Goal: Task Accomplishment & Management: Use online tool/utility

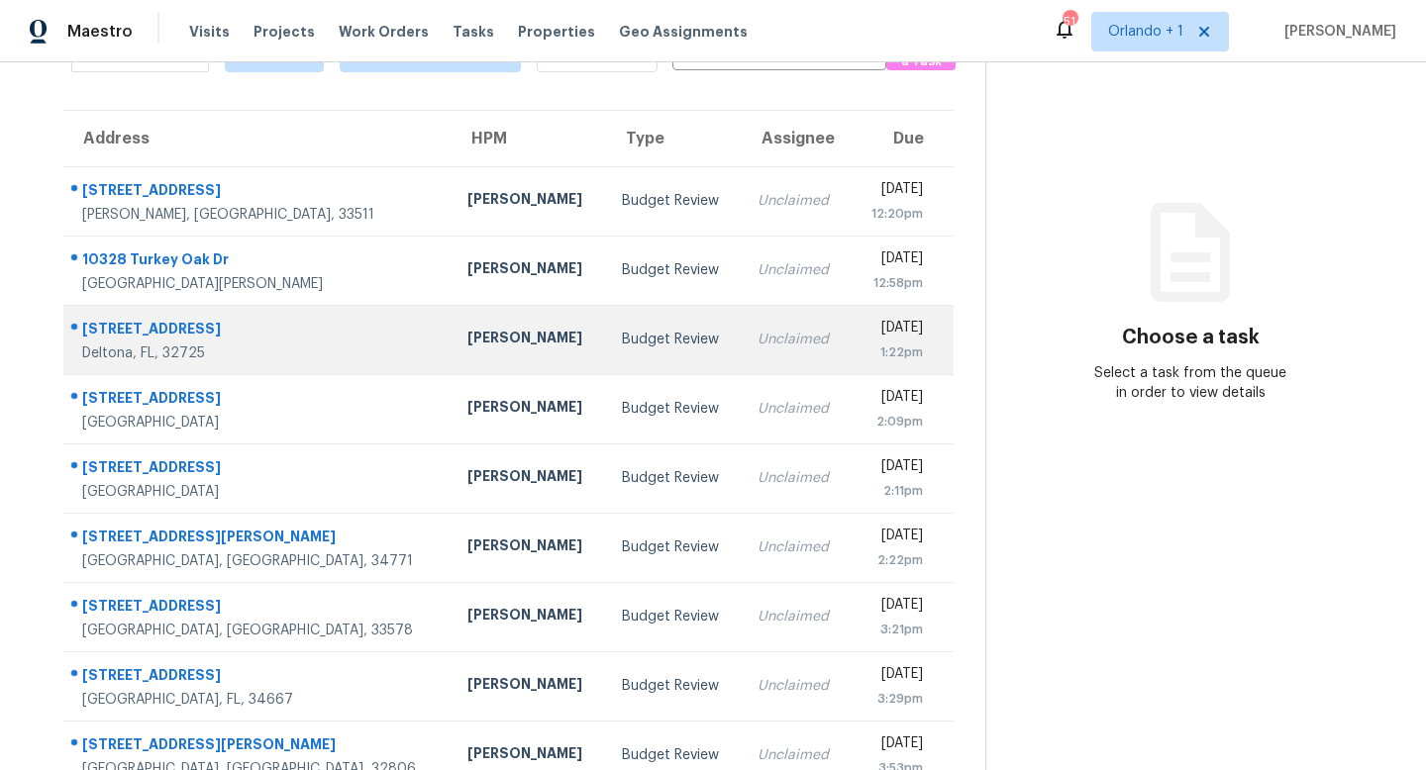
scroll to position [260, 0]
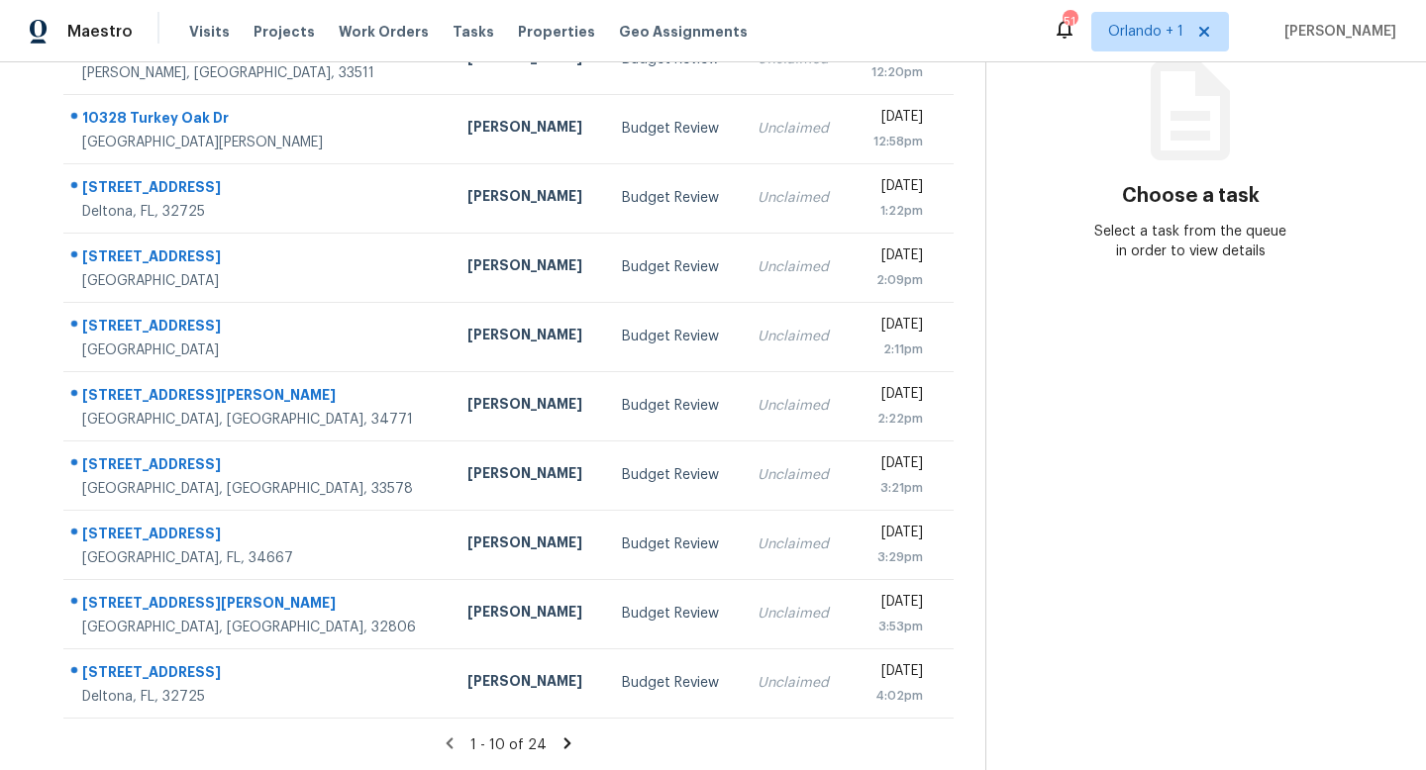
click at [565, 738] on icon at bounding box center [567, 744] width 18 height 18
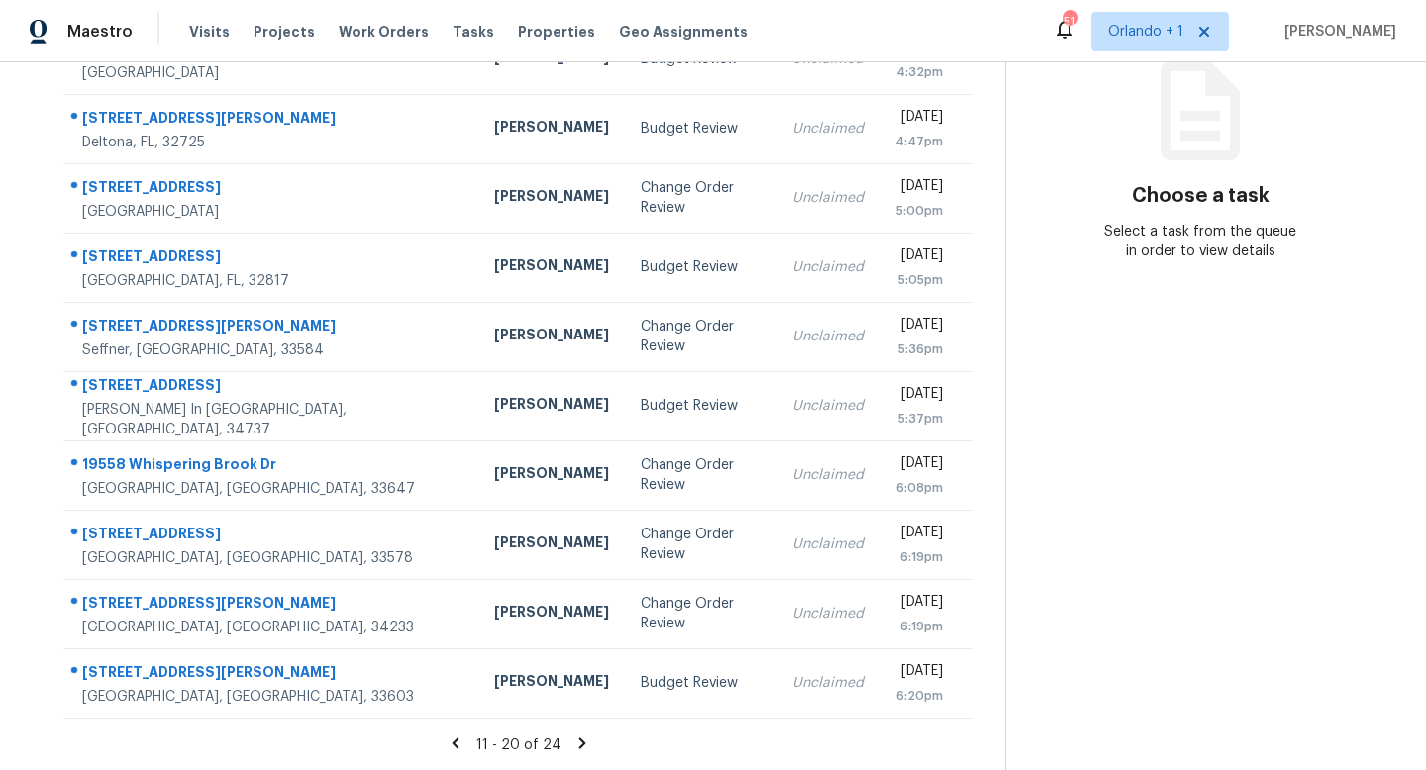
click at [578, 739] on icon at bounding box center [581, 743] width 7 height 11
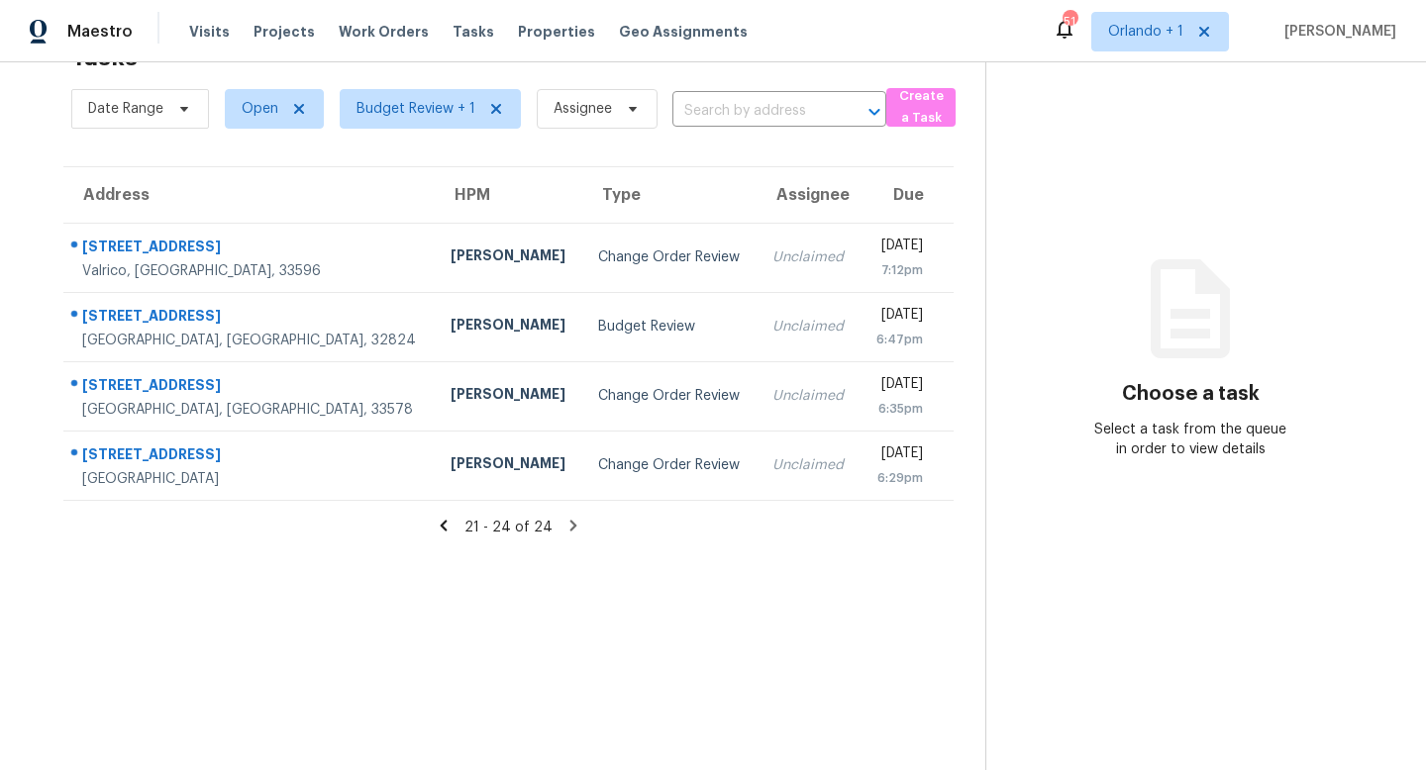
click at [447, 527] on icon at bounding box center [444, 525] width 7 height 11
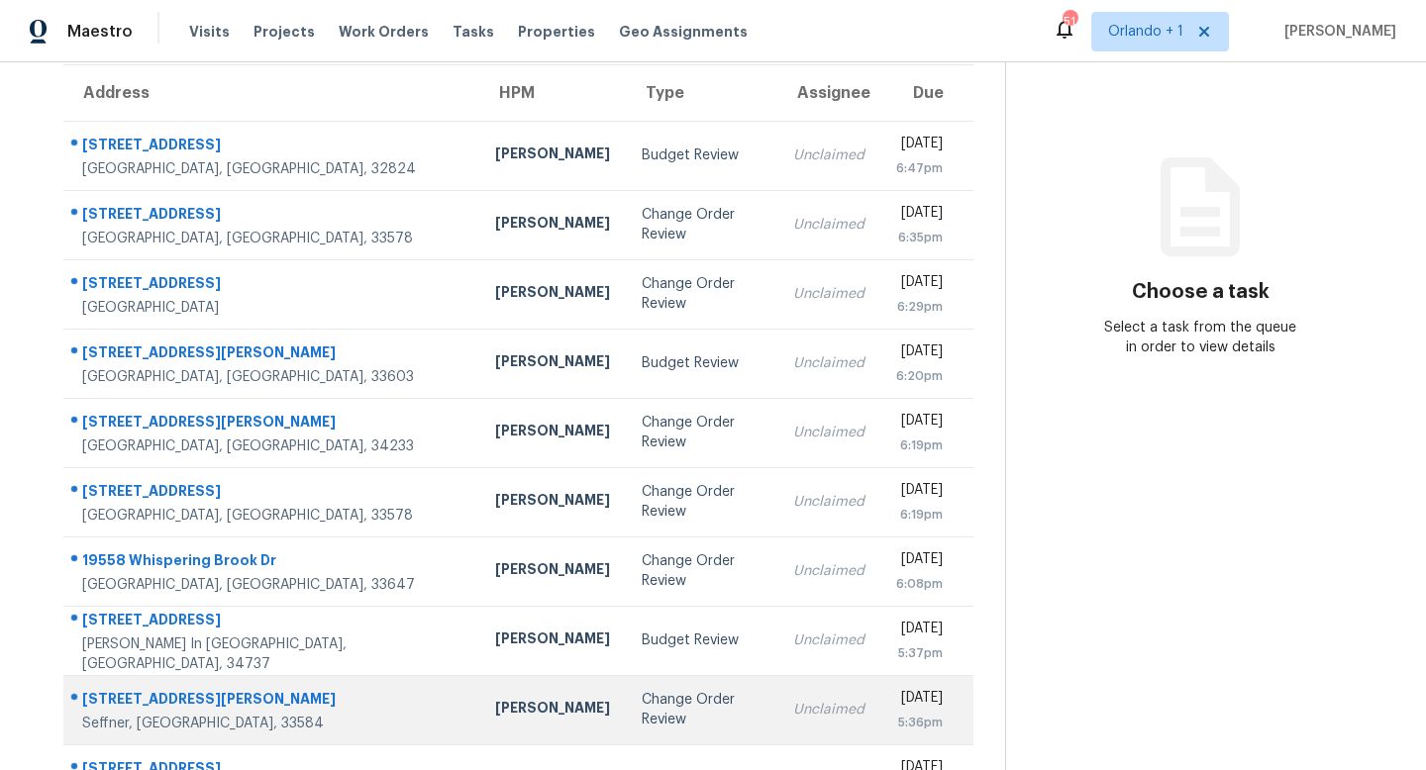
scroll to position [260, 0]
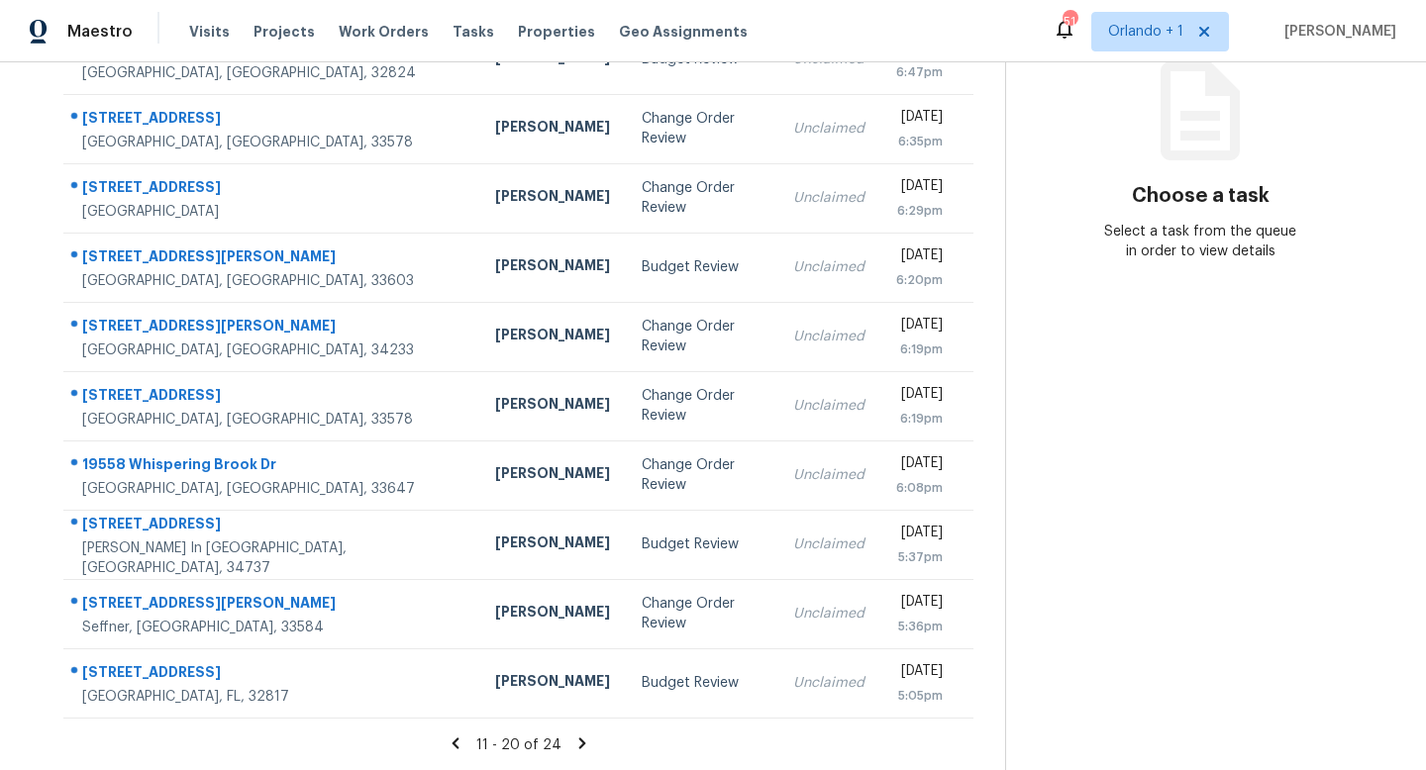
click at [451, 752] on div "11 - 20 of 24" at bounding box center [518, 745] width 973 height 21
click at [451, 742] on icon at bounding box center [455, 744] width 18 height 18
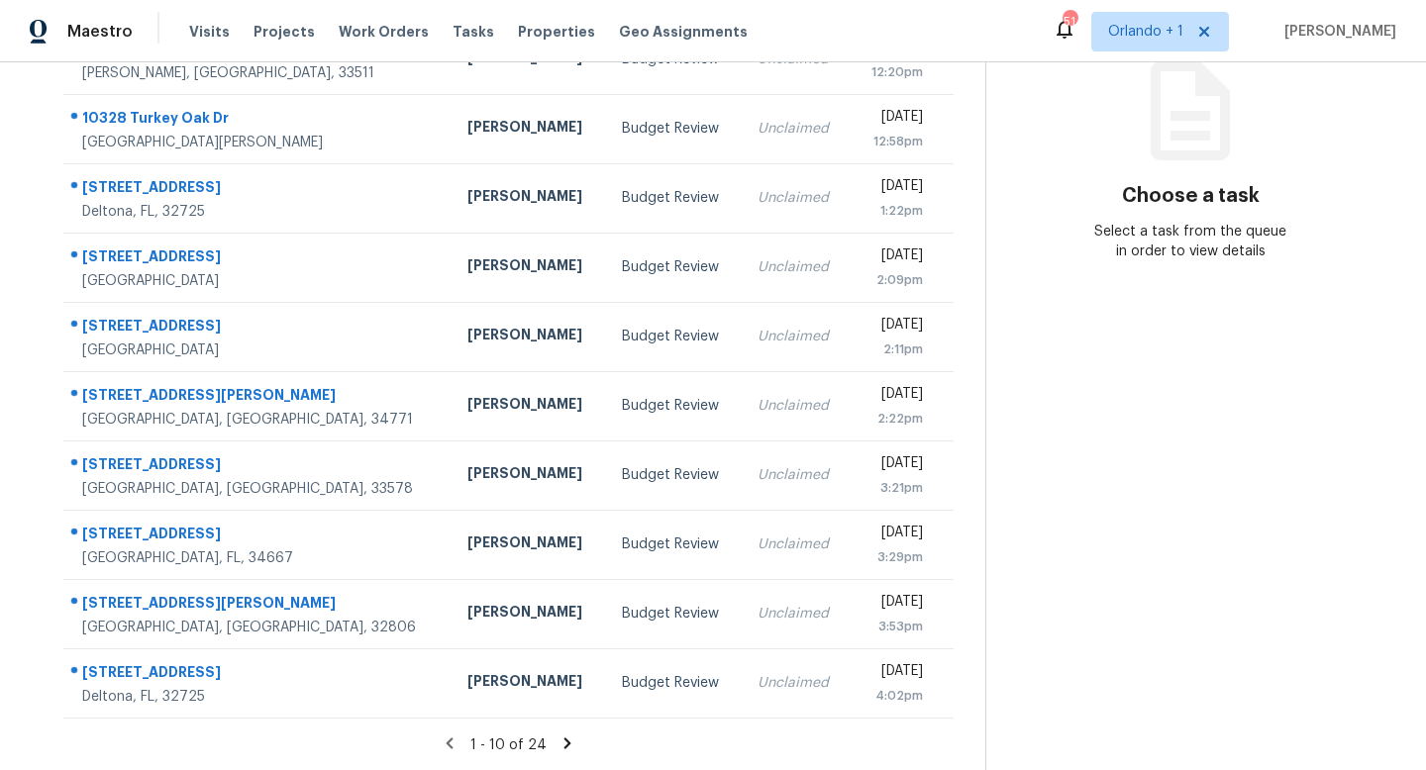
click at [566, 745] on icon at bounding box center [567, 744] width 18 height 18
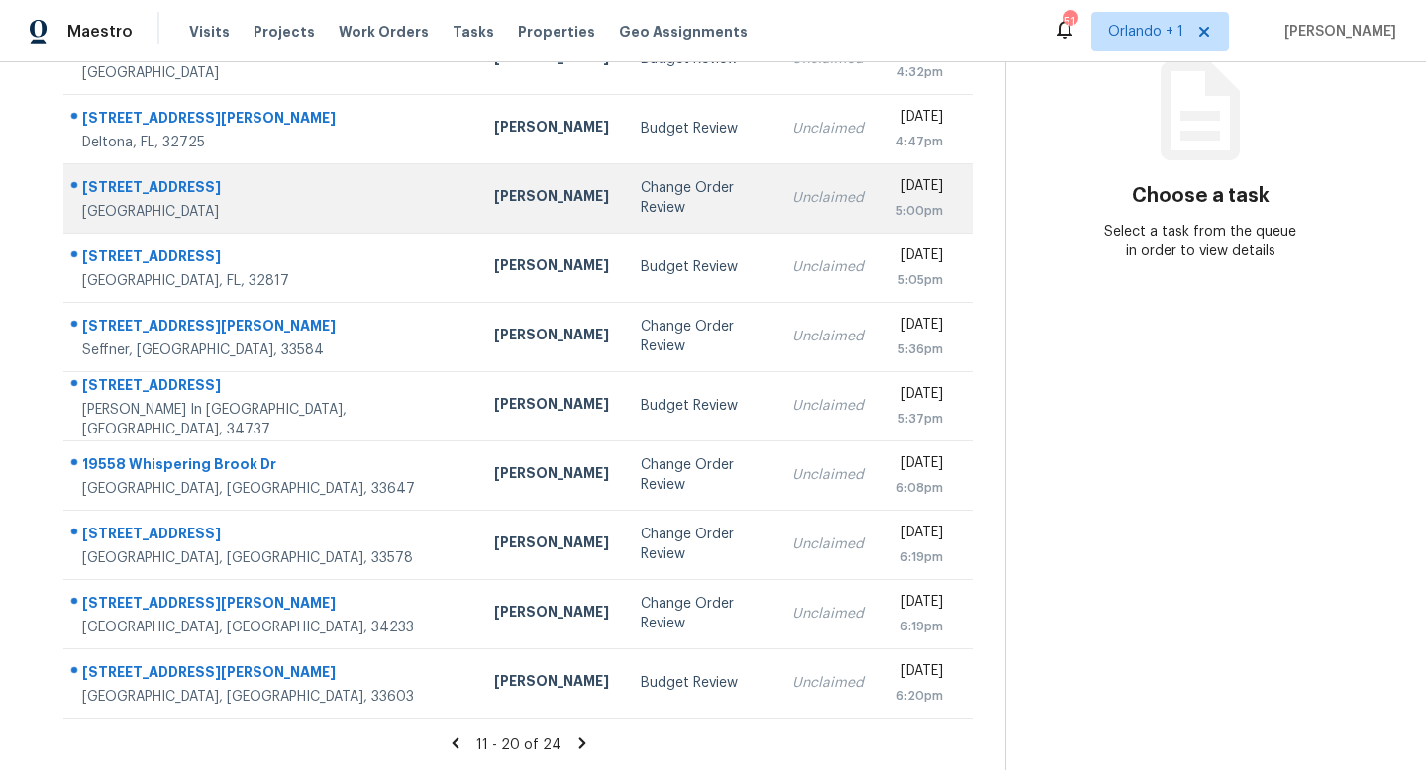
click at [625, 181] on td "Change Order Review" at bounding box center [700, 197] width 151 height 69
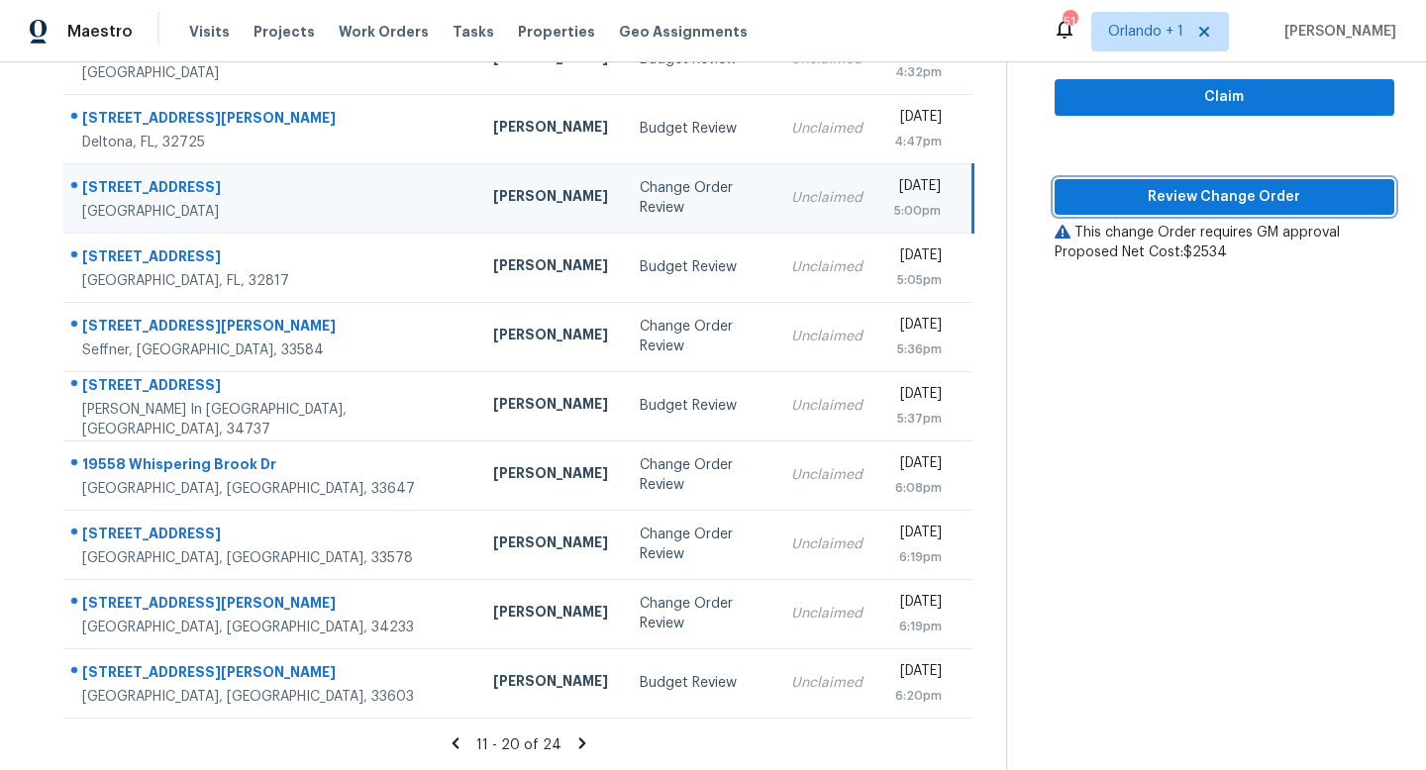
click at [1241, 198] on span "Review Change Order" at bounding box center [1224, 197] width 308 height 25
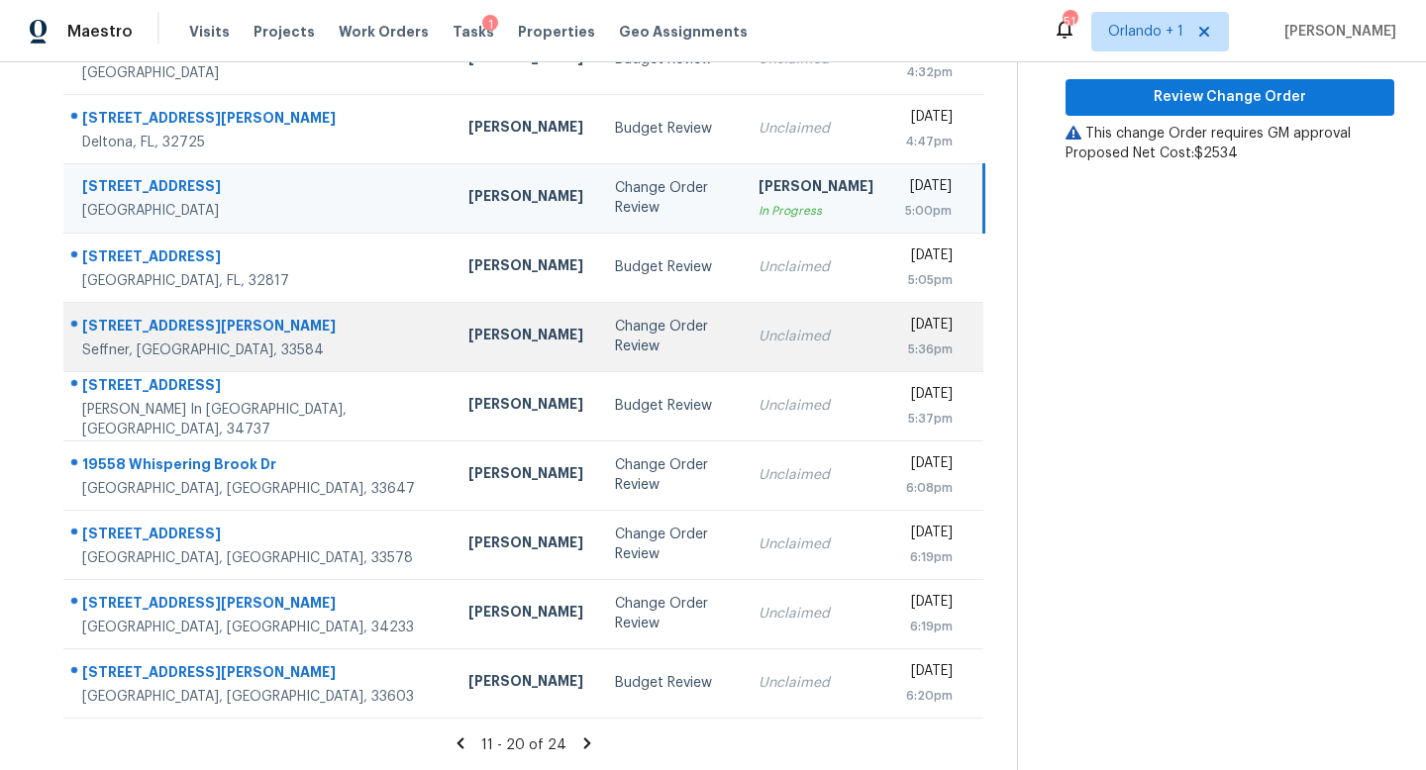
click at [615, 342] on div "Change Order Review" at bounding box center [671, 337] width 112 height 40
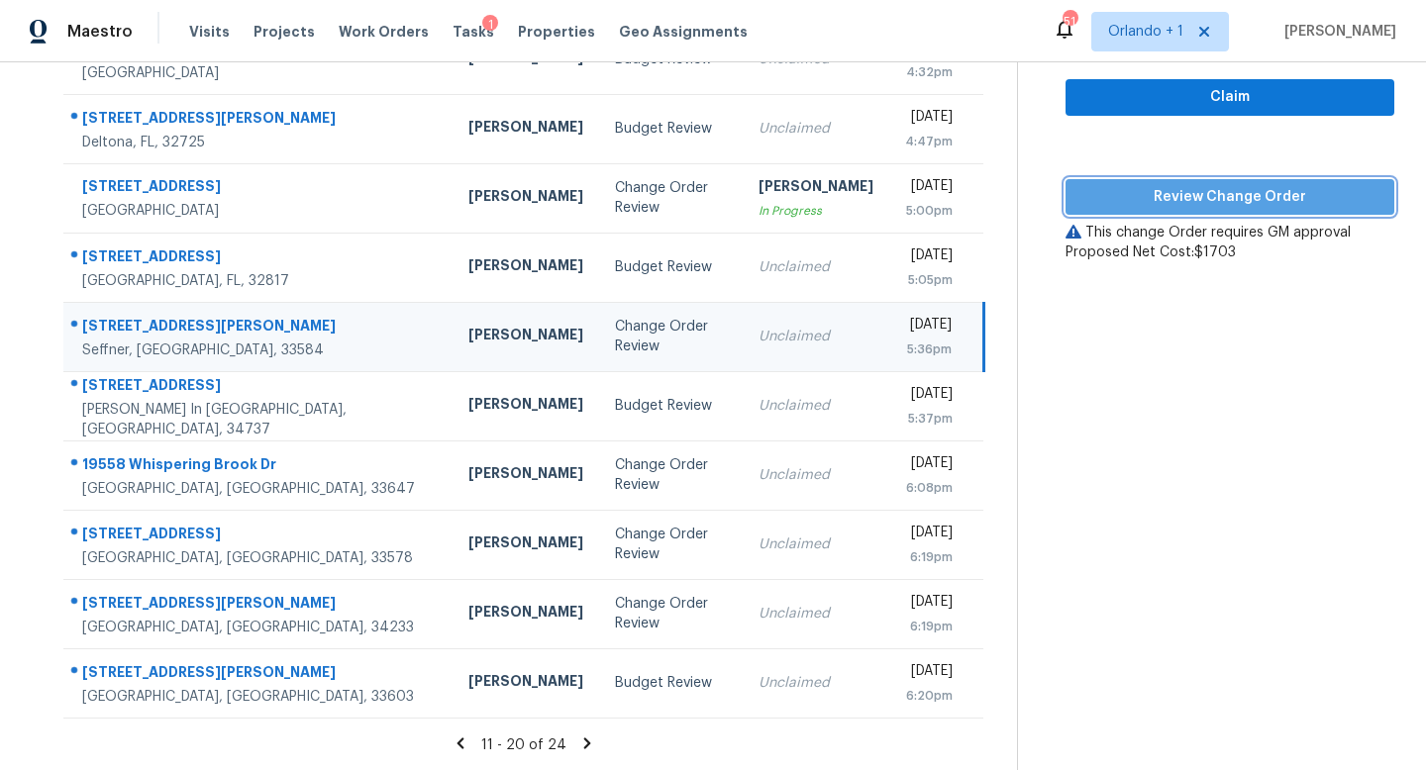
click at [1201, 187] on span "Review Change Order" at bounding box center [1229, 197] width 297 height 25
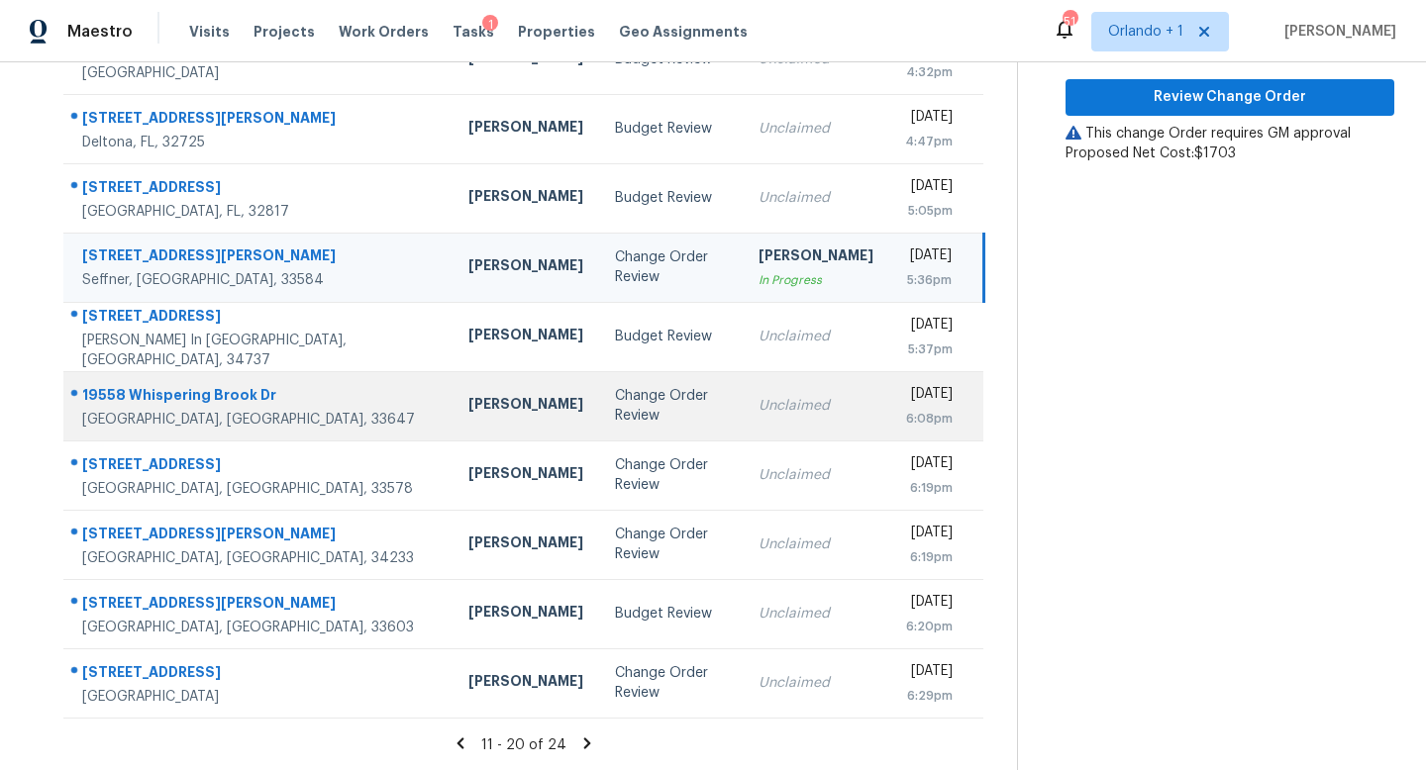
click at [615, 400] on div "Change Order Review" at bounding box center [671, 406] width 112 height 40
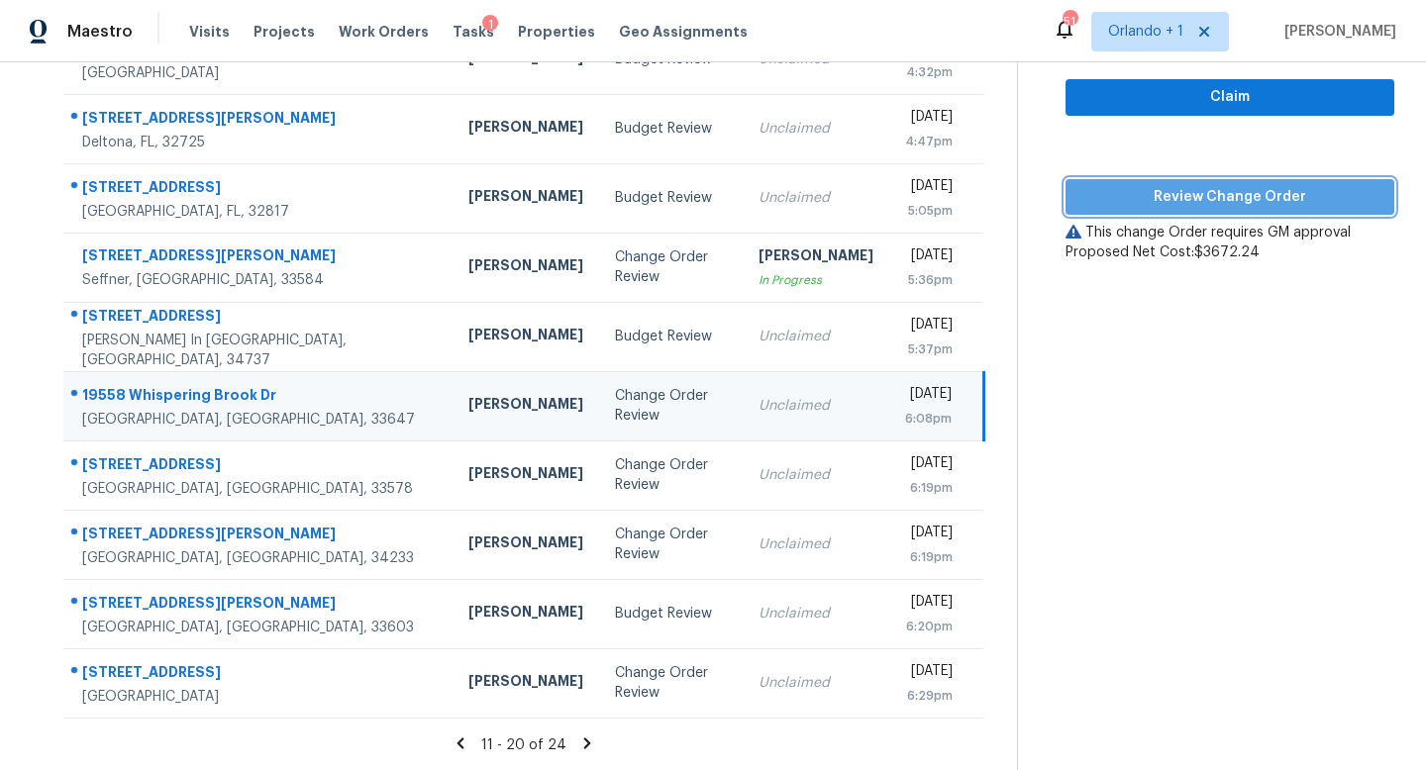
click at [1196, 197] on span "Review Change Order" at bounding box center [1229, 197] width 297 height 25
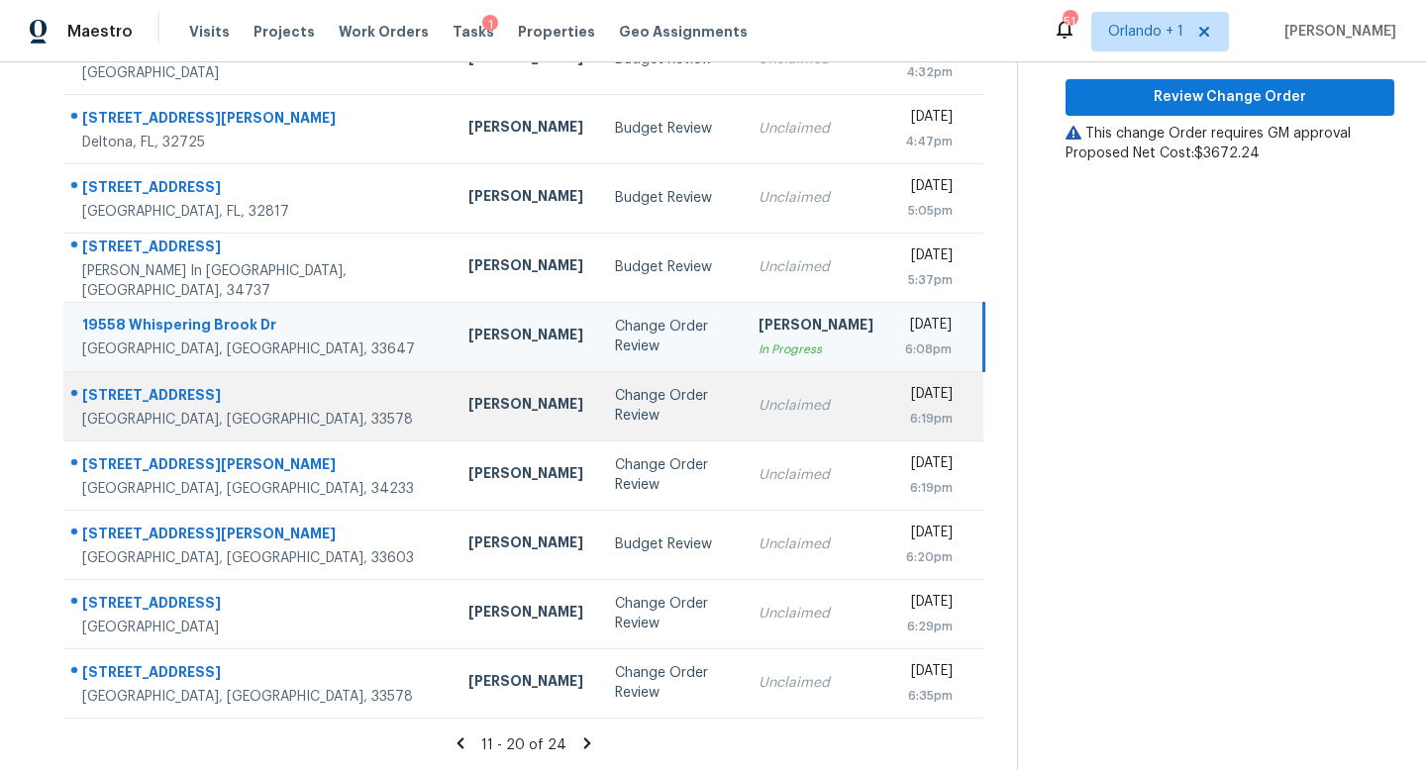
click at [742, 403] on td "Unclaimed" at bounding box center [815, 405] width 147 height 69
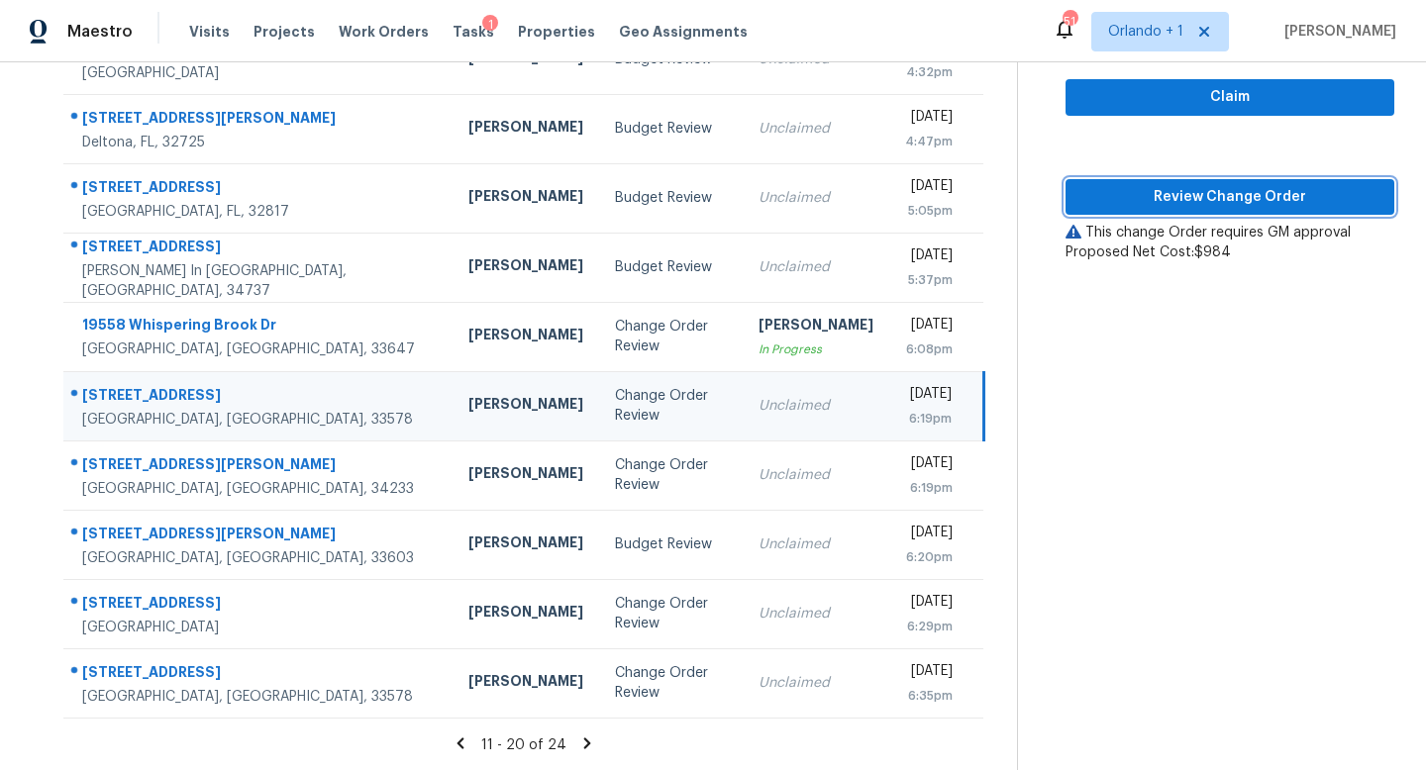
click at [1205, 207] on span "Review Change Order" at bounding box center [1229, 197] width 297 height 25
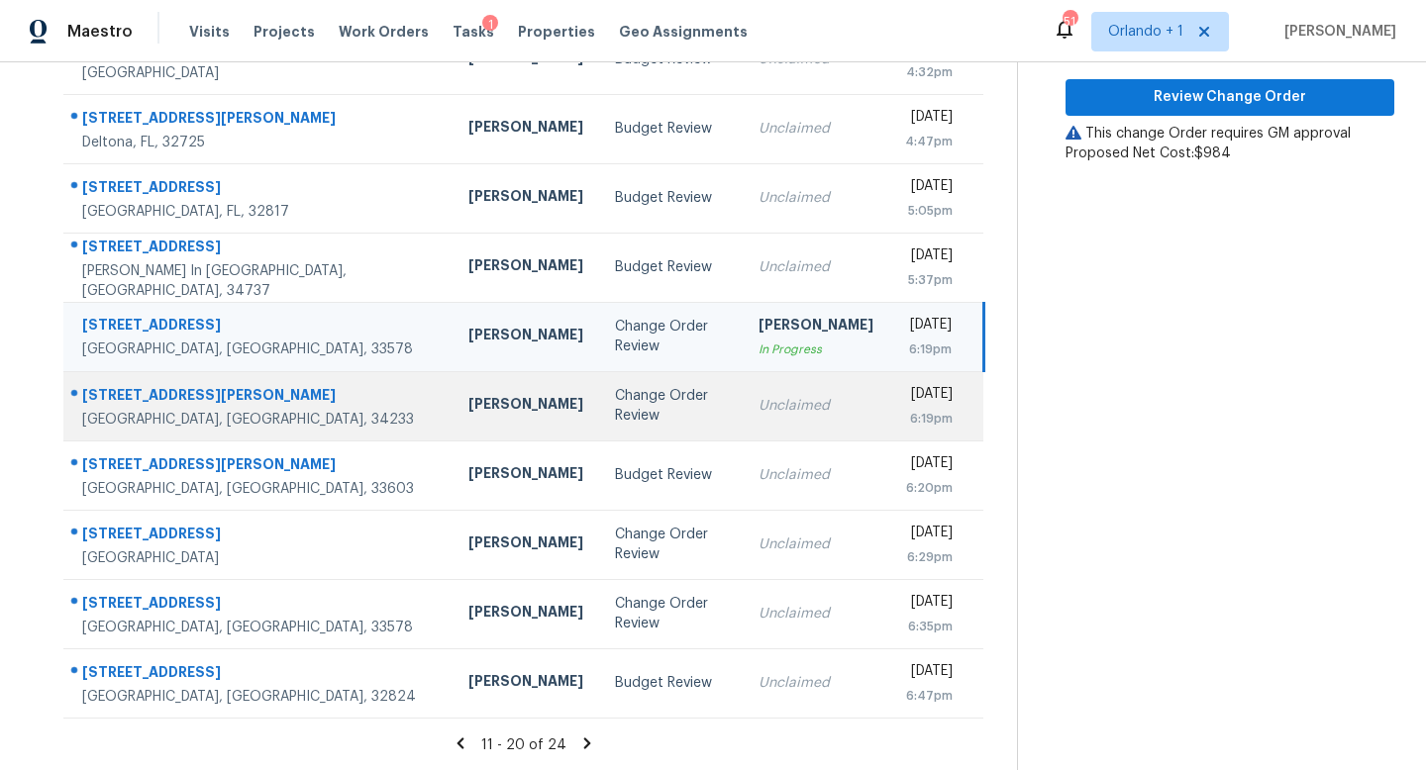
click at [615, 408] on div "Change Order Review" at bounding box center [671, 406] width 112 height 40
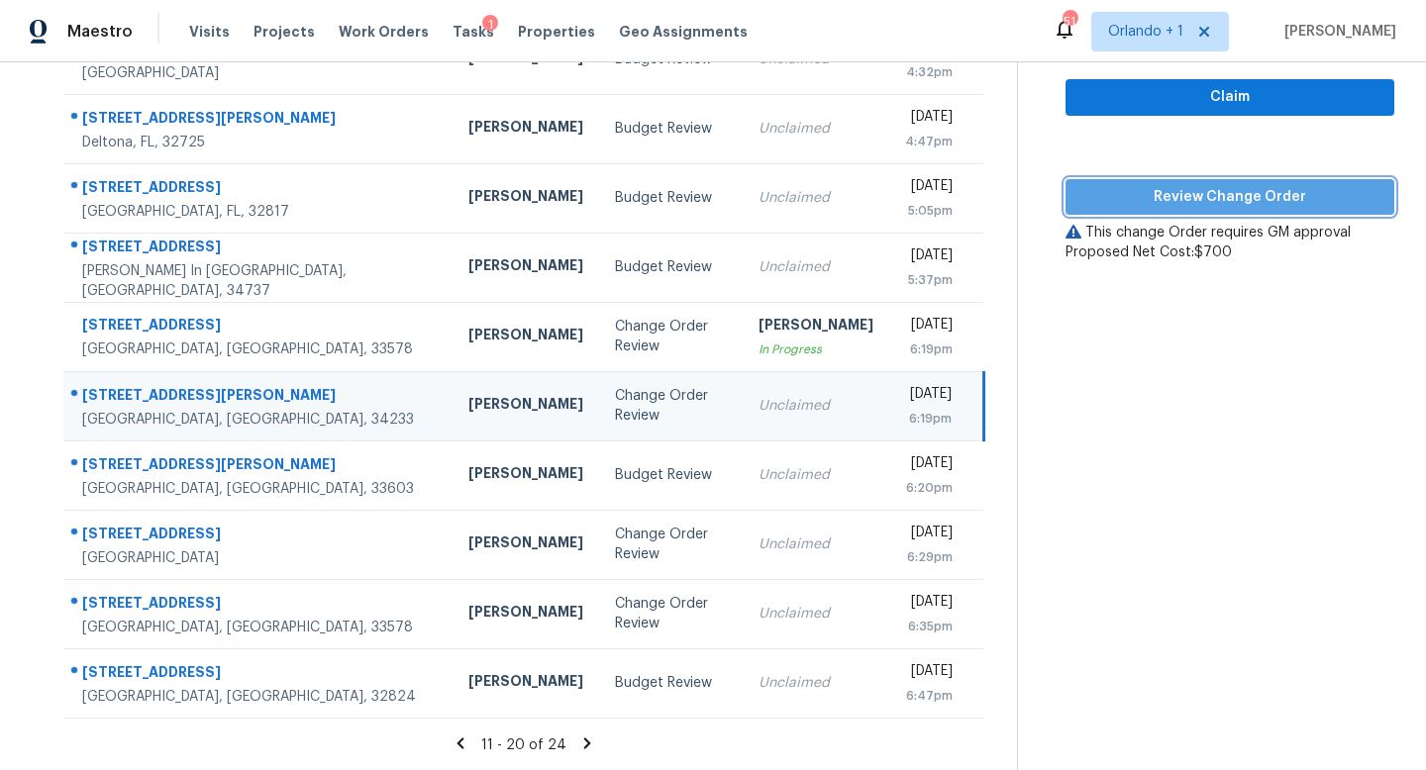
click at [1228, 195] on span "Review Change Order" at bounding box center [1229, 197] width 297 height 25
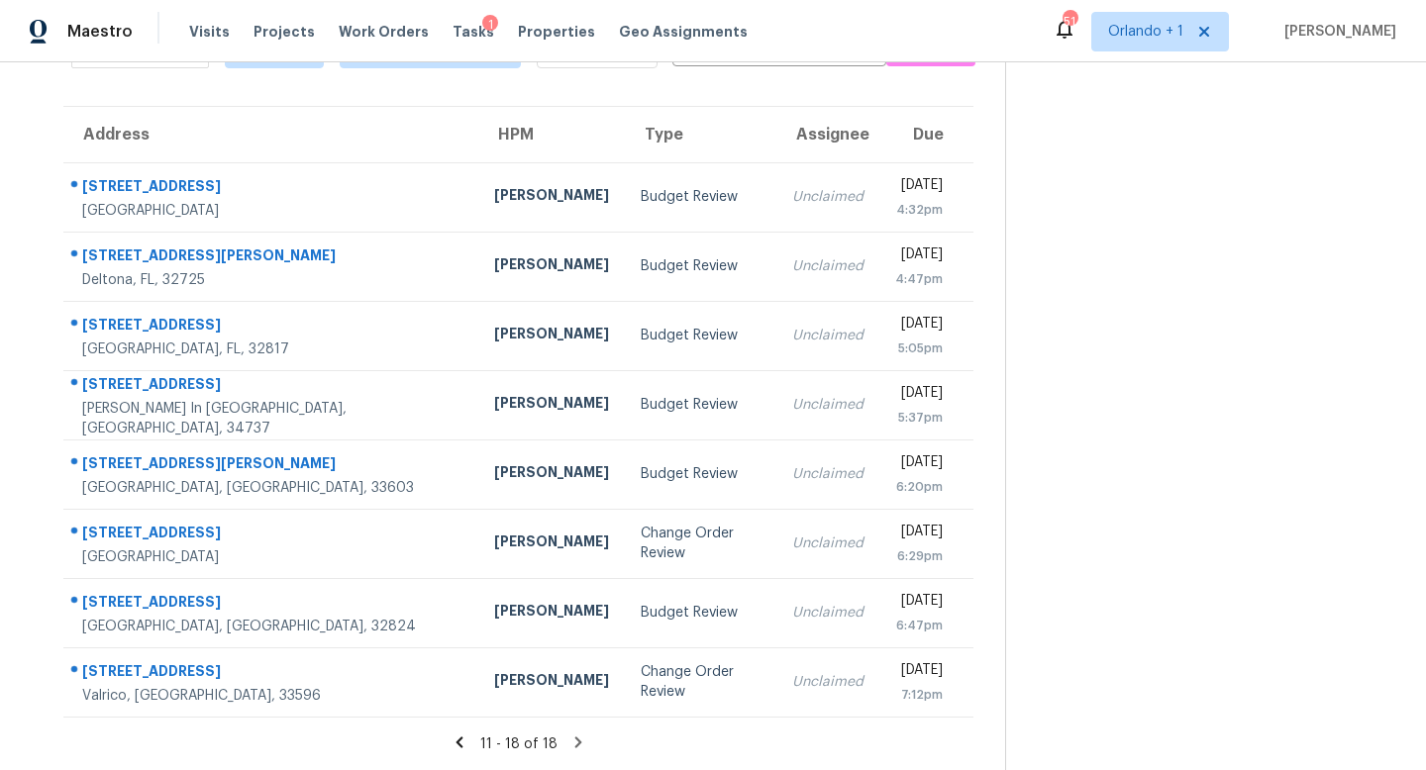
scroll to position [122, 0]
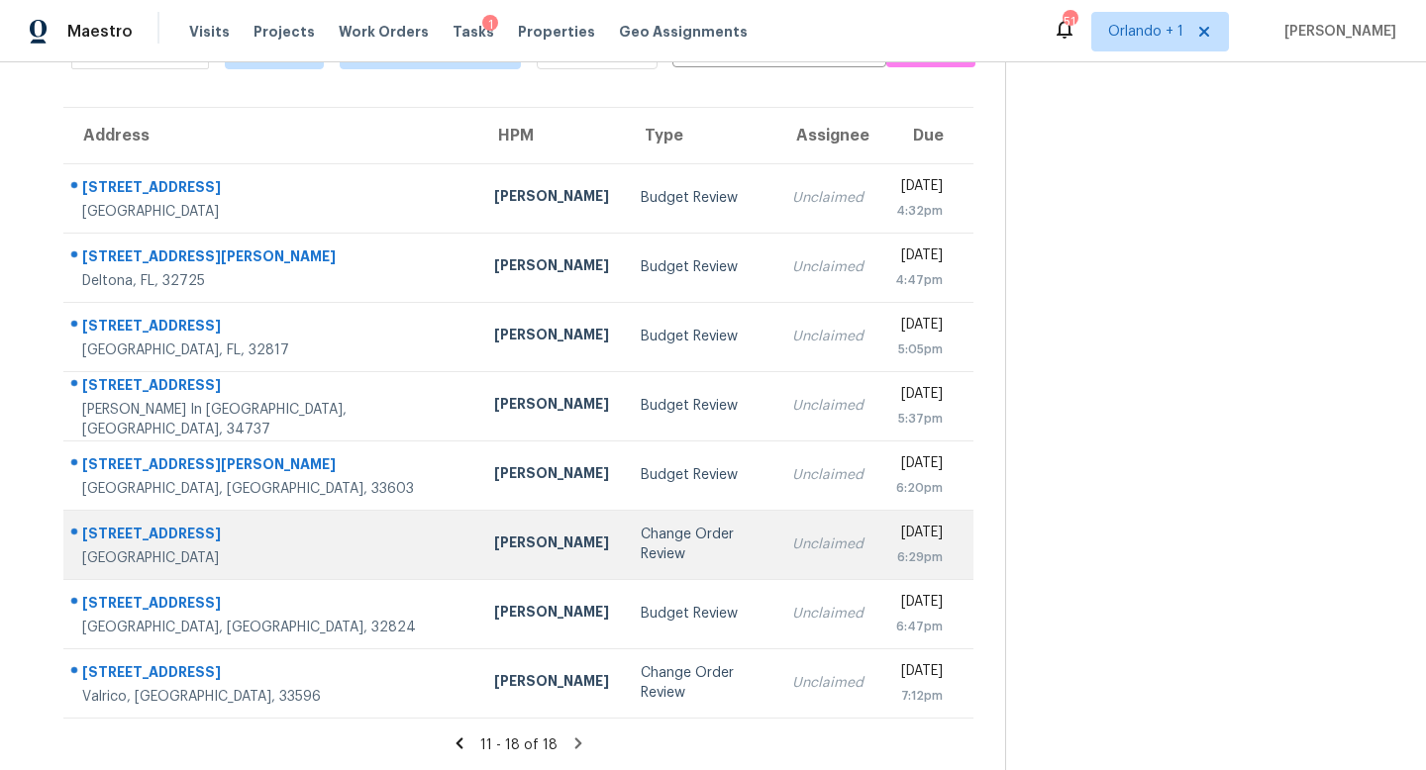
click at [776, 553] on td "Unclaimed" at bounding box center [827, 544] width 103 height 69
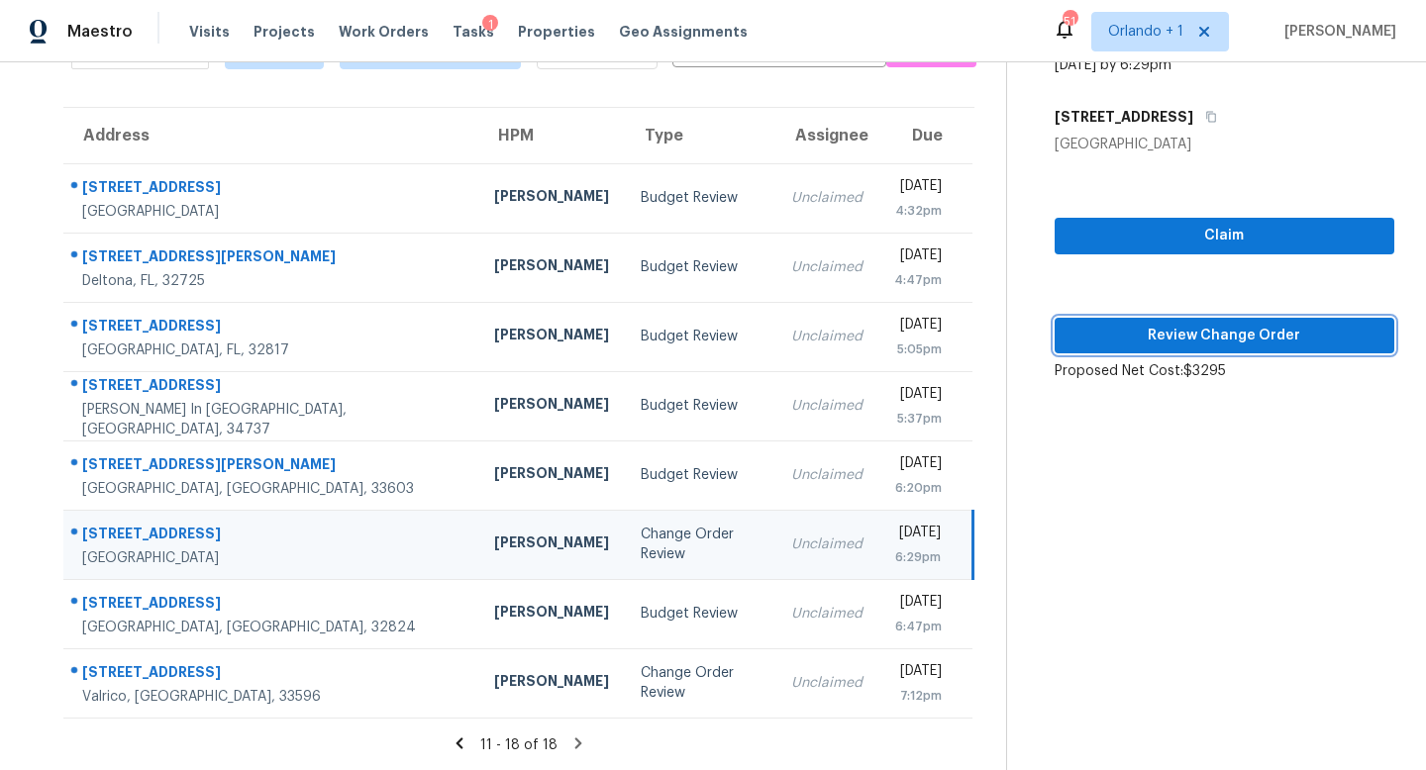
click at [1237, 333] on span "Review Change Order" at bounding box center [1224, 336] width 308 height 25
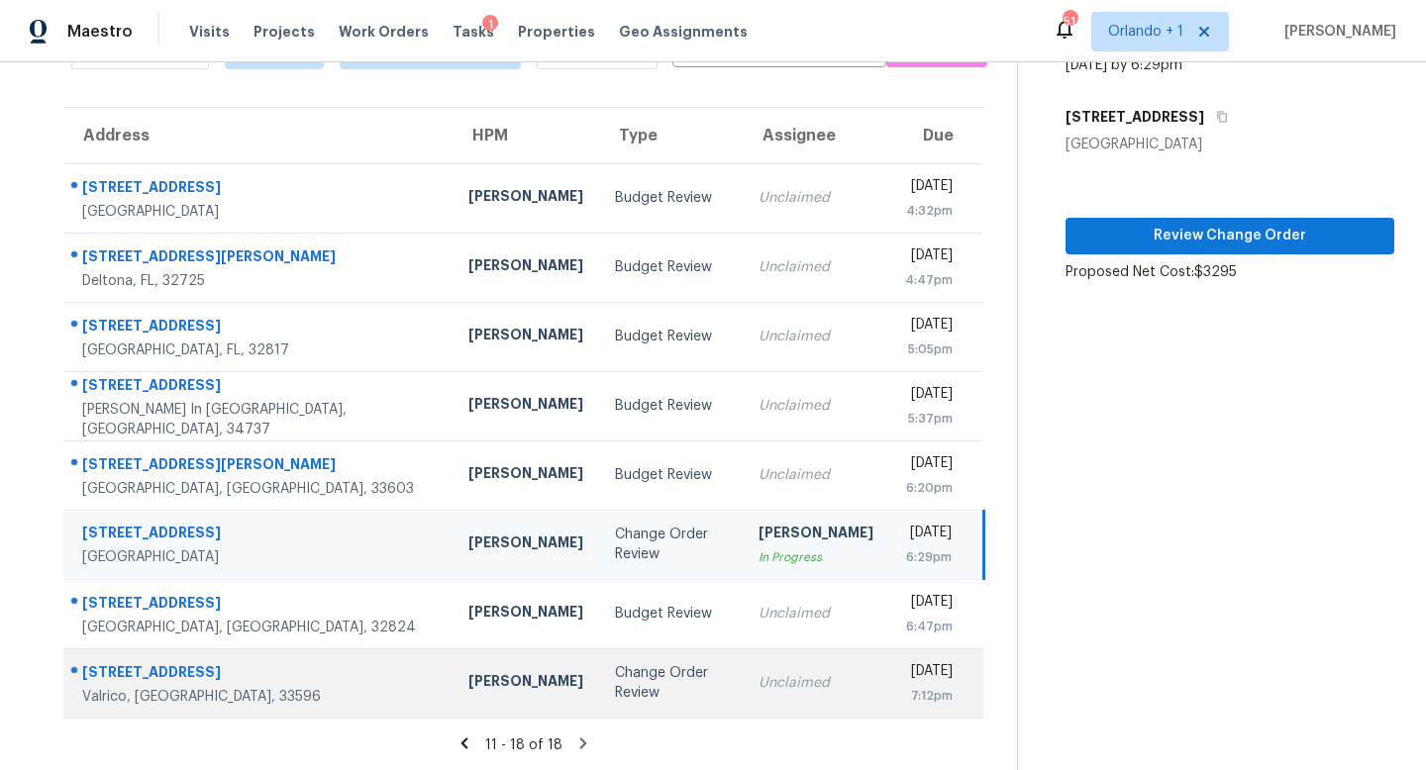
click at [615, 673] on div "Change Order Review" at bounding box center [671, 683] width 112 height 40
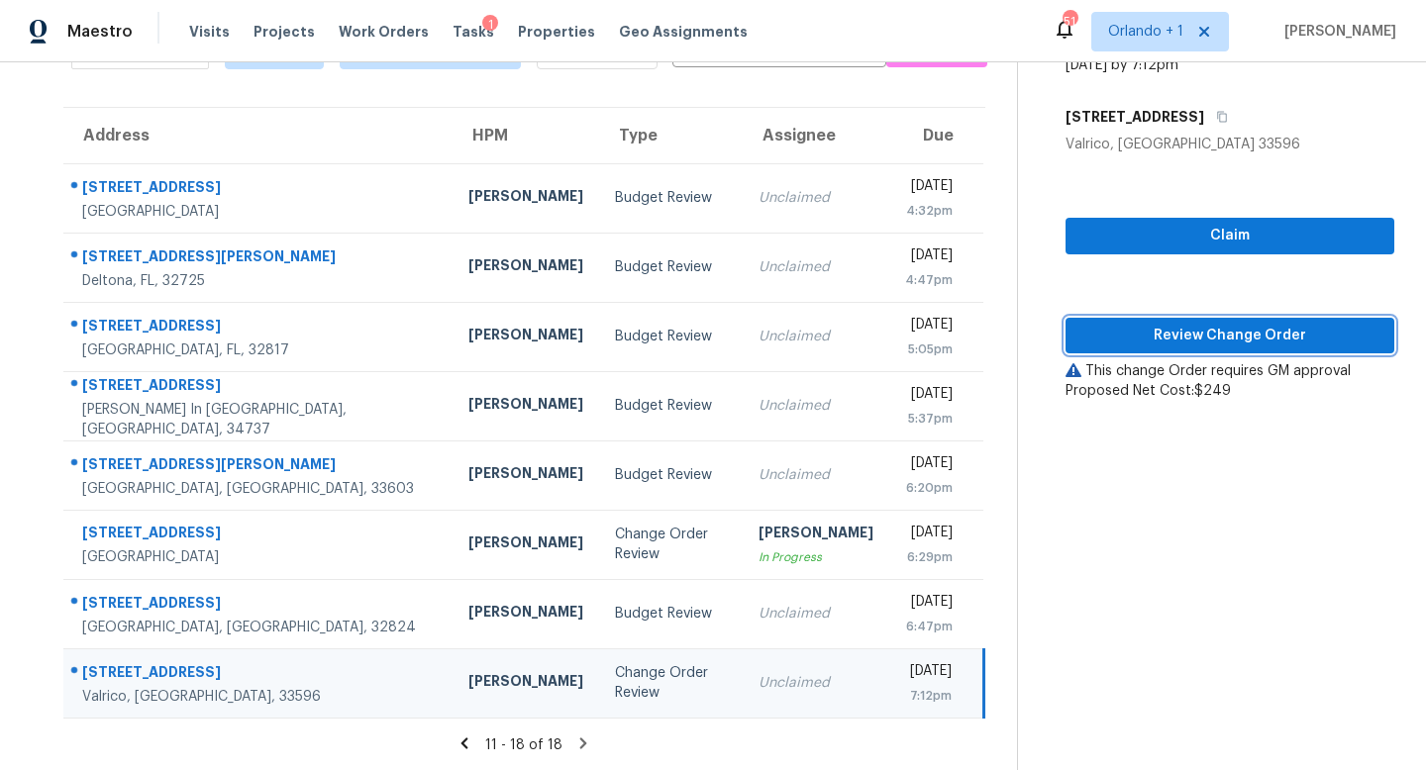
click at [1234, 338] on span "Review Change Order" at bounding box center [1229, 336] width 297 height 25
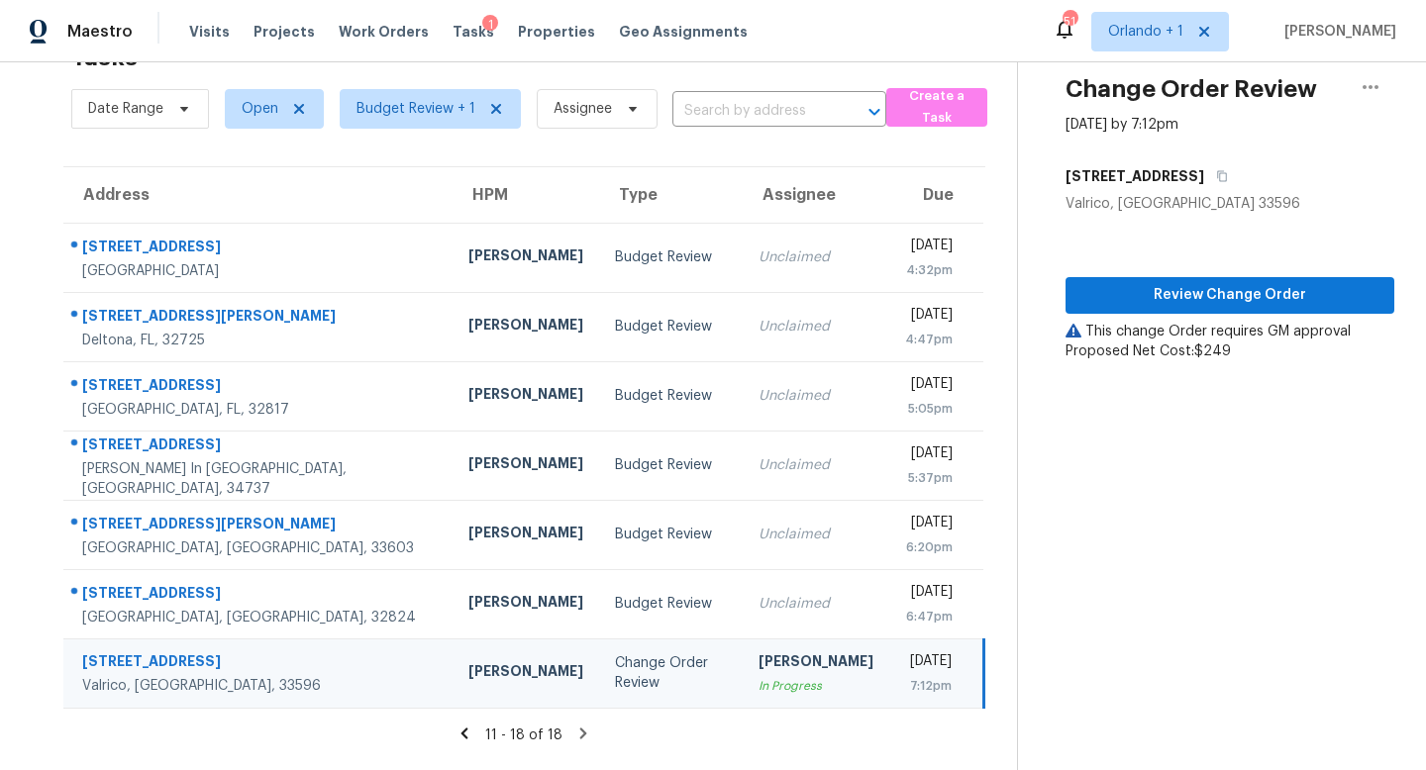
scroll to position [62, 0]
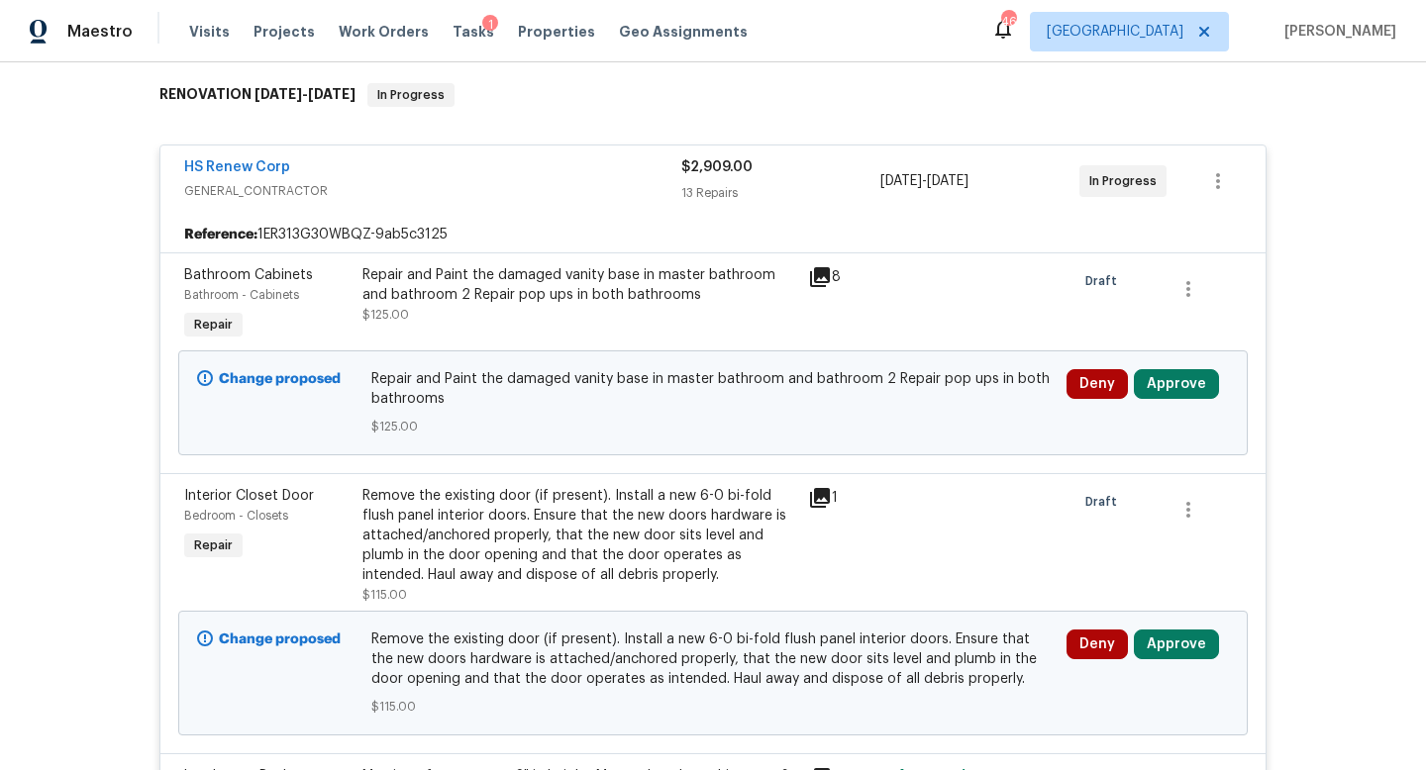
scroll to position [338, 0]
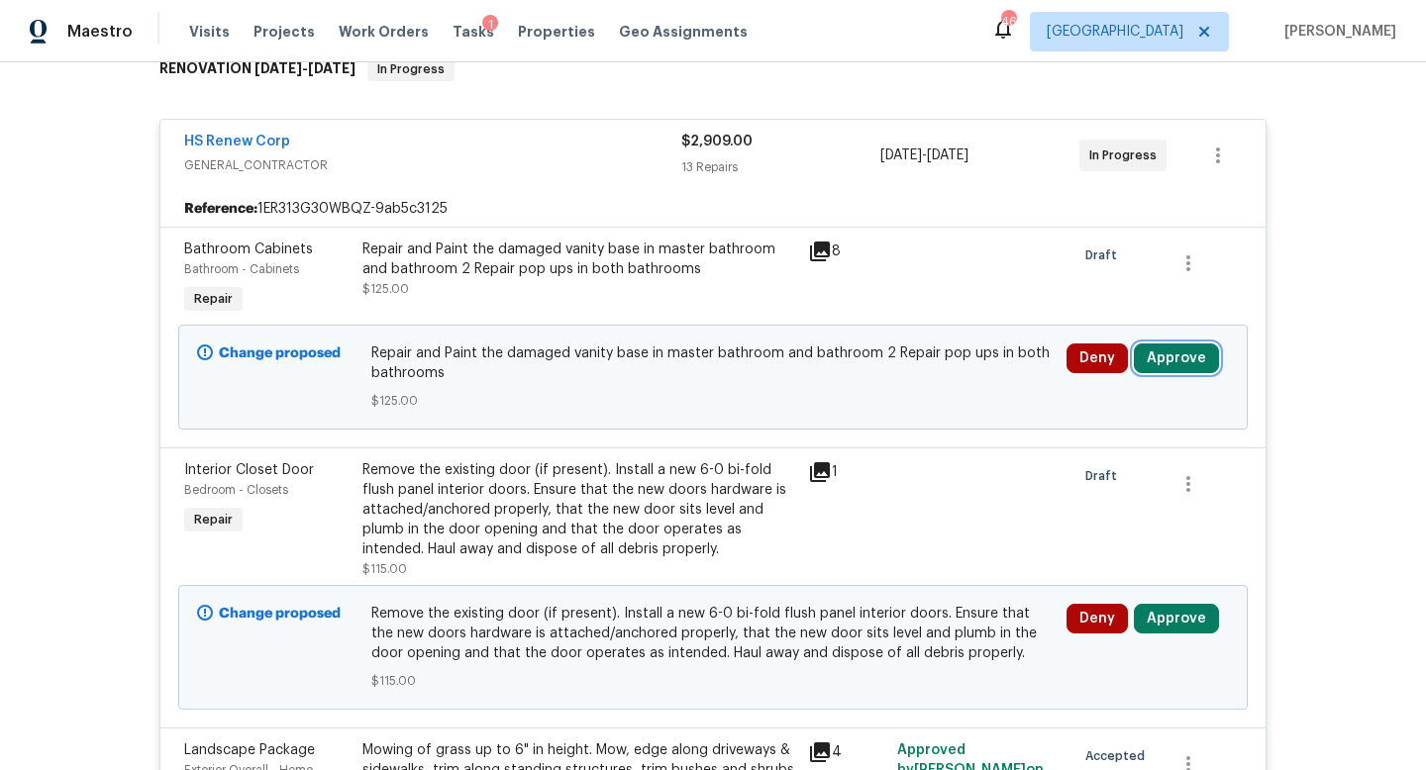
click at [1171, 358] on button "Approve" at bounding box center [1176, 359] width 85 height 30
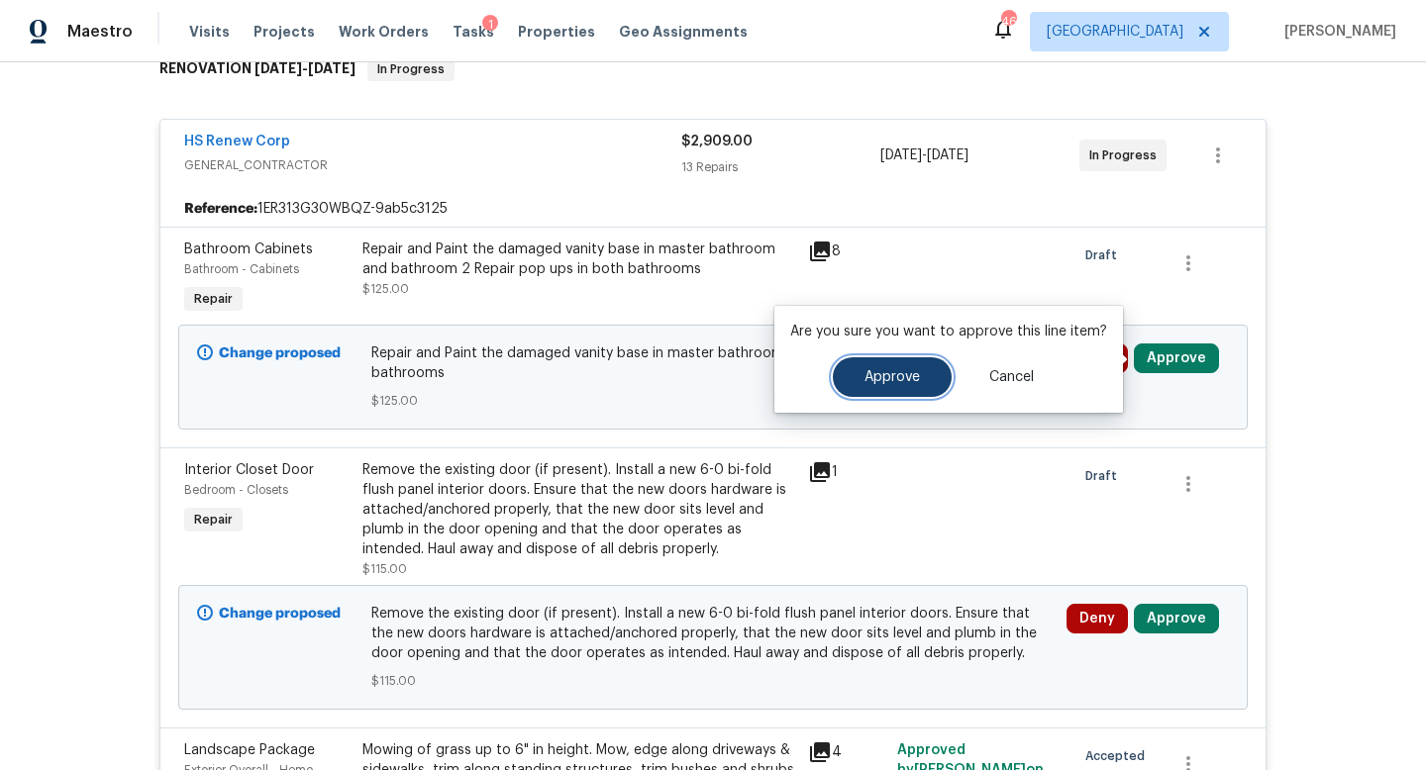
click at [917, 377] on button "Approve" at bounding box center [892, 377] width 119 height 40
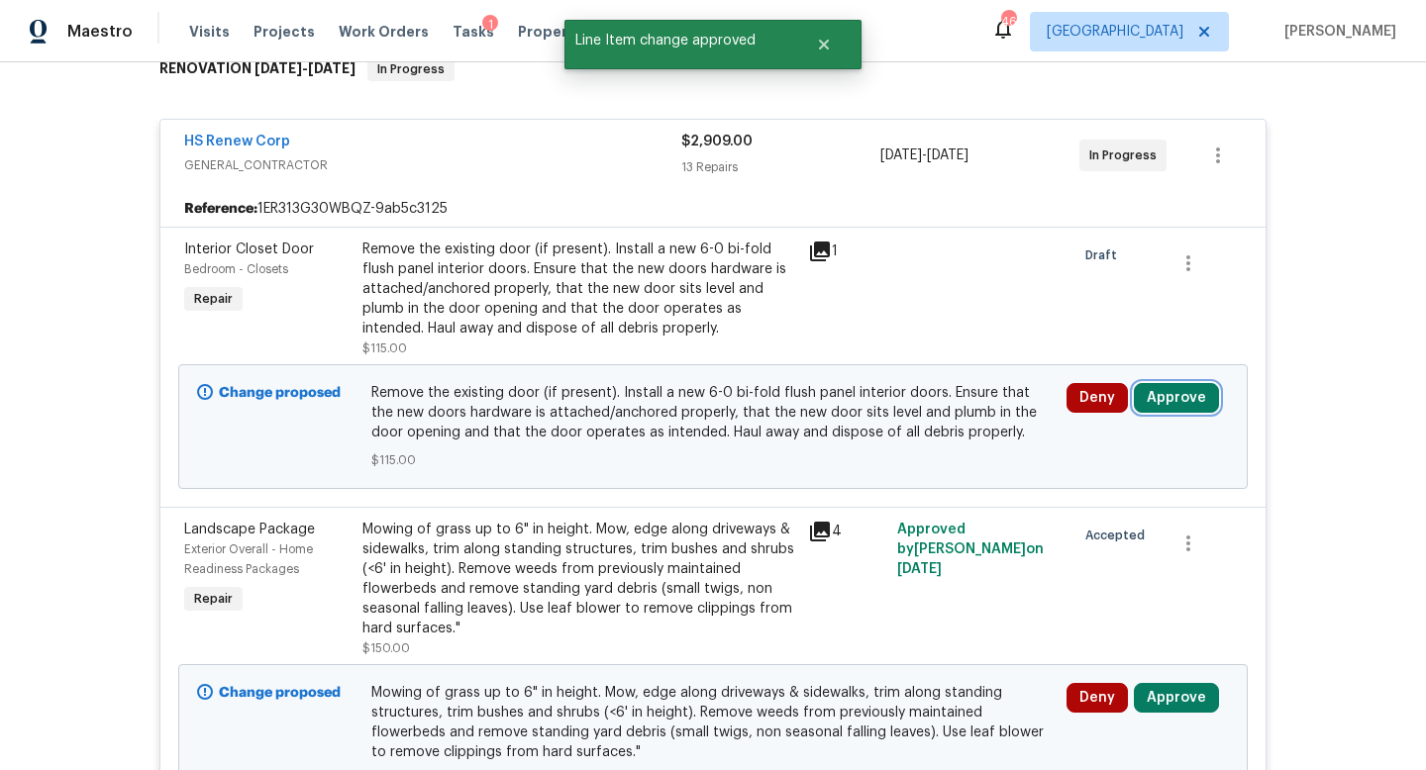
click at [1172, 401] on button "Approve" at bounding box center [1176, 398] width 85 height 30
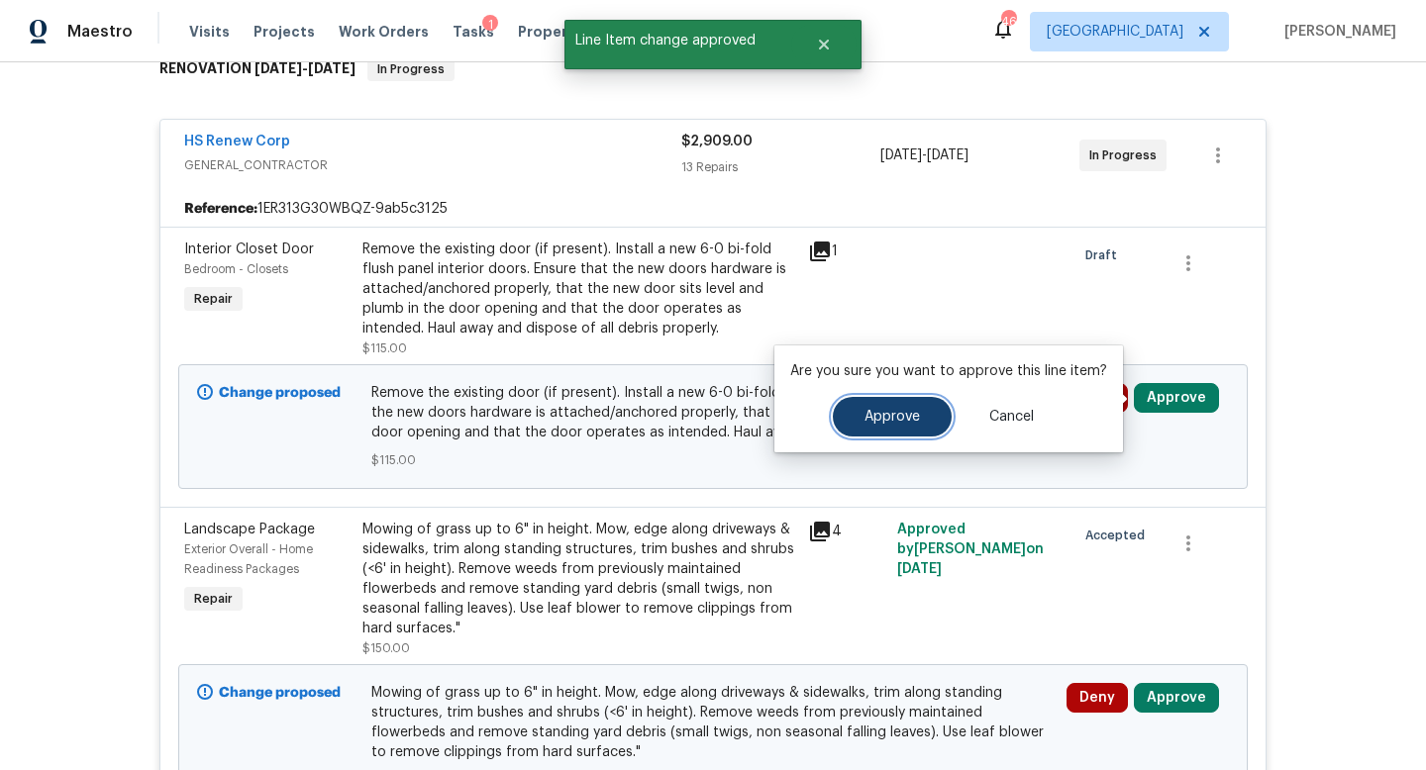
click at [893, 423] on span "Approve" at bounding box center [891, 417] width 55 height 15
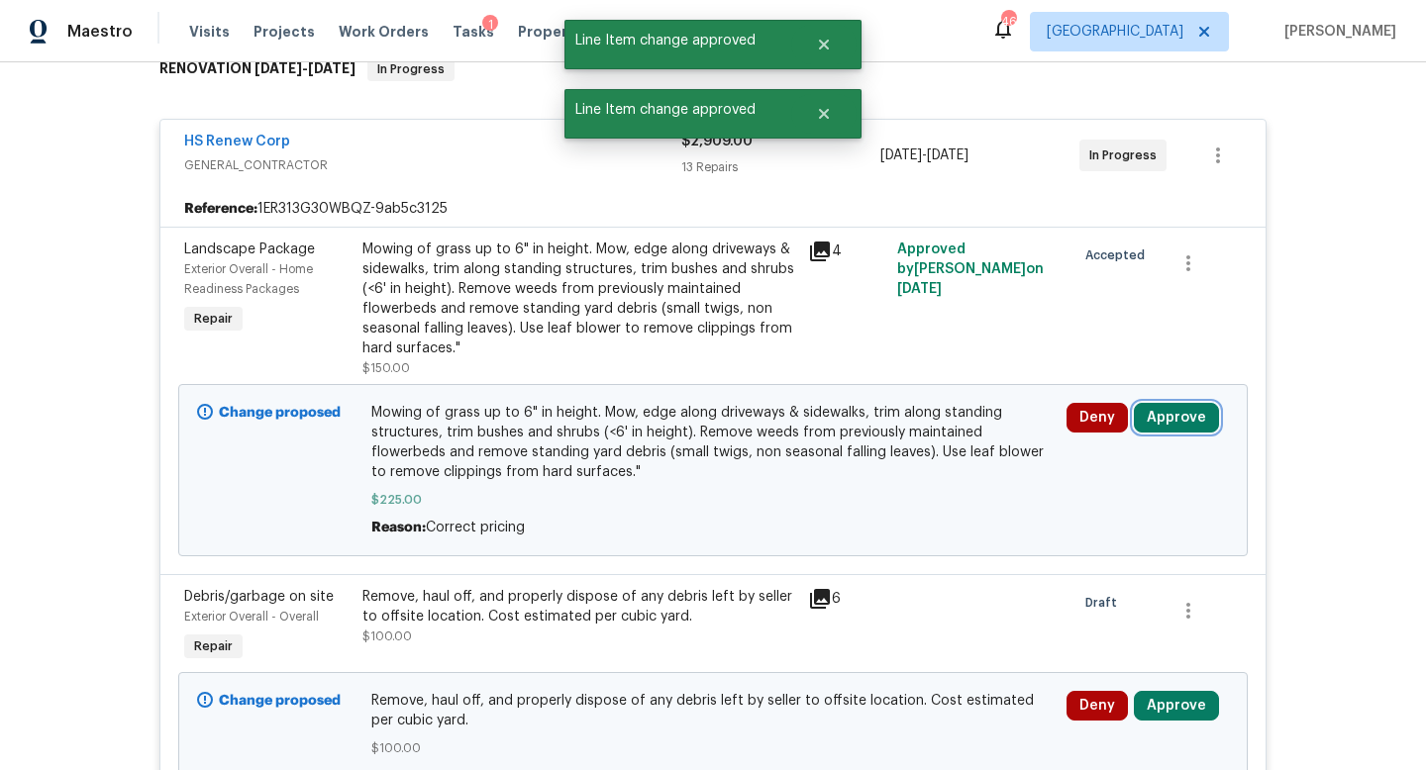
click at [1161, 413] on button "Approve" at bounding box center [1176, 418] width 85 height 30
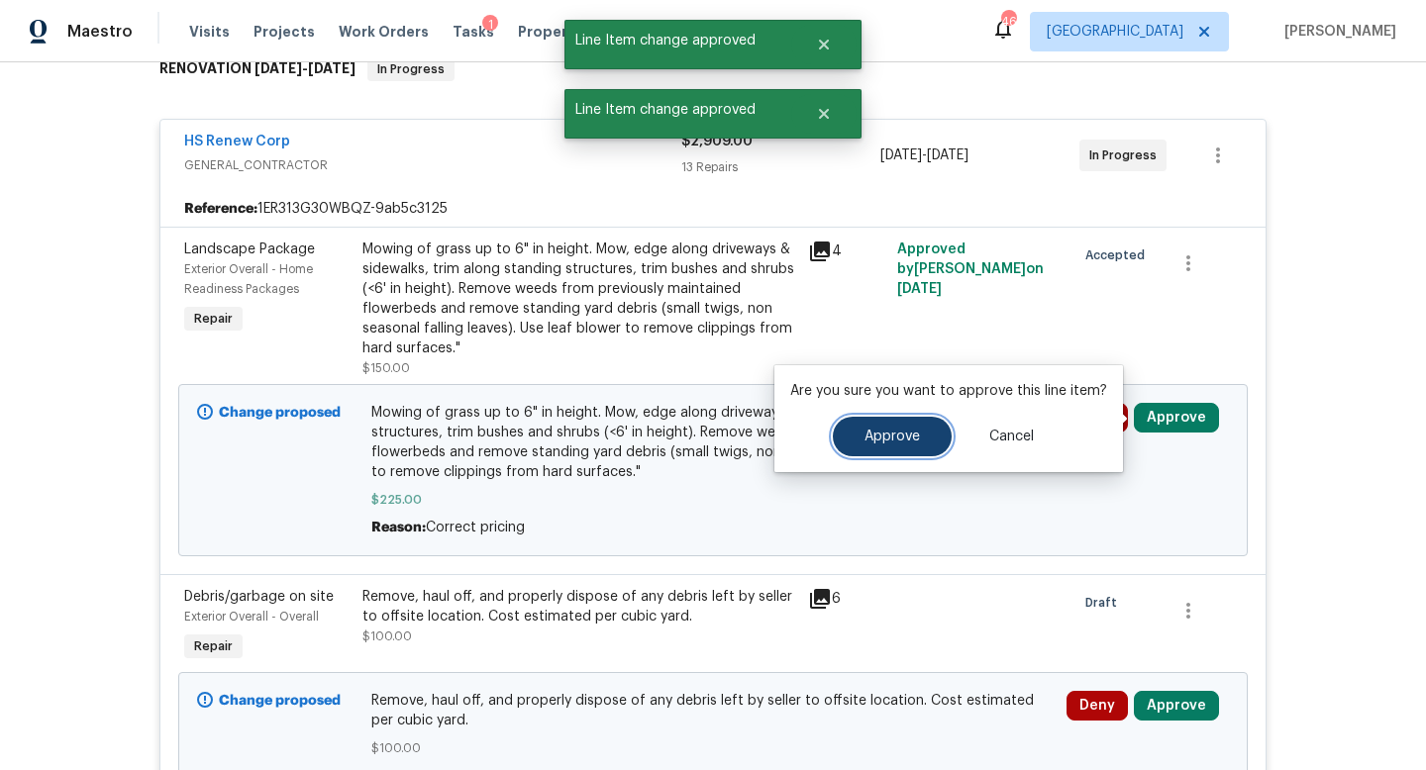
click at [882, 441] on span "Approve" at bounding box center [891, 437] width 55 height 15
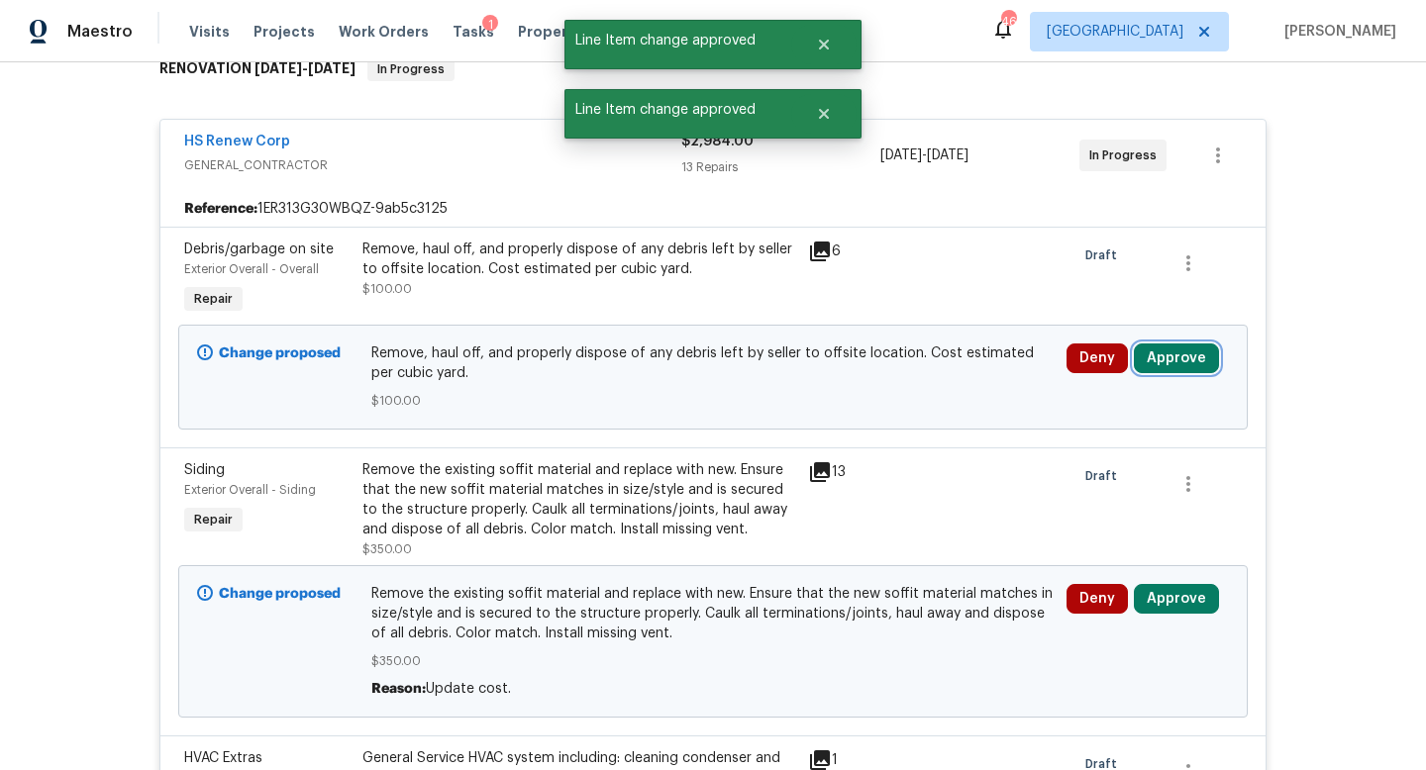
click at [1167, 356] on button "Approve" at bounding box center [1176, 359] width 85 height 30
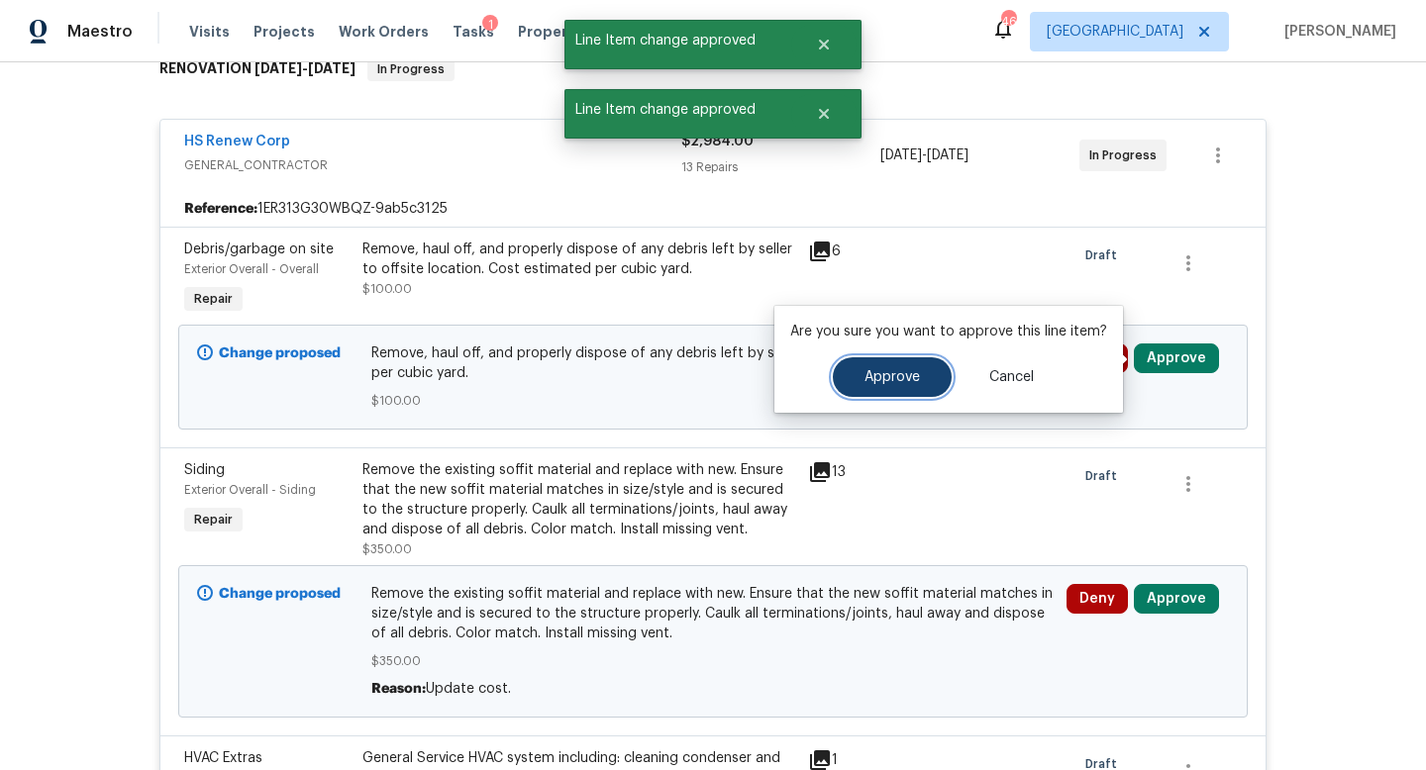
click at [876, 380] on span "Approve" at bounding box center [891, 377] width 55 height 15
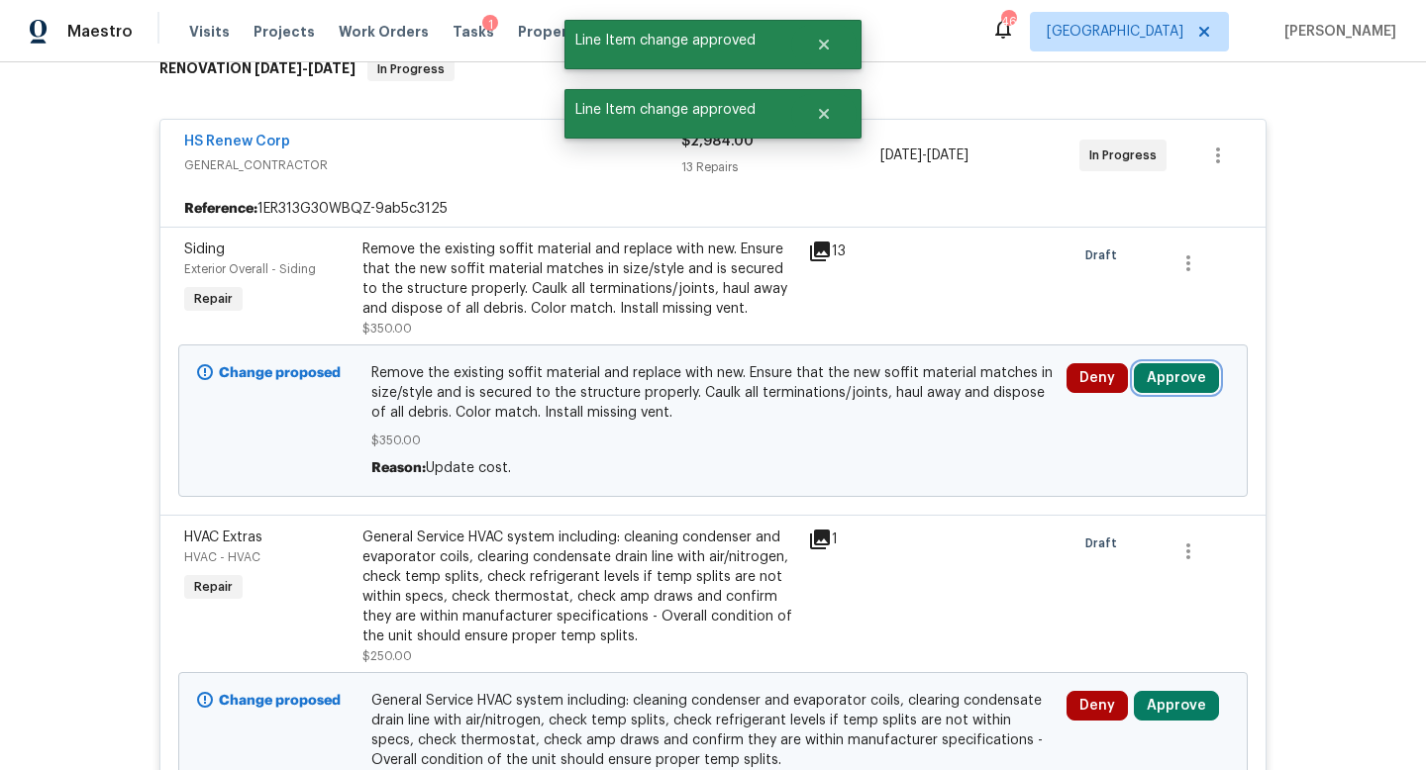
click at [1172, 380] on button "Approve" at bounding box center [1176, 378] width 85 height 30
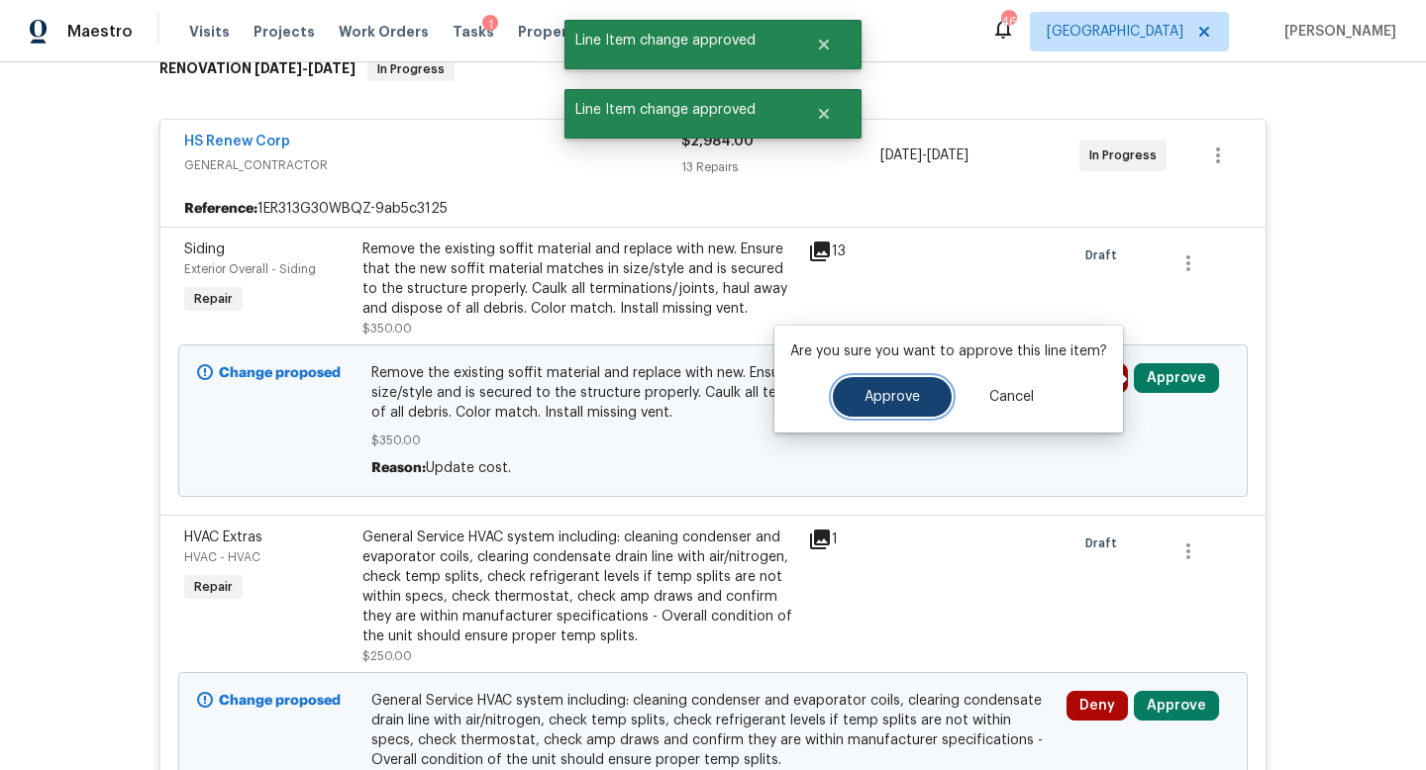
click at [889, 407] on button "Approve" at bounding box center [892, 397] width 119 height 40
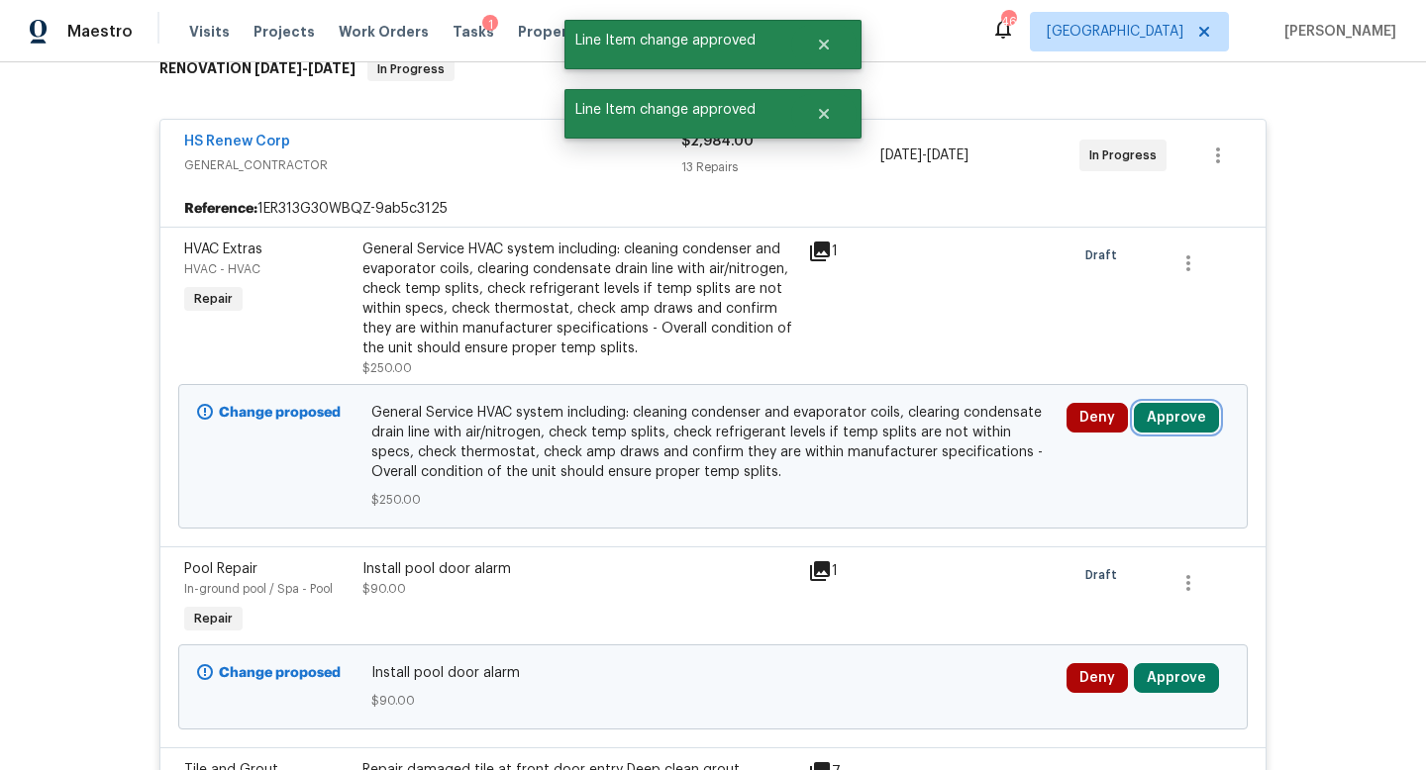
click at [1174, 418] on button "Approve" at bounding box center [1176, 418] width 85 height 30
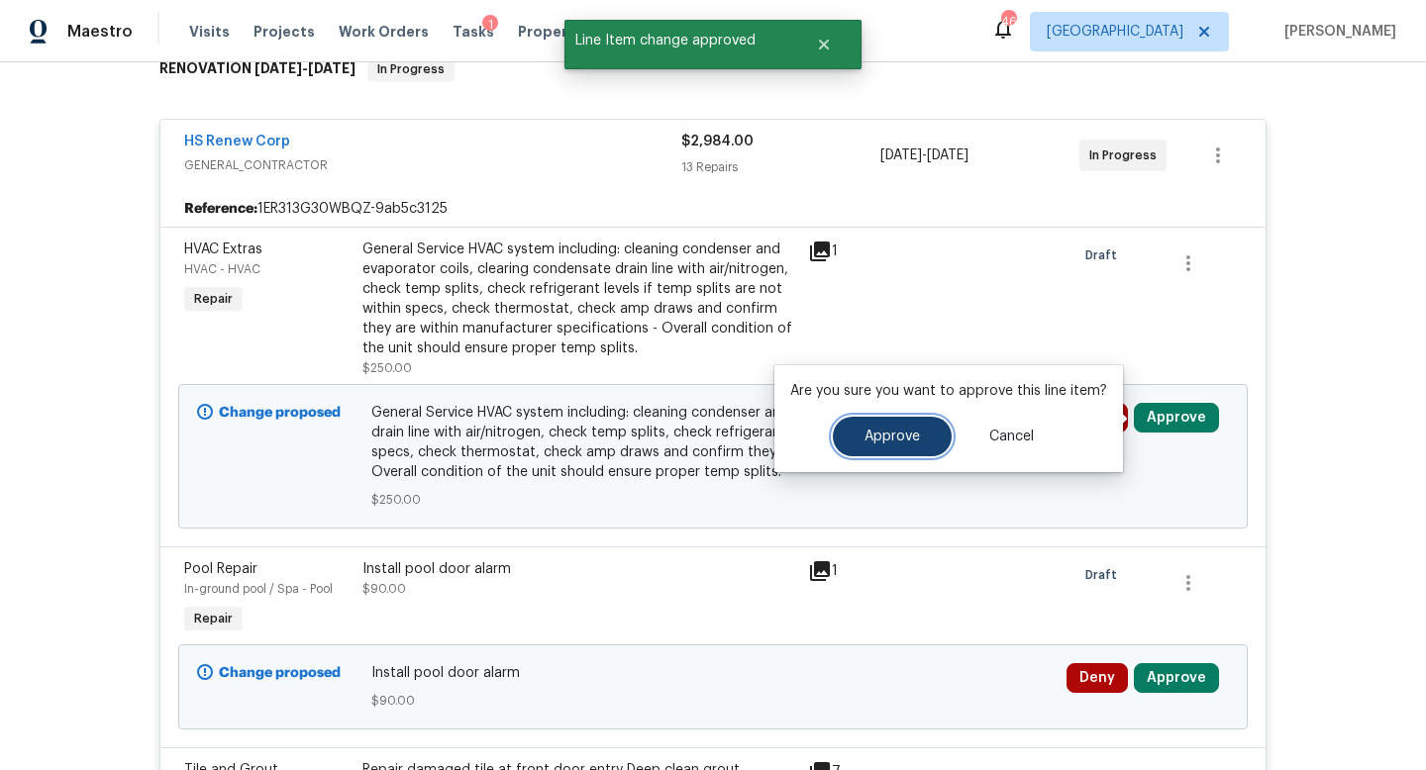
click at [856, 433] on button "Approve" at bounding box center [892, 437] width 119 height 40
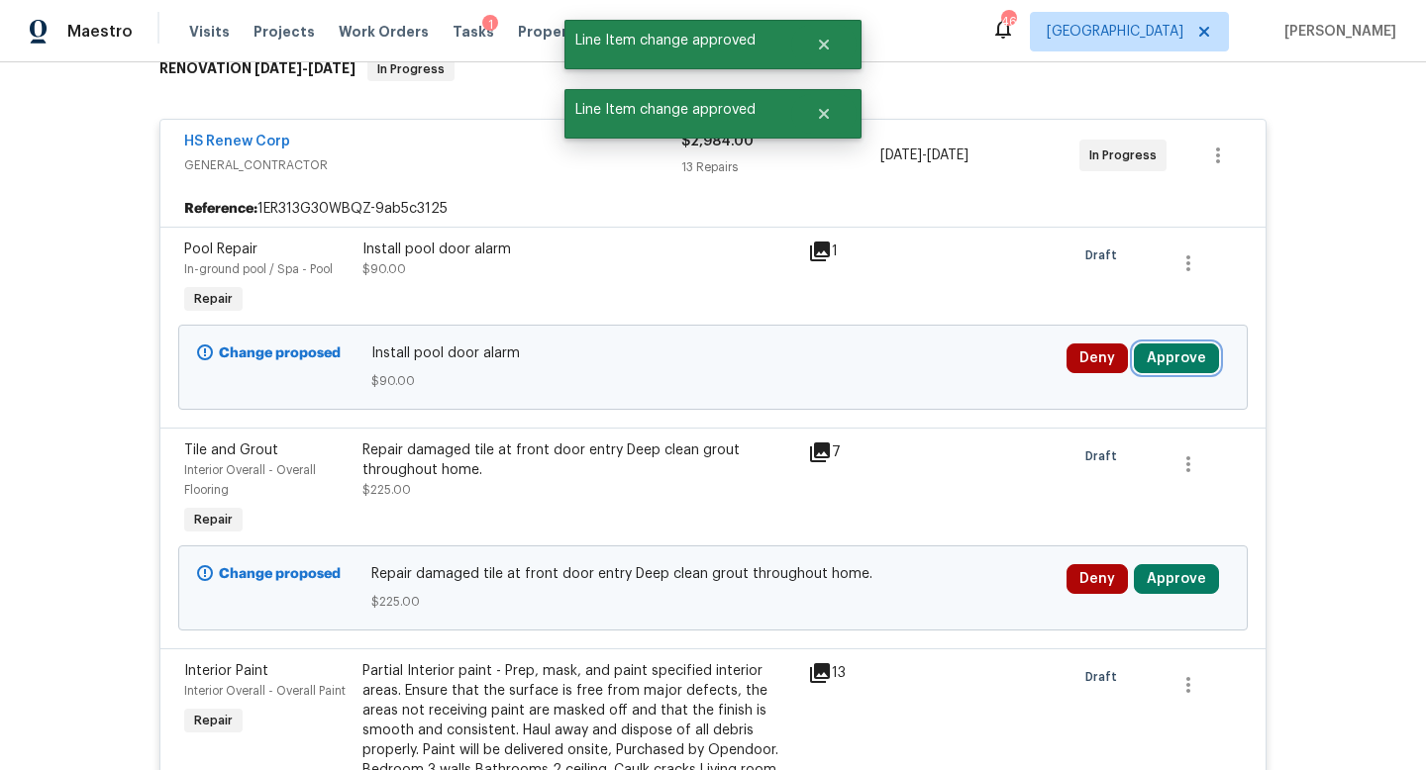
click at [1170, 350] on button "Approve" at bounding box center [1176, 359] width 85 height 30
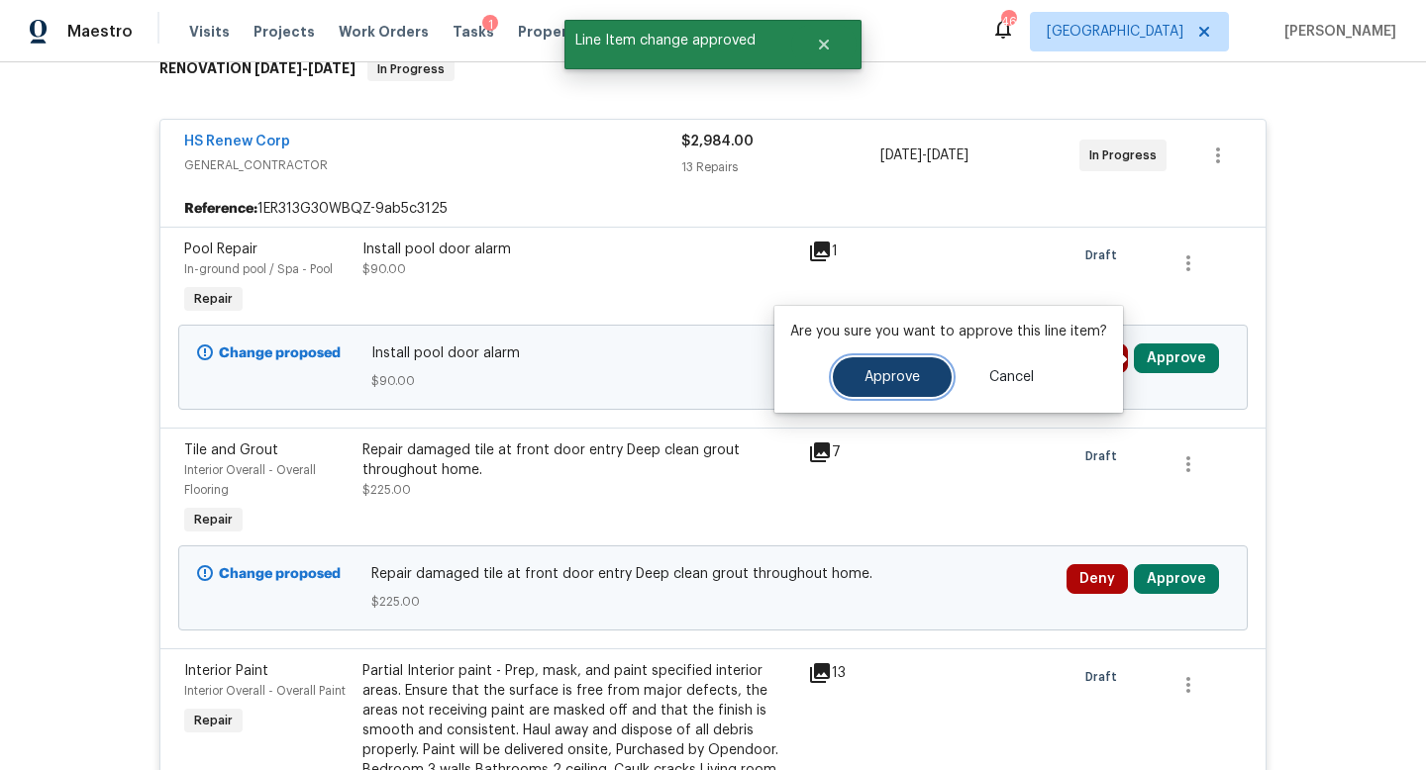
click at [907, 376] on span "Approve" at bounding box center [891, 377] width 55 height 15
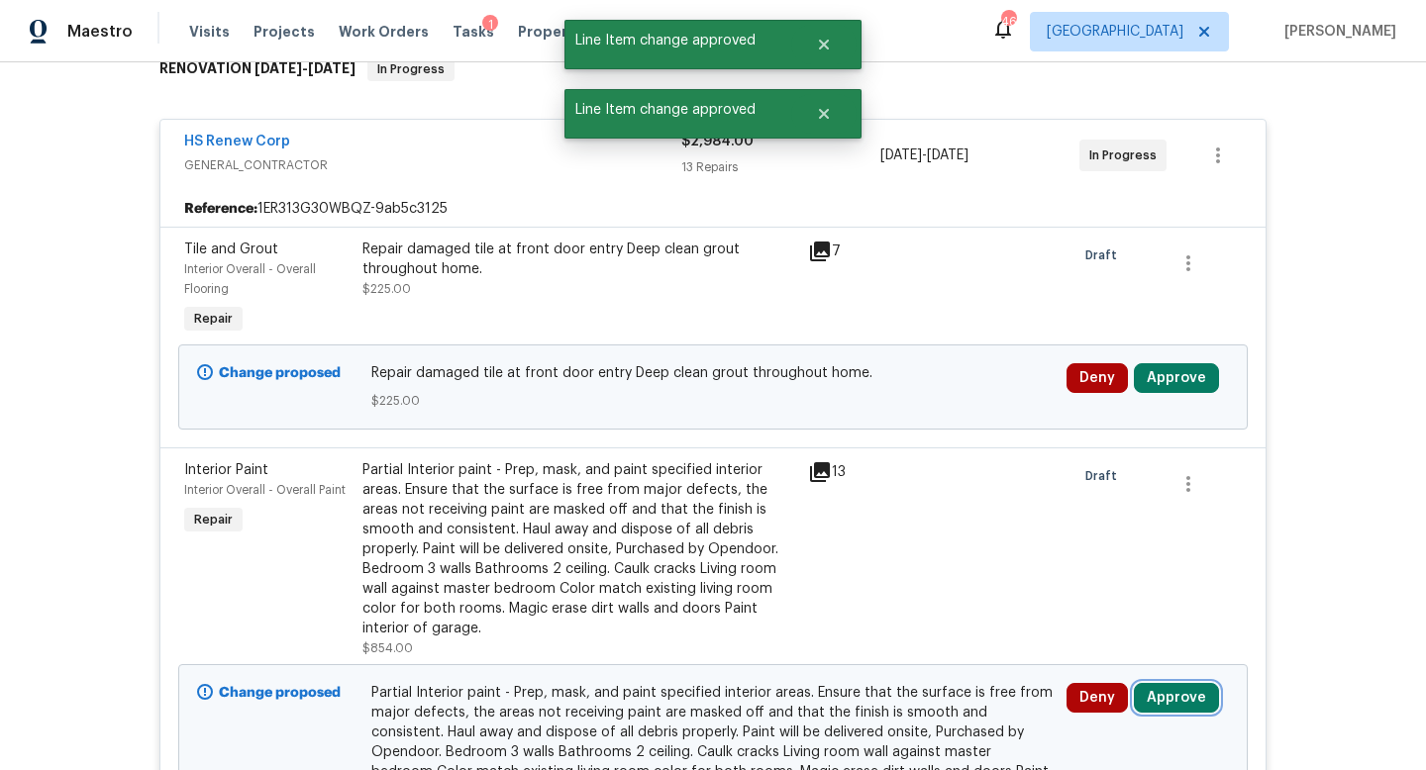
click at [1165, 692] on button "Approve" at bounding box center [1176, 698] width 85 height 30
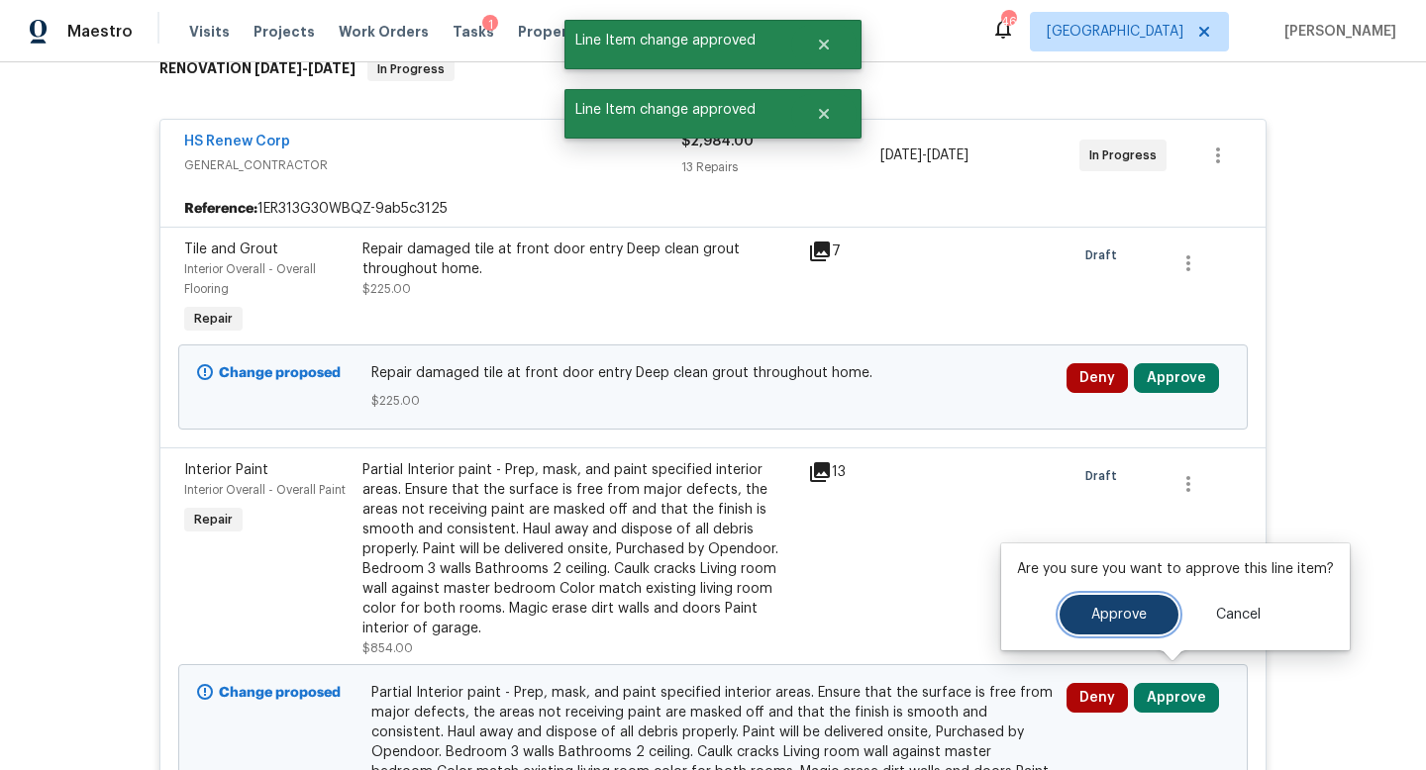
click at [1114, 618] on span "Approve" at bounding box center [1118, 615] width 55 height 15
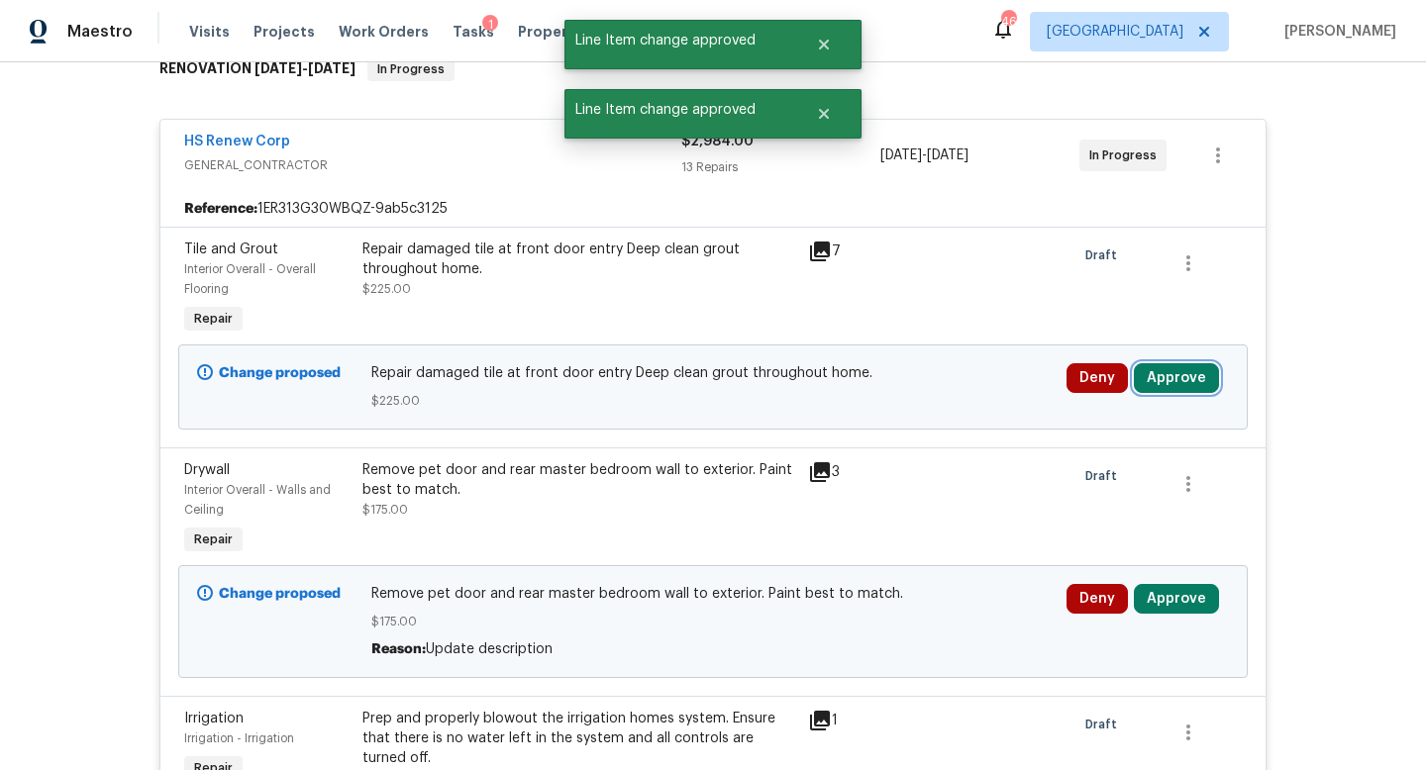
click at [1182, 382] on button "Approve" at bounding box center [1176, 378] width 85 height 30
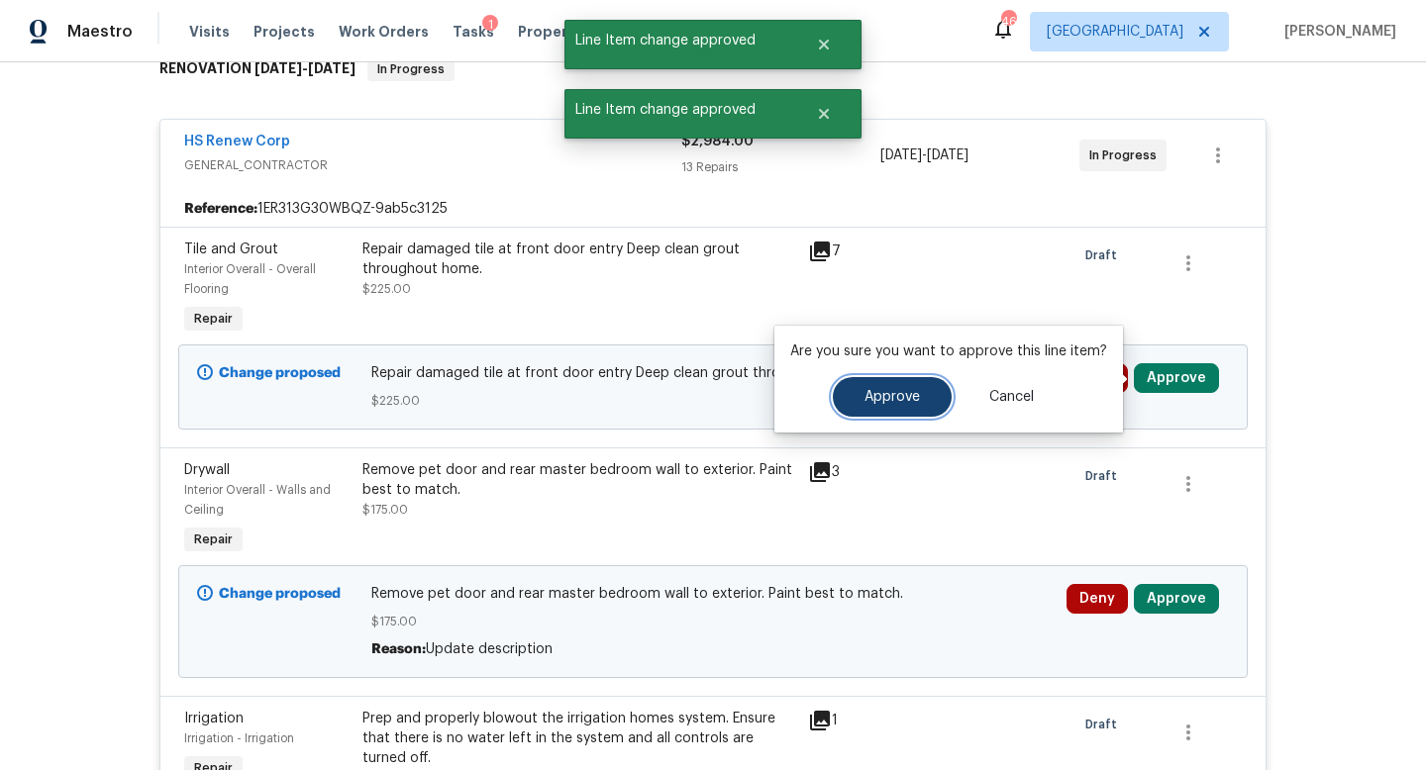
click at [900, 397] on span "Approve" at bounding box center [891, 397] width 55 height 15
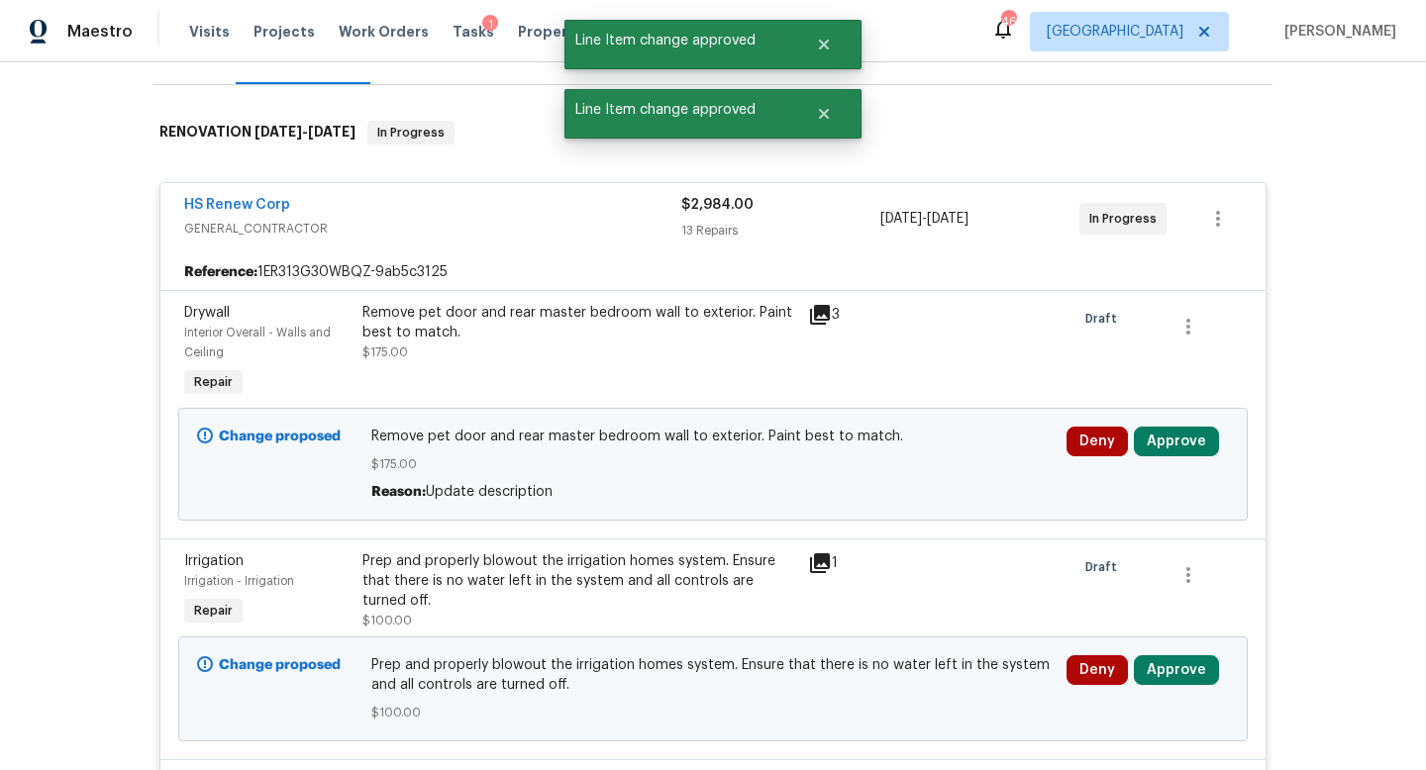
scroll to position [391, 0]
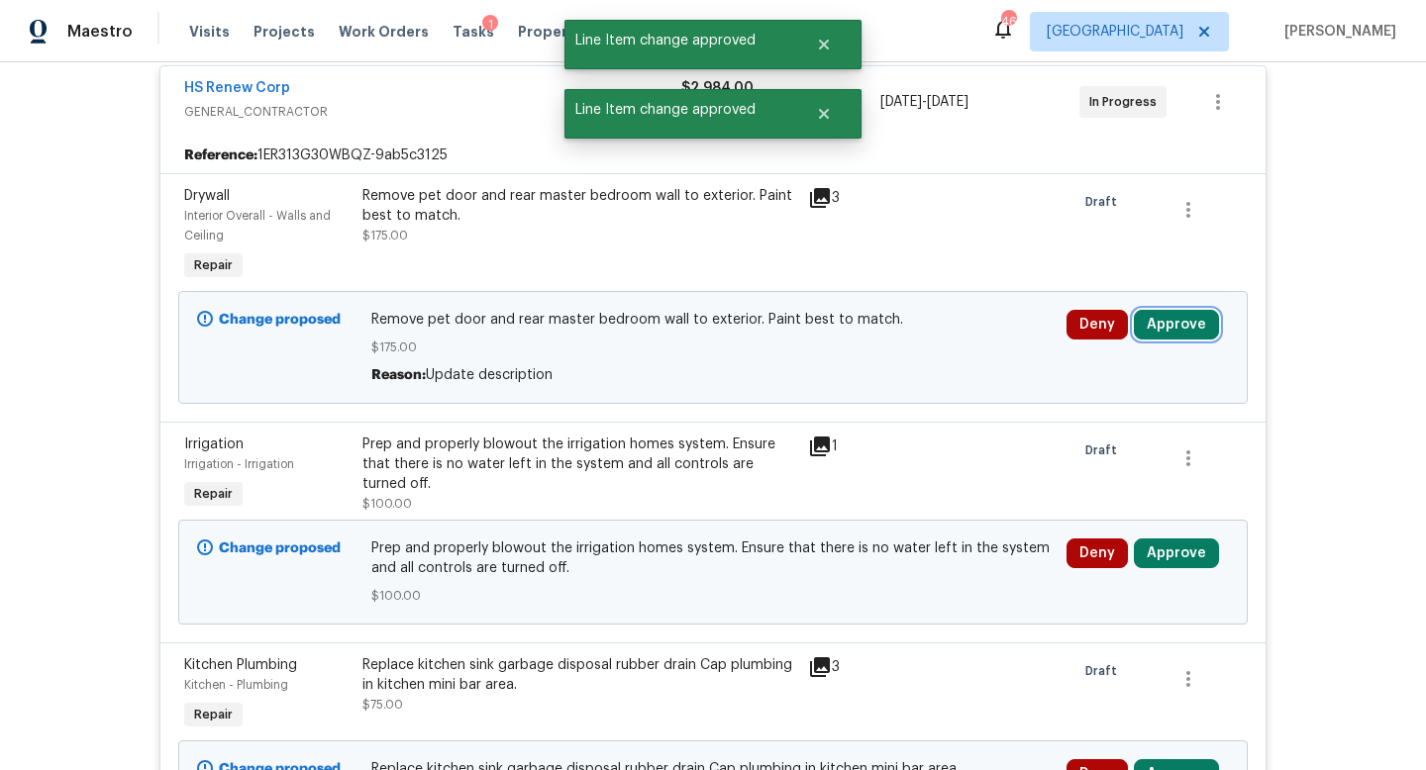
click at [1168, 325] on button "Approve" at bounding box center [1176, 325] width 85 height 30
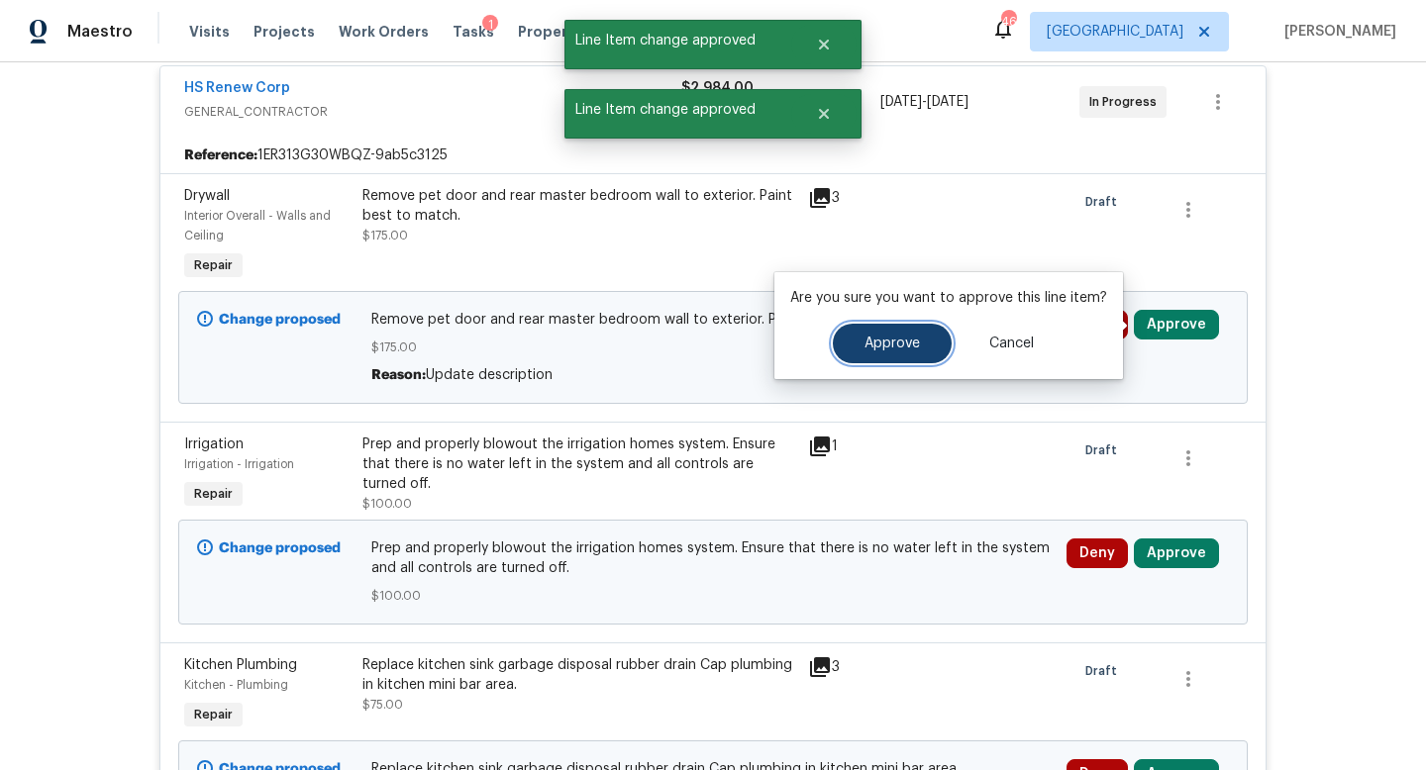
click at [910, 343] on span "Approve" at bounding box center [891, 344] width 55 height 15
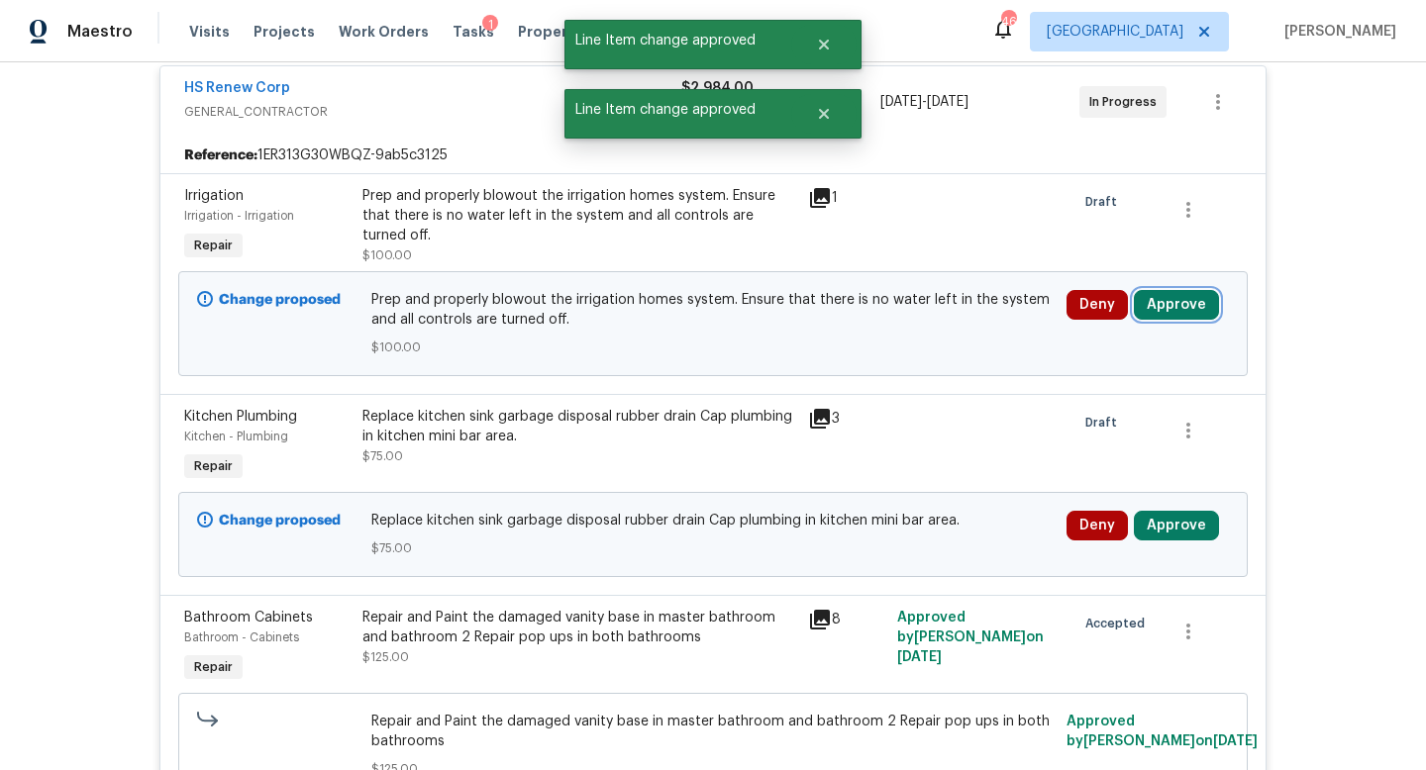
click at [1164, 297] on button "Approve" at bounding box center [1176, 305] width 85 height 30
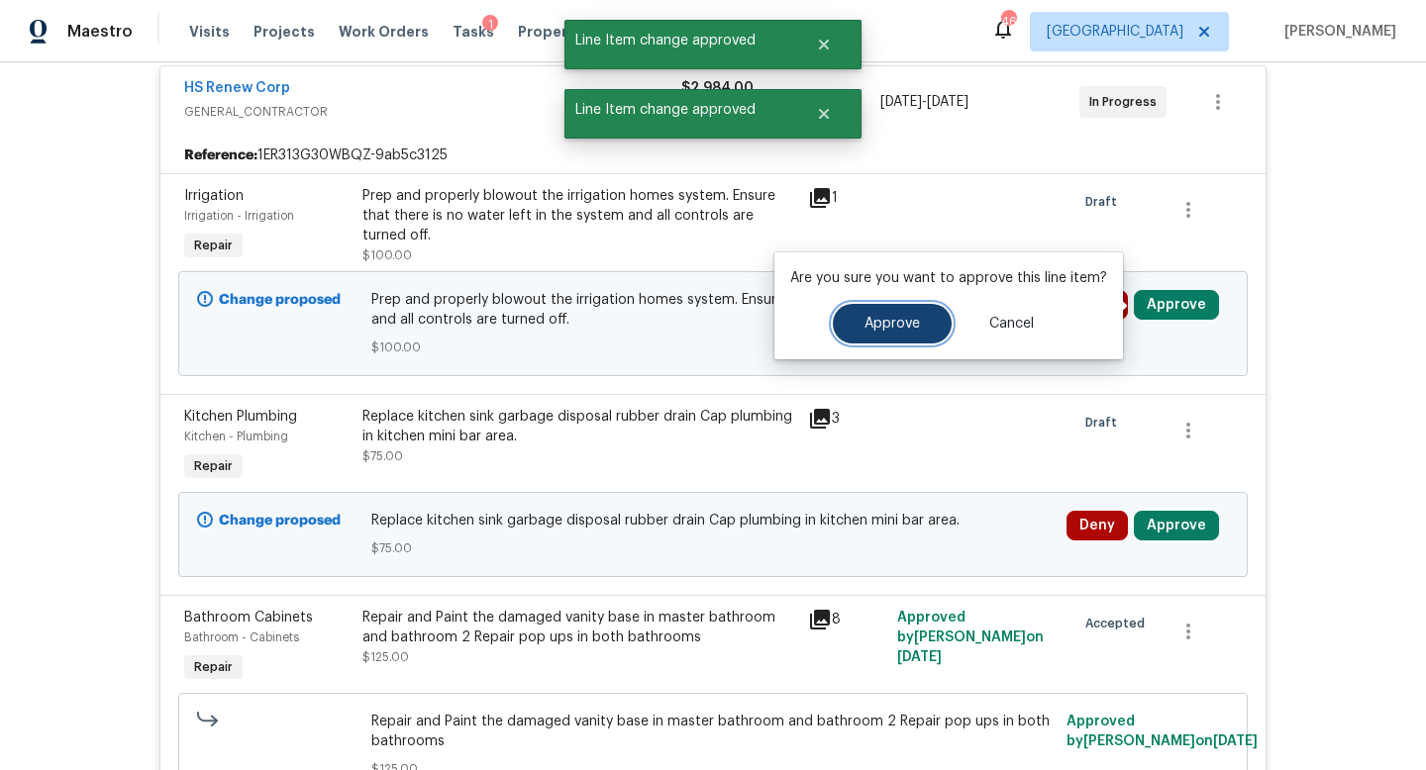
click at [891, 317] on span "Approve" at bounding box center [891, 324] width 55 height 15
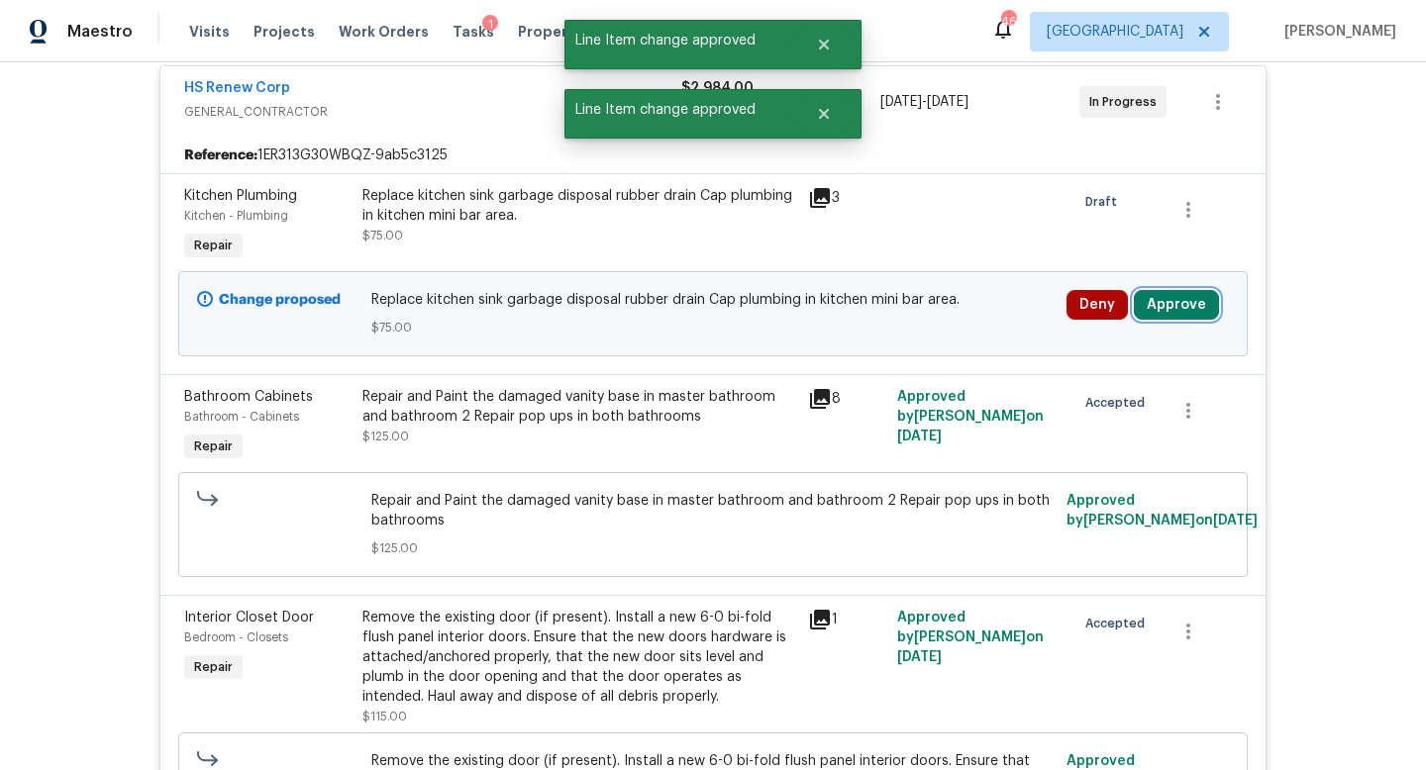
click at [1165, 302] on button "Approve" at bounding box center [1176, 305] width 85 height 30
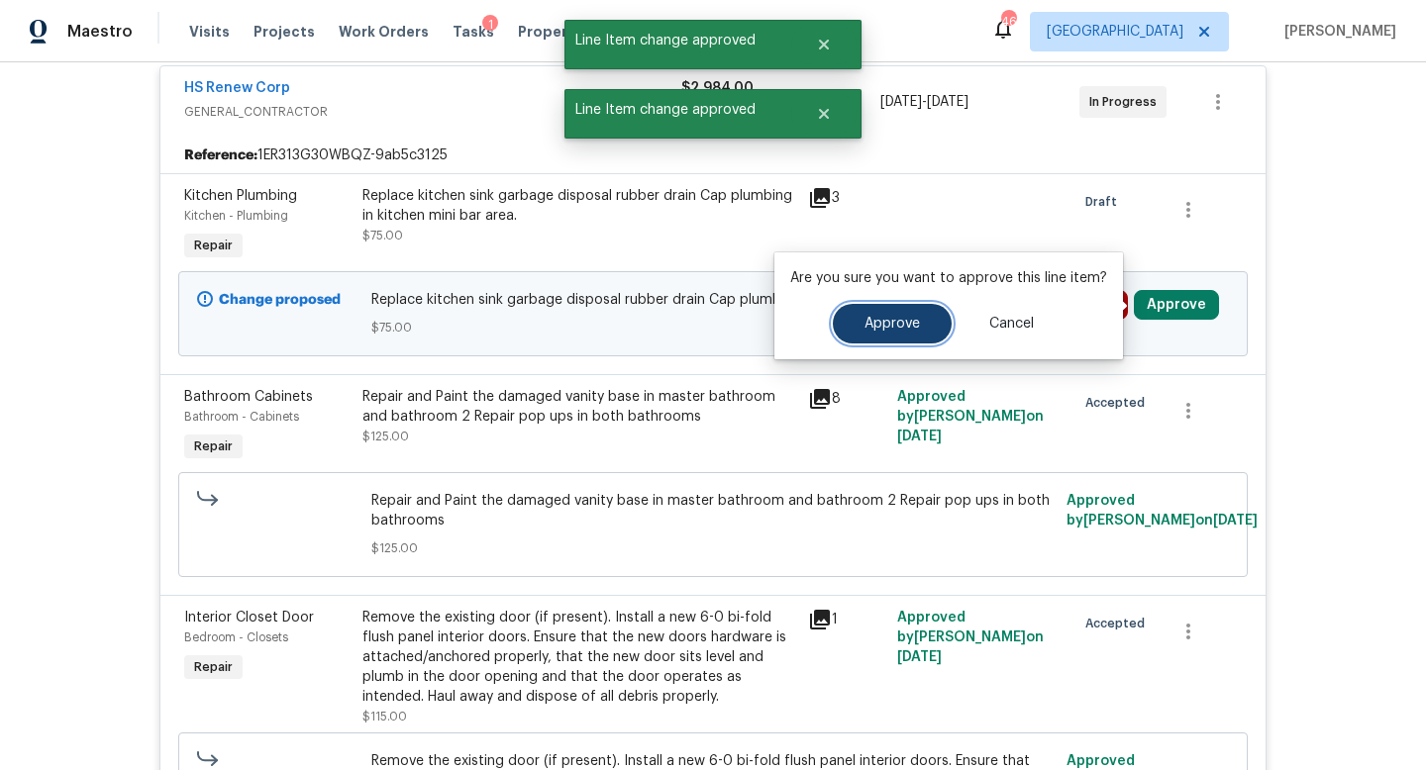
click at [864, 324] on span "Approve" at bounding box center [891, 324] width 55 height 15
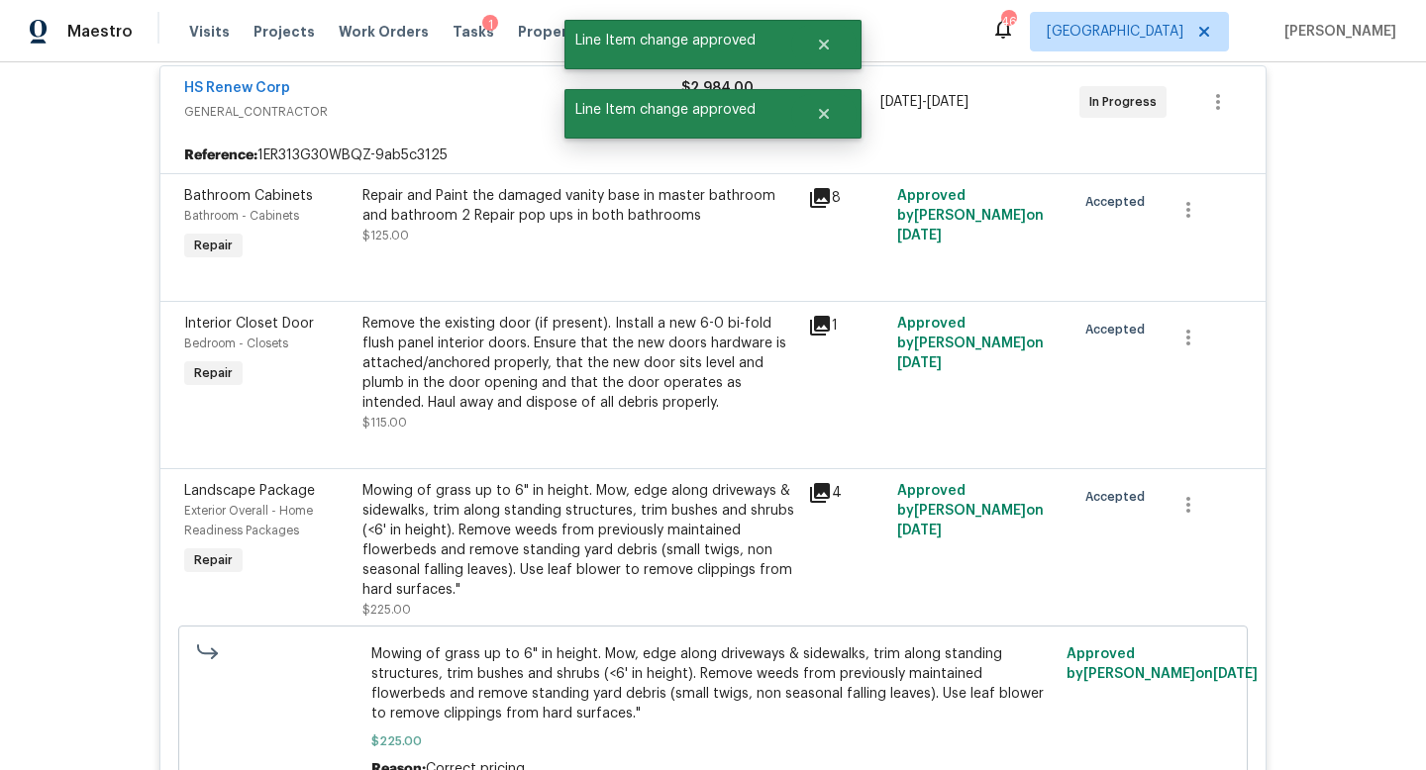
click at [468, 92] on div "HS Renew Corp" at bounding box center [432, 90] width 497 height 24
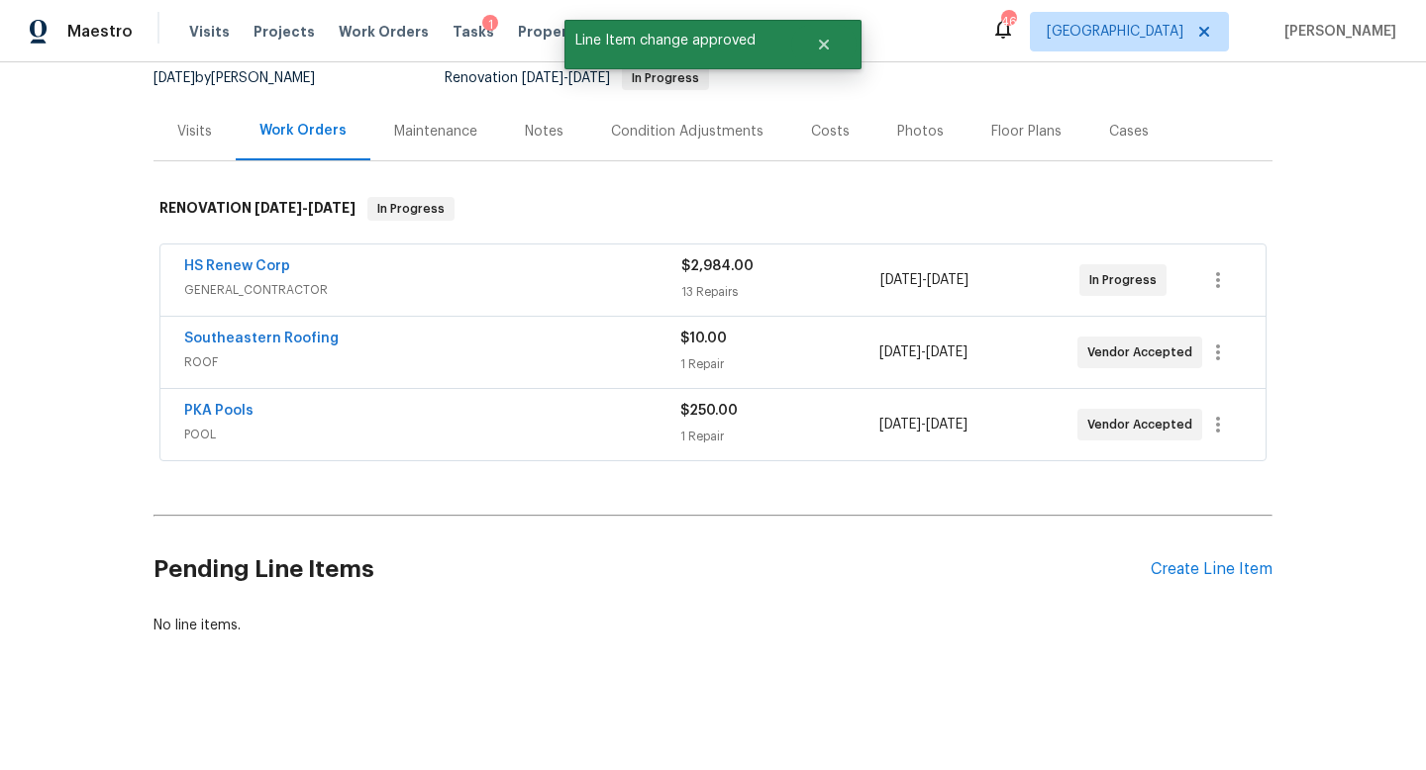
scroll to position [198, 0]
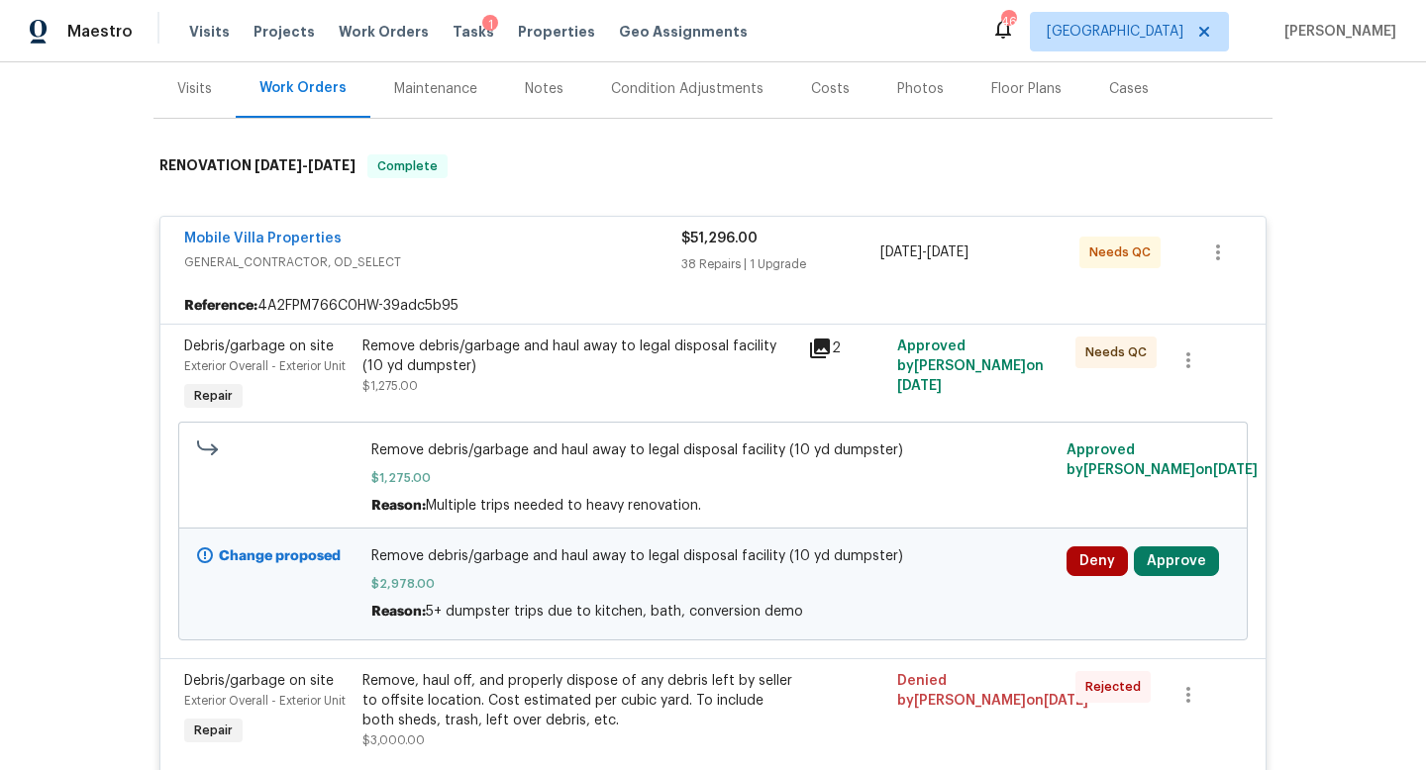
scroll to position [244, 0]
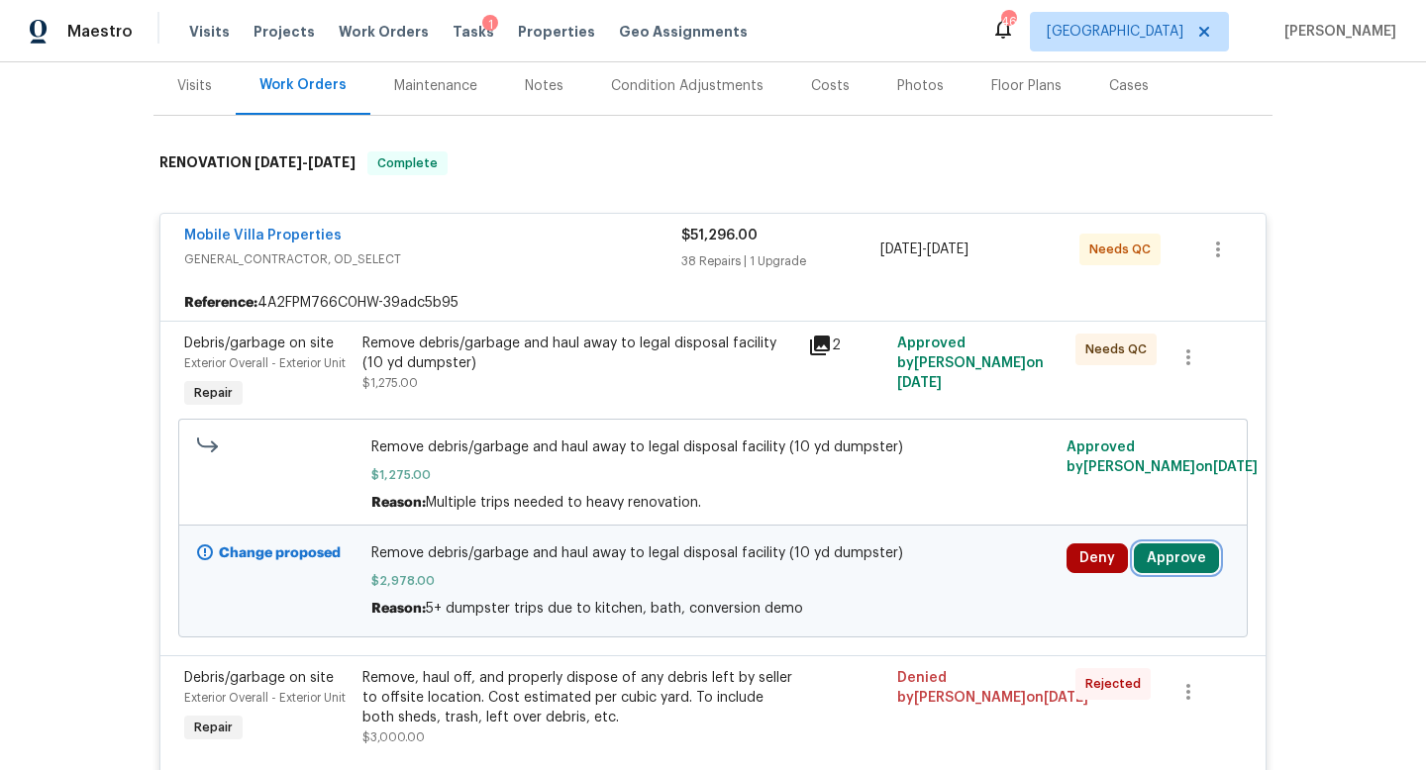
click at [1172, 559] on button "Approve" at bounding box center [1176, 559] width 85 height 30
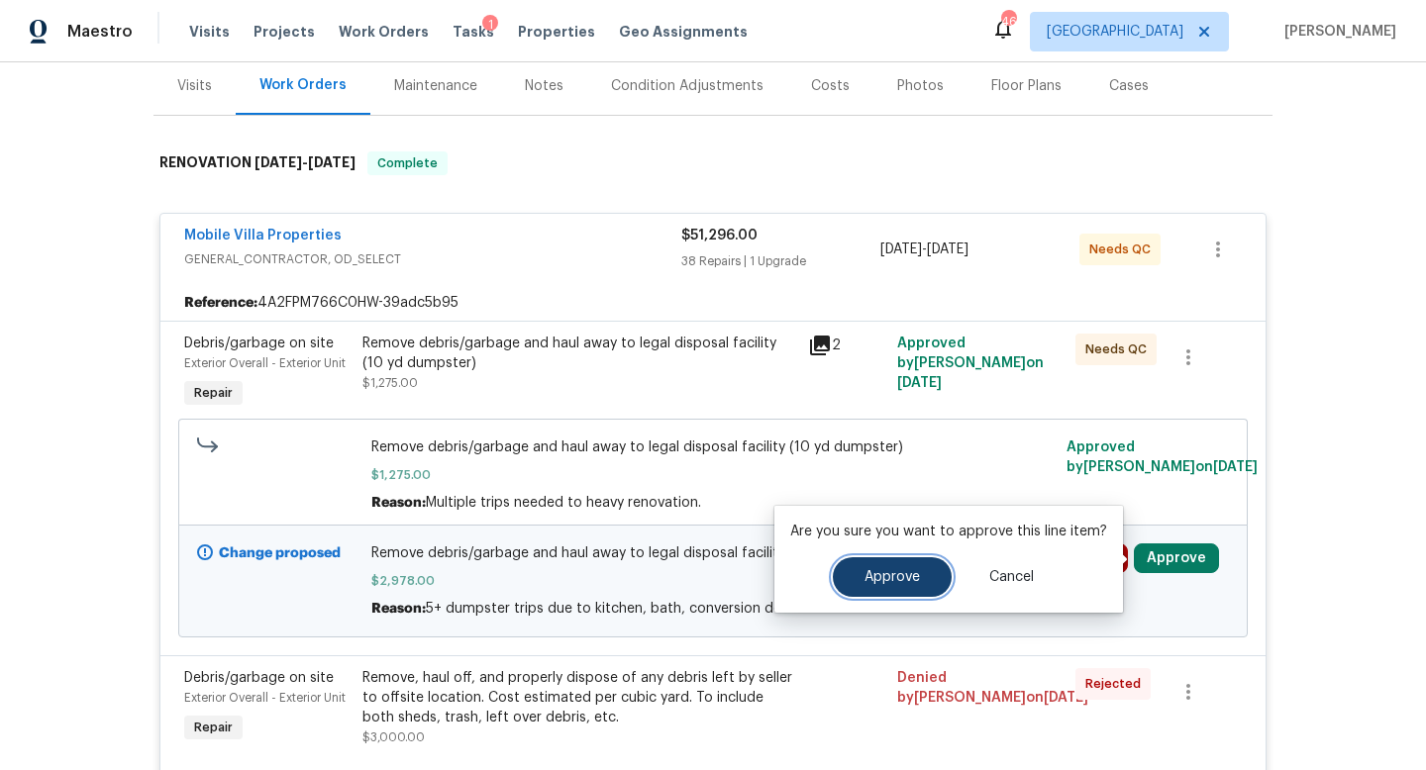
click at [897, 575] on span "Approve" at bounding box center [891, 577] width 55 height 15
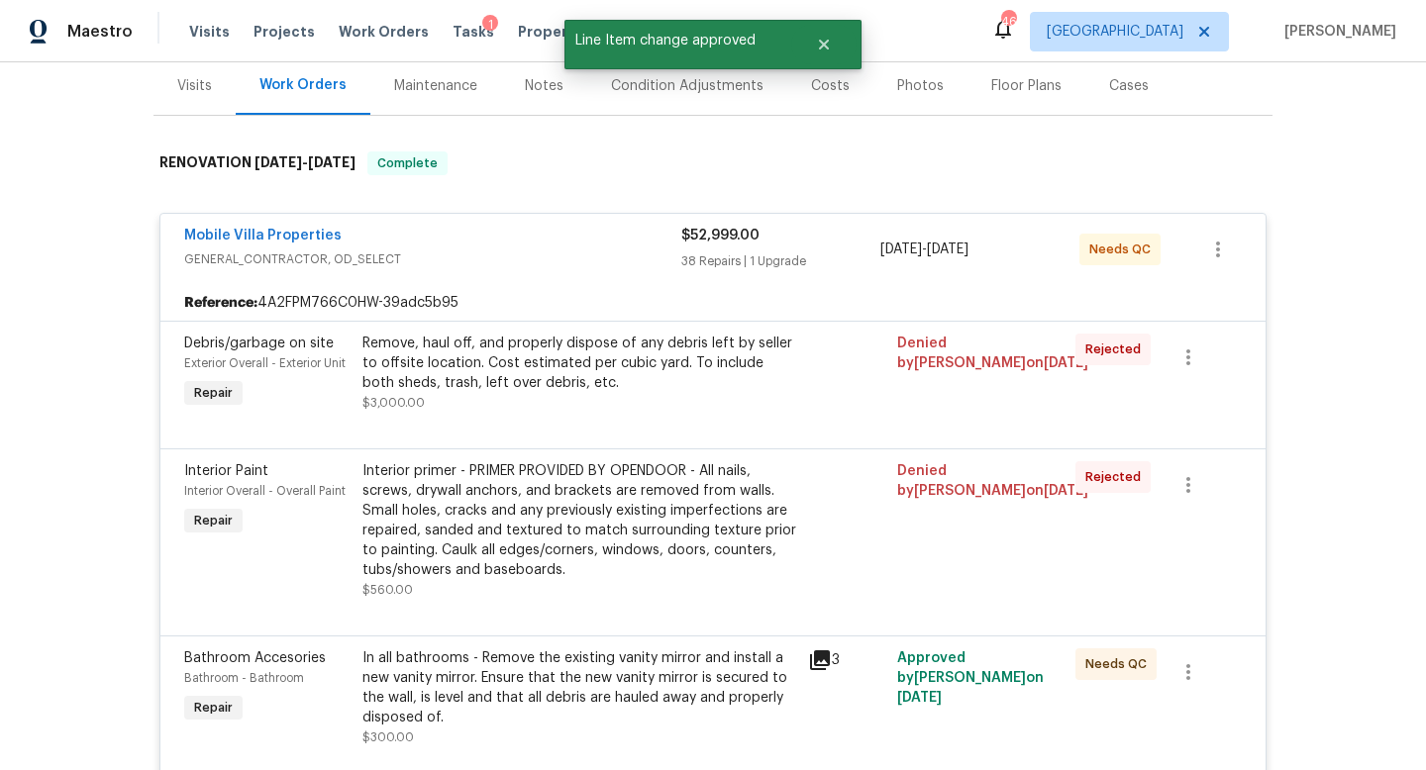
click at [603, 250] on span "GENERAL_CONTRACTOR, OD_SELECT" at bounding box center [432, 259] width 497 height 20
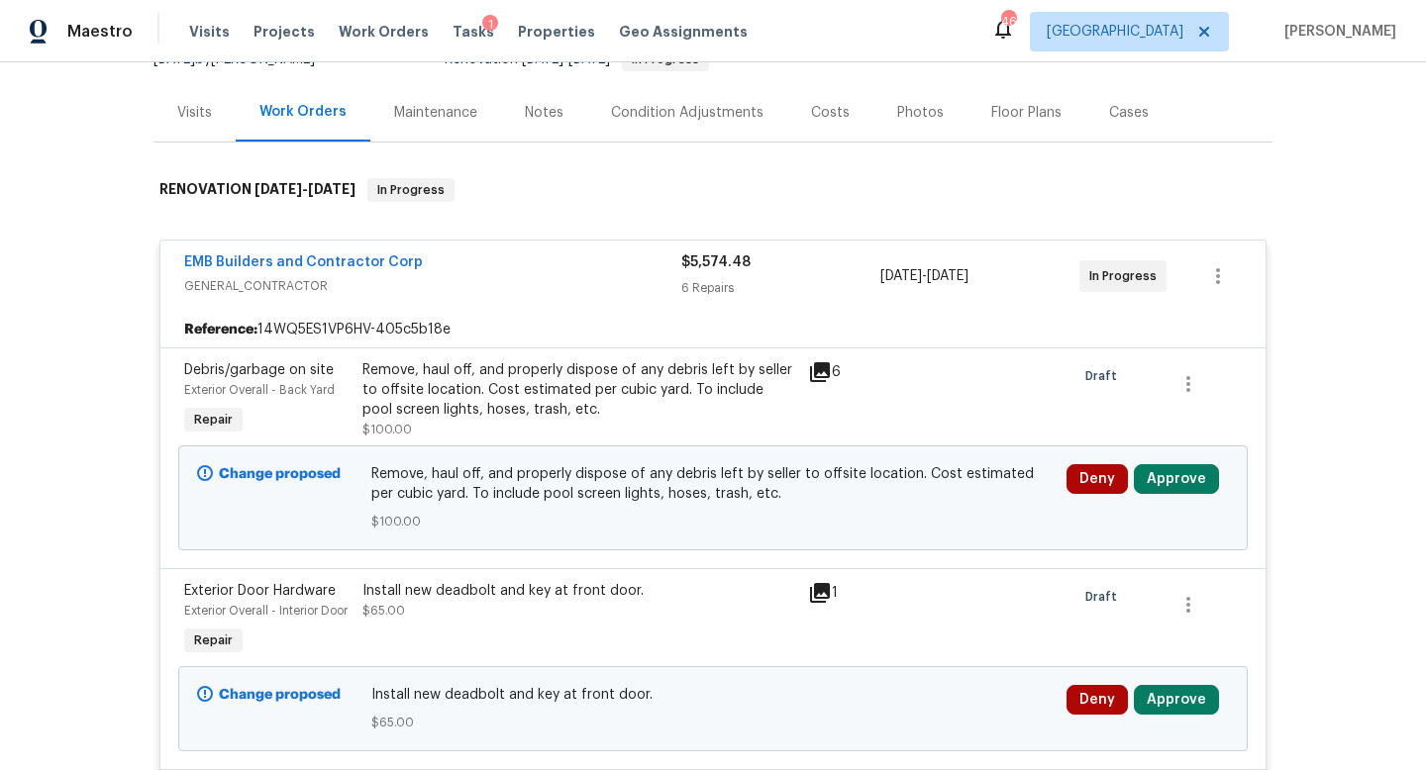
scroll to position [269, 0]
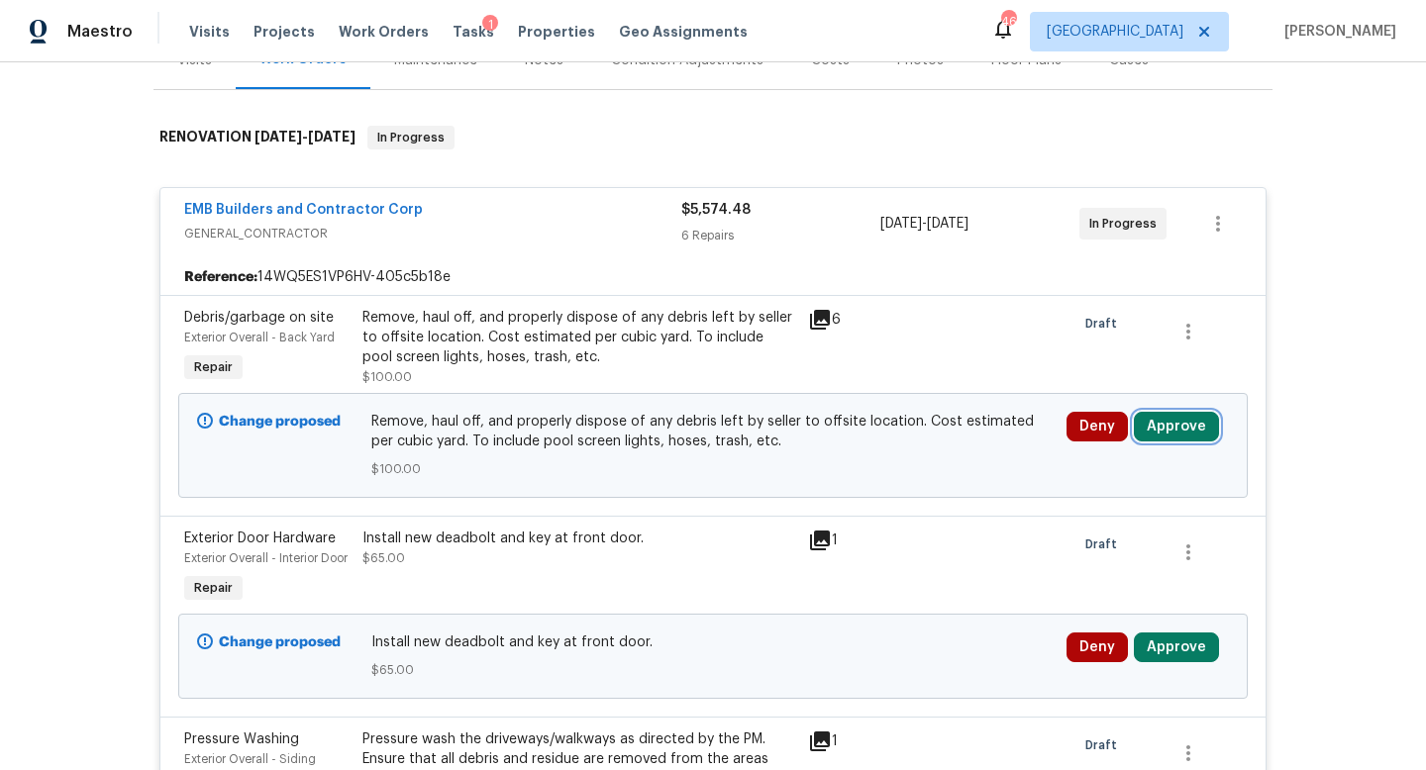
click at [1162, 429] on button "Approve" at bounding box center [1176, 427] width 85 height 30
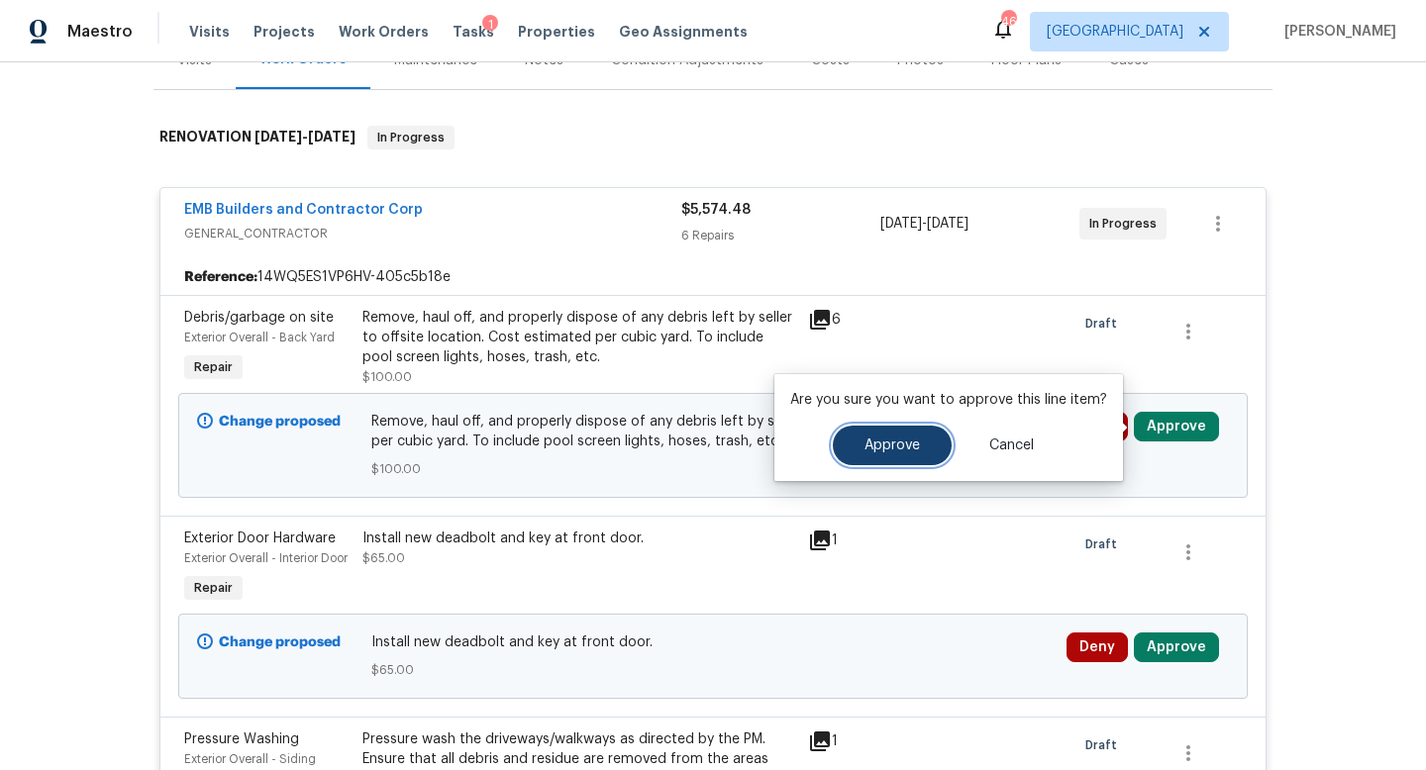
click at [897, 447] on span "Approve" at bounding box center [891, 446] width 55 height 15
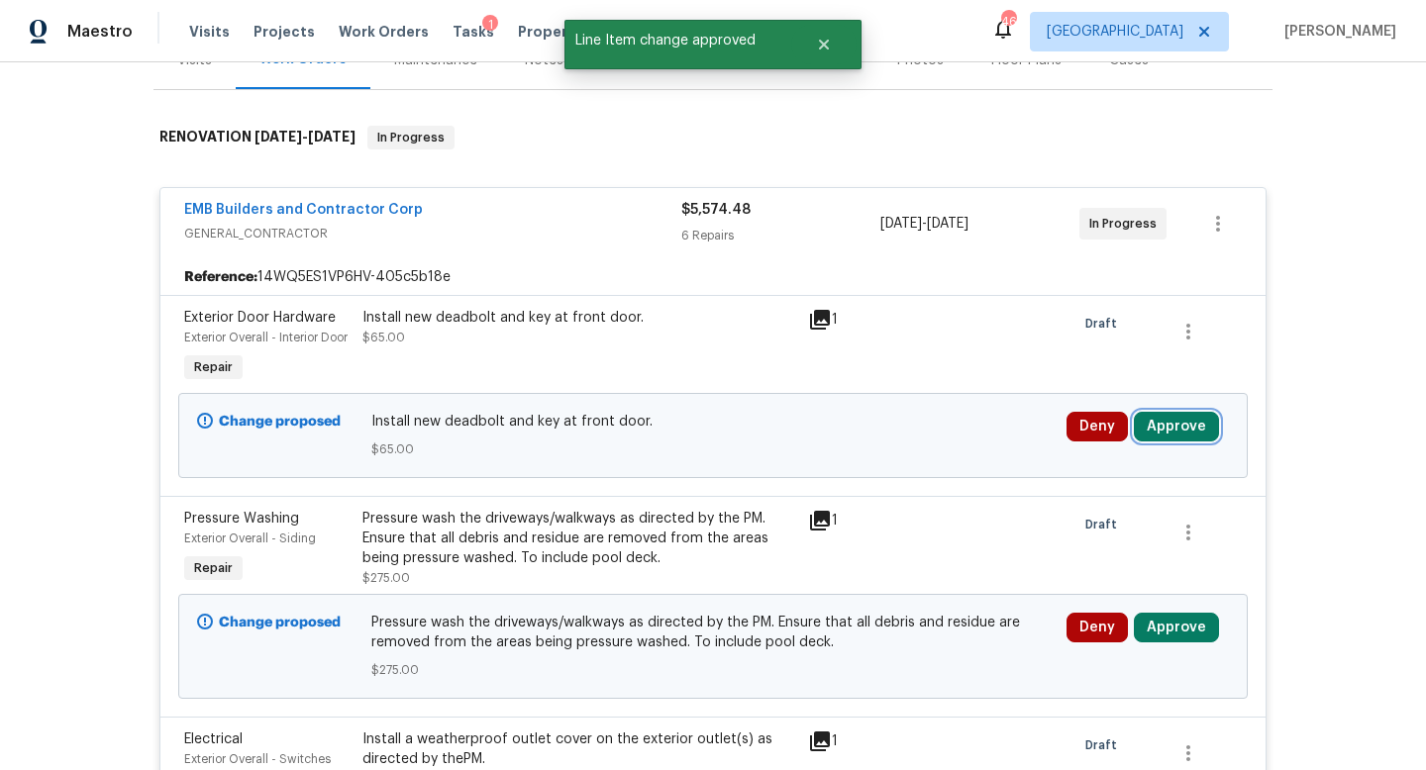
click at [1173, 442] on button "Approve" at bounding box center [1176, 427] width 85 height 30
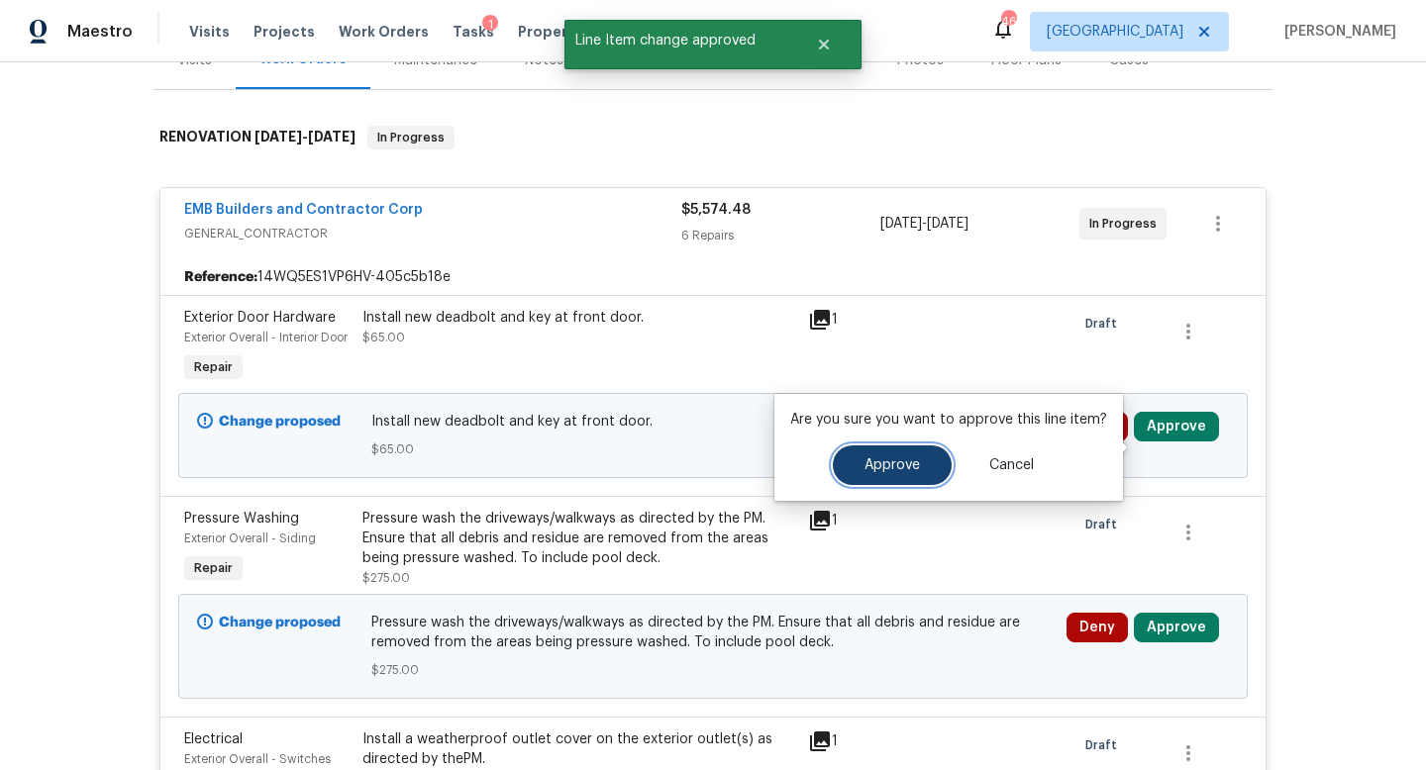
click at [885, 464] on span "Approve" at bounding box center [891, 465] width 55 height 15
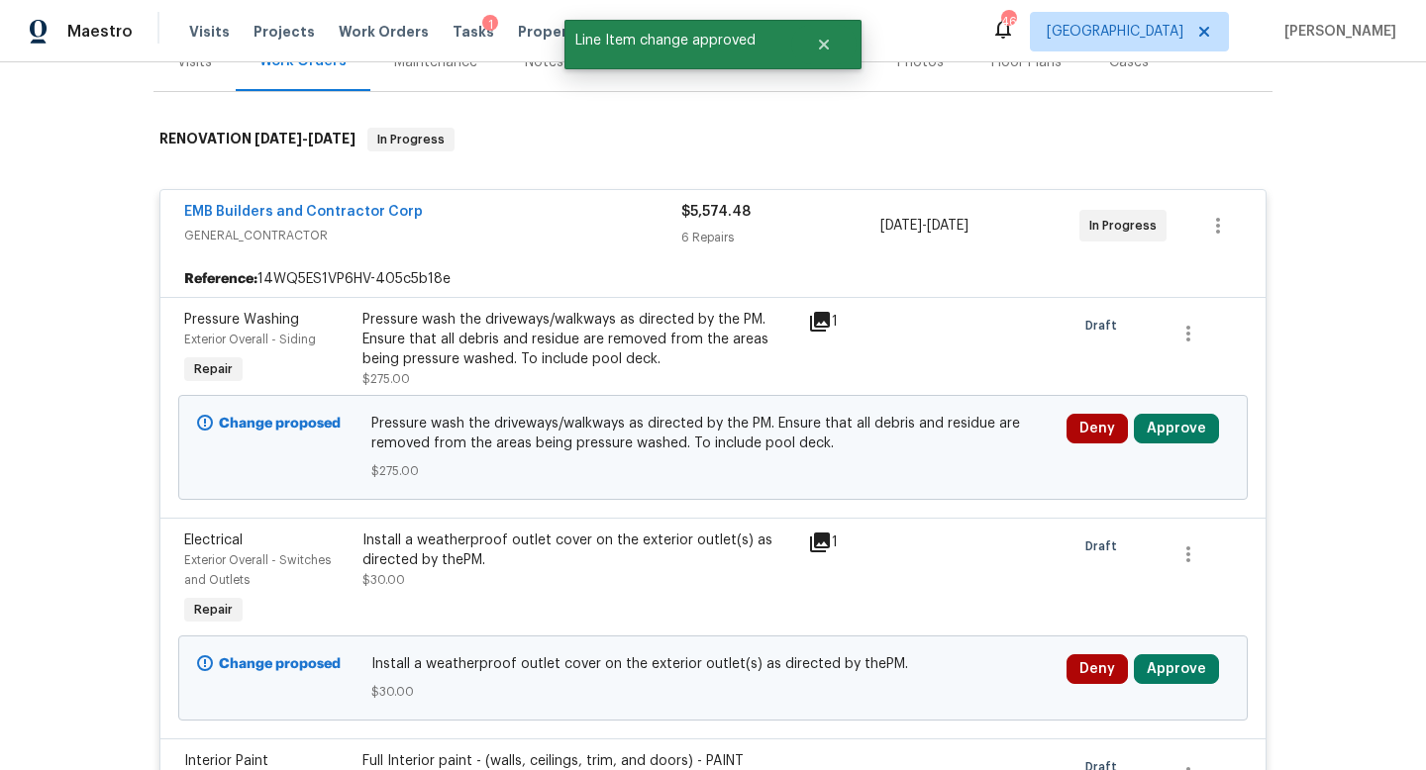
scroll to position [440, 0]
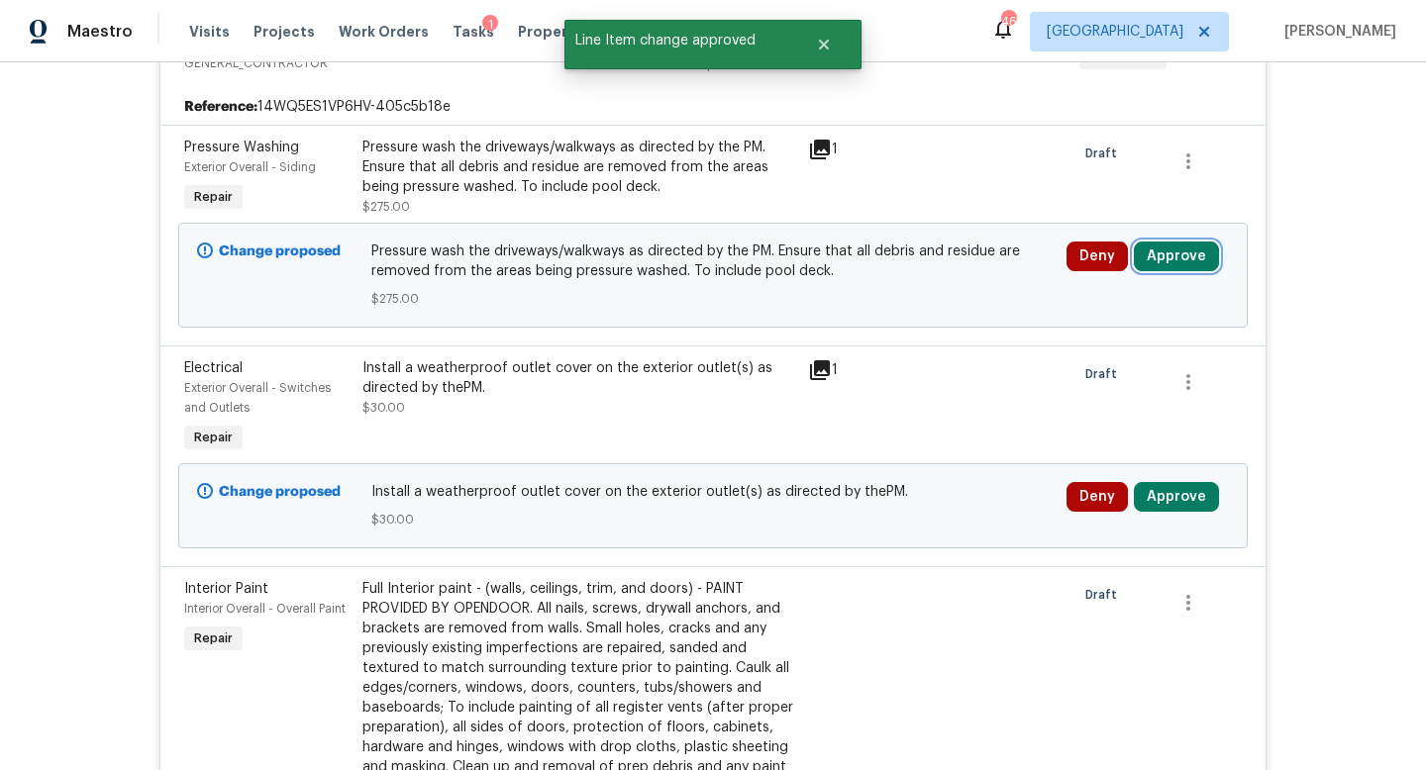
click at [1182, 247] on button "Approve" at bounding box center [1176, 257] width 85 height 30
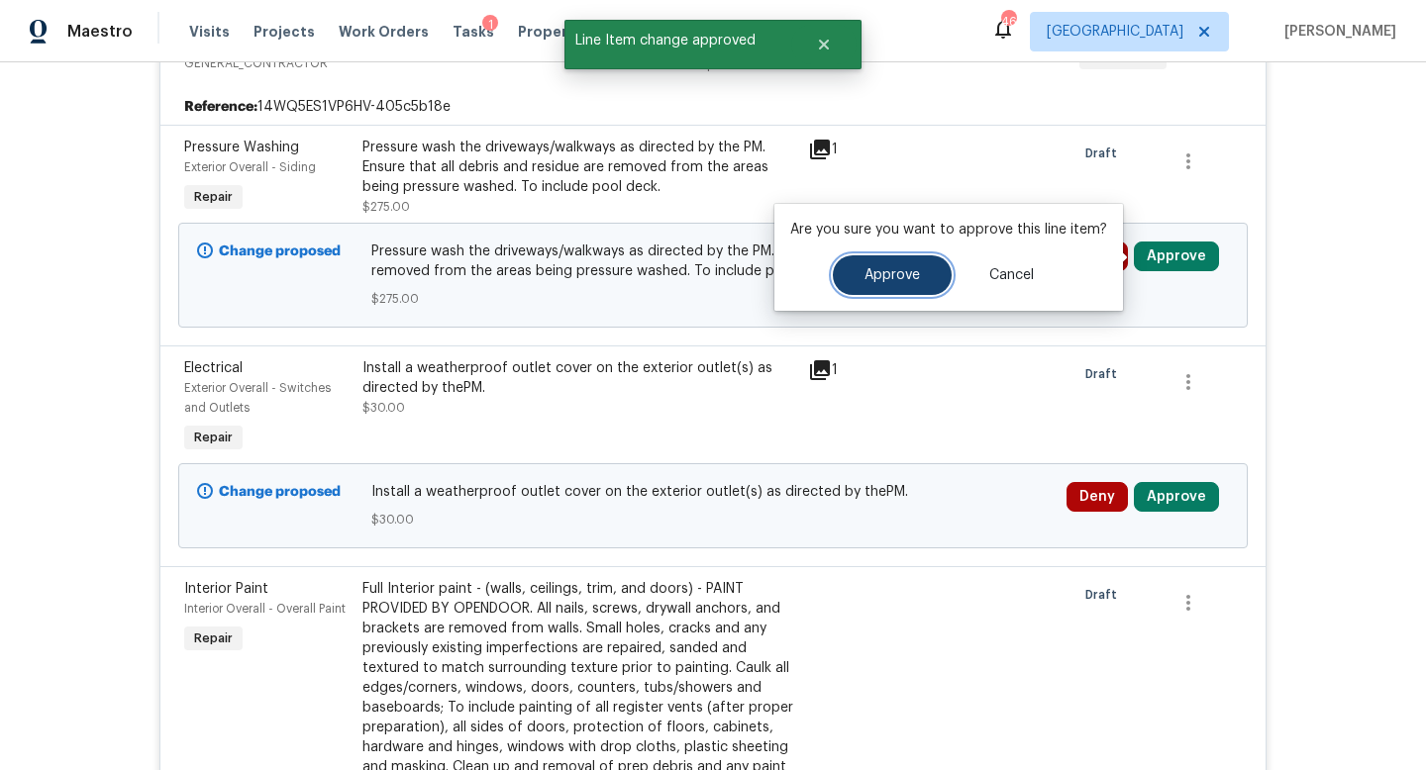
click at [891, 265] on button "Approve" at bounding box center [892, 275] width 119 height 40
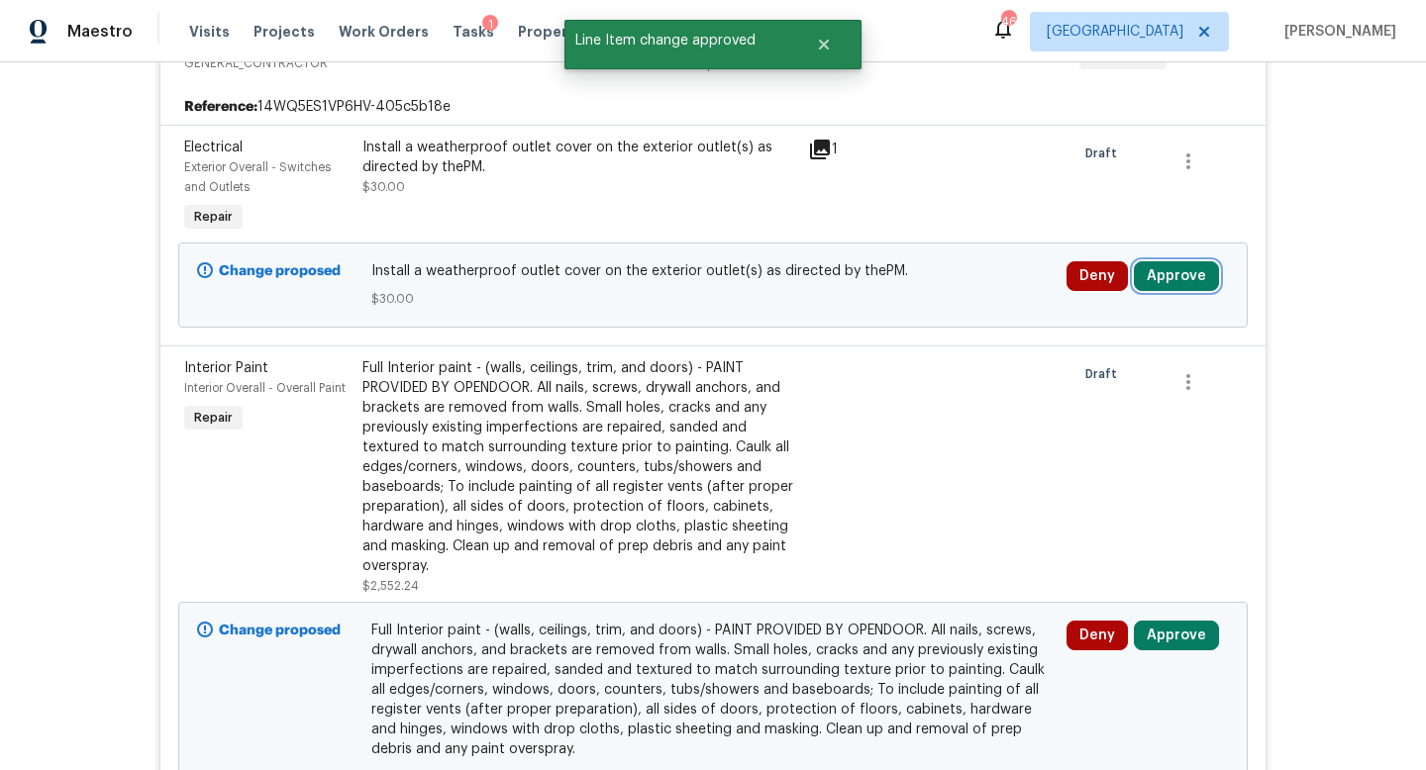
click at [1172, 276] on button "Approve" at bounding box center [1176, 276] width 85 height 30
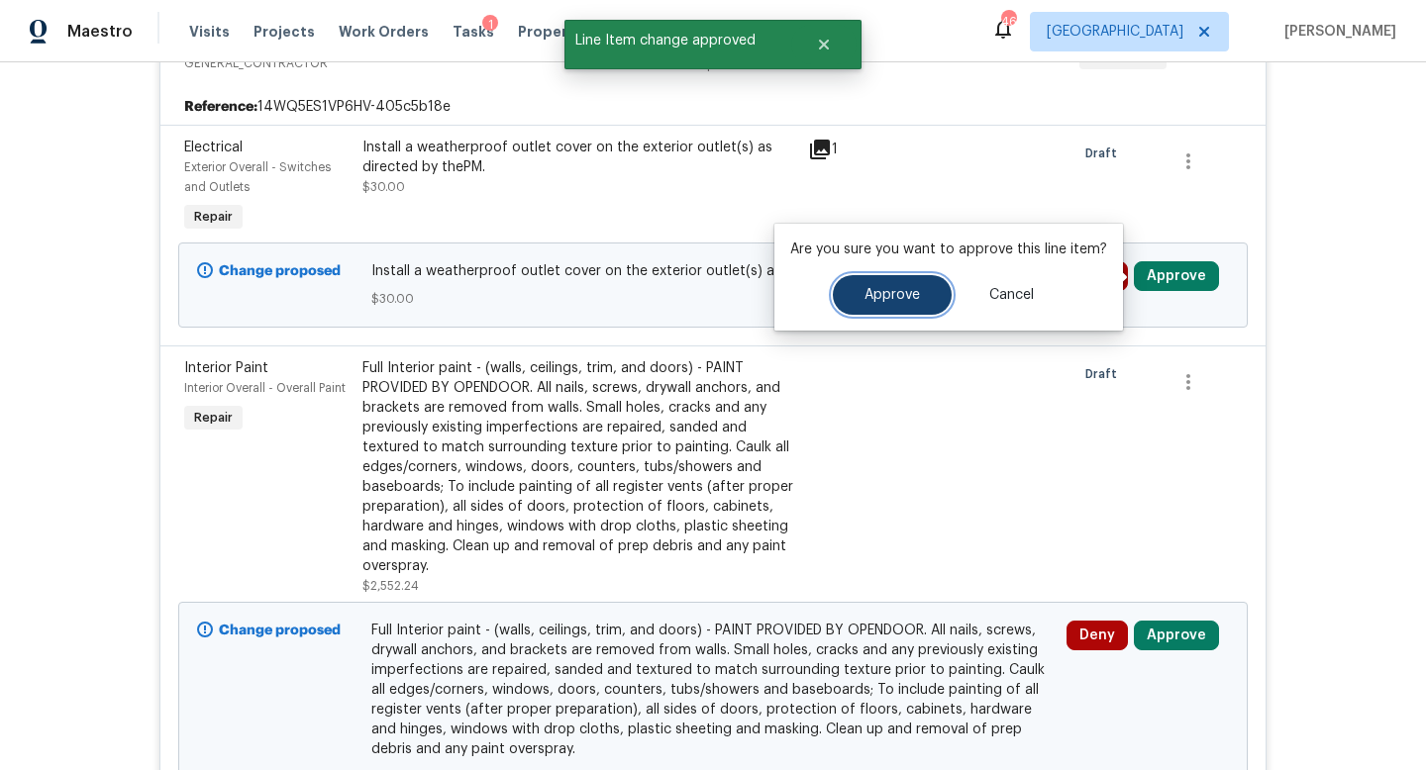
click at [882, 290] on span "Approve" at bounding box center [891, 295] width 55 height 15
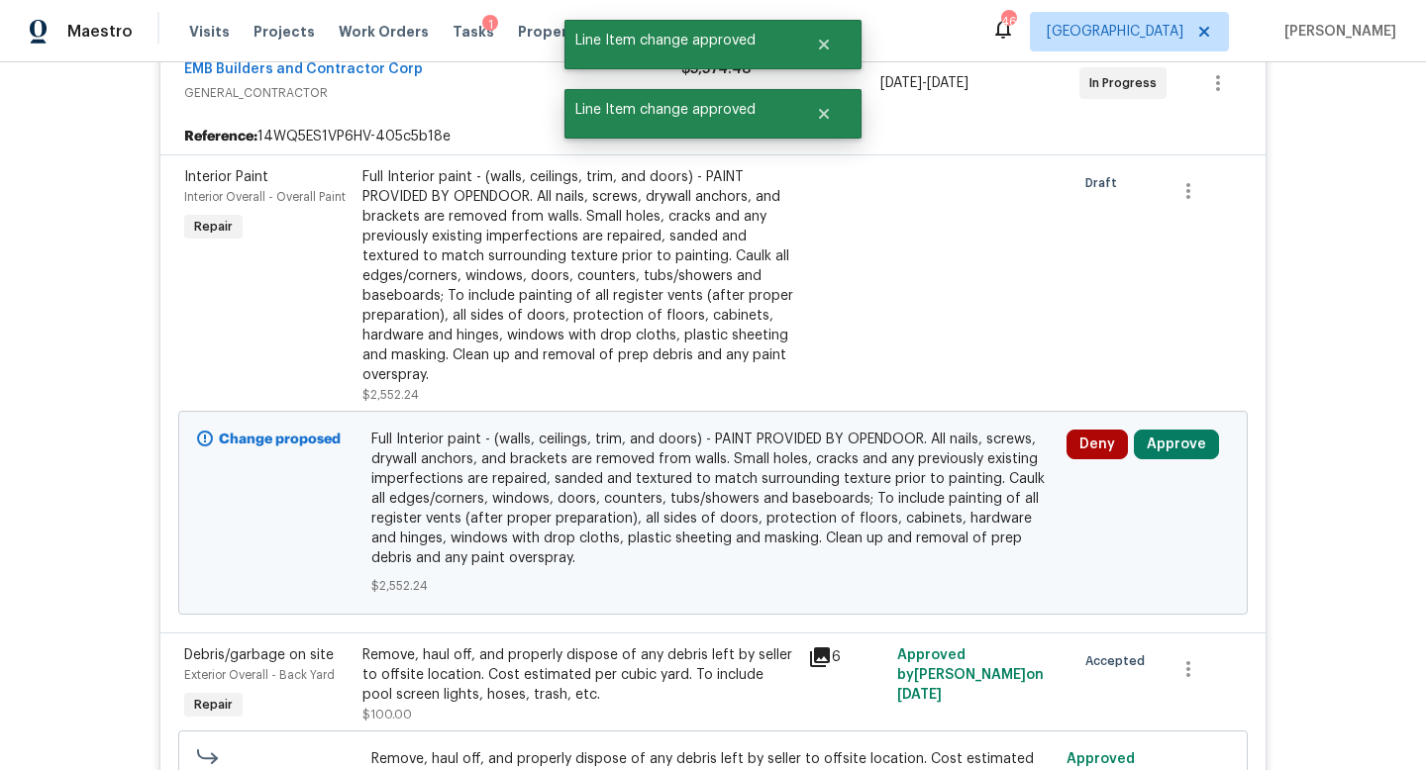
scroll to position [406, 0]
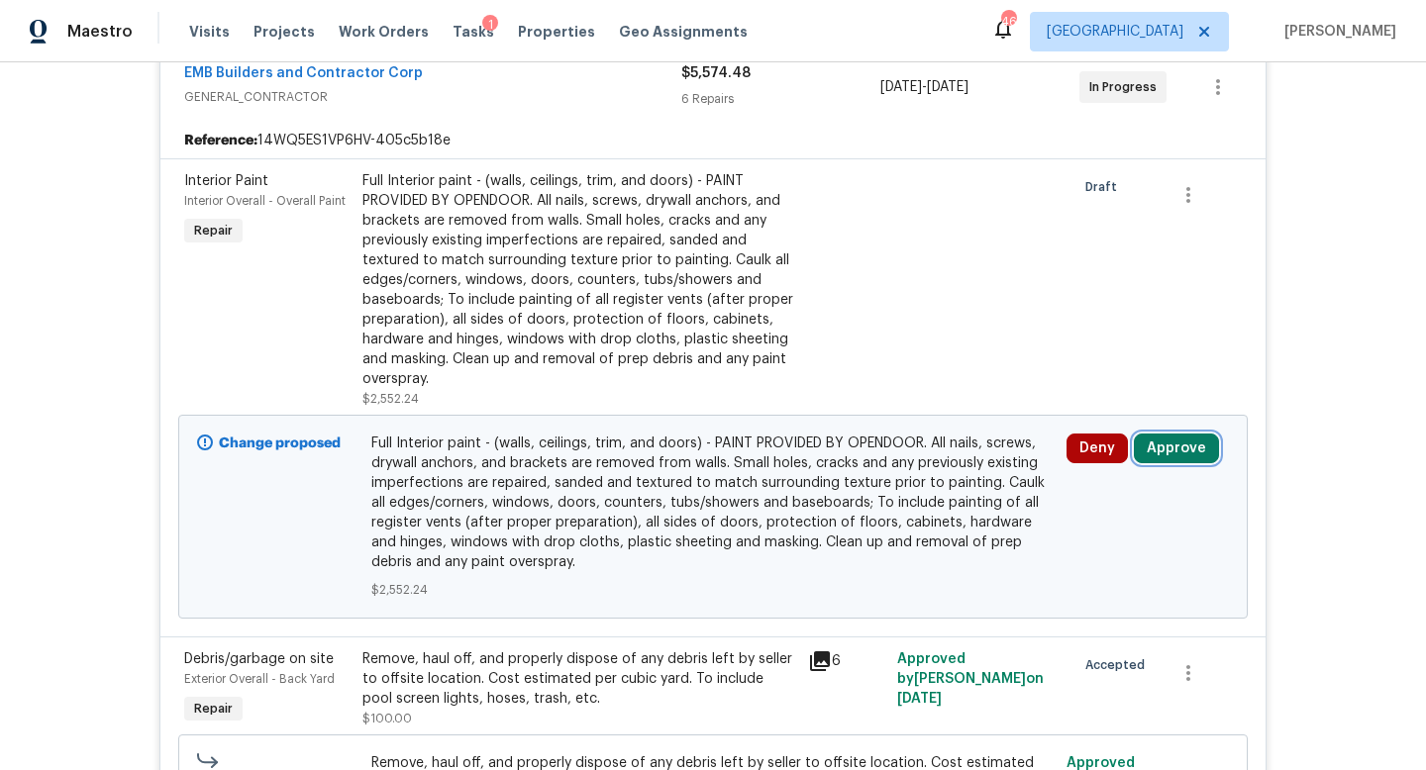
click at [1146, 451] on button "Approve" at bounding box center [1176, 449] width 85 height 30
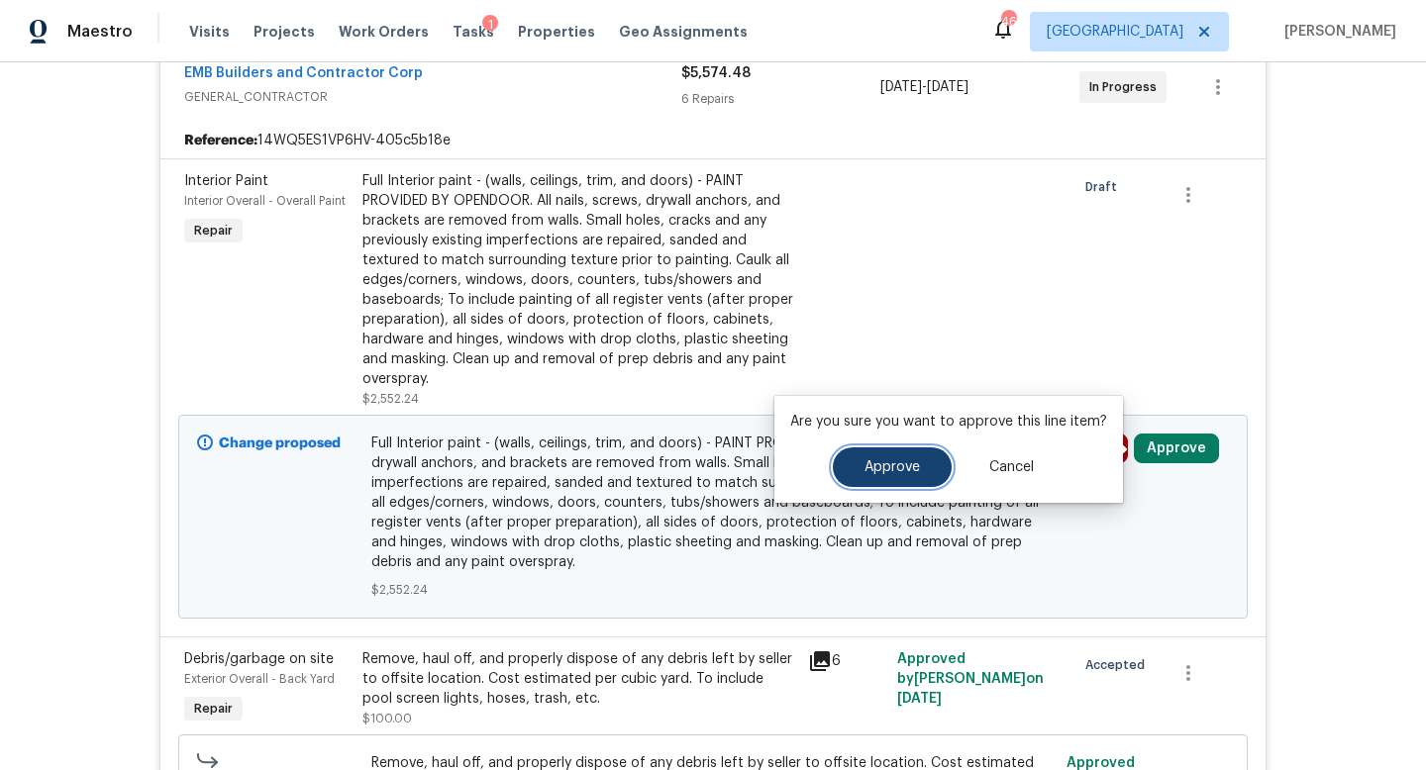
click at [915, 471] on button "Approve" at bounding box center [892, 467] width 119 height 40
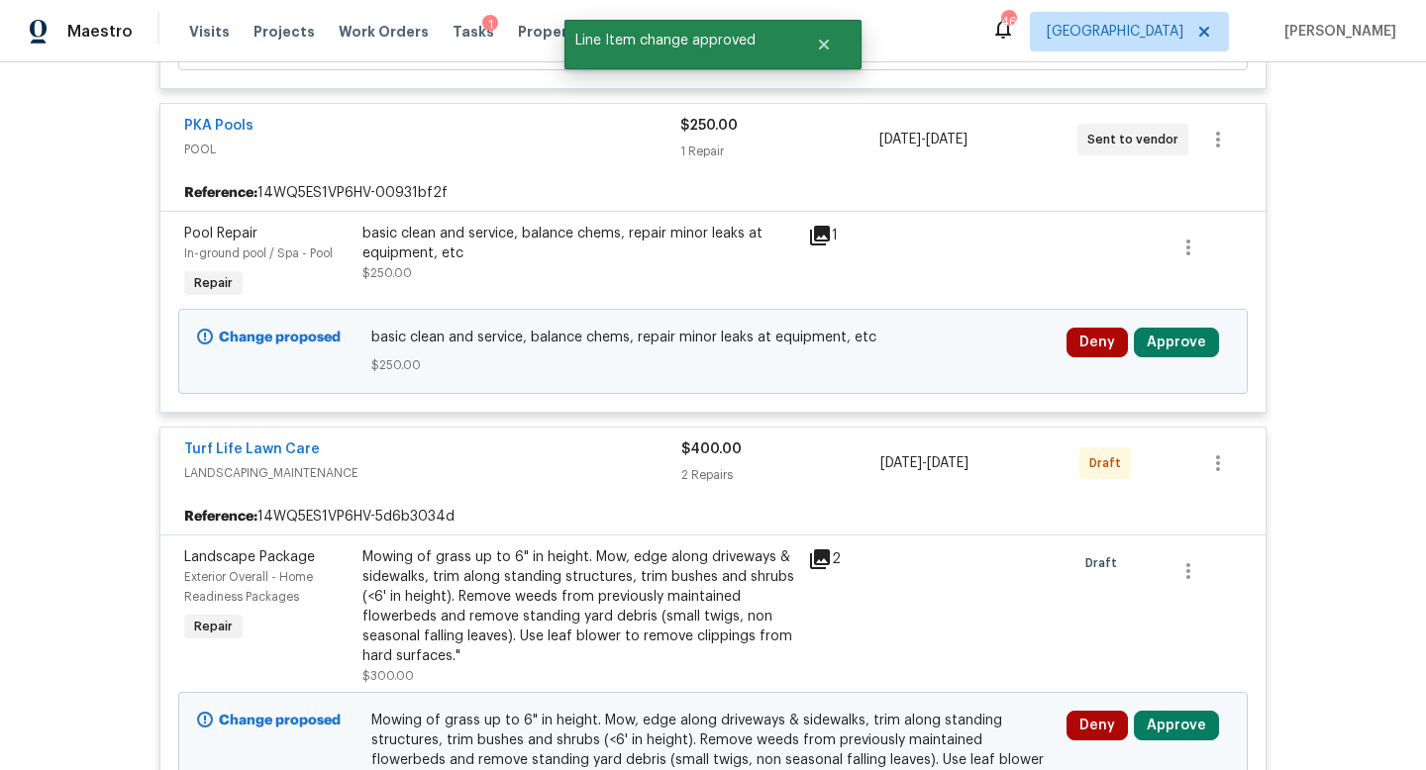
scroll to position [1883, 0]
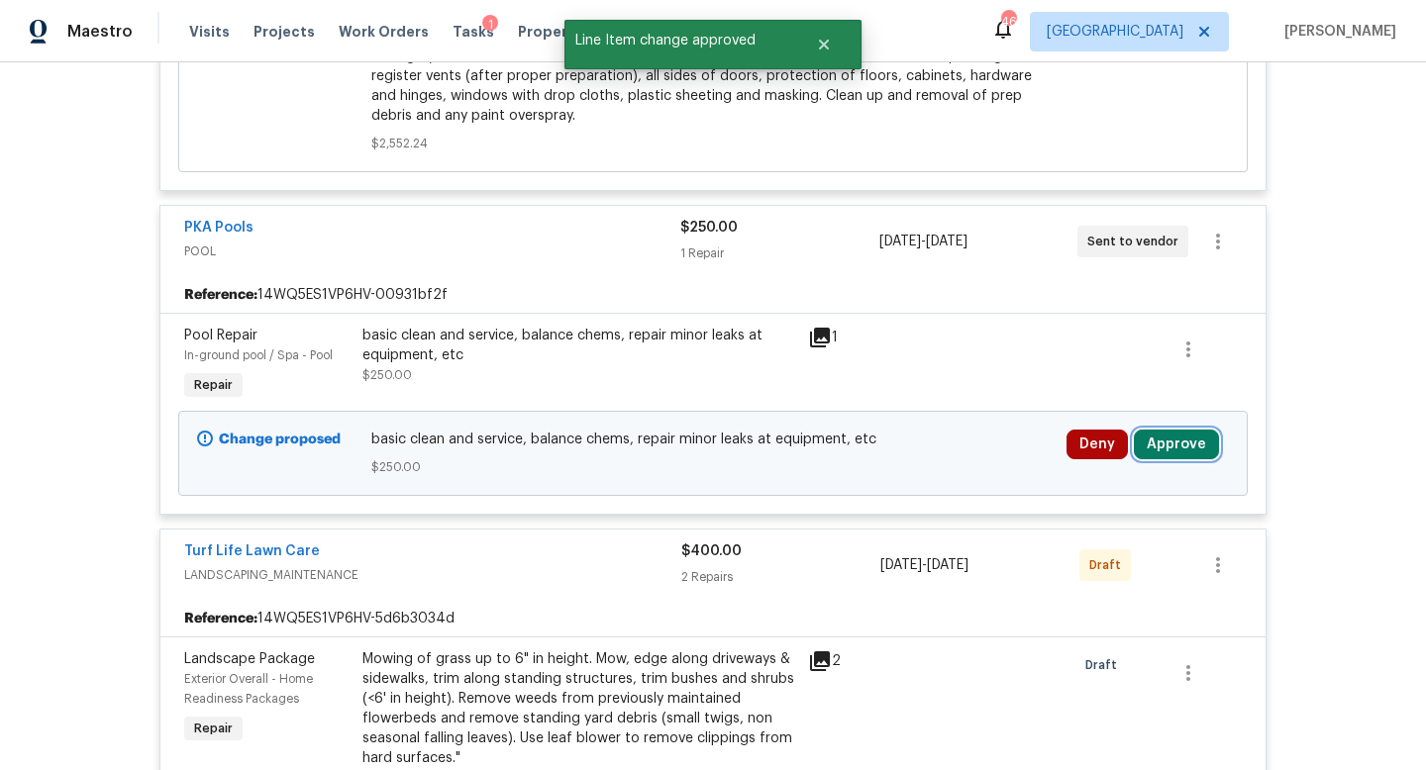
click at [1149, 459] on button "Approve" at bounding box center [1176, 445] width 85 height 30
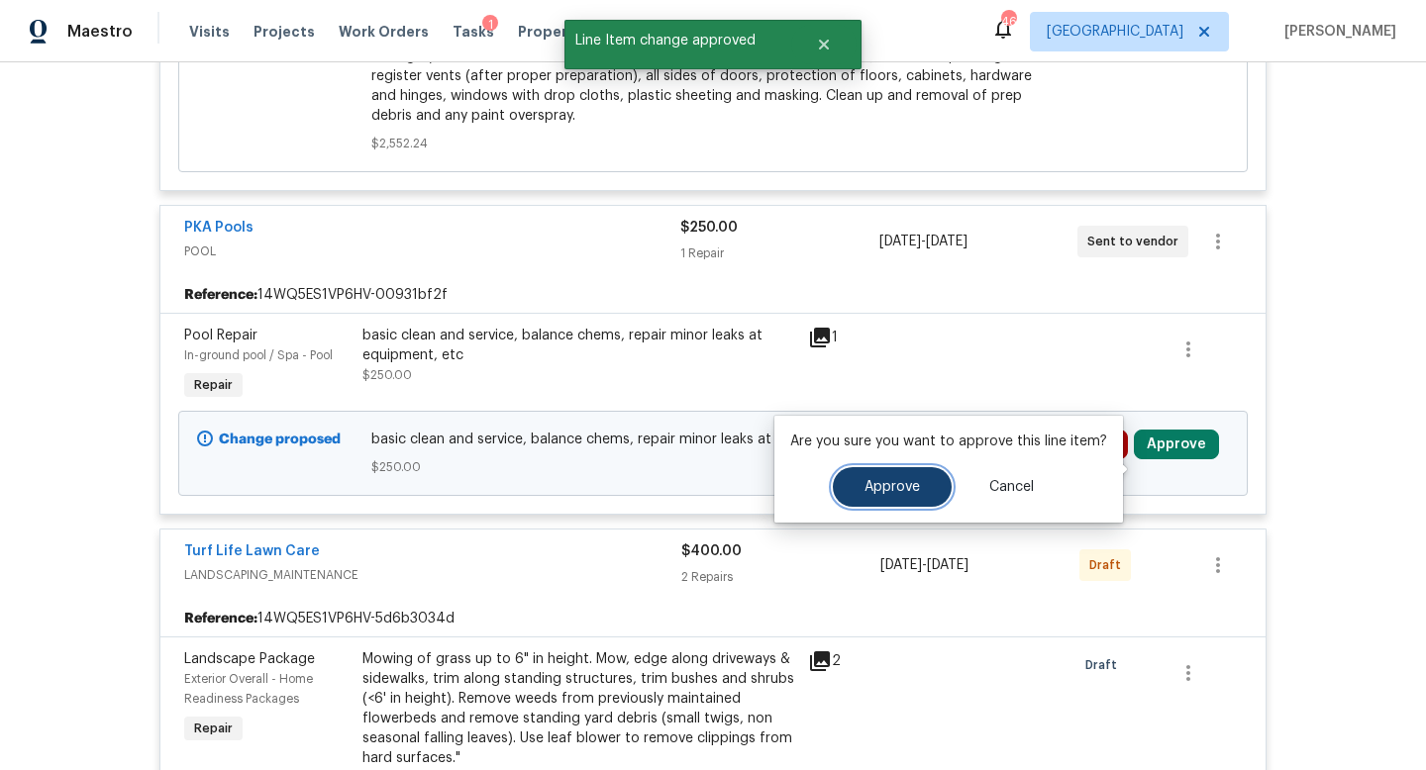
click at [886, 480] on span "Approve" at bounding box center [891, 487] width 55 height 15
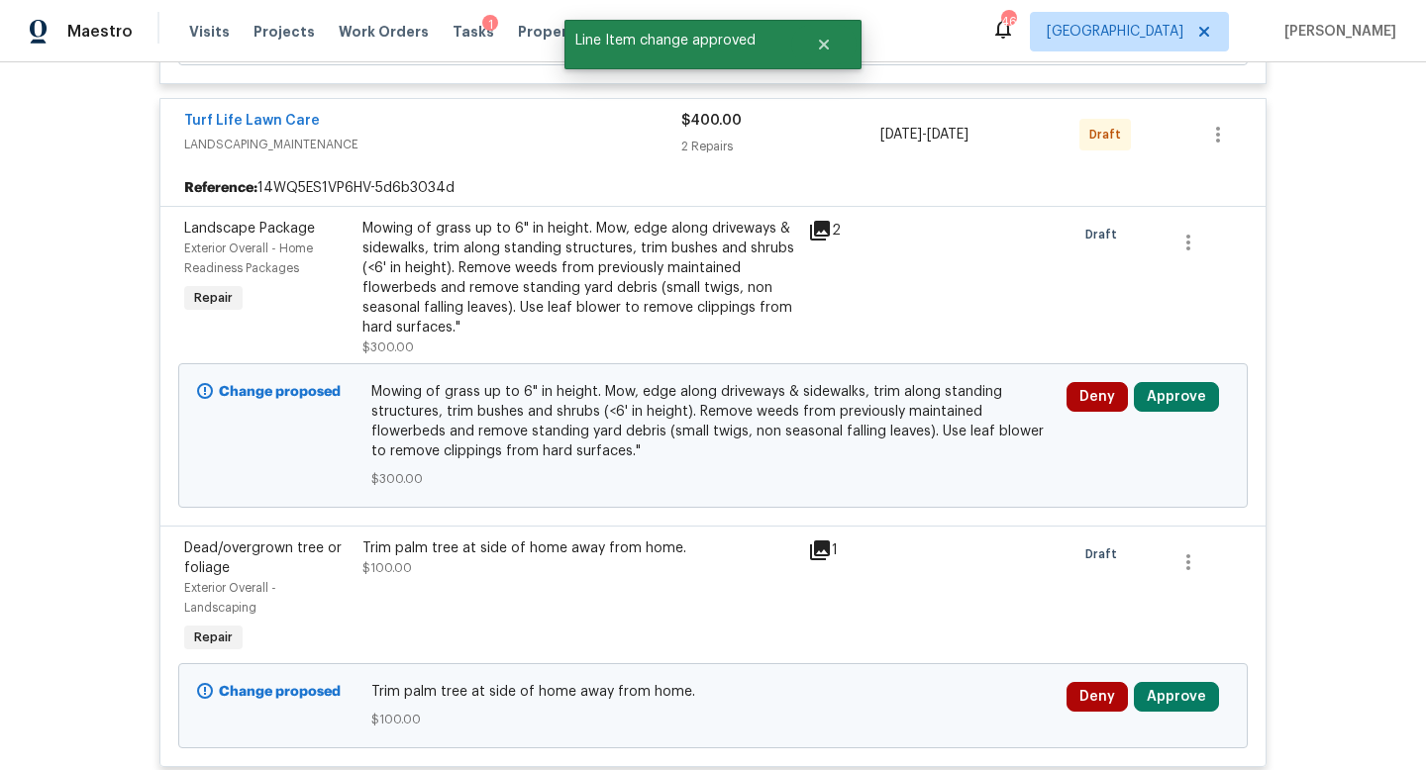
scroll to position [2326, 0]
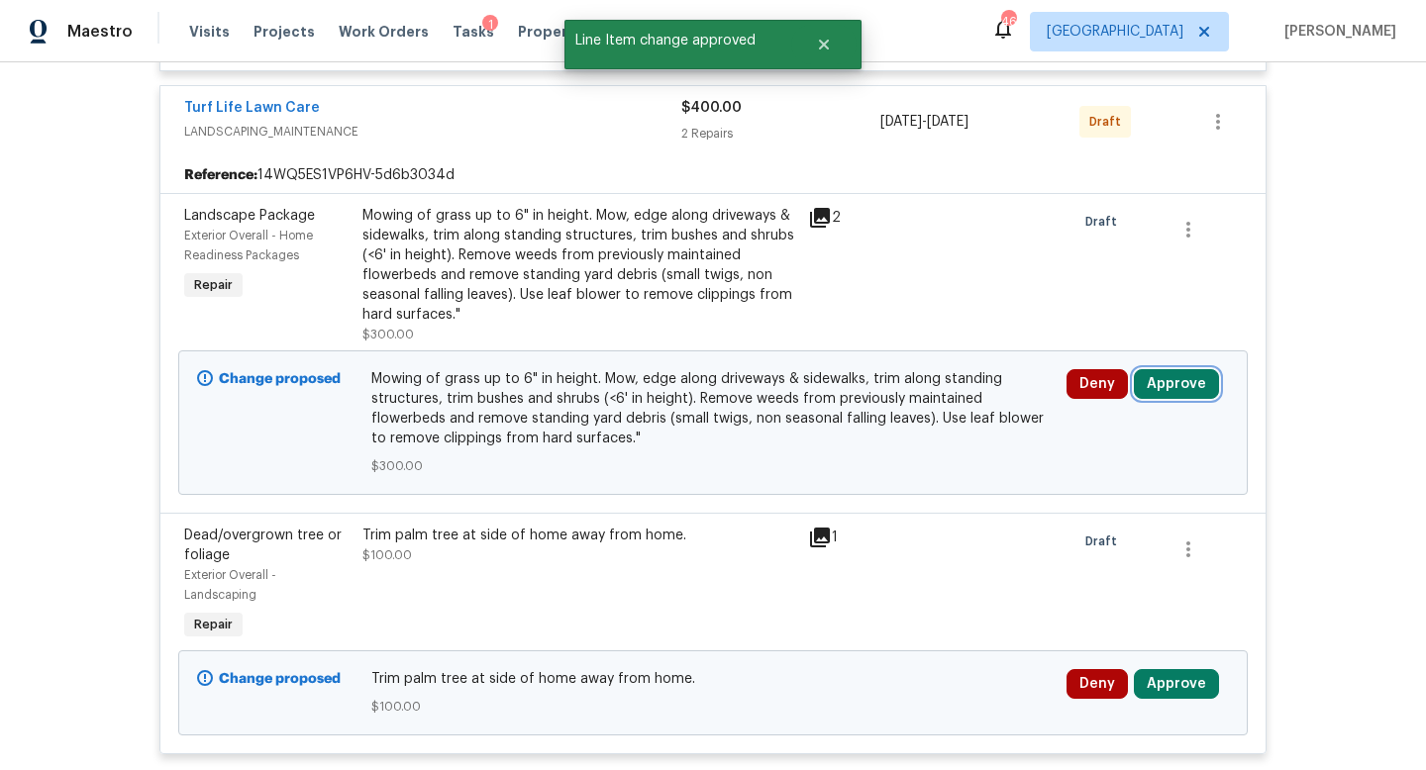
click at [1165, 399] on button "Approve" at bounding box center [1176, 384] width 85 height 30
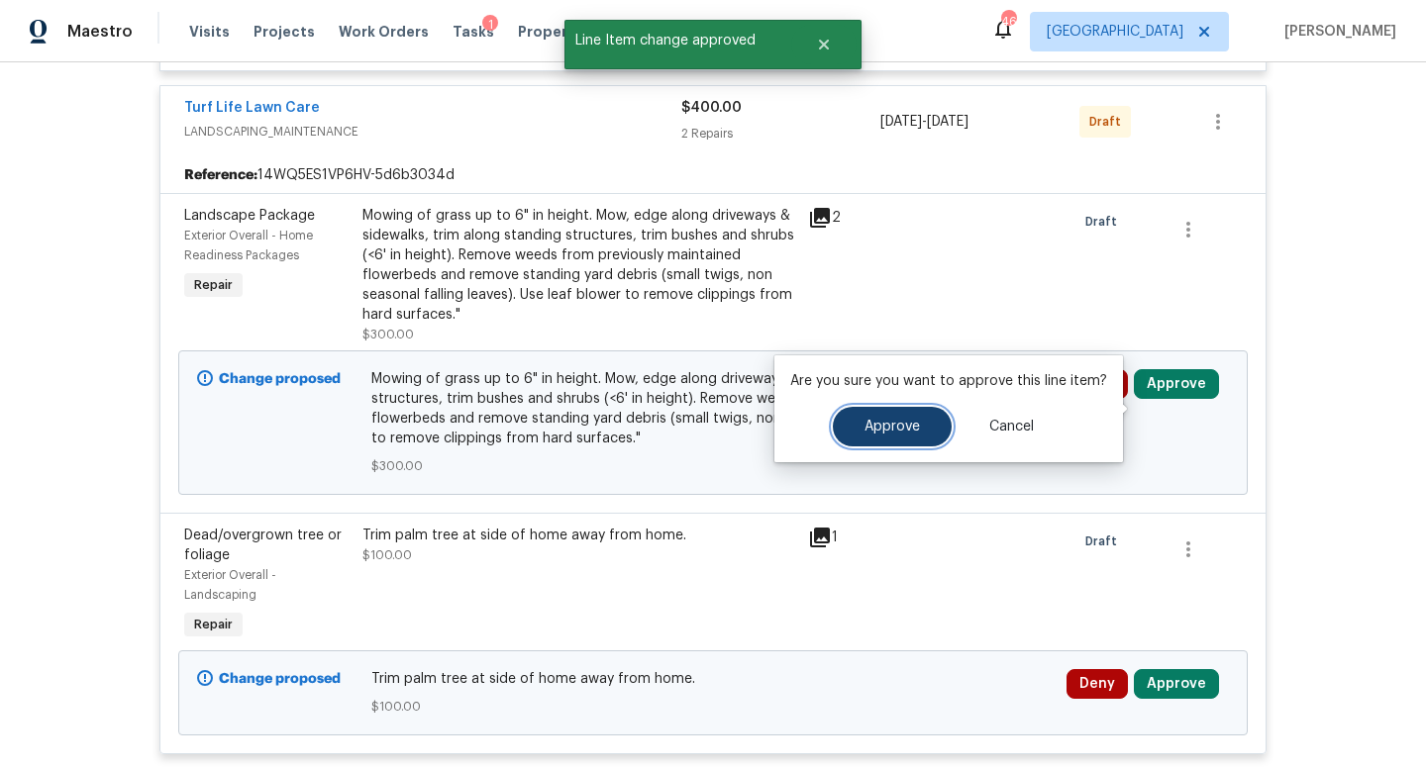
click at [902, 424] on span "Approve" at bounding box center [891, 427] width 55 height 15
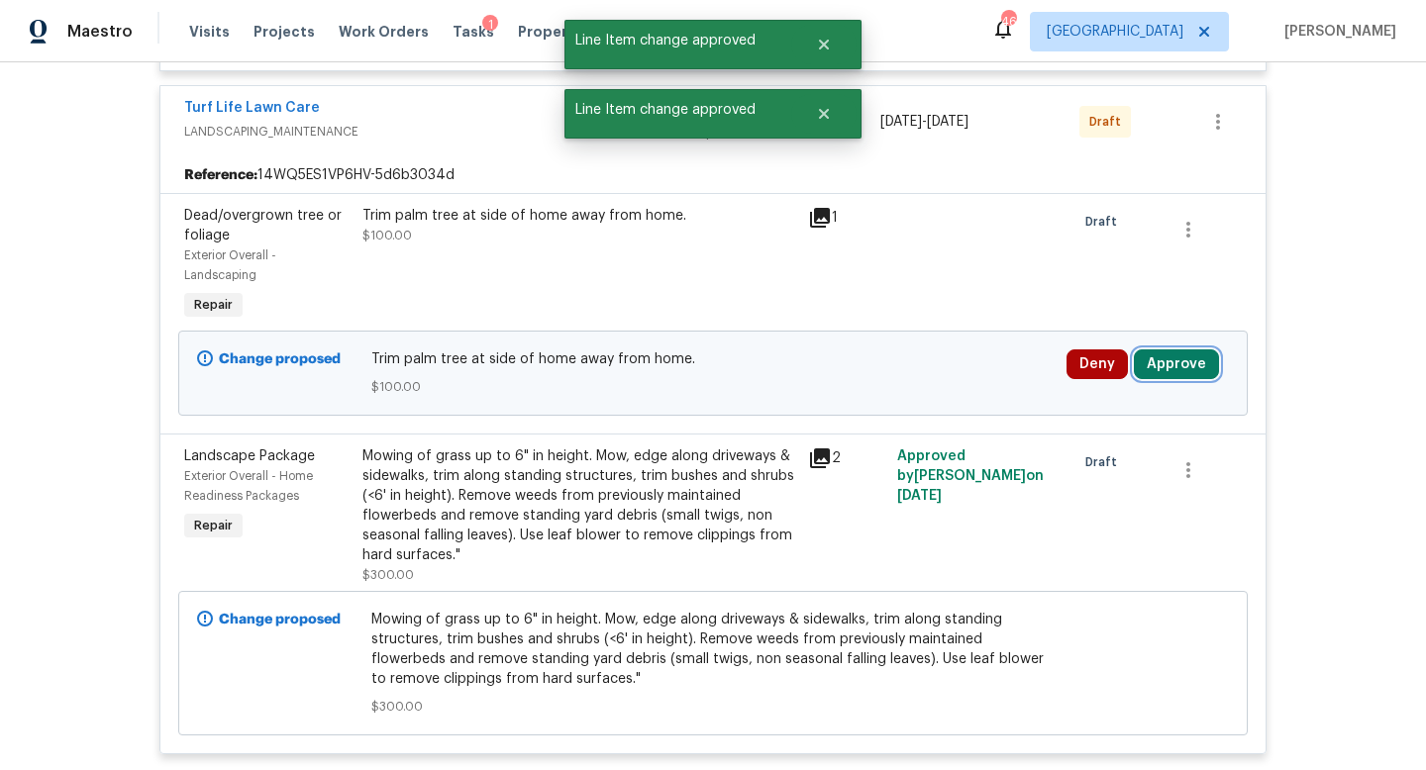
click at [1177, 379] on button "Approve" at bounding box center [1176, 364] width 85 height 30
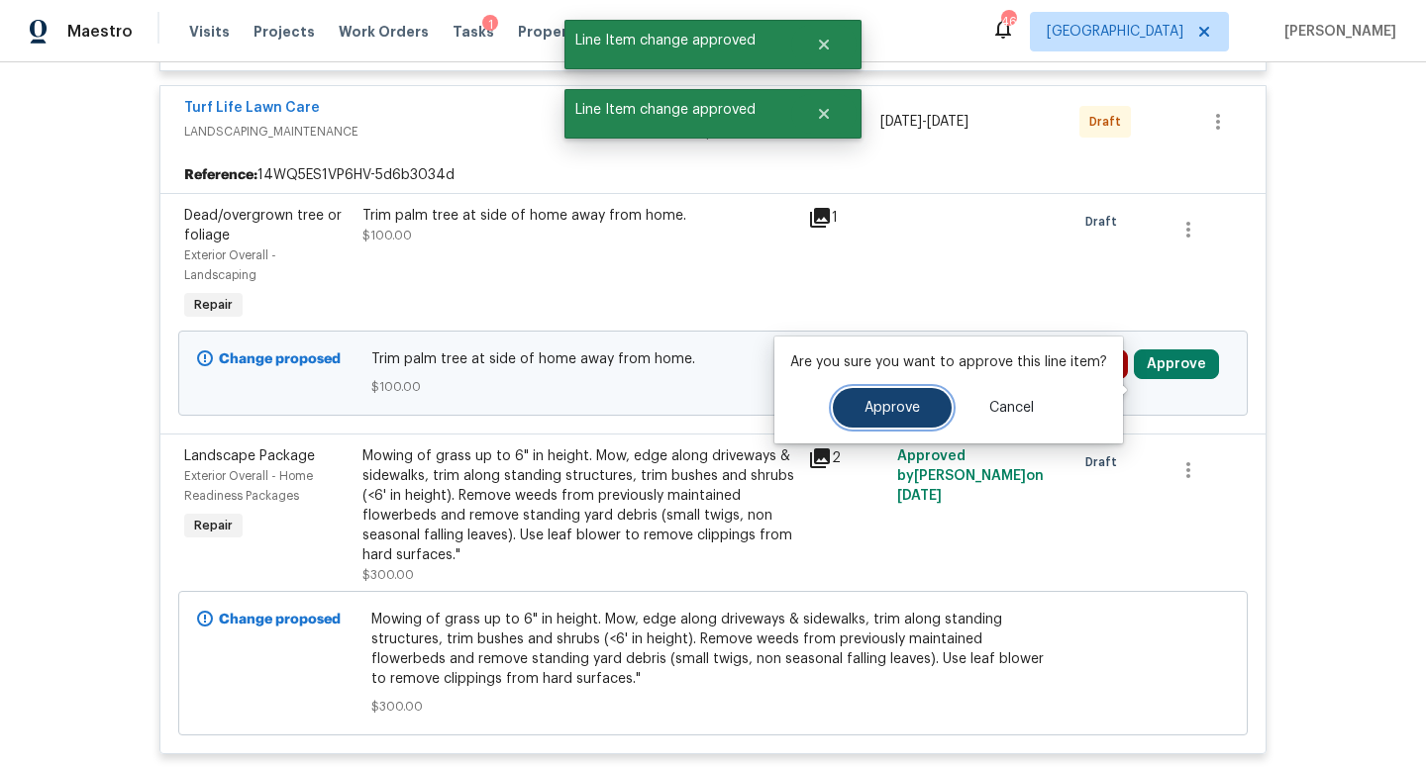
click at [881, 409] on span "Approve" at bounding box center [891, 408] width 55 height 15
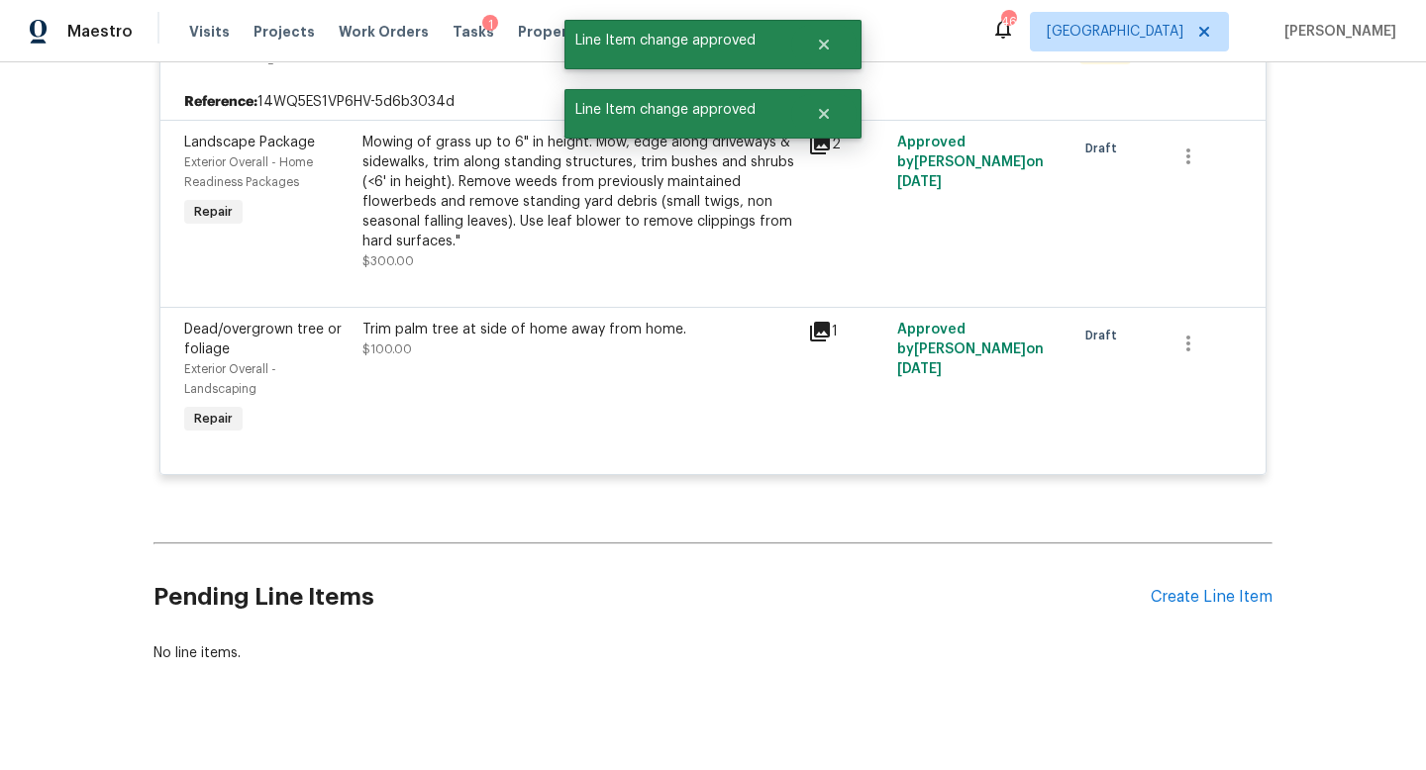
scroll to position [1184, 0]
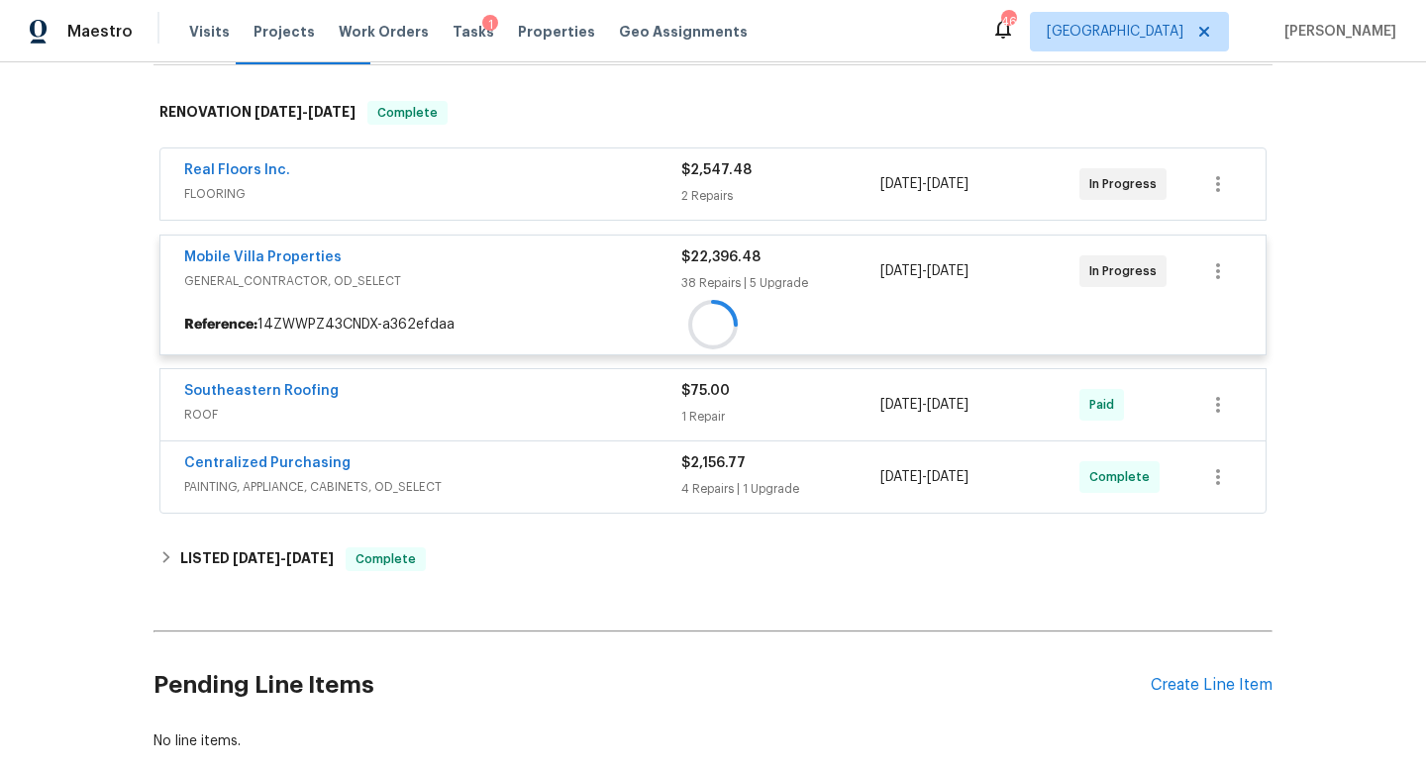
scroll to position [310, 0]
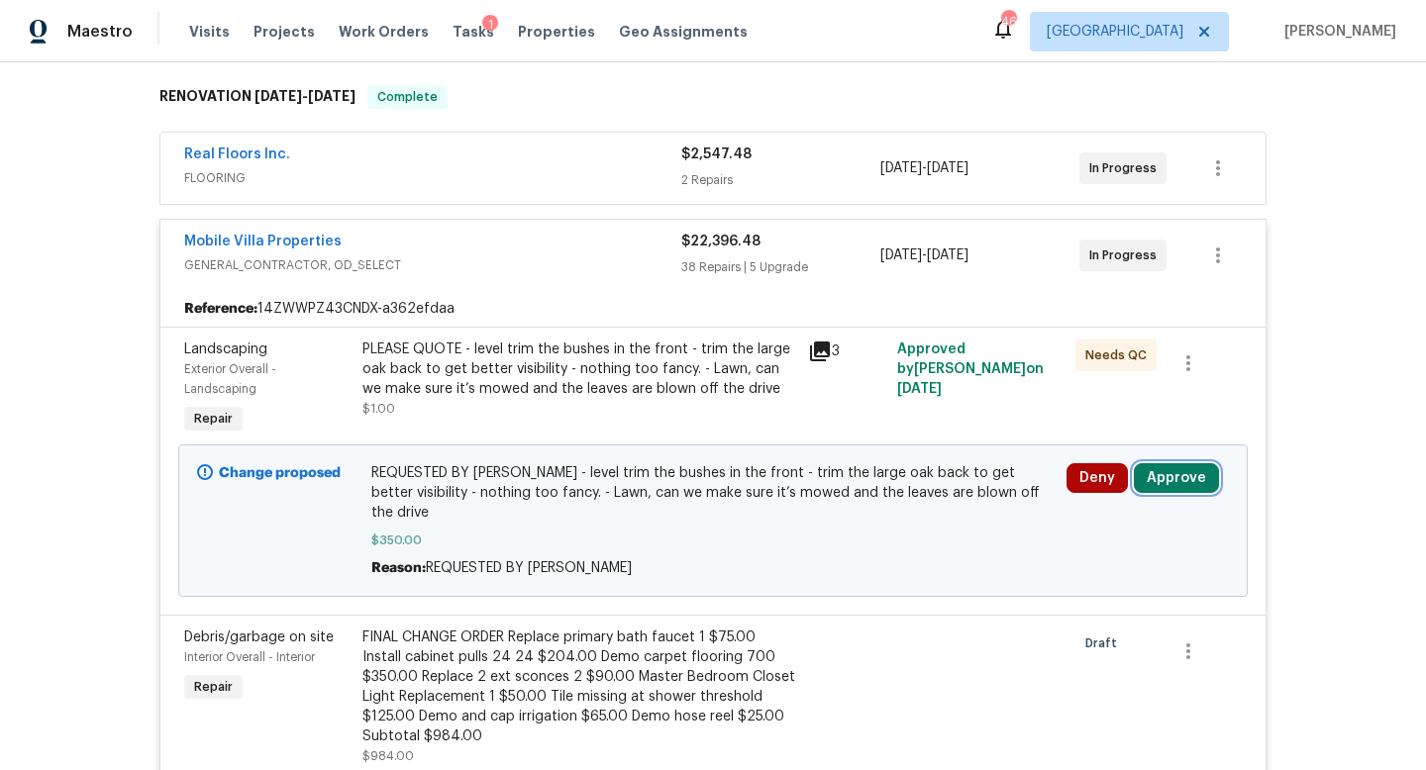
click at [1177, 473] on button "Approve" at bounding box center [1176, 478] width 85 height 30
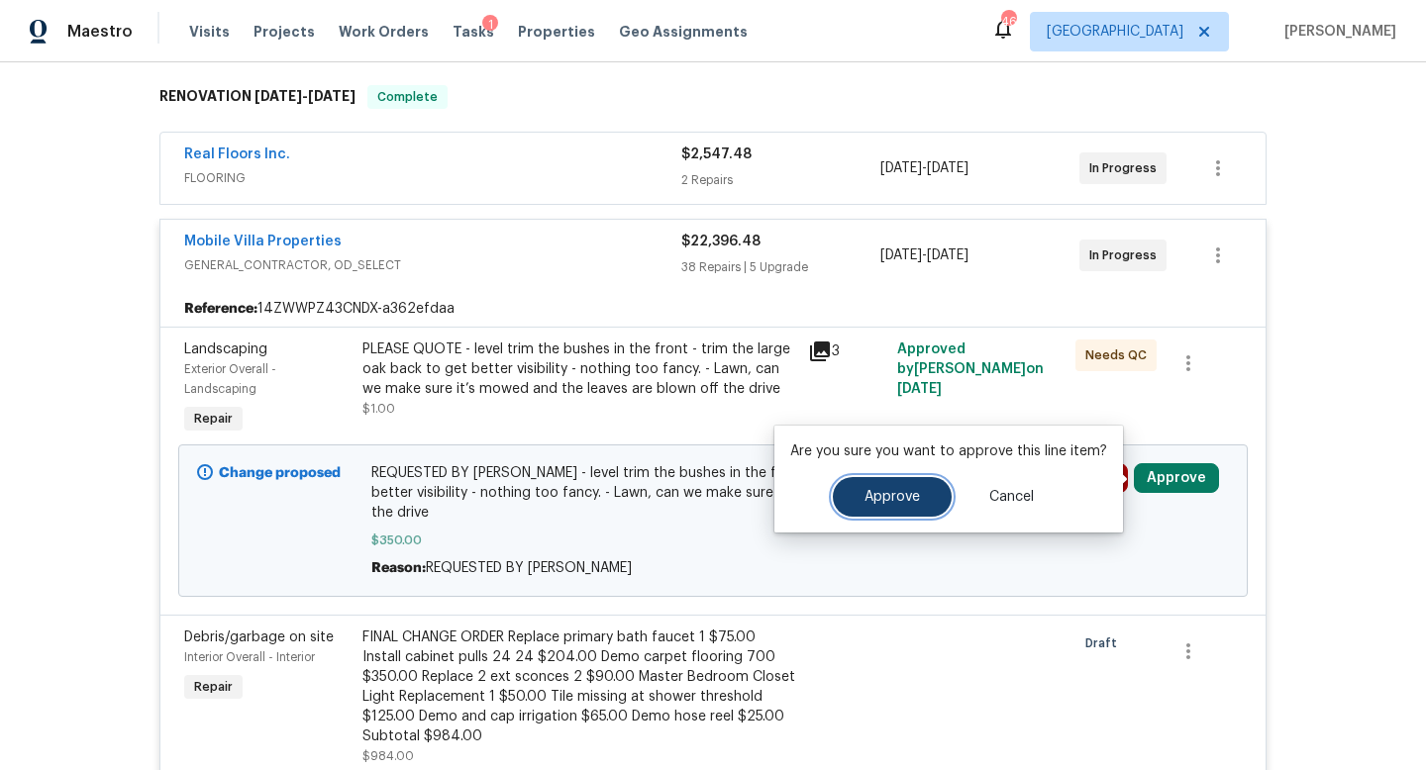
click at [878, 501] on span "Approve" at bounding box center [891, 497] width 55 height 15
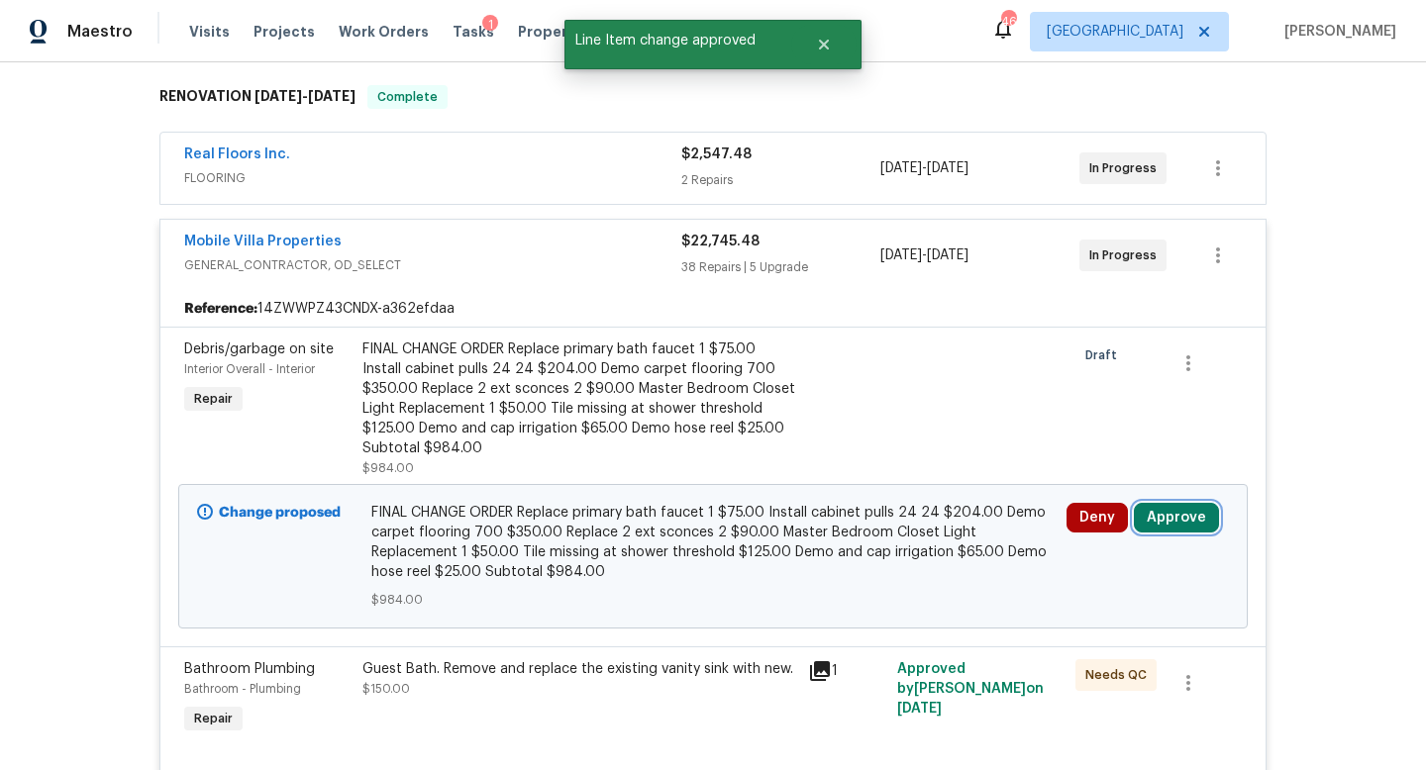
click at [1153, 516] on button "Approve" at bounding box center [1176, 518] width 85 height 30
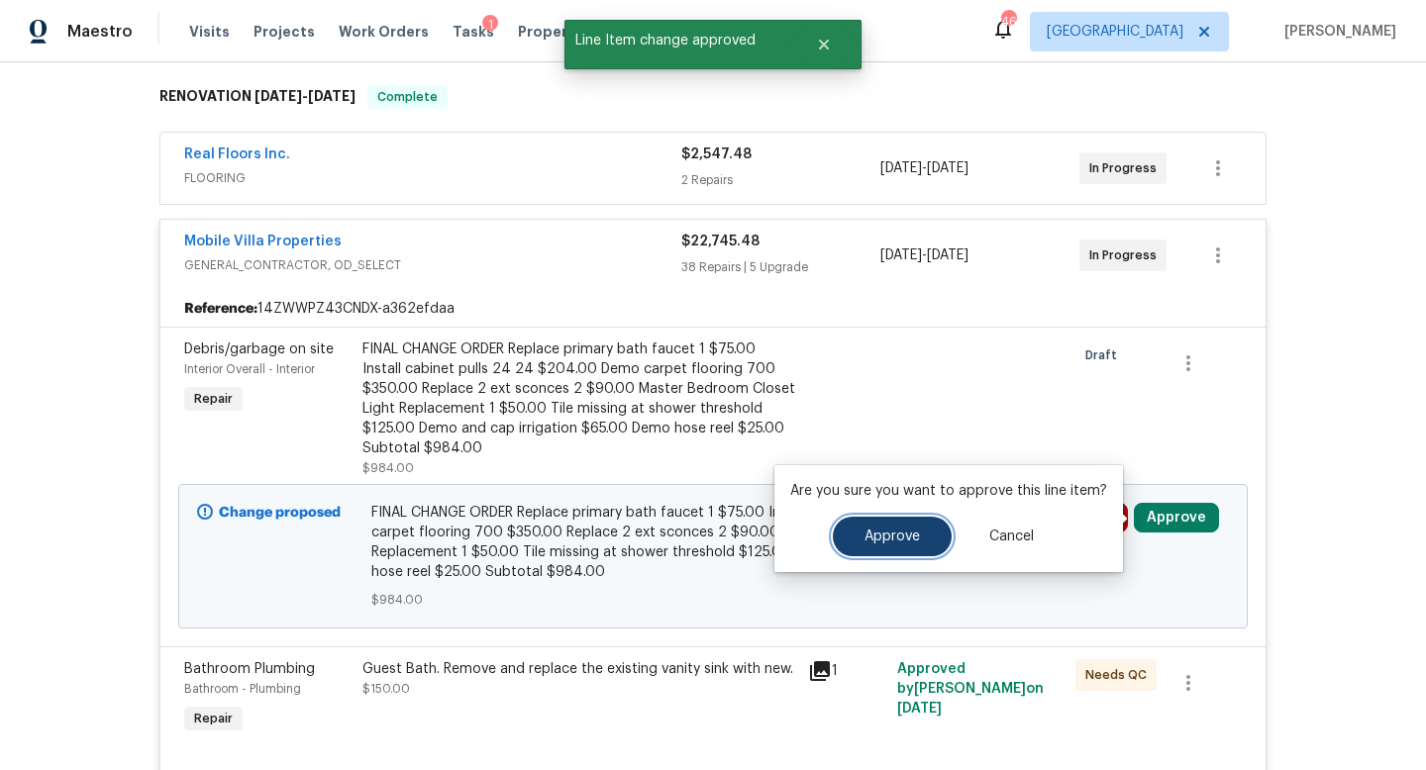
click at [895, 533] on span "Approve" at bounding box center [891, 537] width 55 height 15
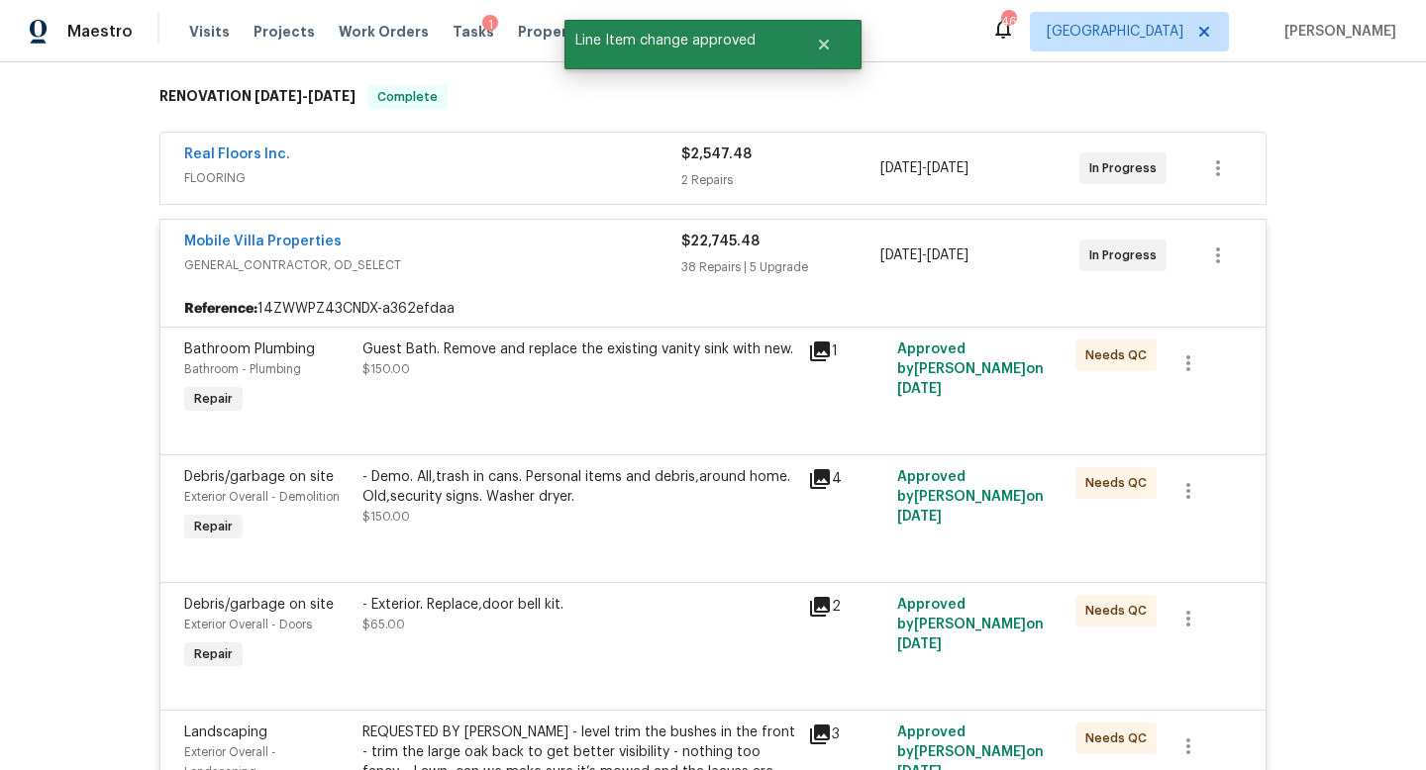
click at [569, 248] on div "Mobile Villa Properties" at bounding box center [432, 244] width 497 height 24
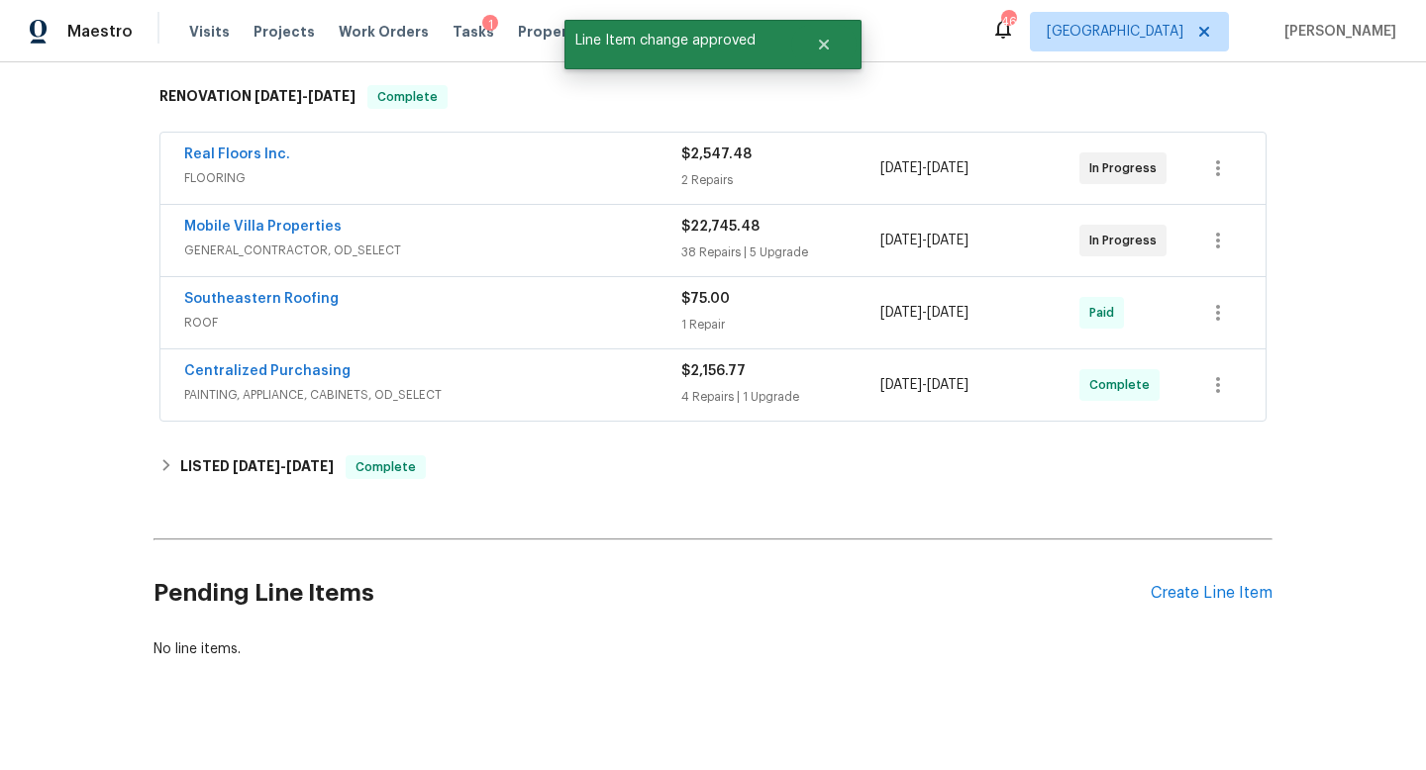
scroll to position [0, 0]
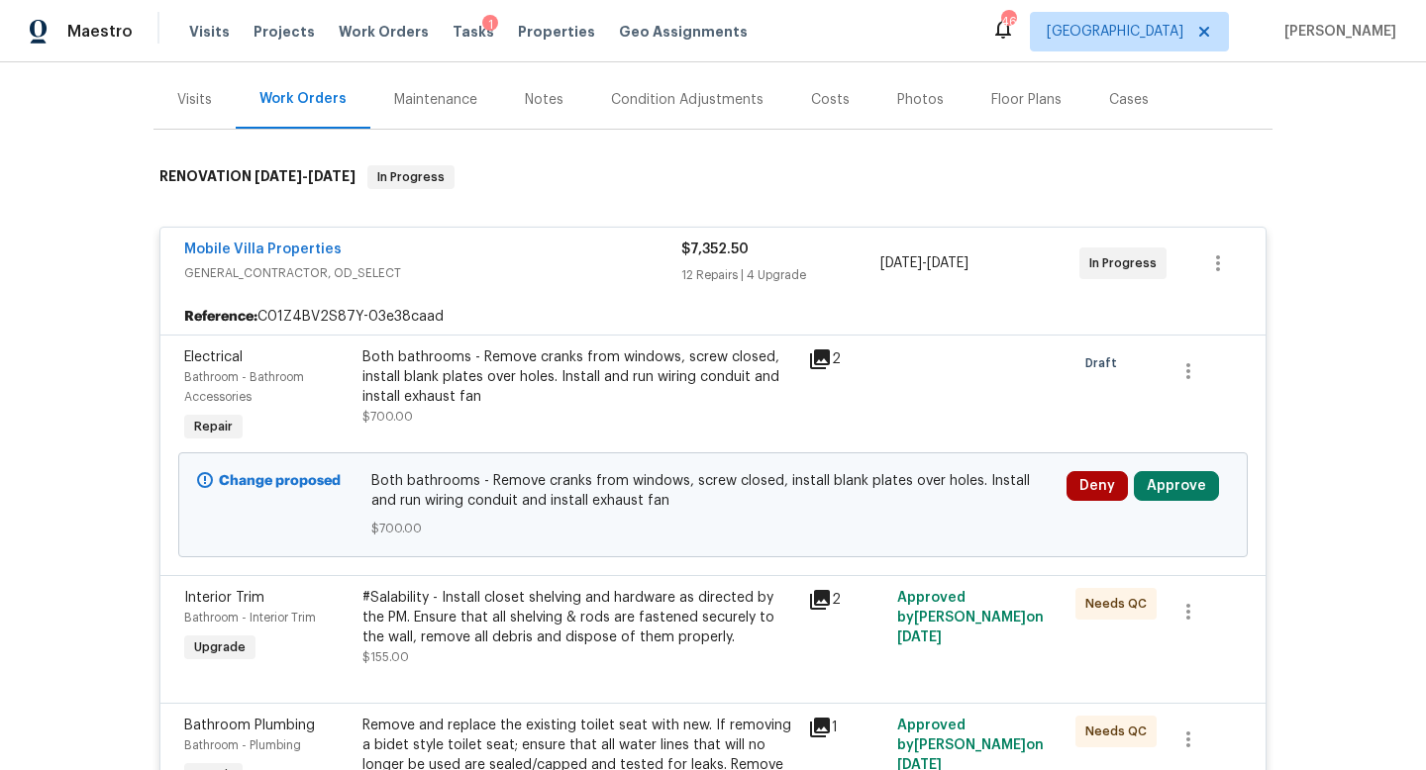
scroll to position [315, 0]
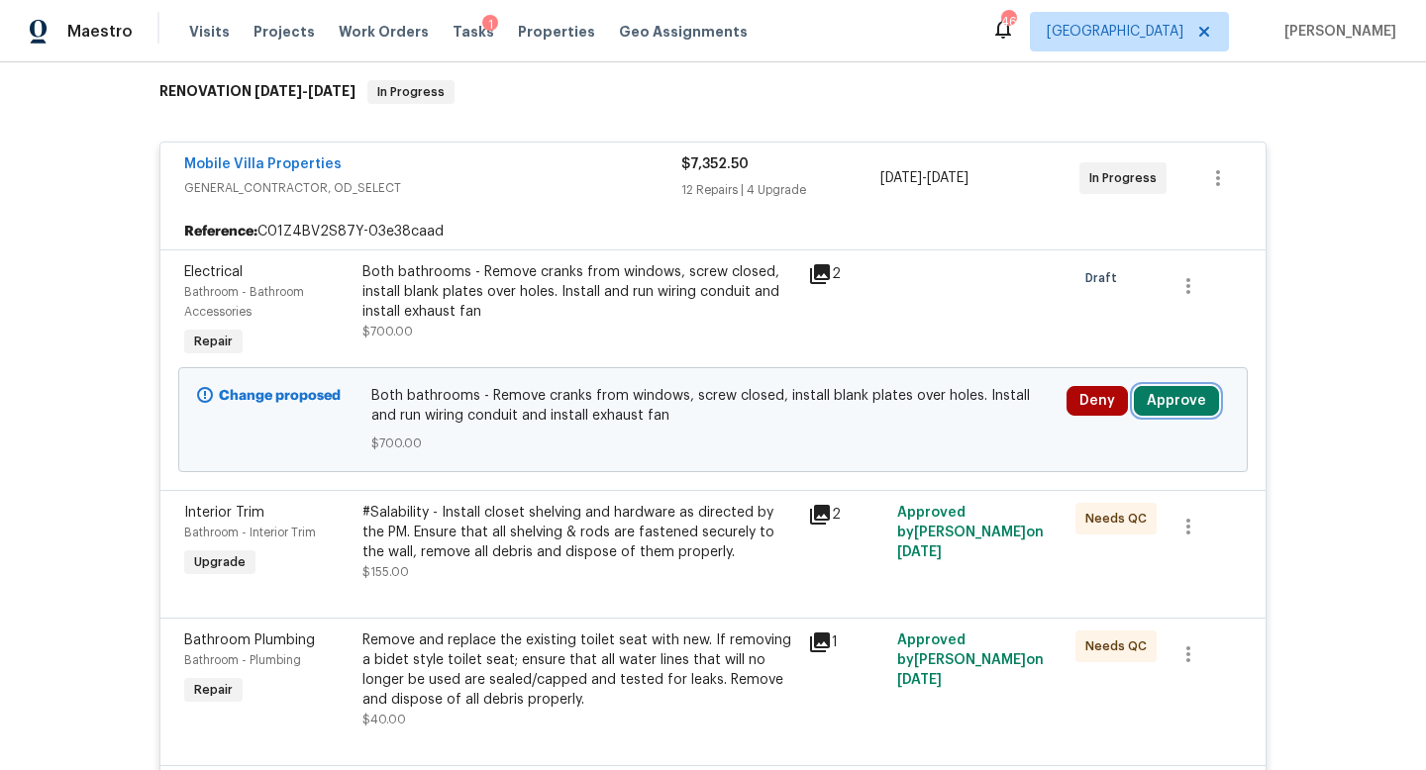
click at [1180, 394] on button "Approve" at bounding box center [1176, 401] width 85 height 30
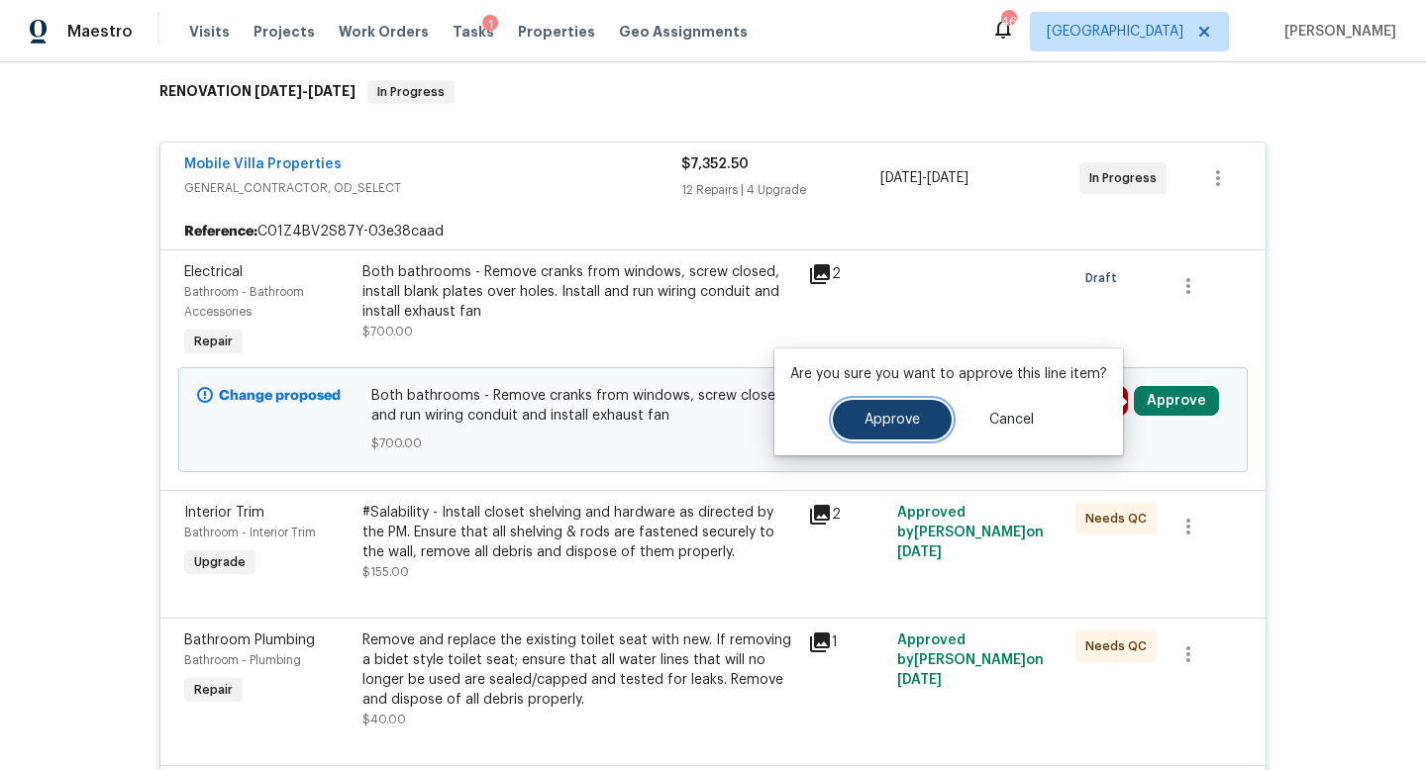
click at [846, 418] on button "Approve" at bounding box center [892, 420] width 119 height 40
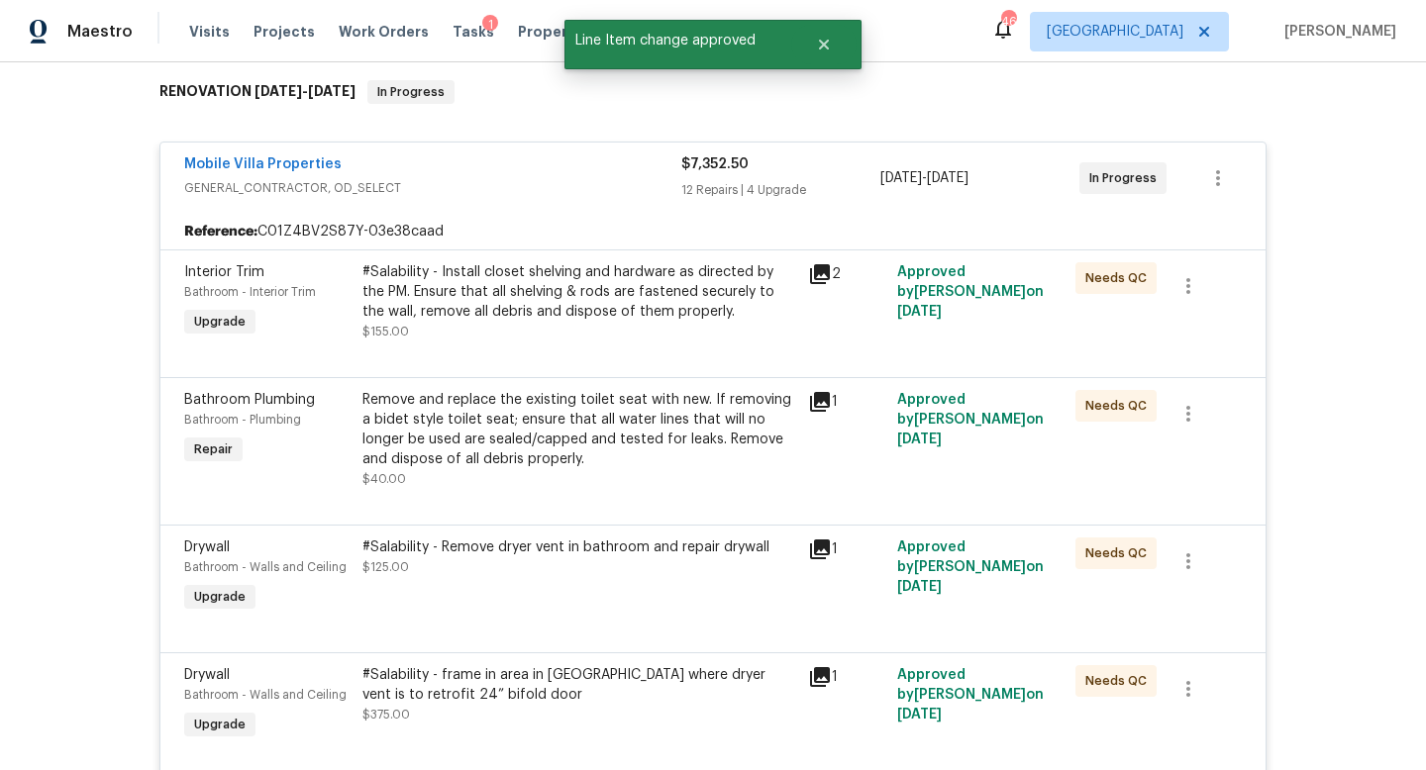
click at [574, 183] on span "GENERAL_CONTRACTOR, OD_SELECT" at bounding box center [432, 188] width 497 height 20
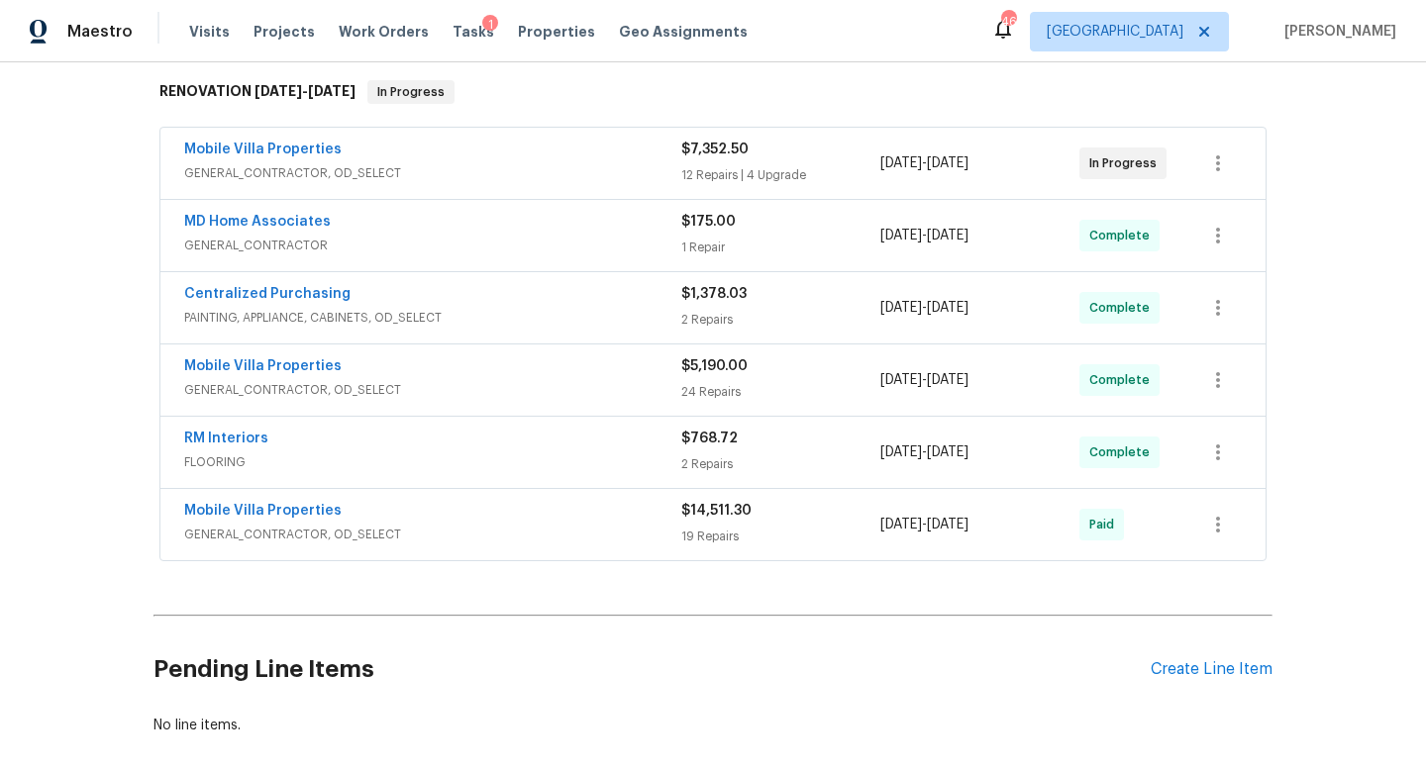
click at [601, 507] on div "Mobile Villa Properties" at bounding box center [432, 513] width 497 height 24
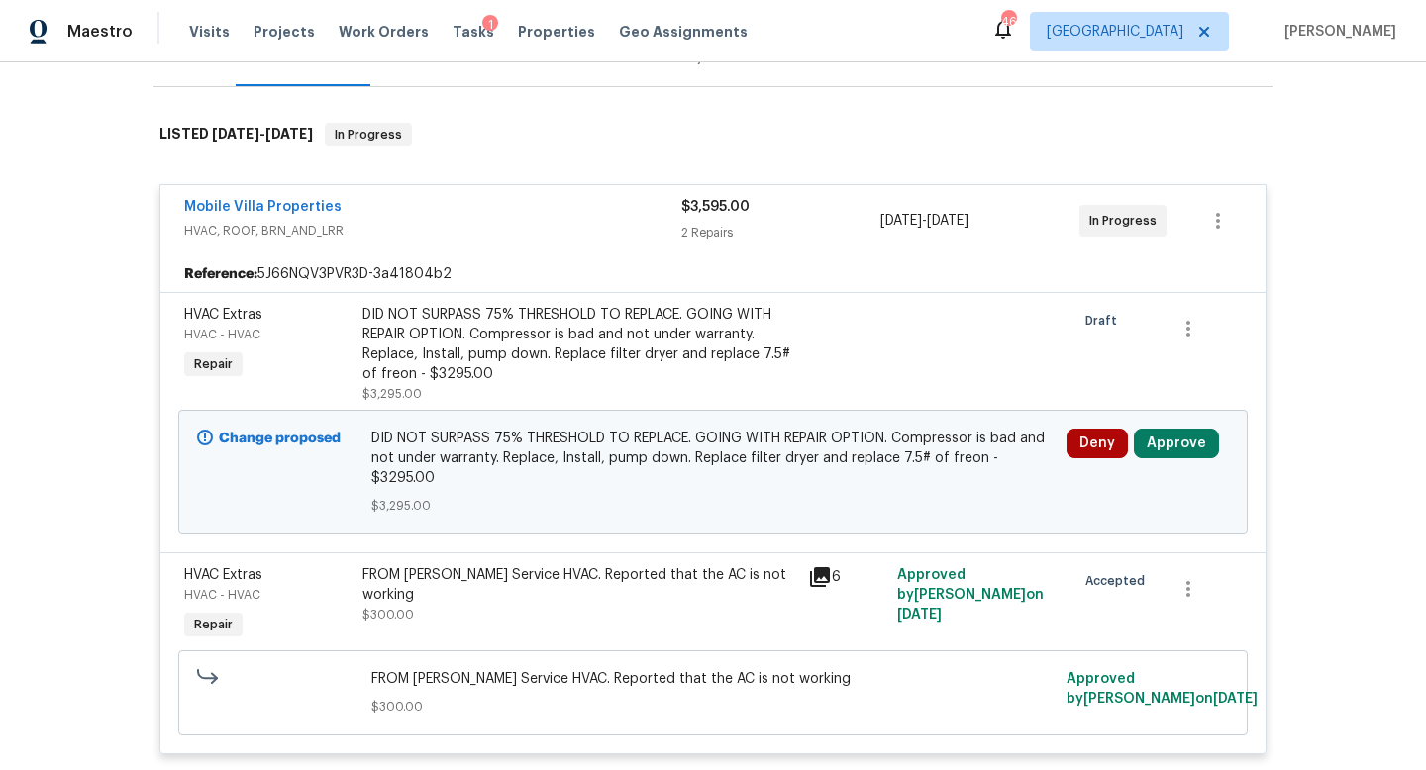
scroll to position [350, 0]
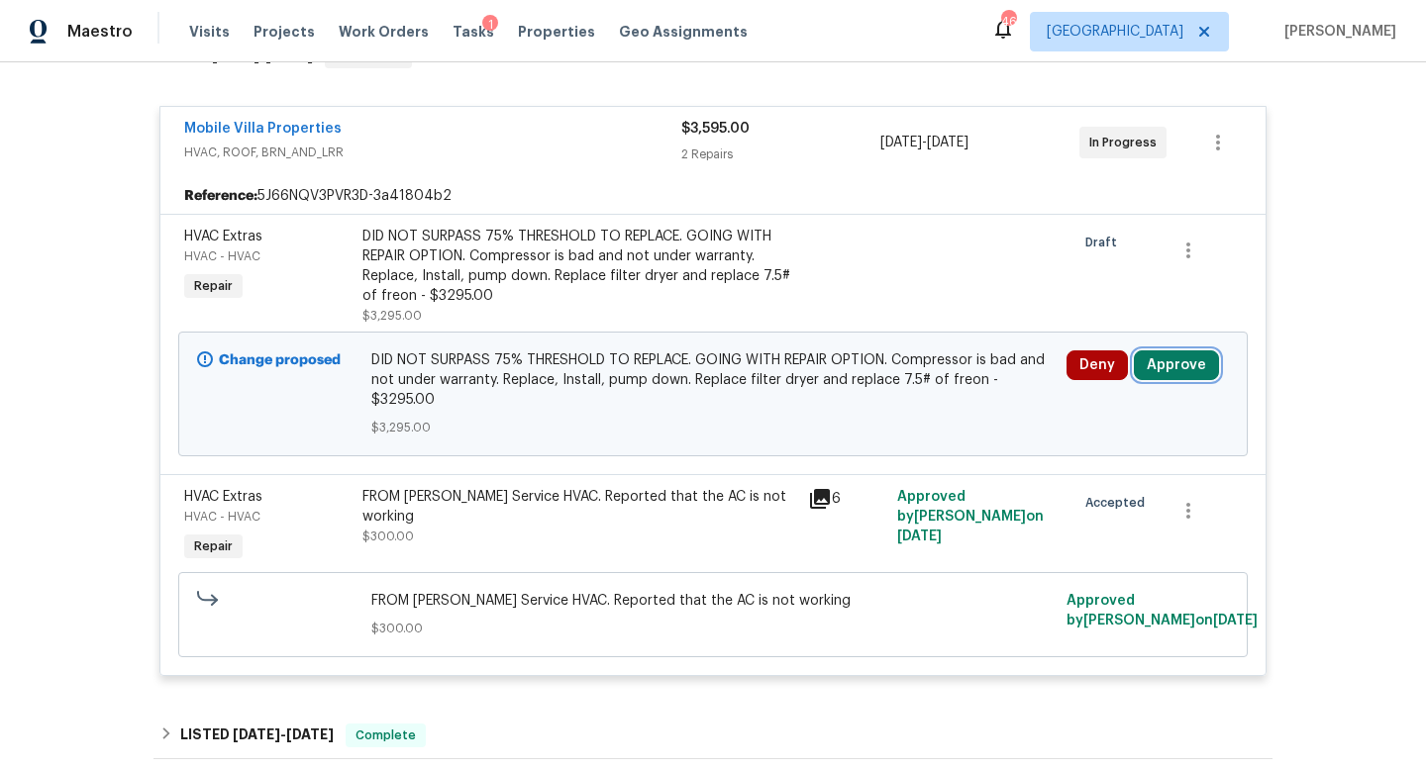
click at [1156, 364] on button "Approve" at bounding box center [1176, 365] width 85 height 30
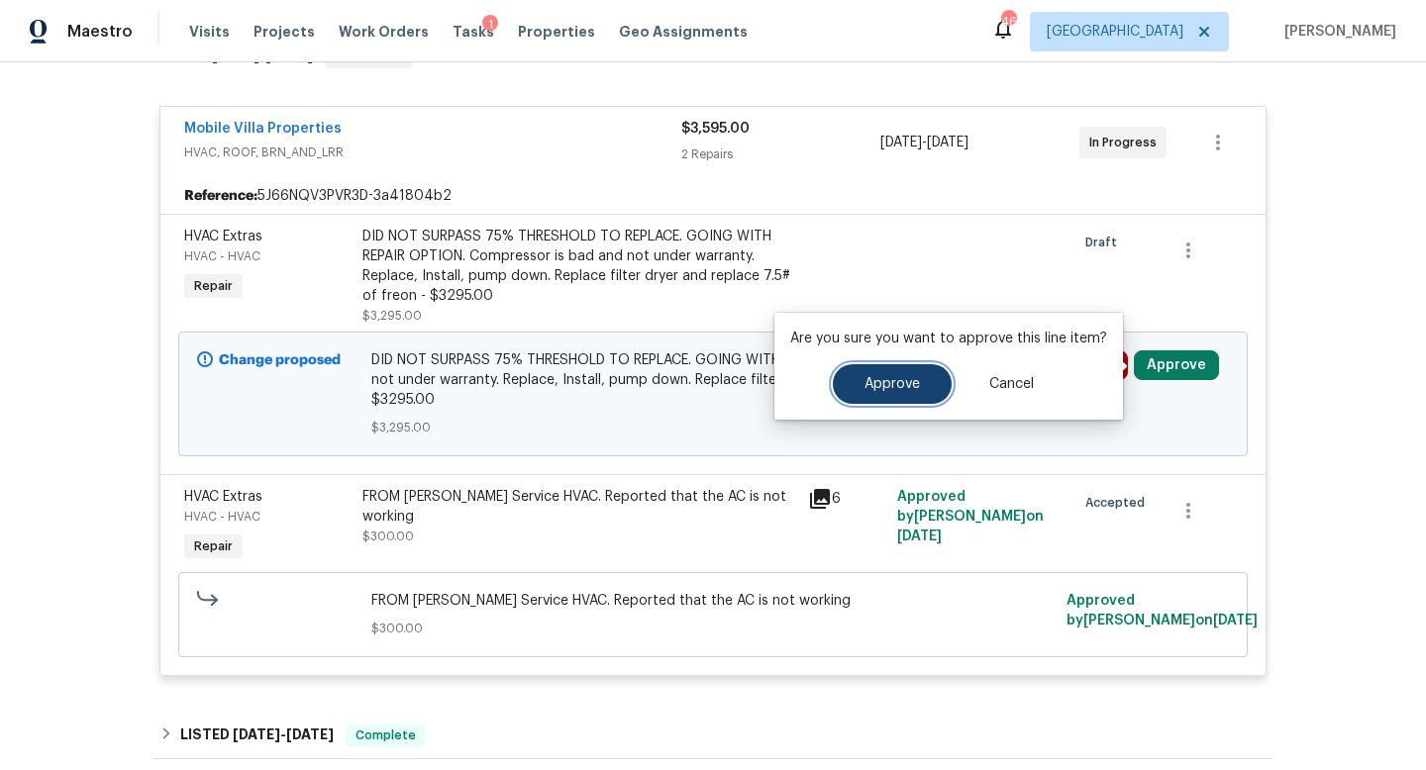
click at [916, 382] on button "Approve" at bounding box center [892, 384] width 119 height 40
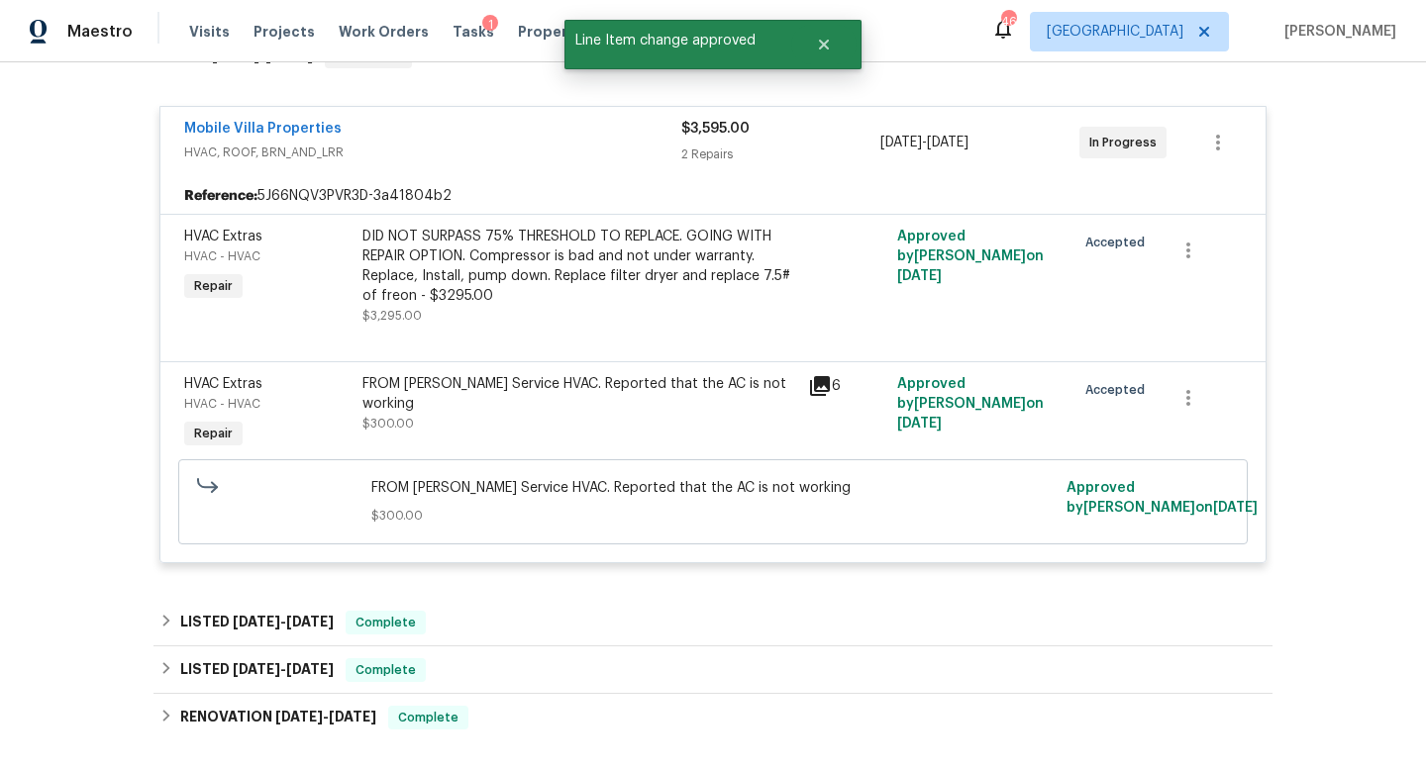
click at [518, 147] on span "HVAC, ROOF, BRN_AND_LRR" at bounding box center [432, 153] width 497 height 20
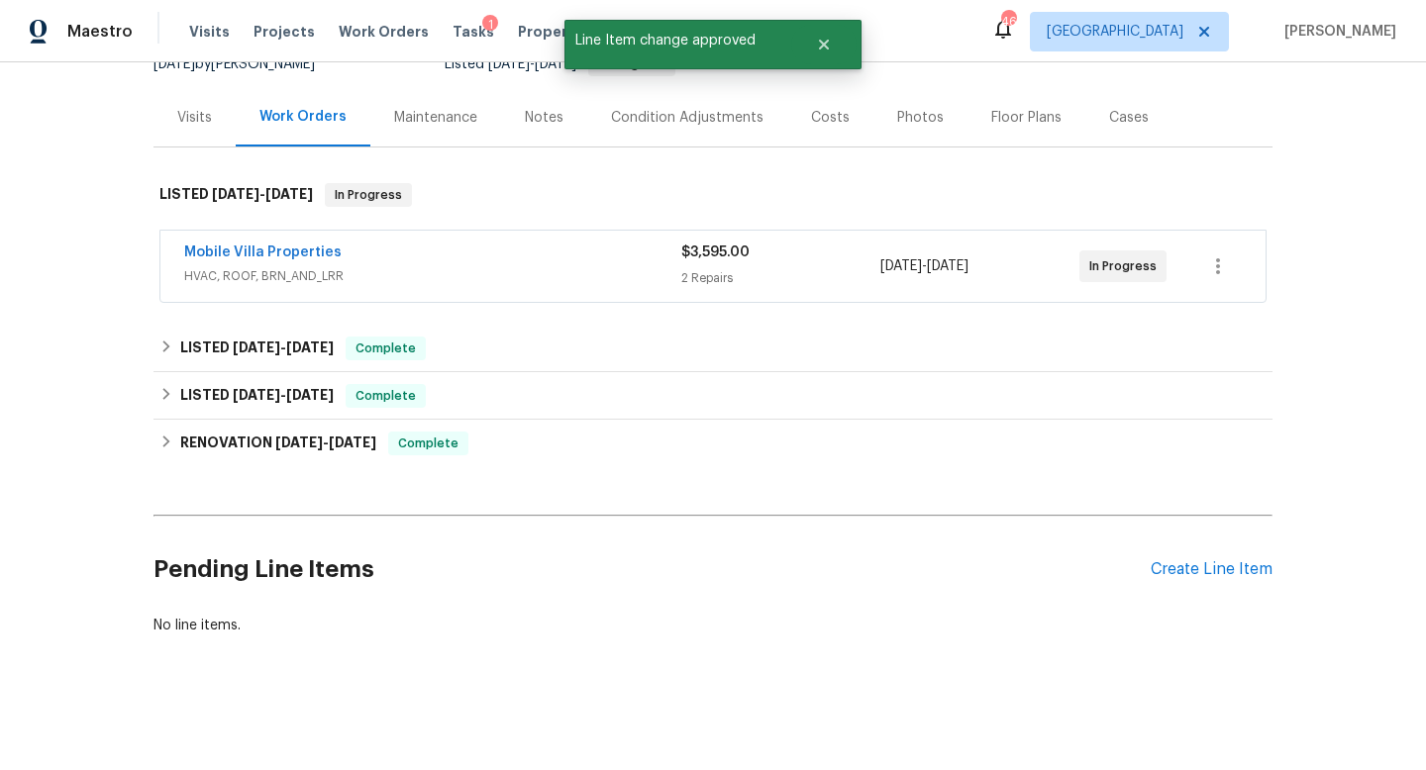
scroll to position [212, 0]
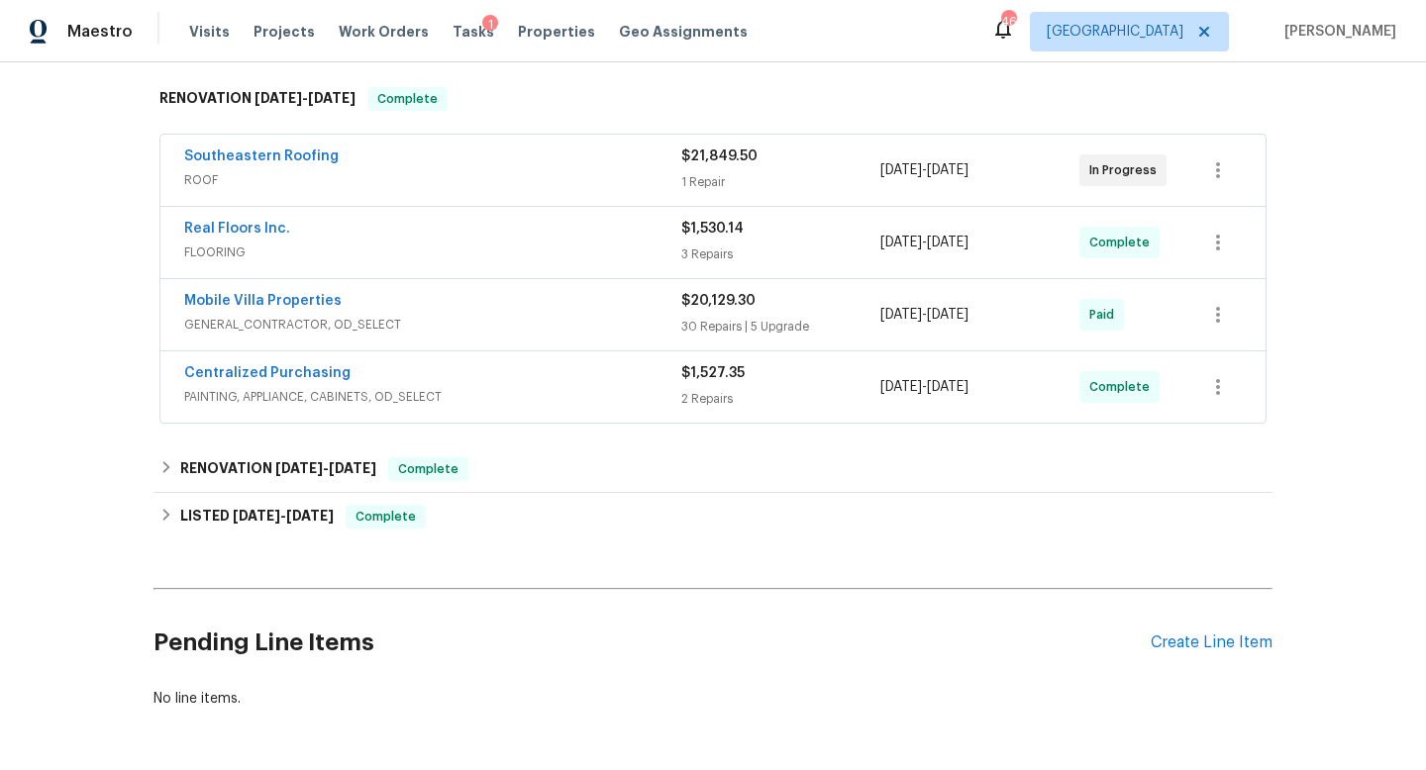
scroll to position [324, 0]
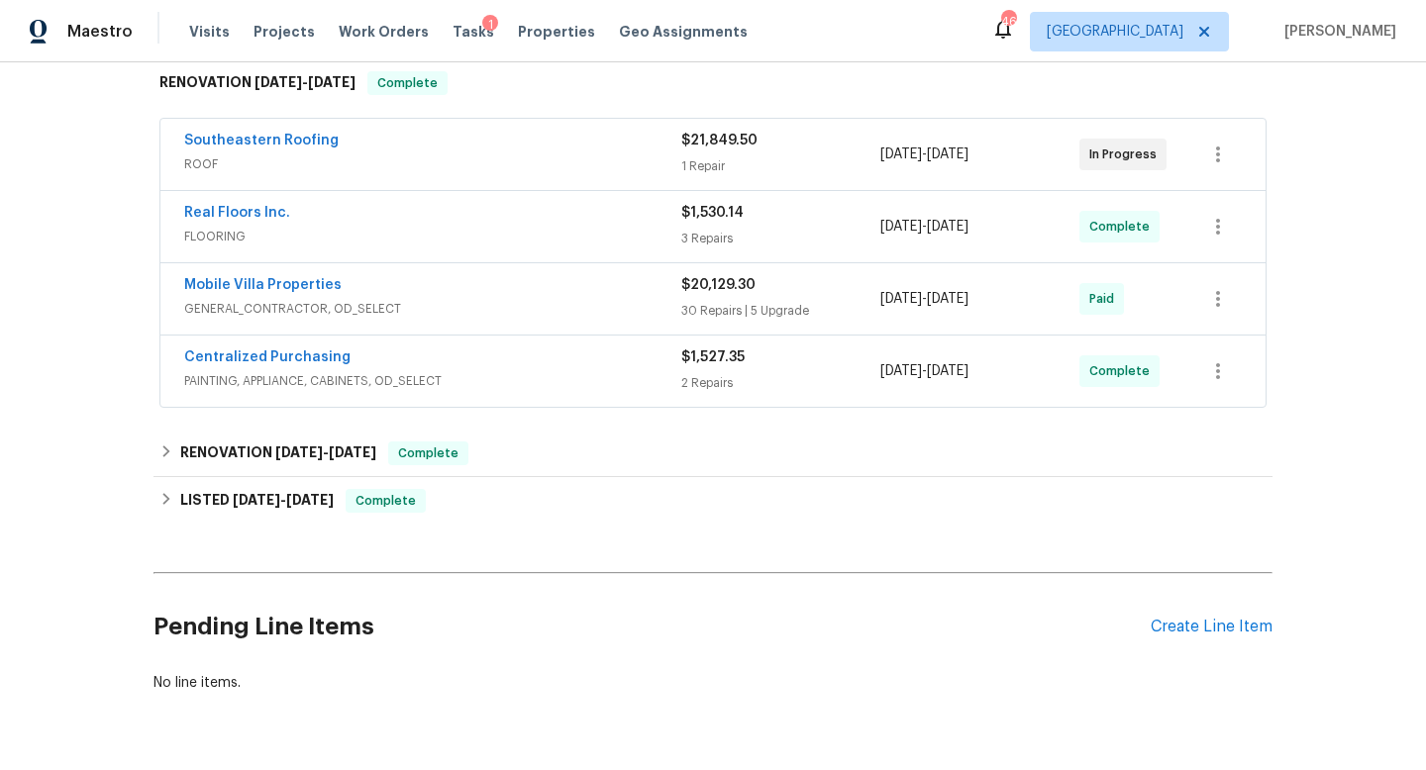
click at [562, 153] on div "Southeastern Roofing" at bounding box center [432, 143] width 497 height 24
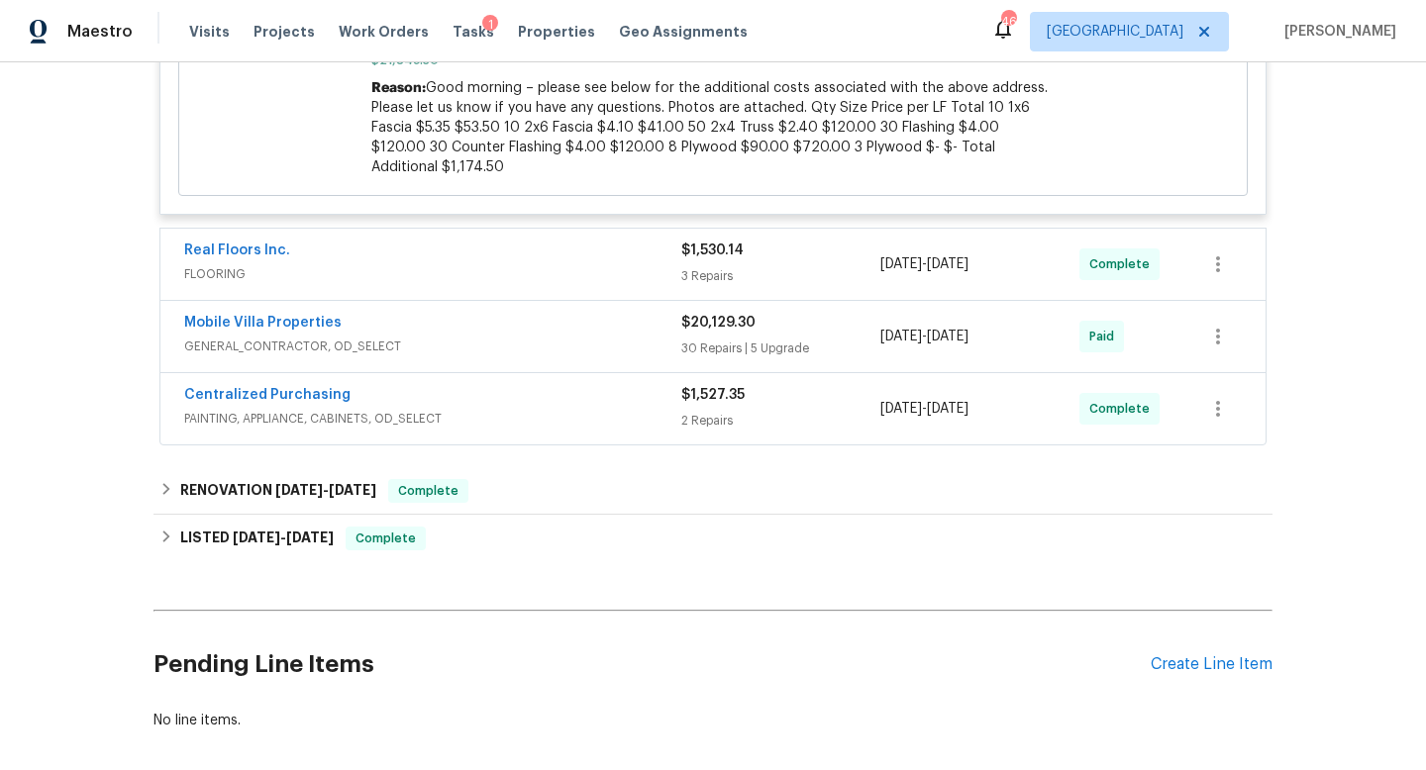
scroll to position [897, 0]
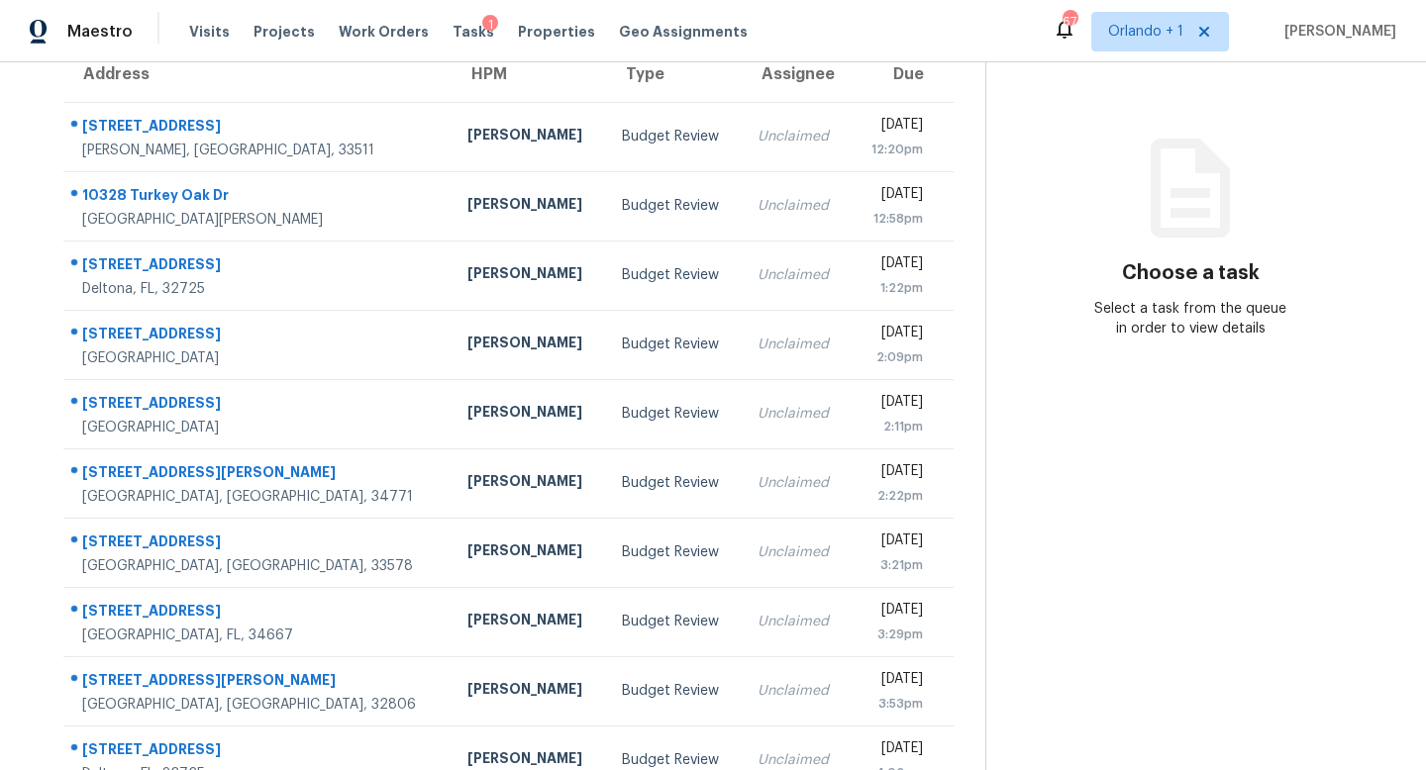
scroll to position [260, 0]
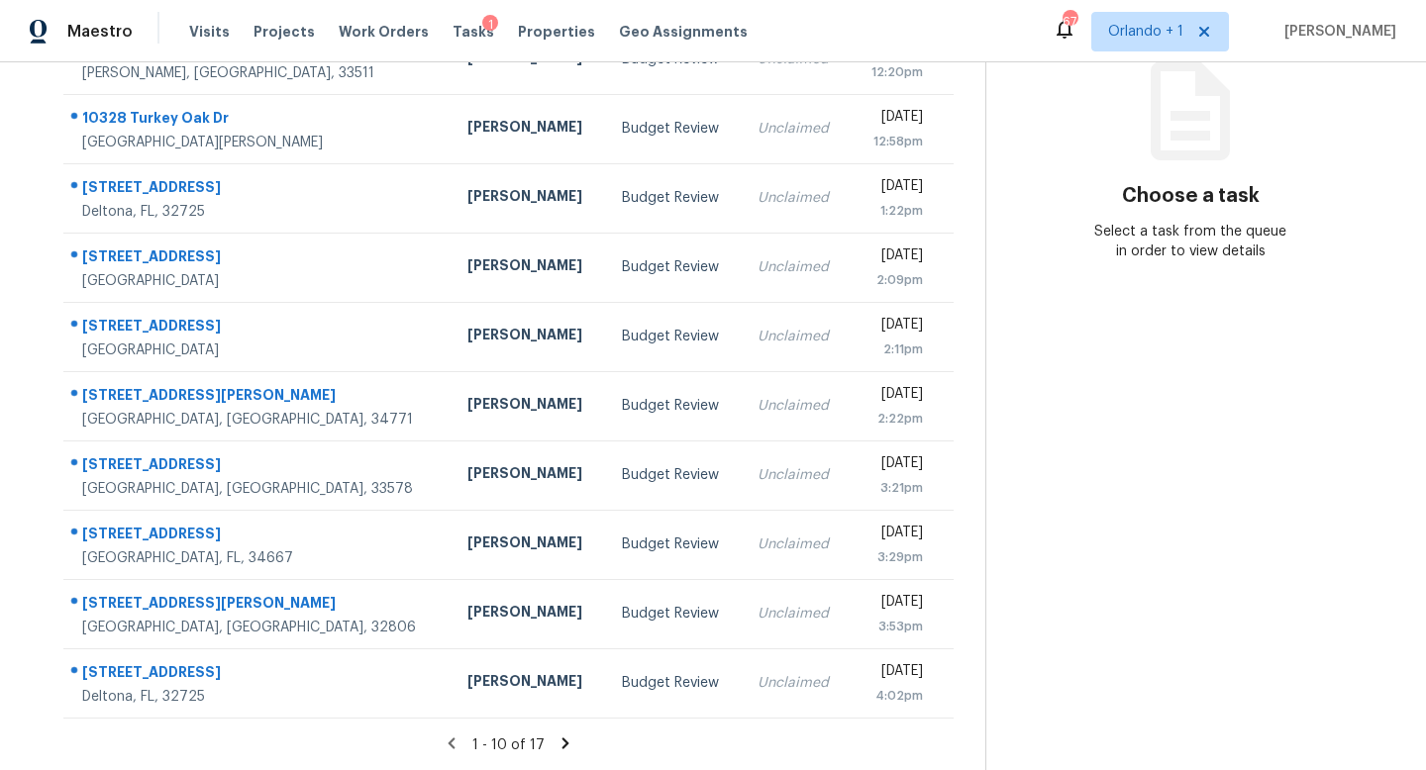
click at [565, 737] on icon at bounding box center [565, 744] width 18 height 18
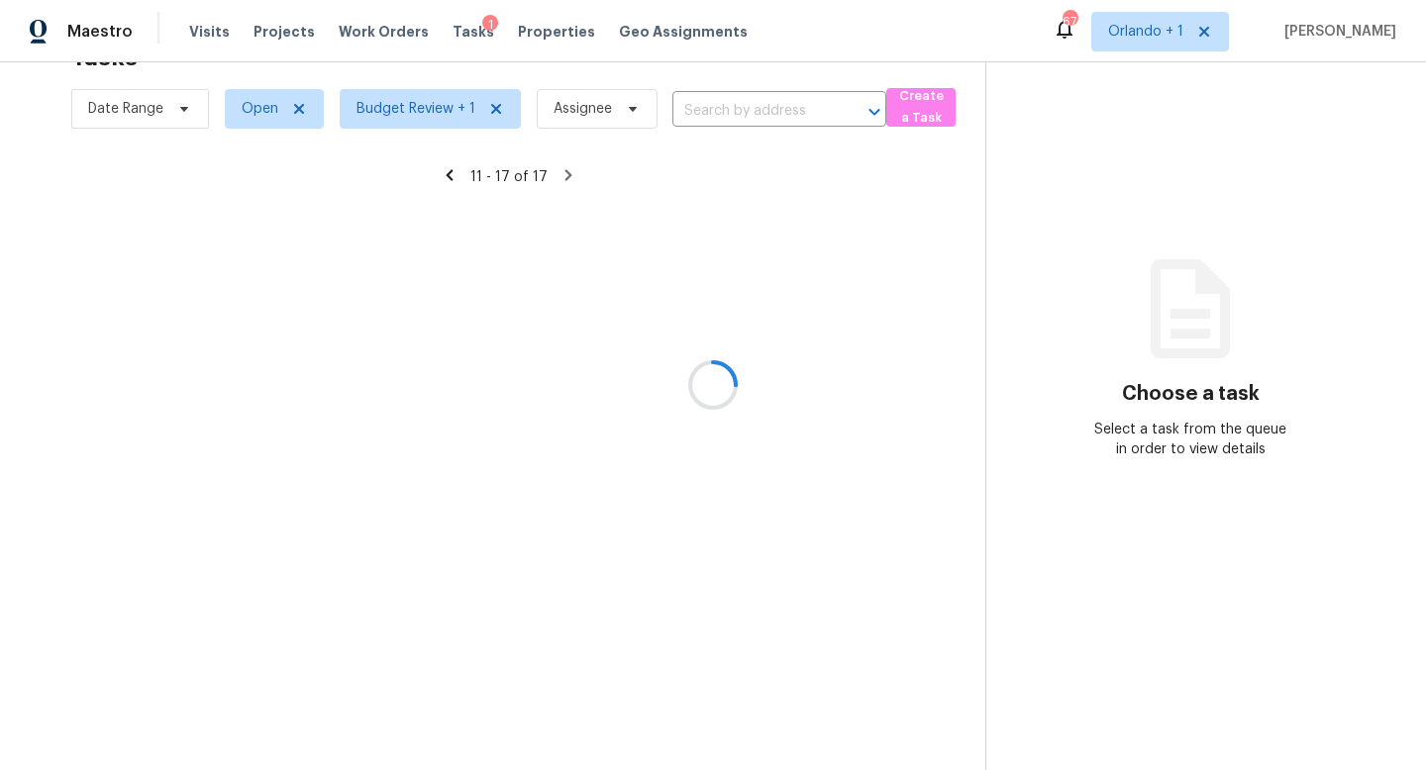
scroll to position [62, 0]
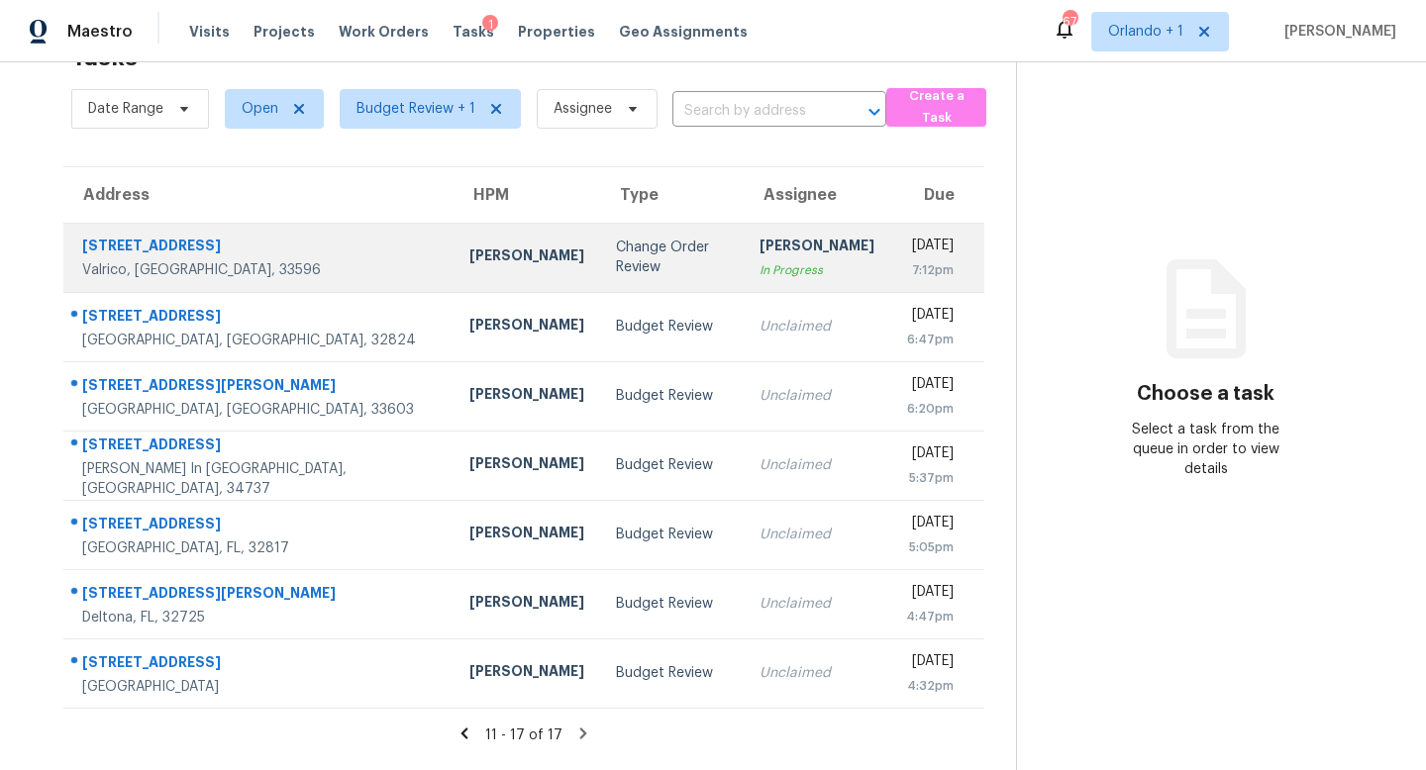
click at [616, 258] on div "Change Order Review" at bounding box center [672, 258] width 113 height 40
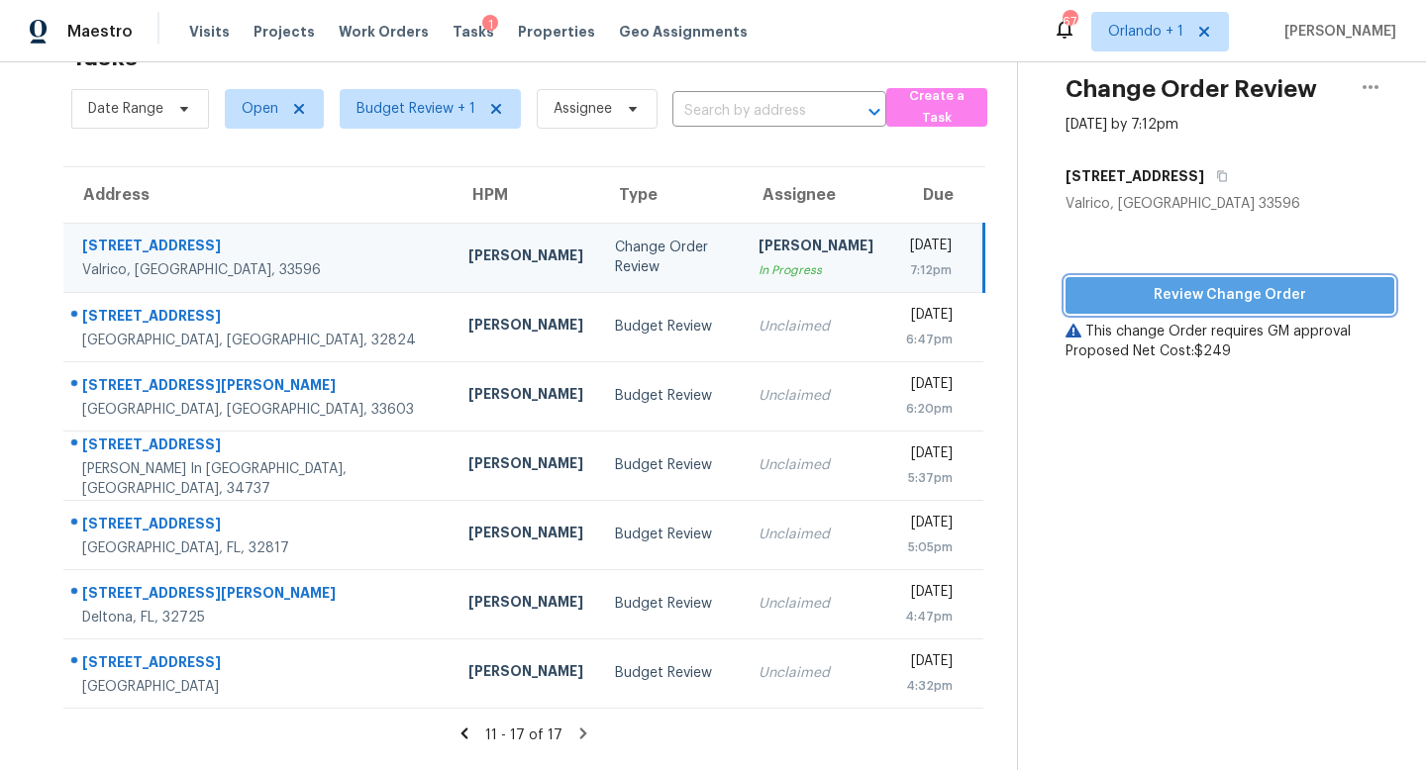
click at [1211, 298] on span "Review Change Order" at bounding box center [1229, 295] width 297 height 25
click at [574, 733] on icon at bounding box center [583, 734] width 18 height 18
click at [455, 729] on icon at bounding box center [464, 734] width 18 height 18
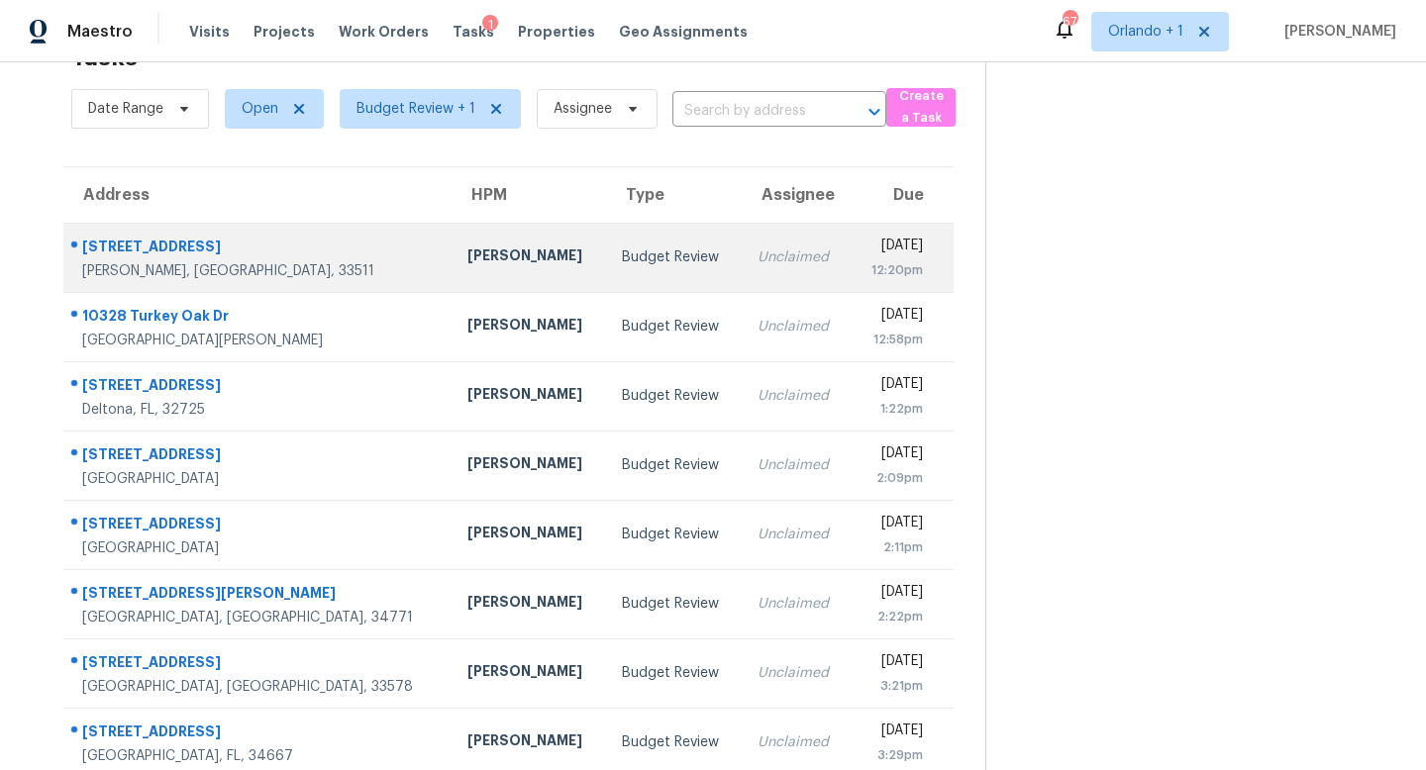
click at [866, 264] on div "12:20pm" at bounding box center [894, 270] width 56 height 20
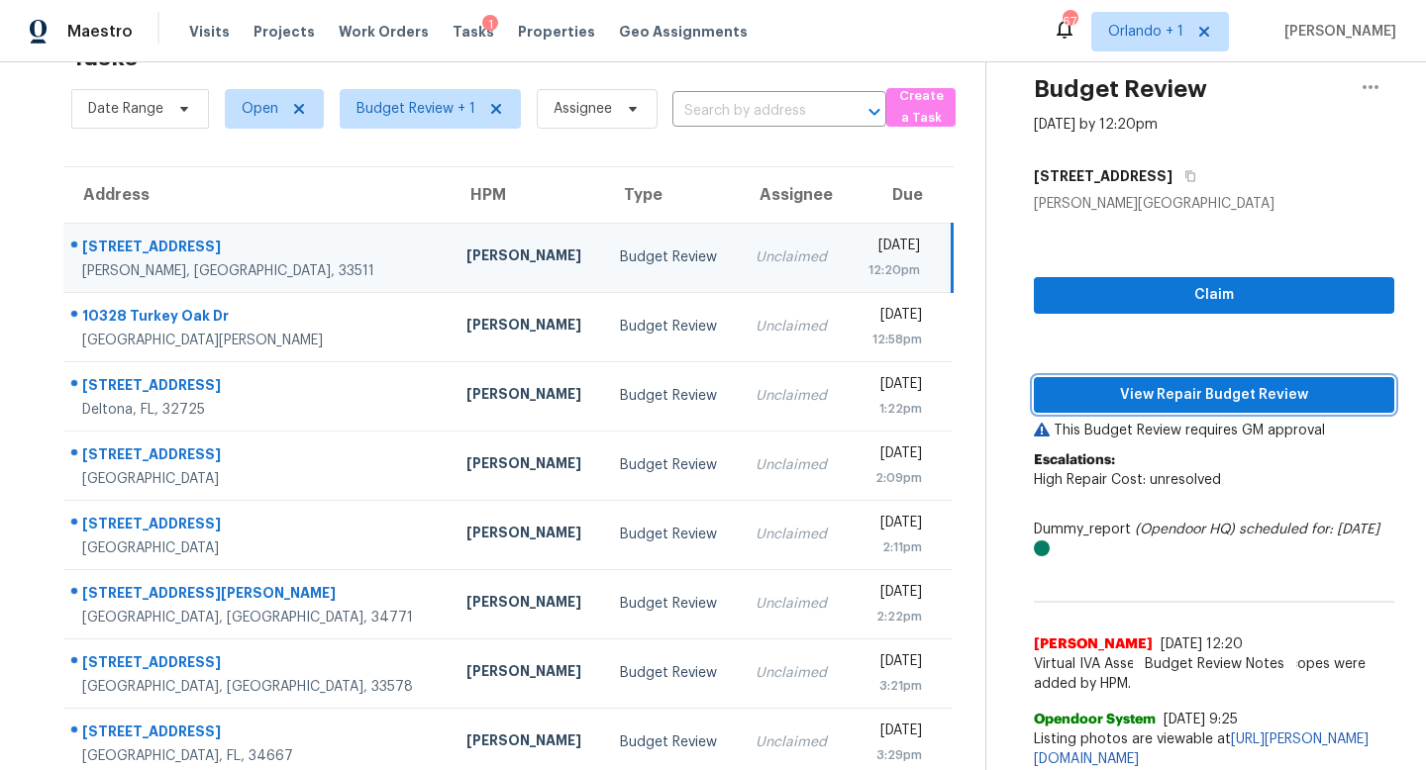
click at [1188, 390] on span "View Repair Budget Review" at bounding box center [1213, 395] width 329 height 25
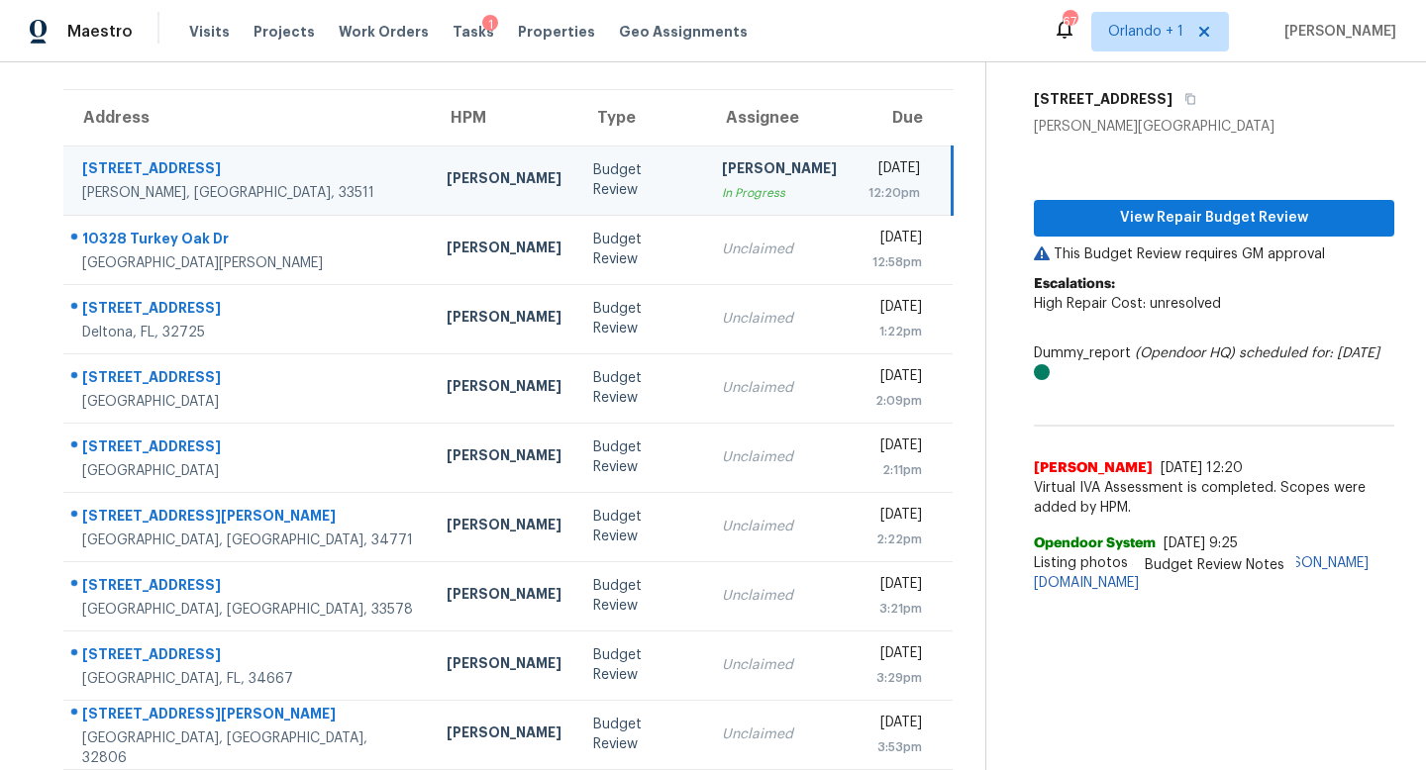
scroll to position [260, 0]
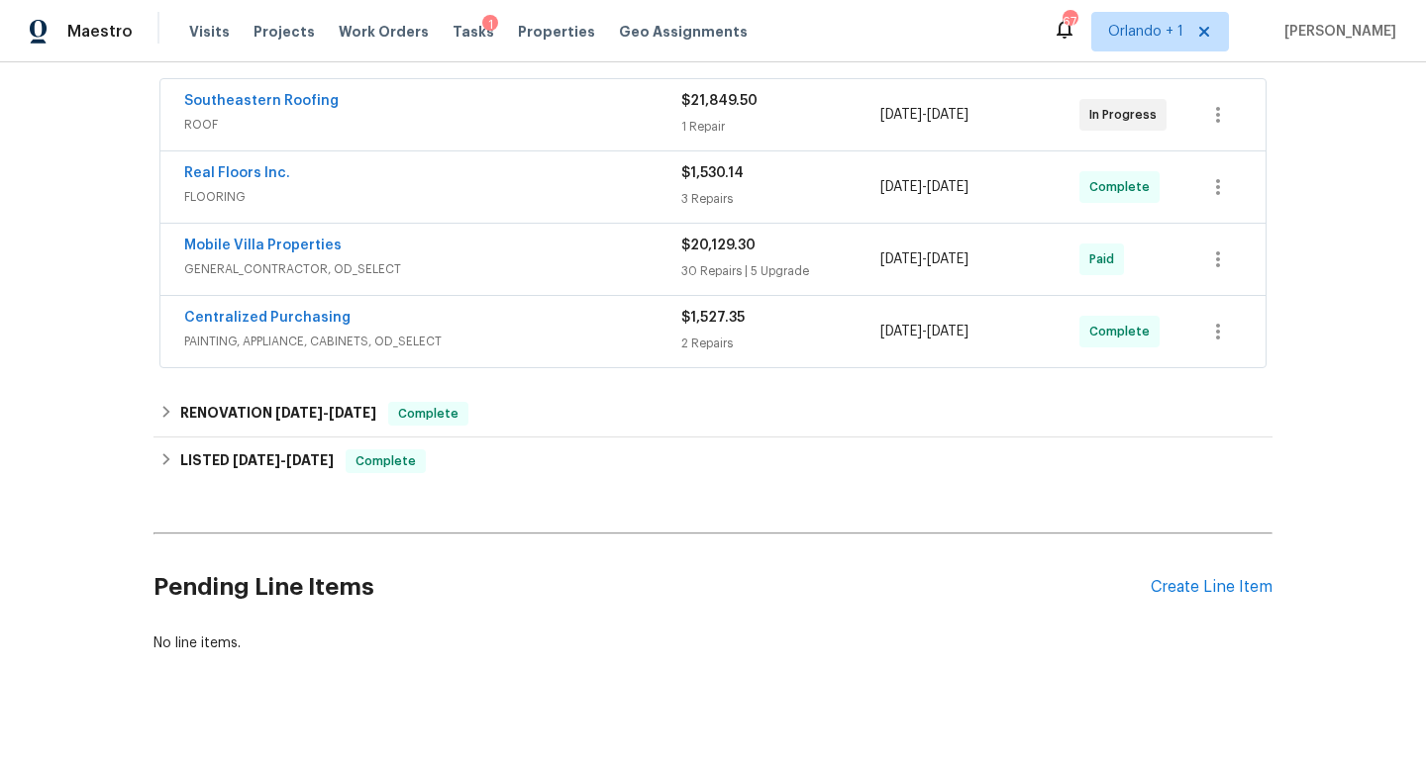
scroll to position [381, 0]
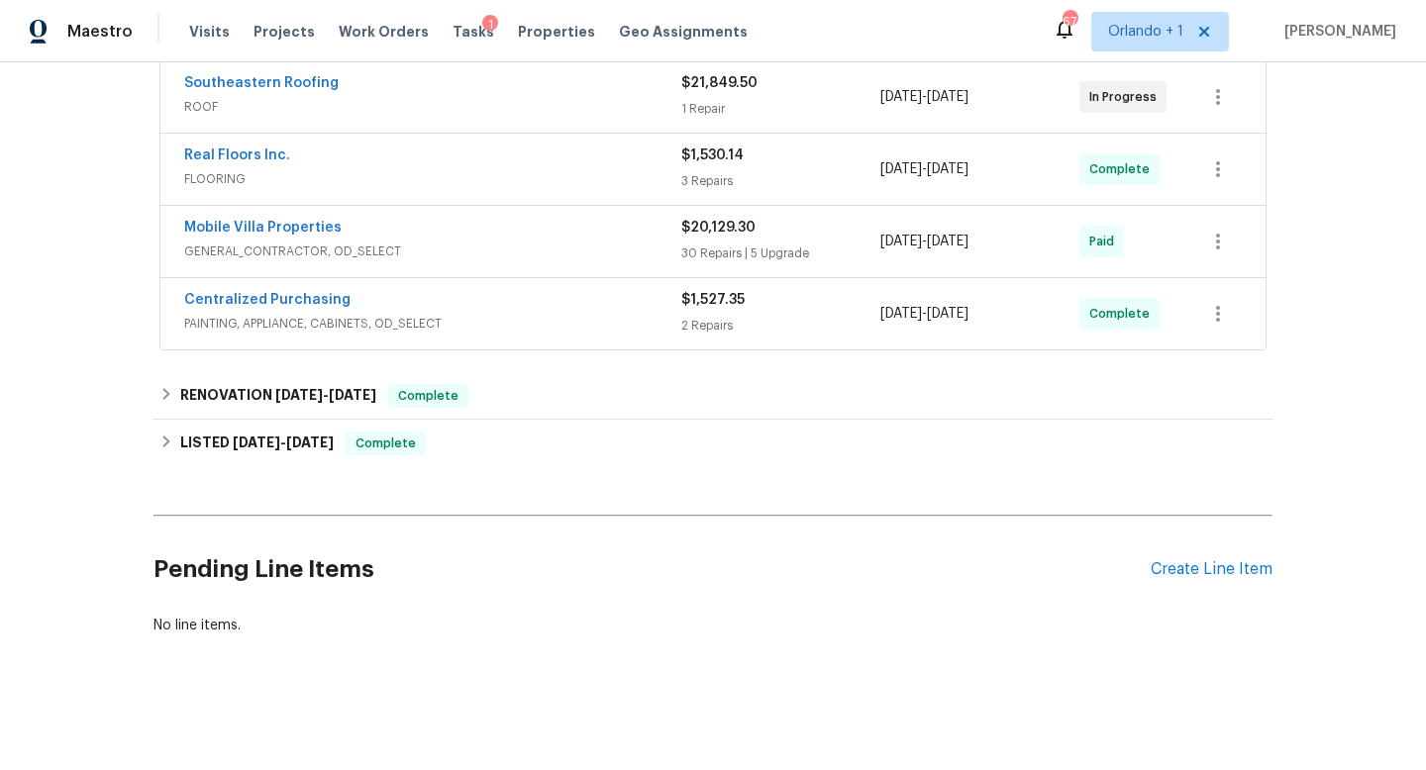
click at [537, 168] on div "Real Floors Inc." at bounding box center [432, 158] width 497 height 24
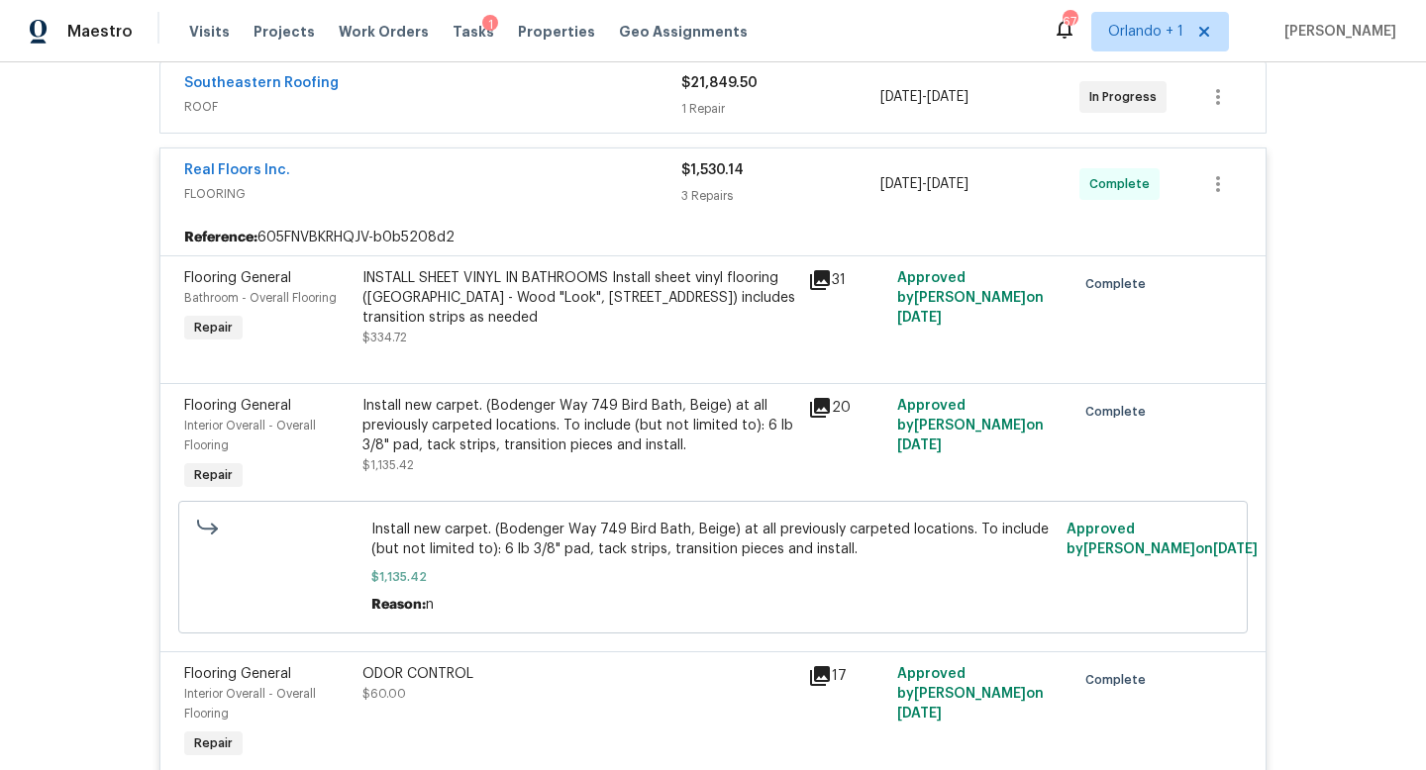
scroll to position [992, 0]
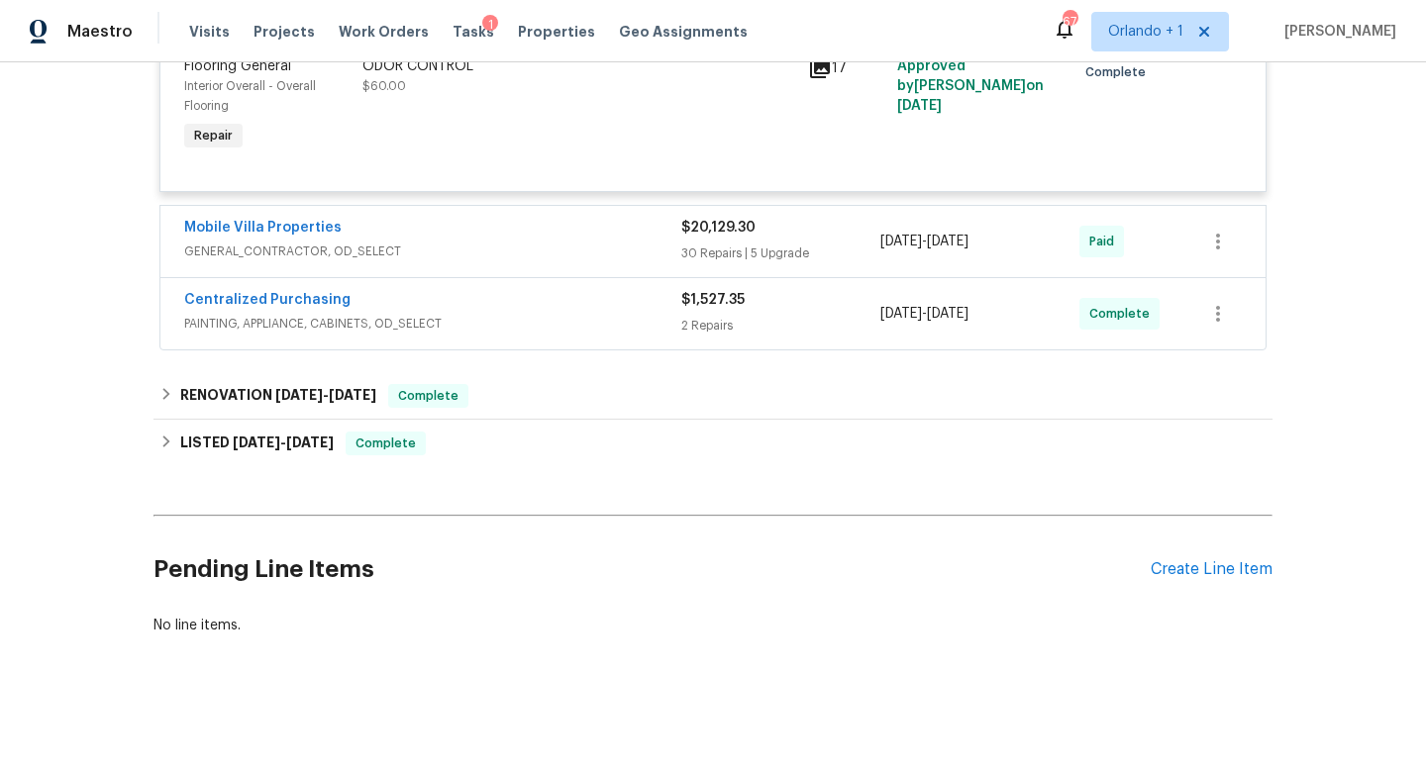
click at [544, 305] on div "Centralized Purchasing" at bounding box center [432, 302] width 497 height 24
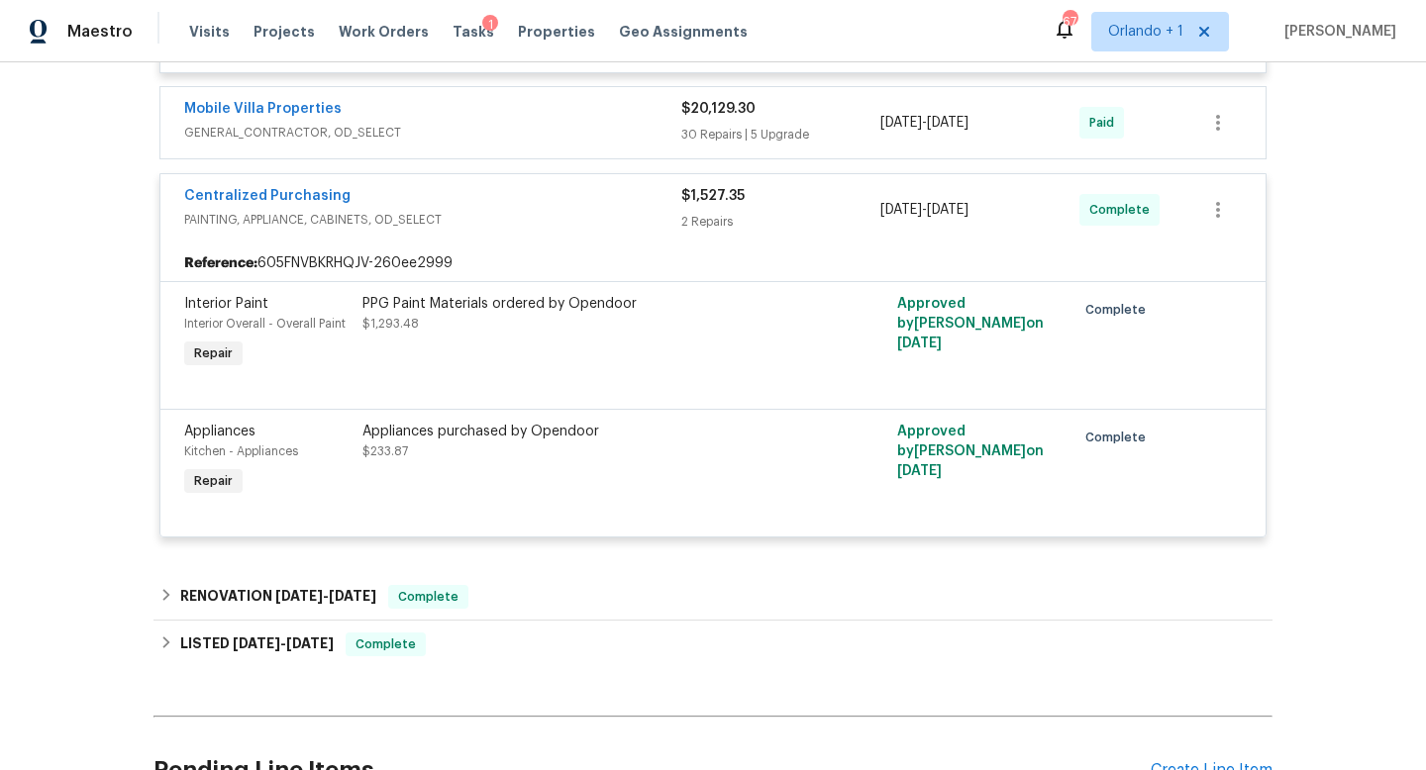
scroll to position [629, 0]
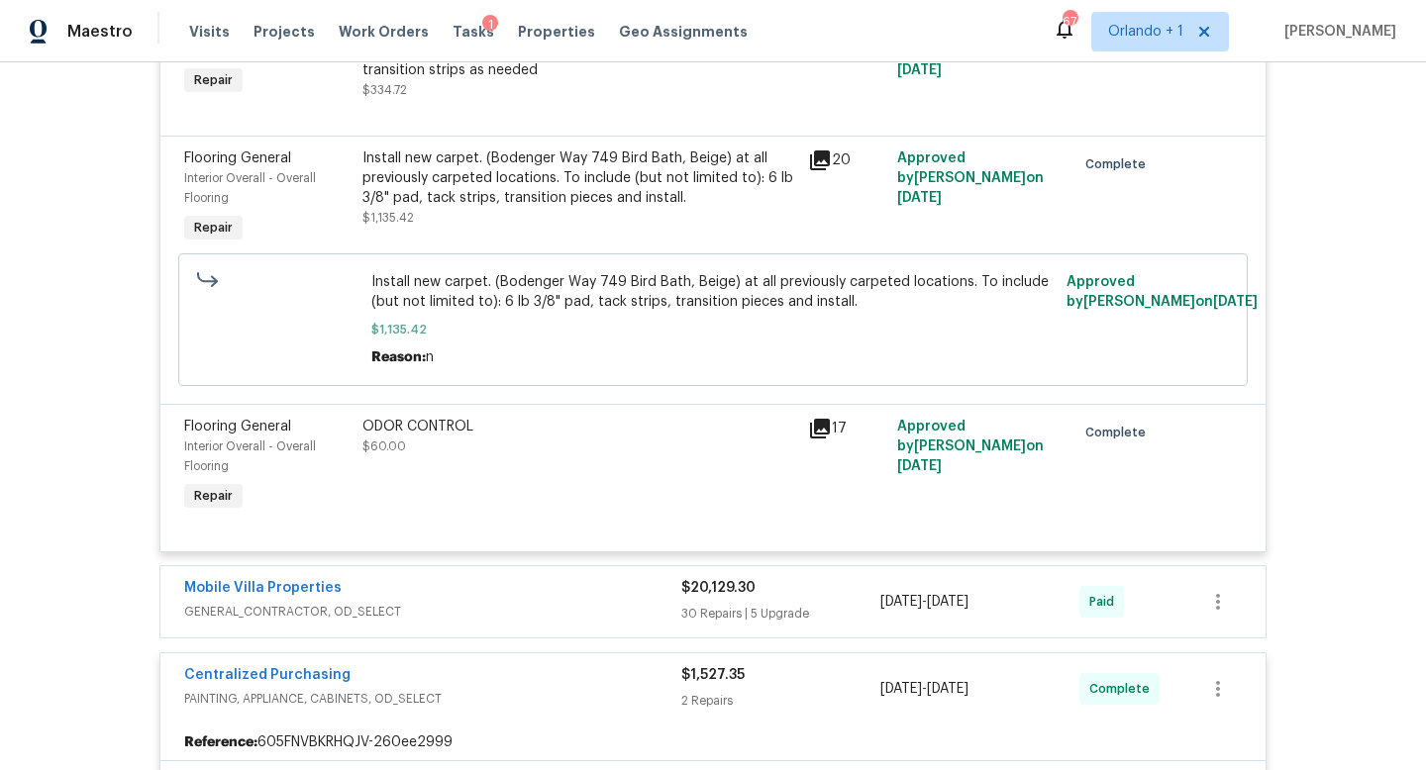
click at [580, 600] on div "Mobile Villa Properties" at bounding box center [432, 590] width 497 height 24
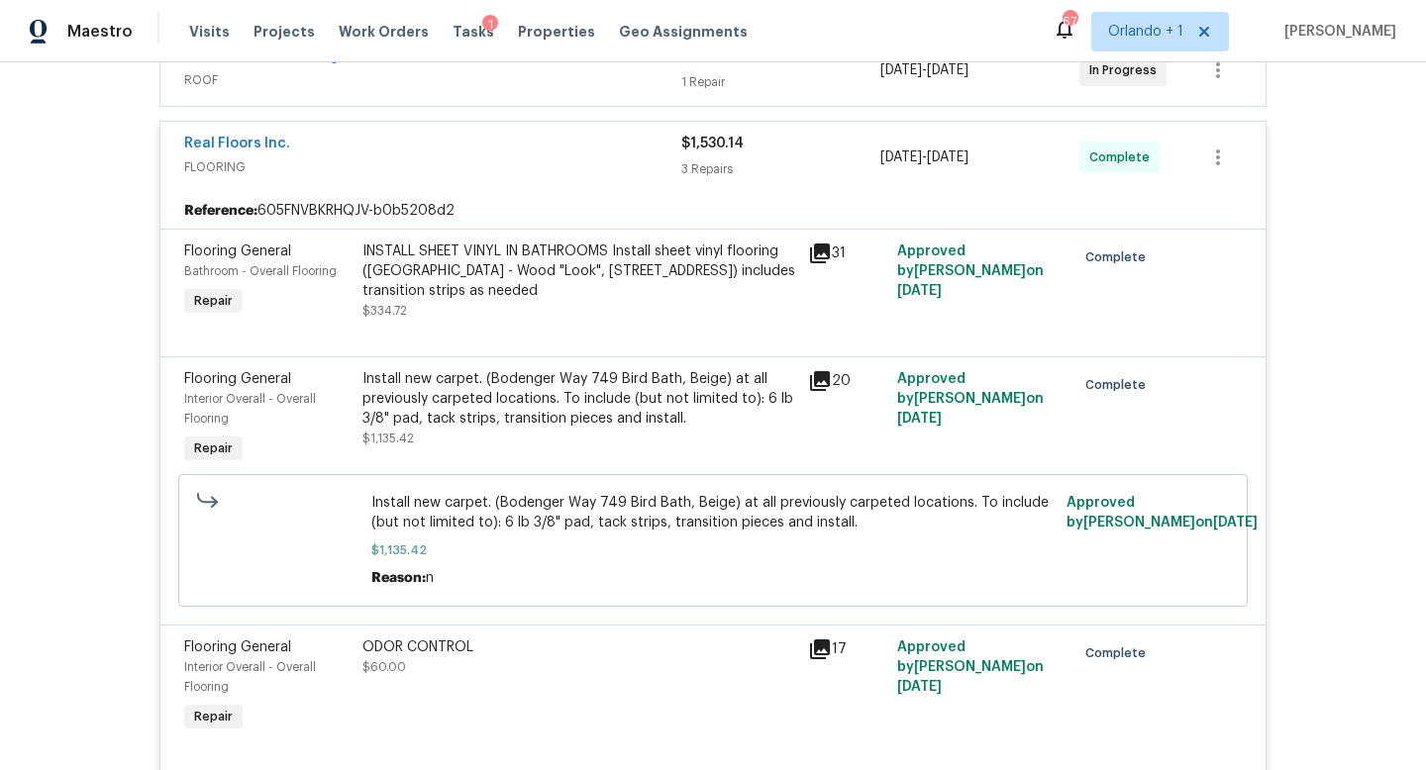
scroll to position [0, 0]
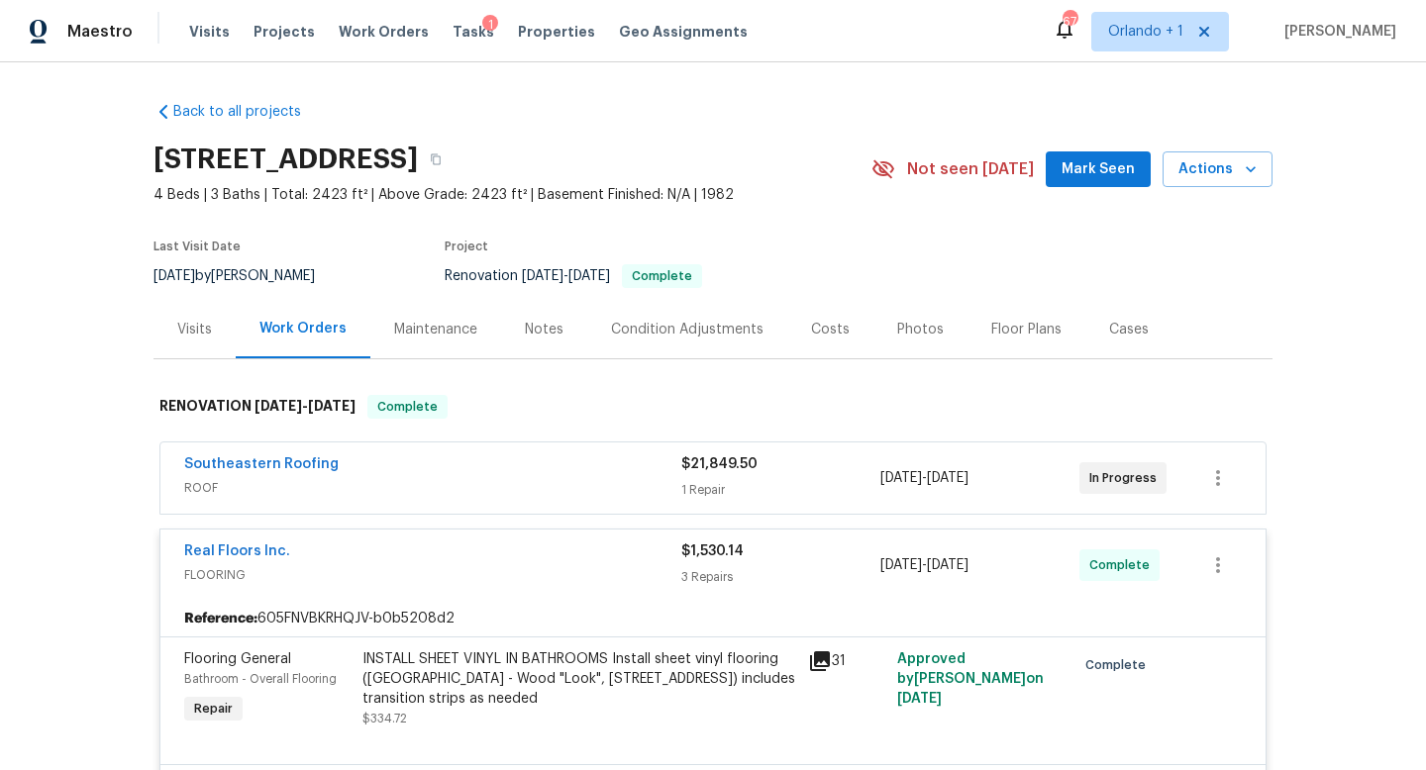
click at [605, 470] on div "Southeastern Roofing" at bounding box center [432, 466] width 497 height 24
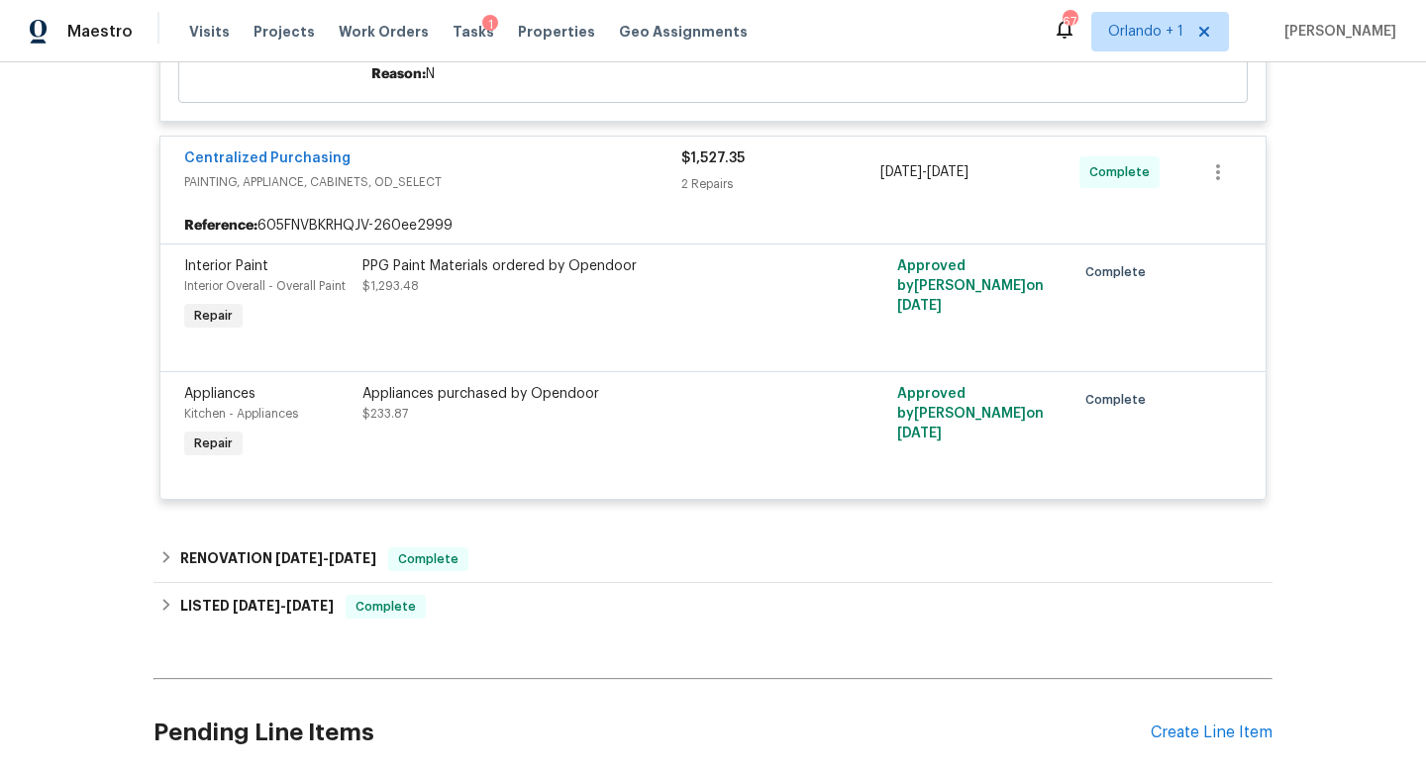
scroll to position [9287, 0]
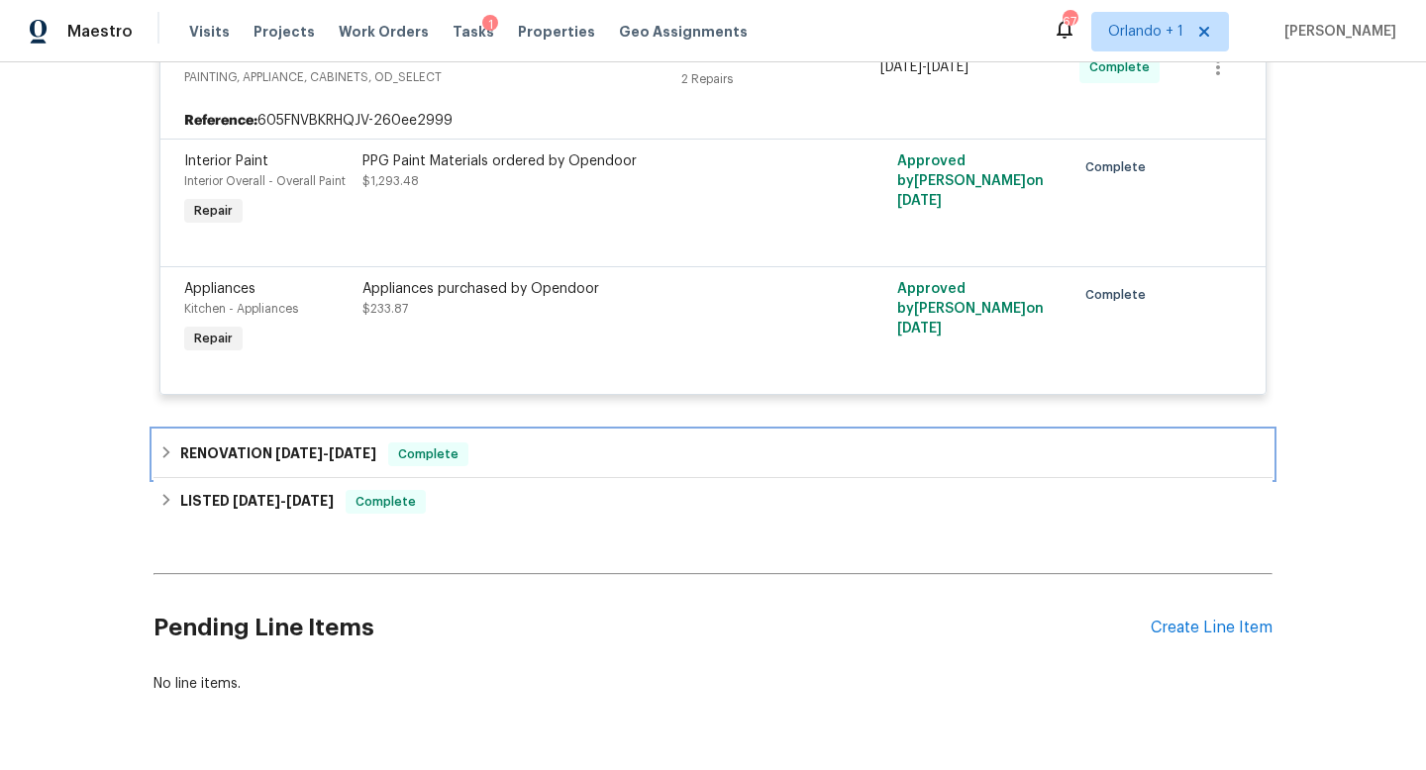
click at [303, 449] on span "[DATE]" at bounding box center [299, 453] width 48 height 14
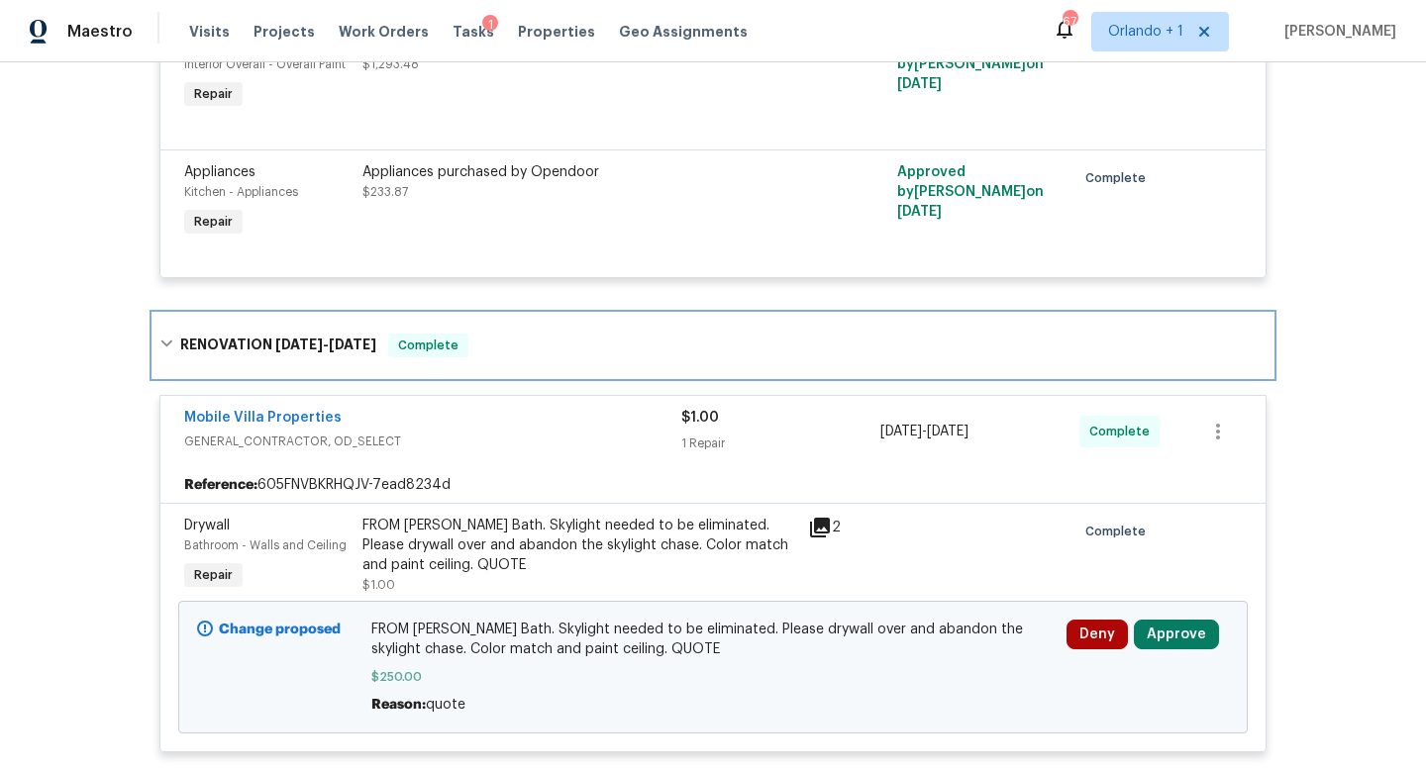
scroll to position [9582, 0]
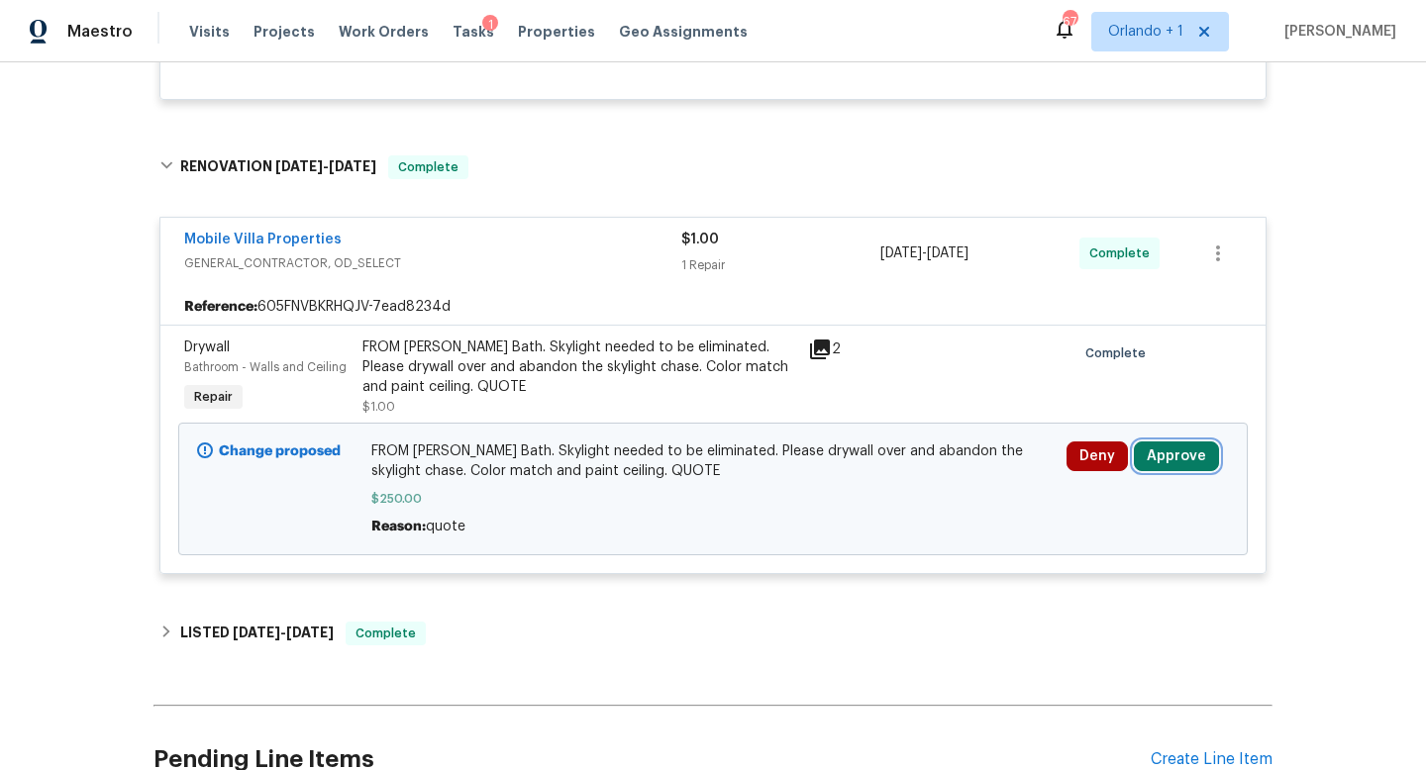
click at [1185, 448] on button "Approve" at bounding box center [1176, 457] width 85 height 30
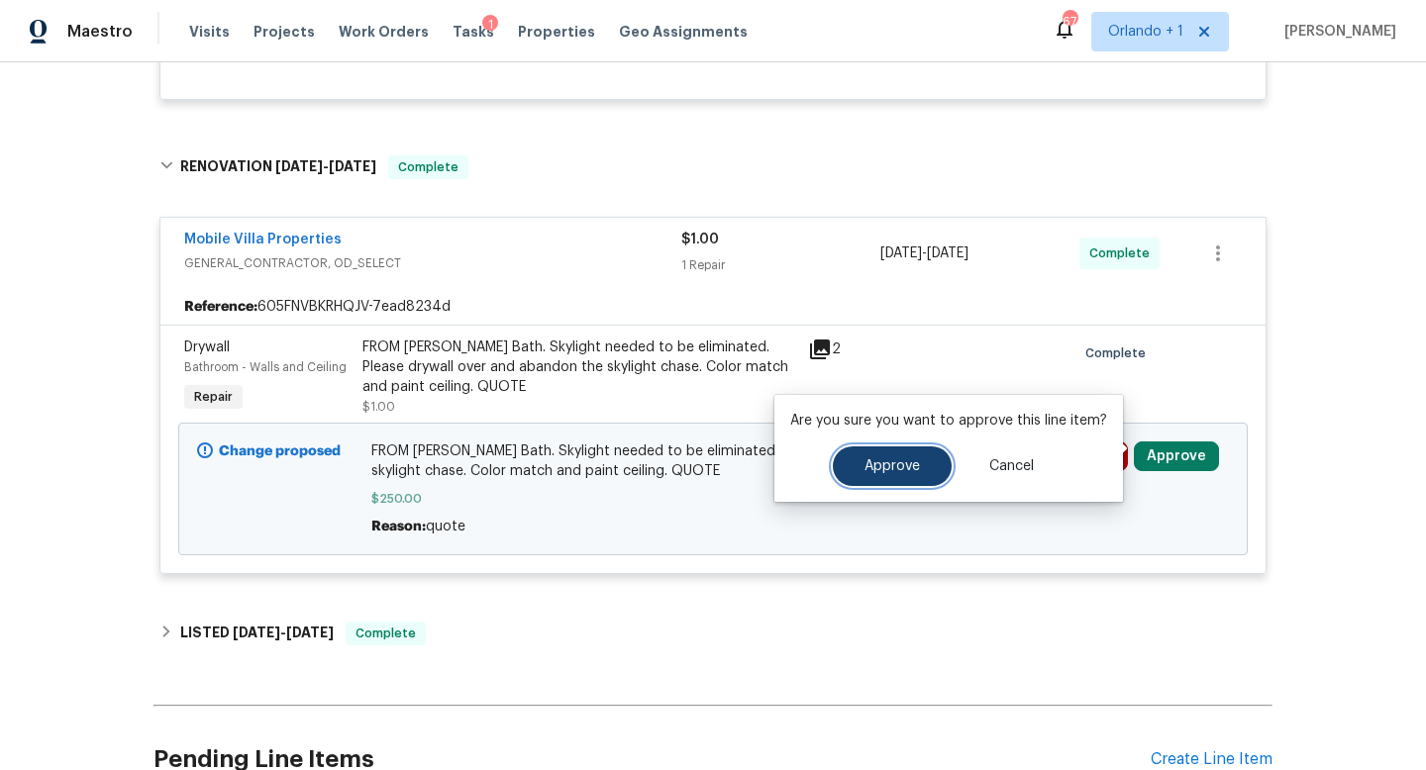
click at [873, 469] on span "Approve" at bounding box center [891, 466] width 55 height 15
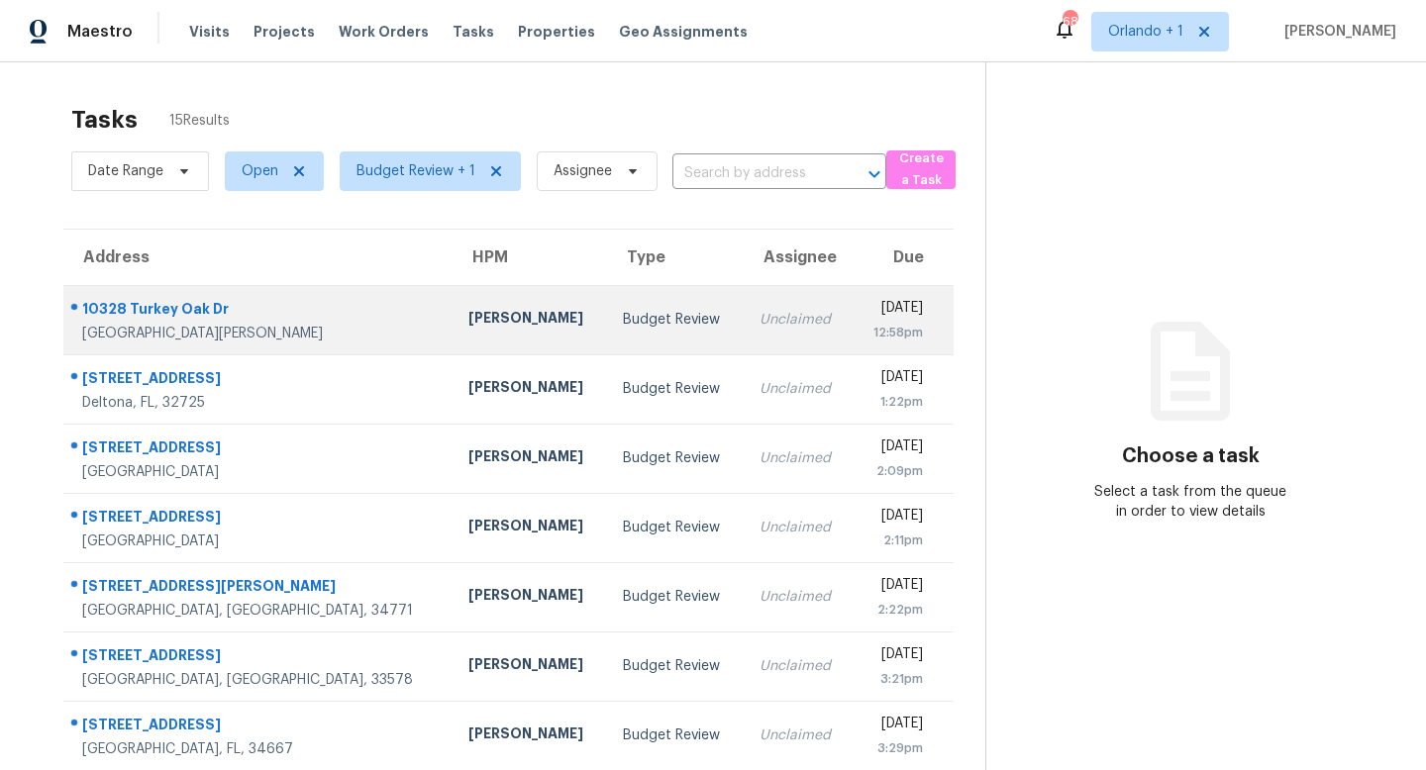
click at [623, 317] on div "Budget Review" at bounding box center [675, 320] width 104 height 20
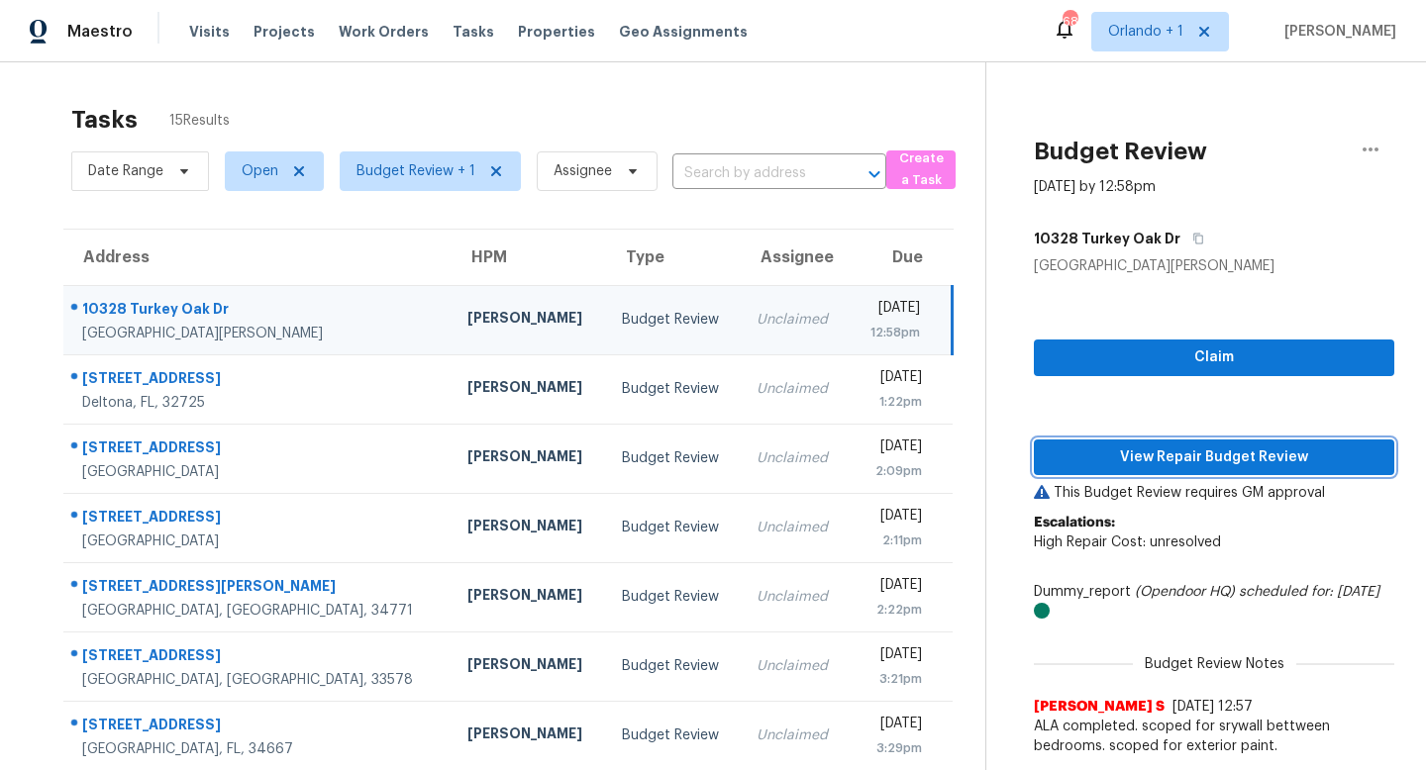
click at [1187, 460] on span "View Repair Budget Review" at bounding box center [1213, 457] width 329 height 25
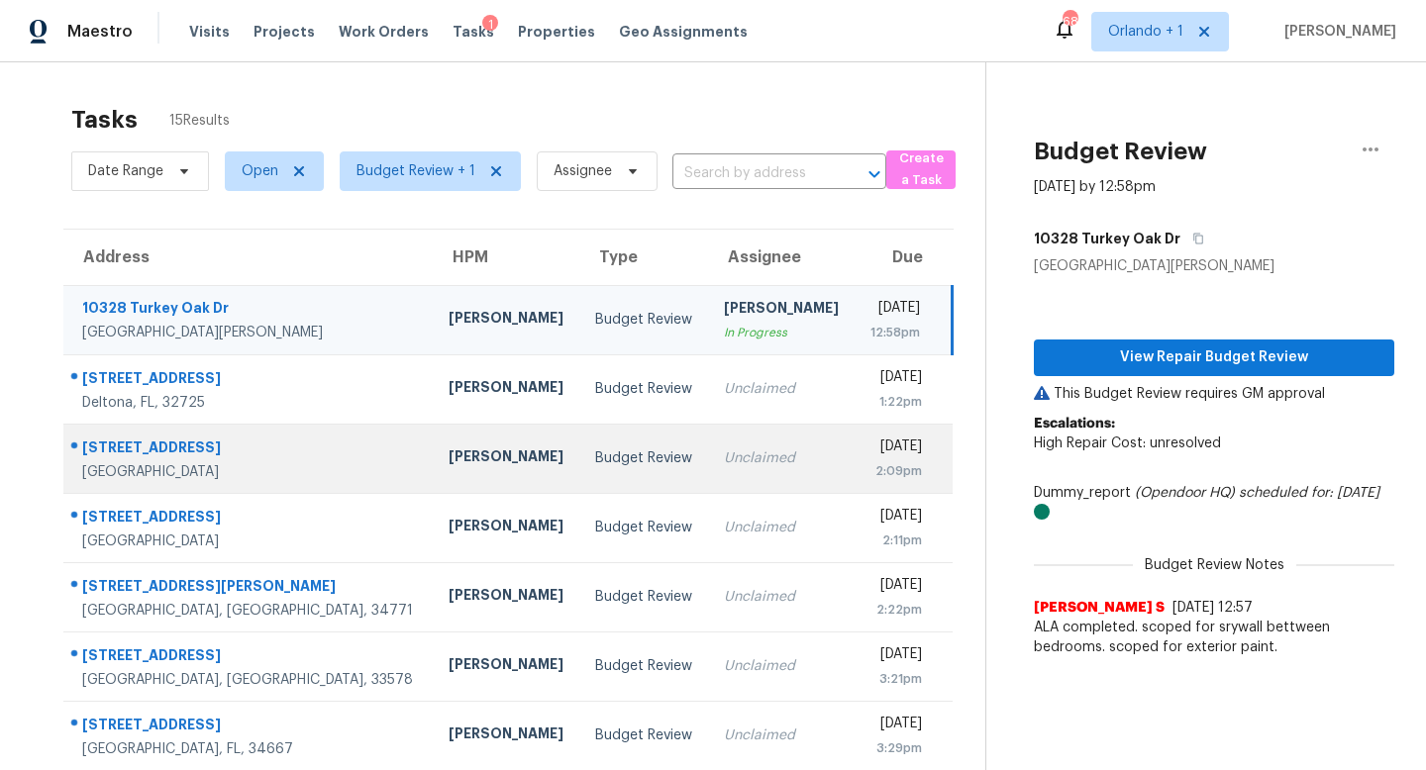
click at [608, 465] on td "Budget Review" at bounding box center [643, 458] width 129 height 69
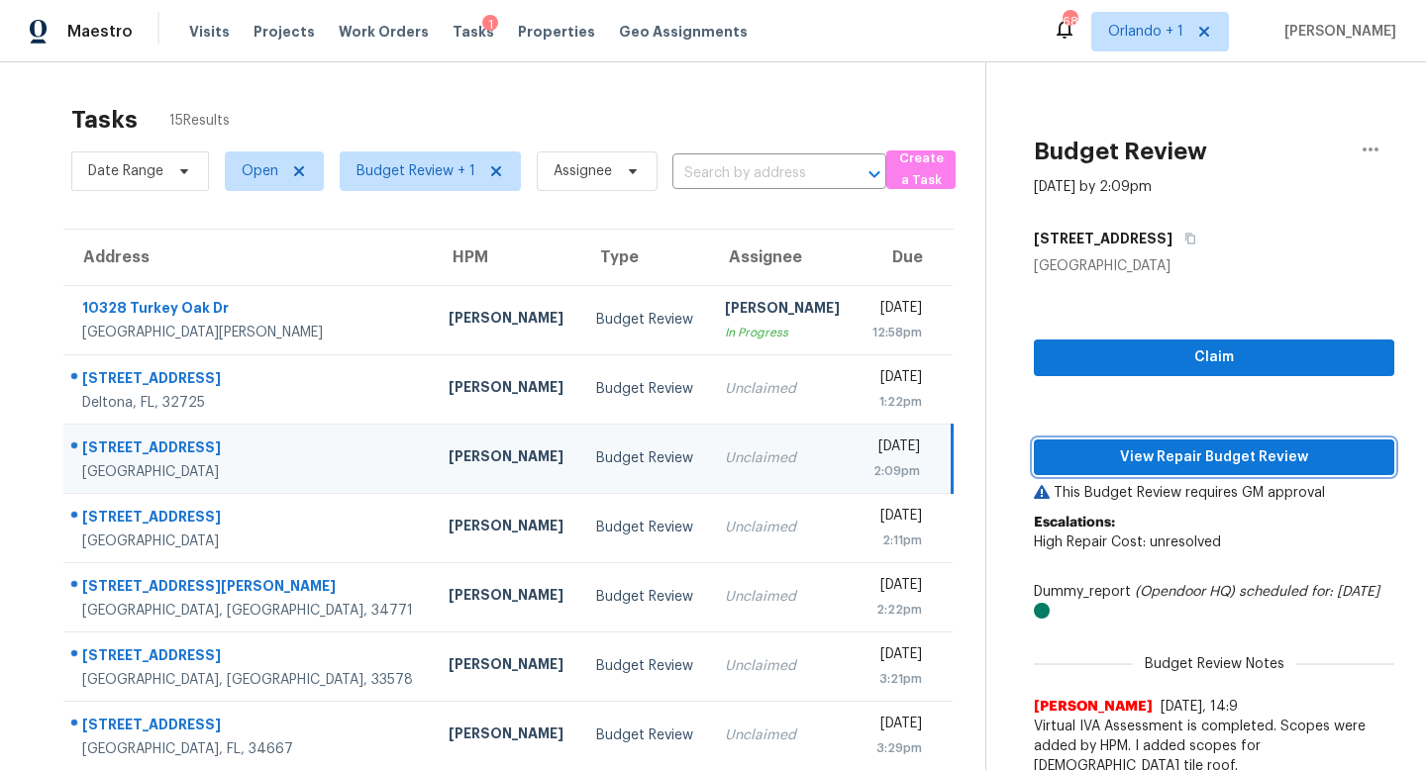
click at [1187, 453] on span "View Repair Budget Review" at bounding box center [1213, 457] width 329 height 25
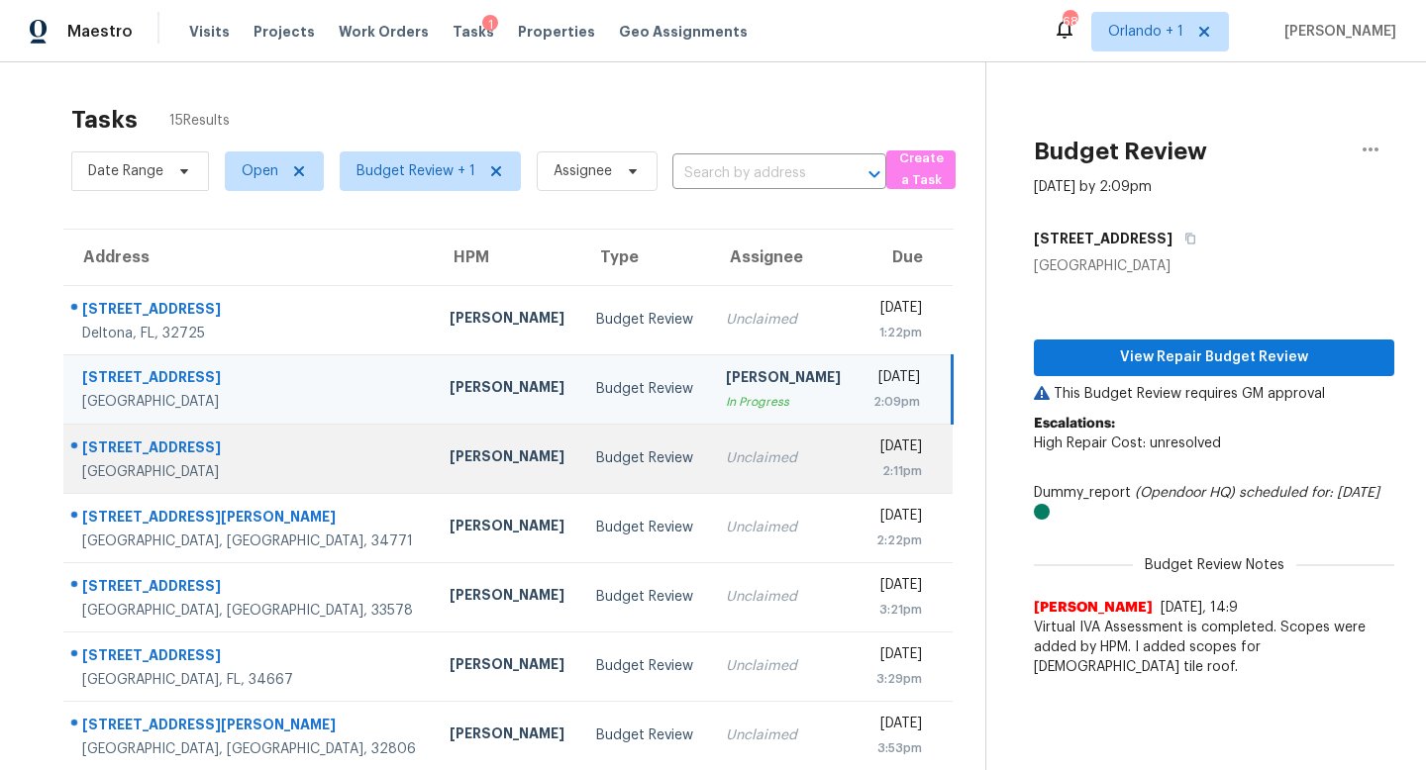
click at [726, 467] on div "Unclaimed" at bounding box center [784, 458] width 116 height 20
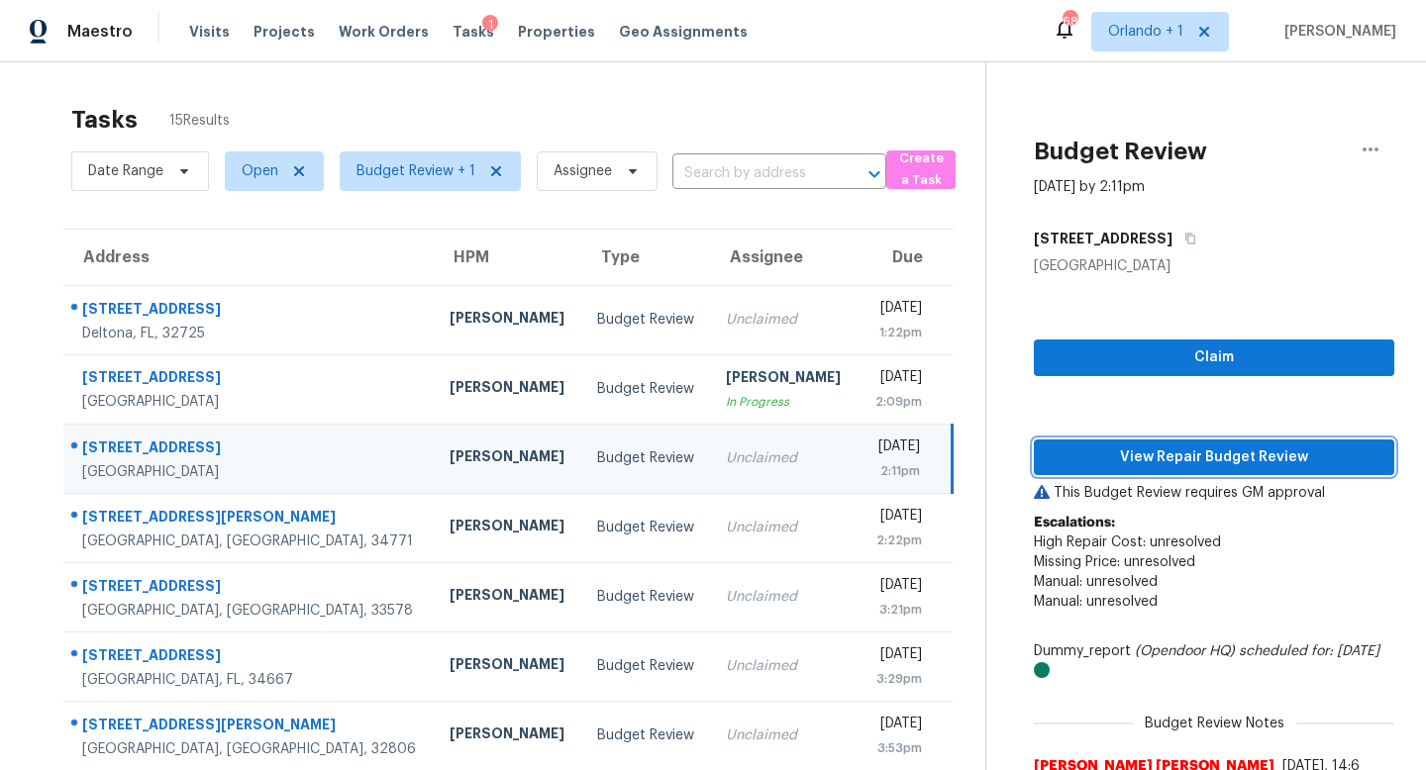
click at [1157, 453] on span "View Repair Budget Review" at bounding box center [1213, 457] width 329 height 25
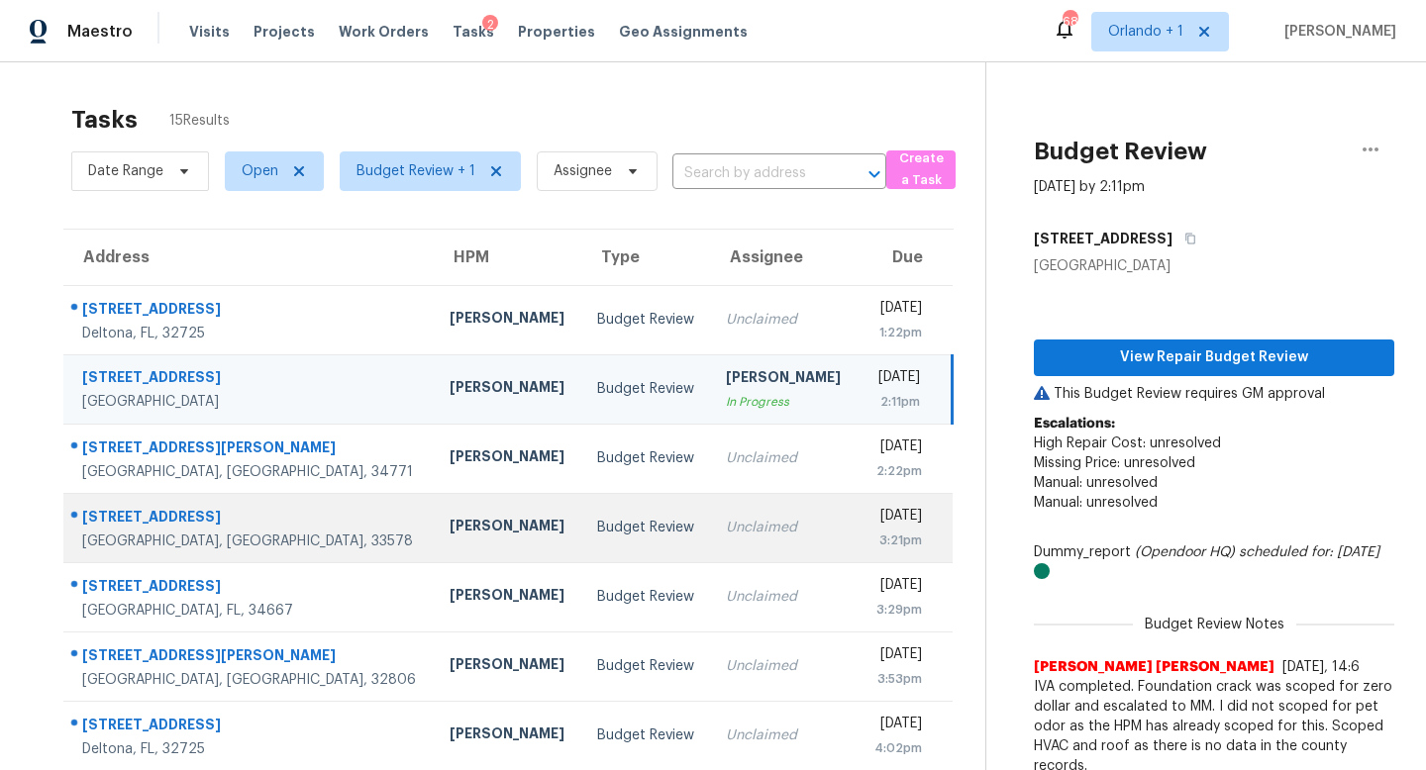
click at [591, 534] on td "Budget Review" at bounding box center [646, 527] width 130 height 69
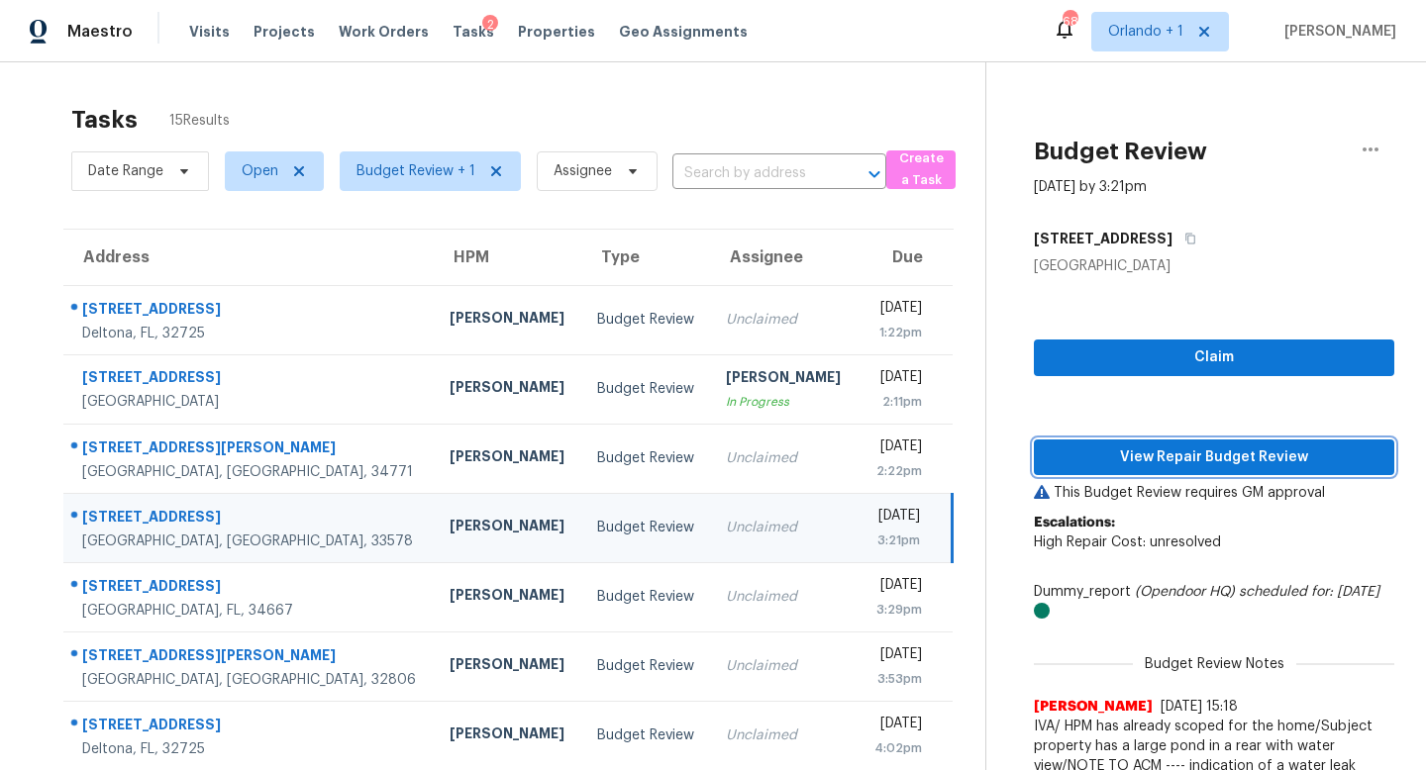
click at [1187, 454] on span "View Repair Budget Review" at bounding box center [1213, 457] width 329 height 25
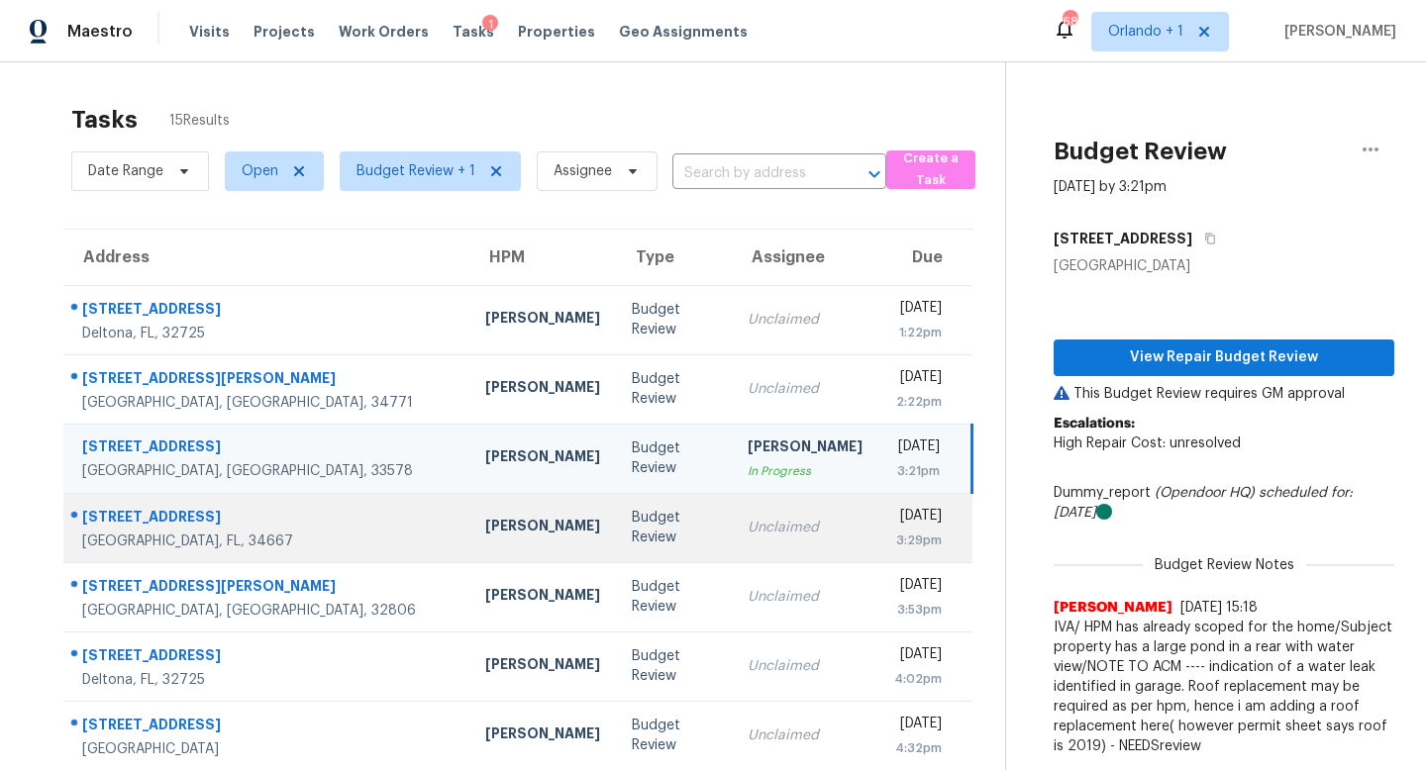
click at [747, 522] on div "Unclaimed" at bounding box center [804, 528] width 115 height 20
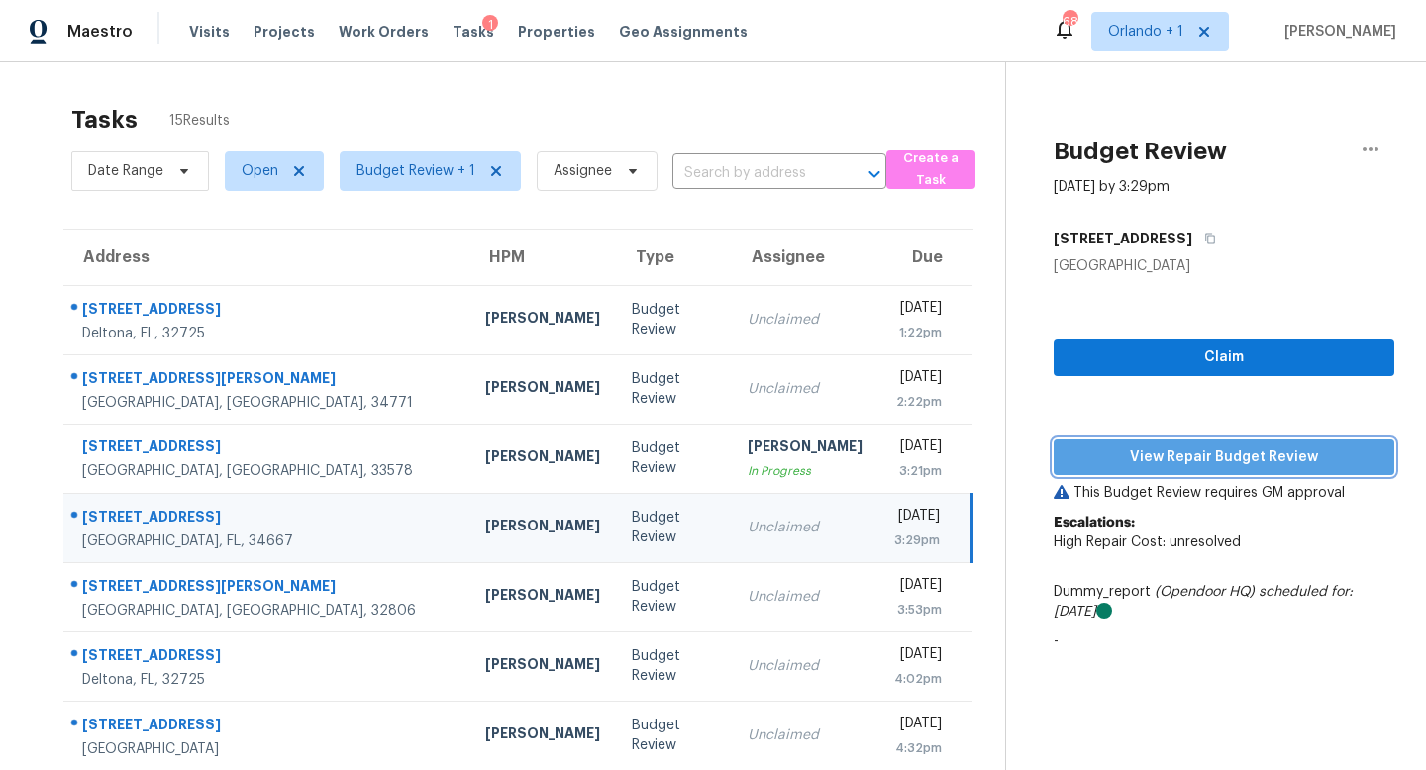
click at [1159, 458] on span "View Repair Budget Review" at bounding box center [1223, 457] width 309 height 25
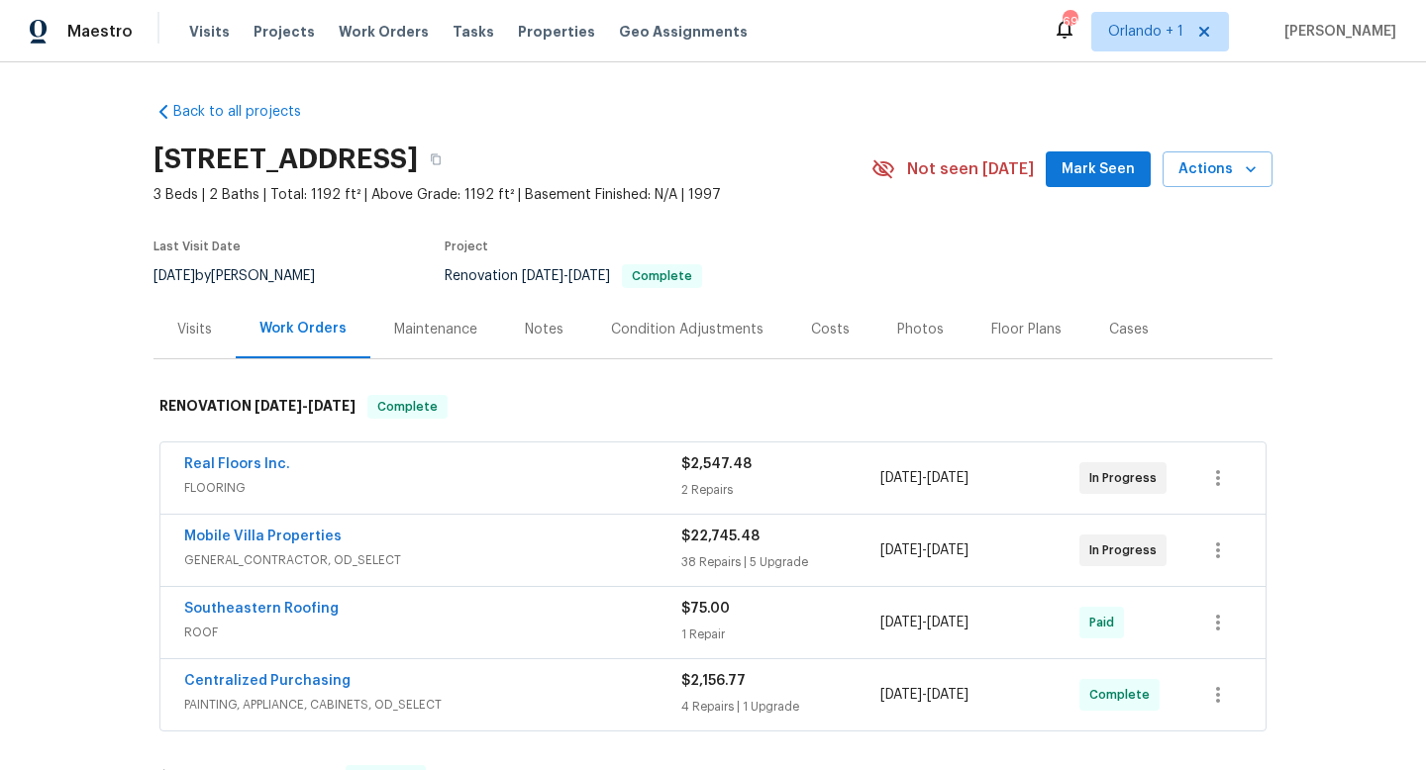
click at [615, 490] on span "FLOORING" at bounding box center [432, 488] width 497 height 20
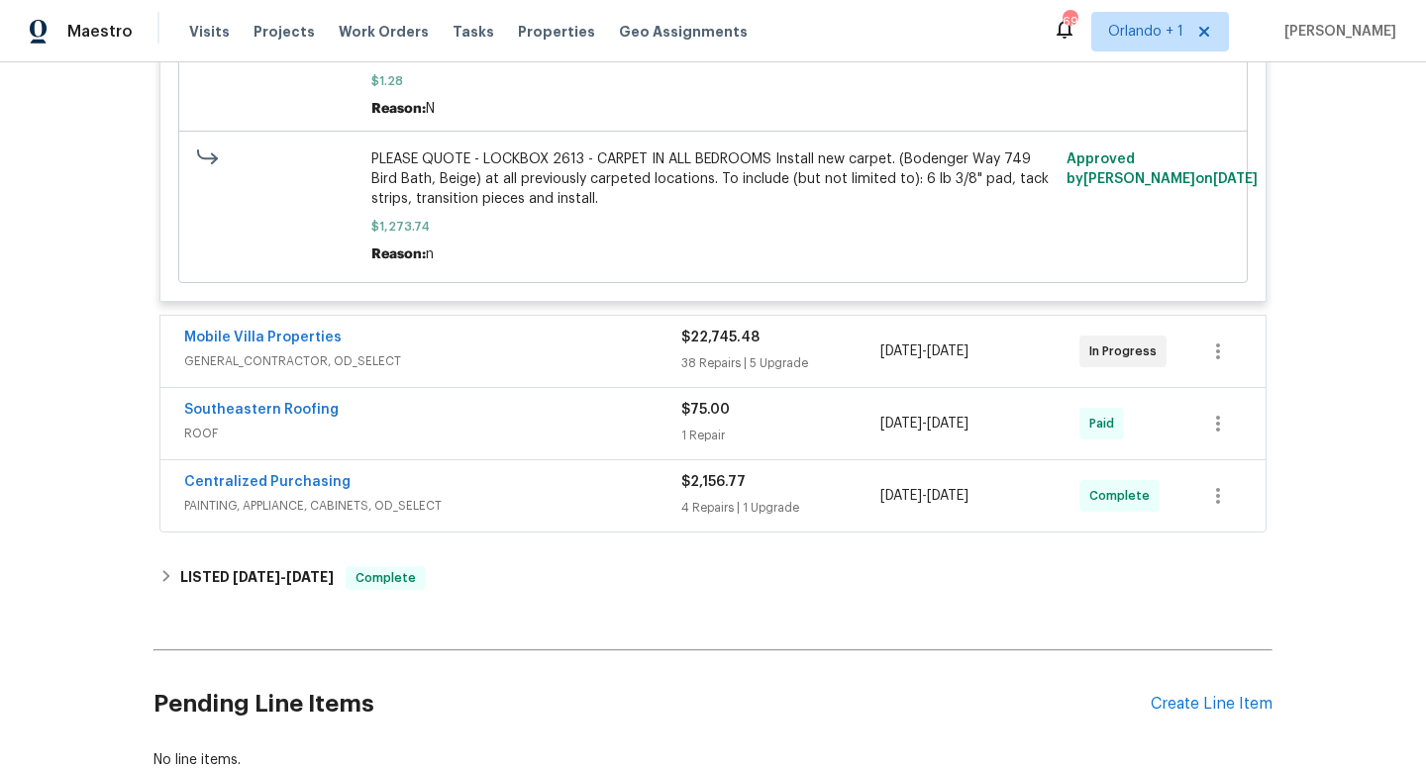
scroll to position [964, 0]
click at [620, 346] on div "Mobile Villa Properties" at bounding box center [432, 341] width 497 height 24
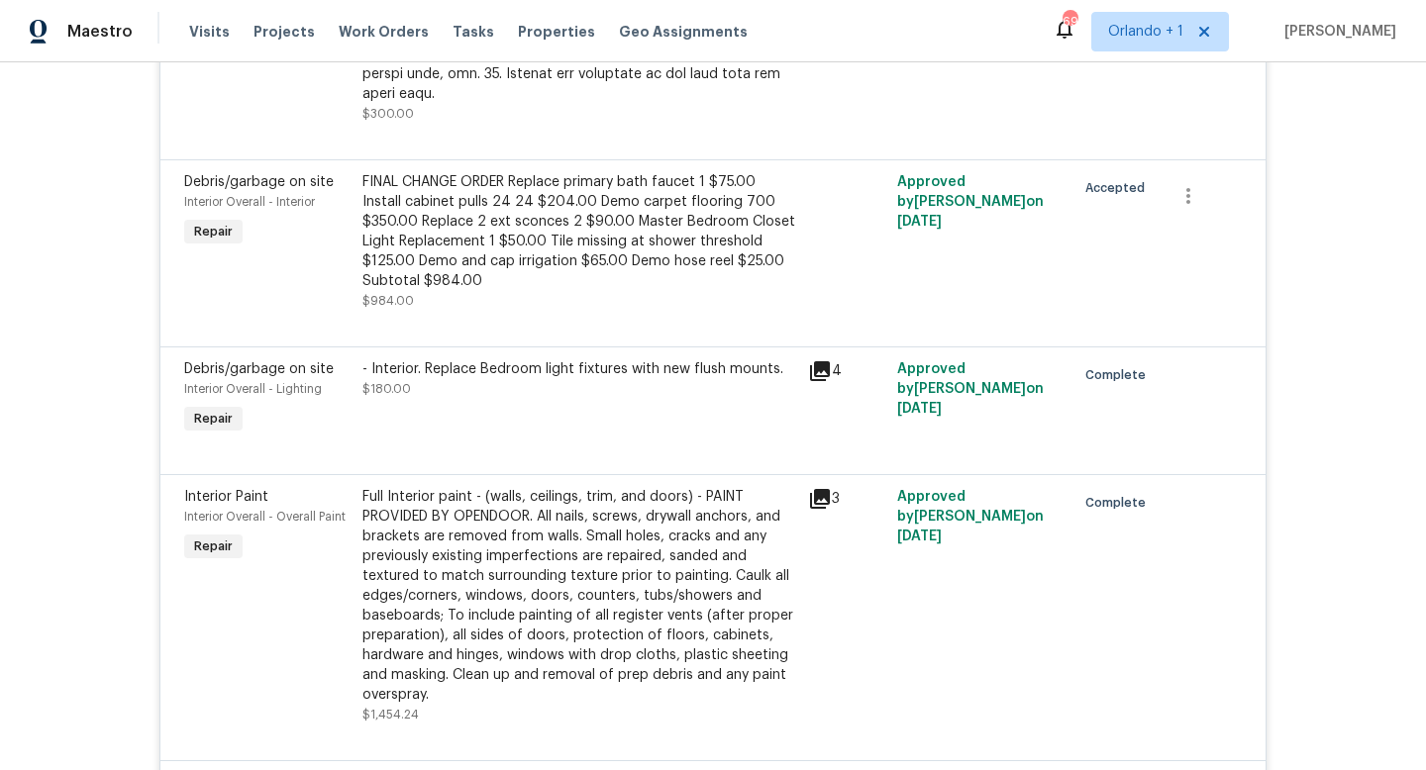
scroll to position [7579, 0]
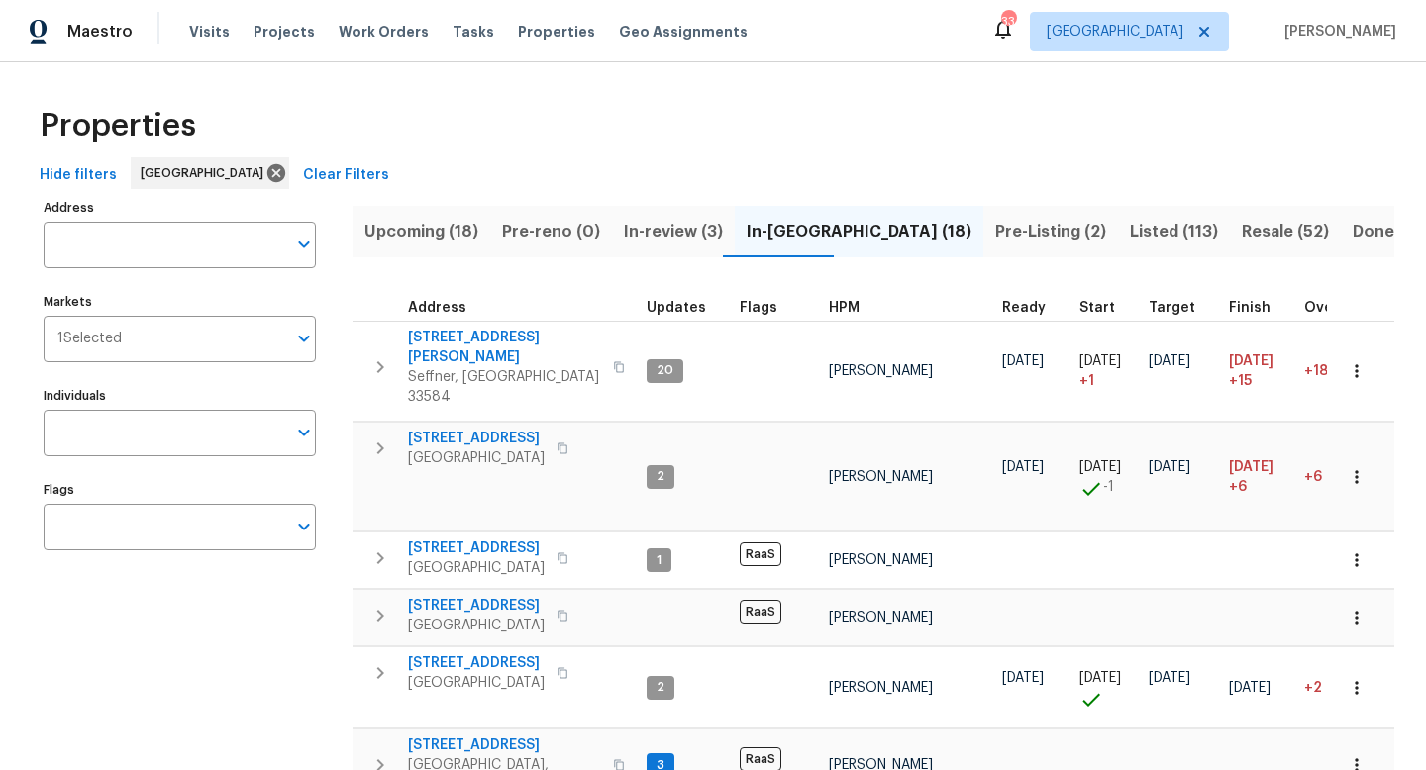
scroll to position [0, 318]
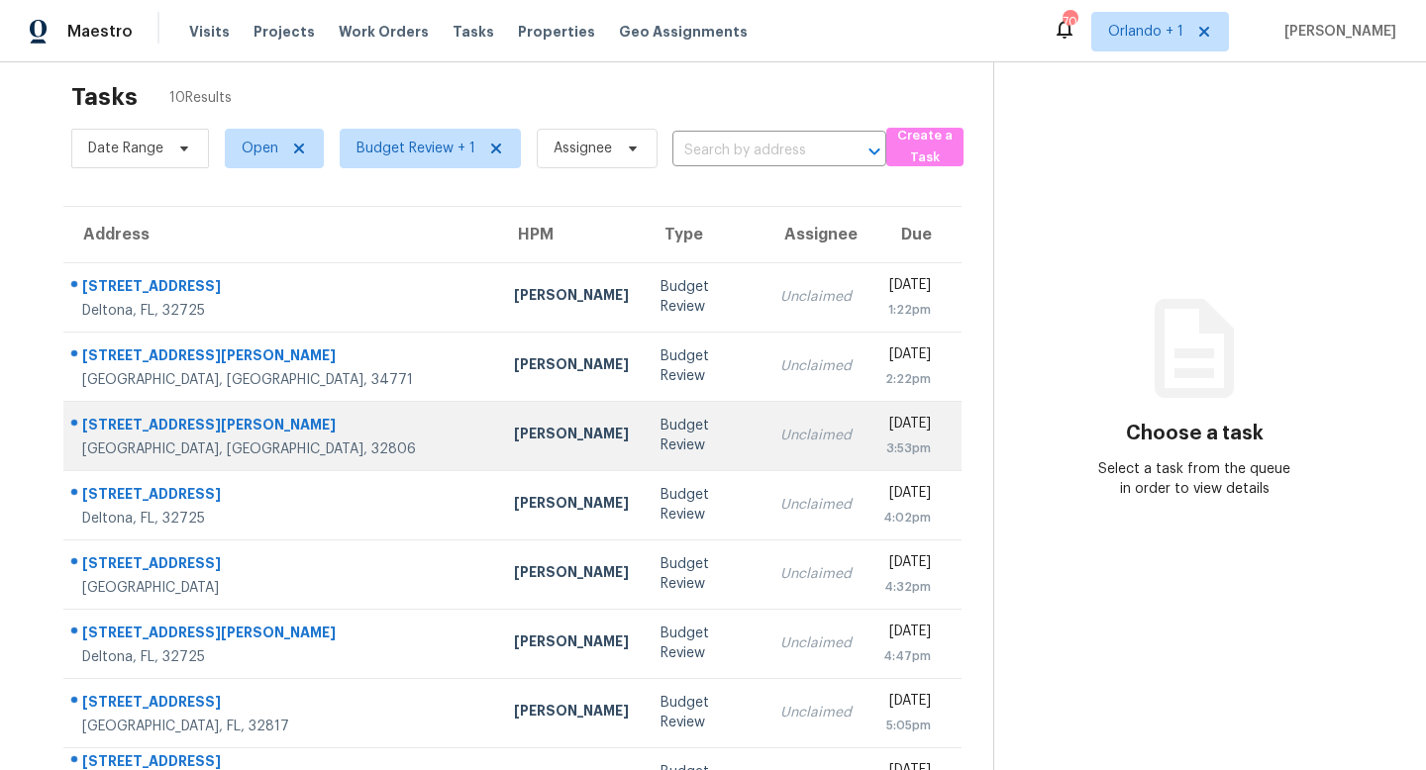
scroll to position [73, 0]
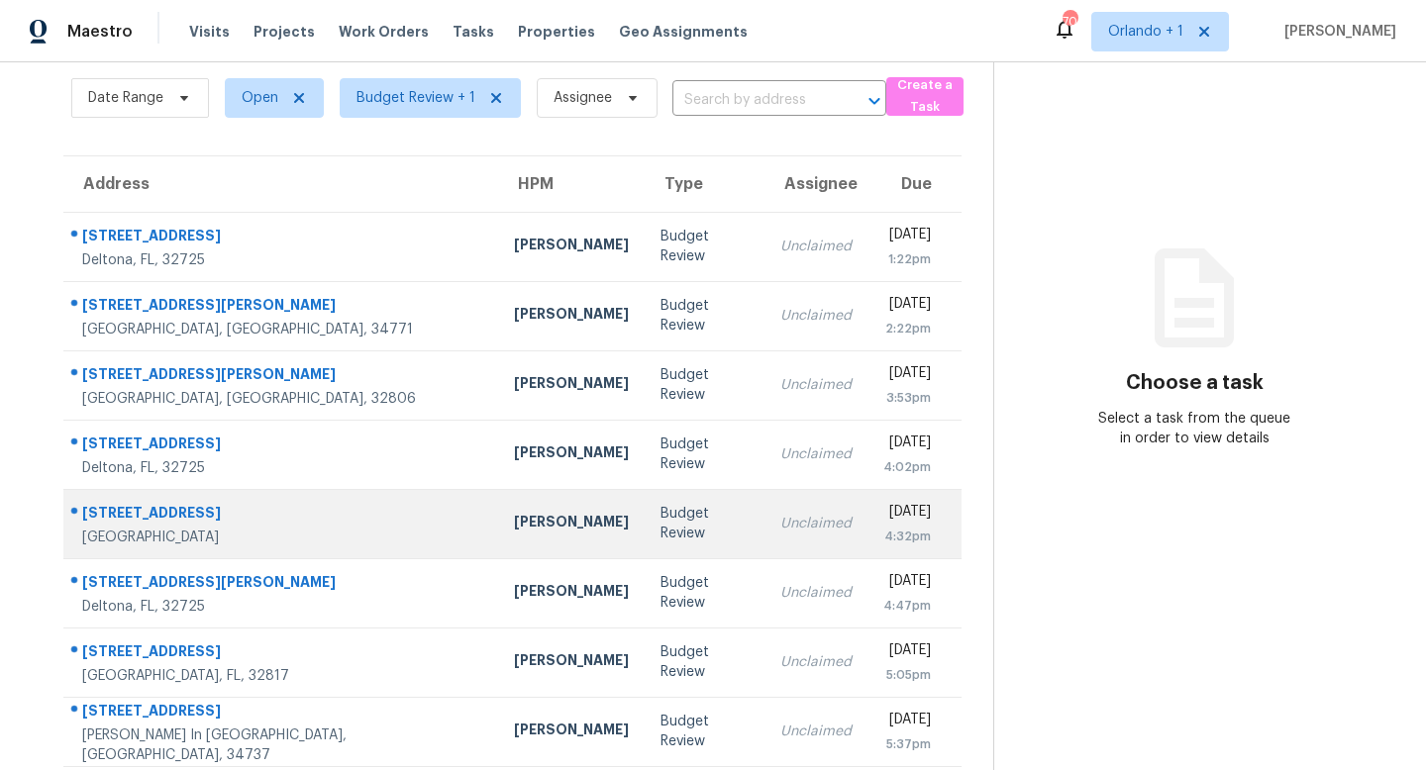
click at [660, 523] on div "Budget Review" at bounding box center [704, 524] width 88 height 40
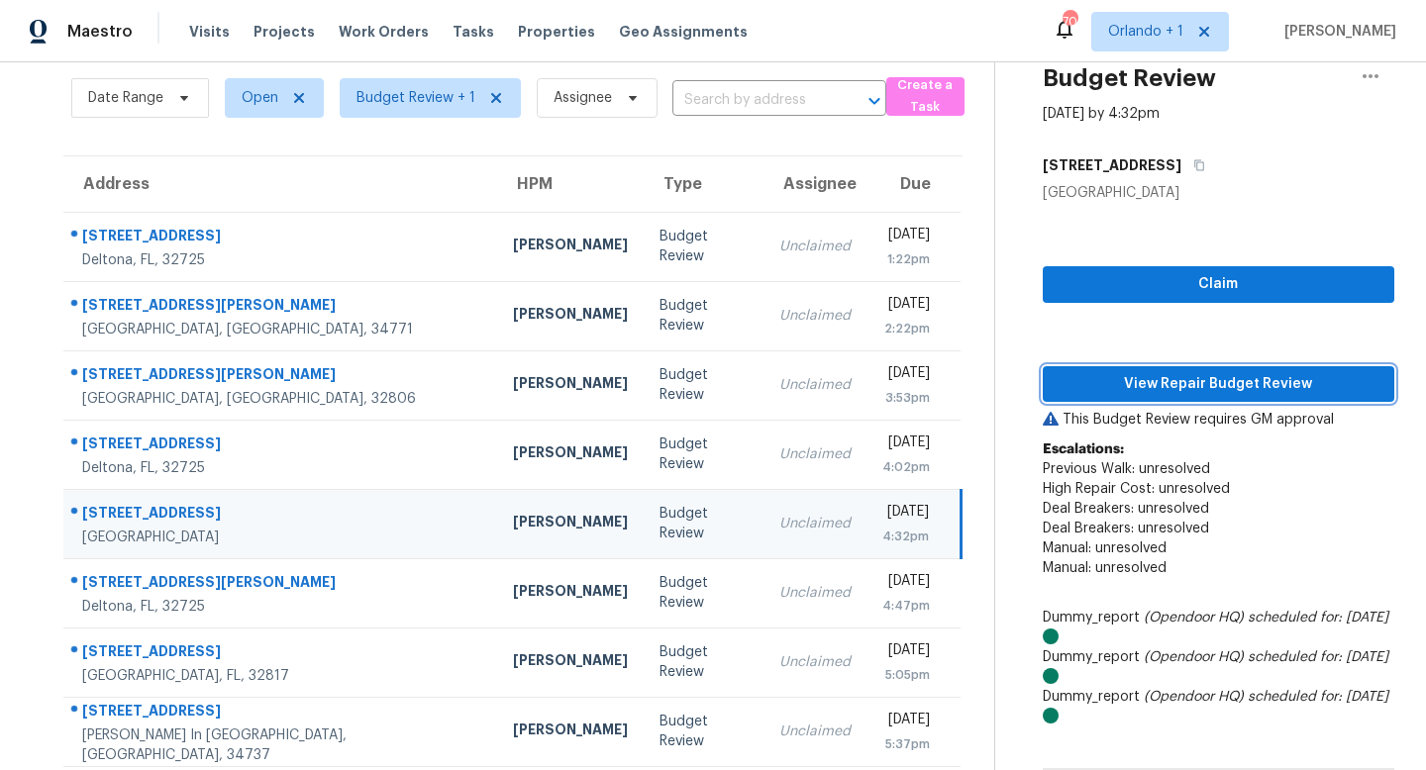
click at [1184, 378] on span "View Repair Budget Review" at bounding box center [1218, 384] width 320 height 25
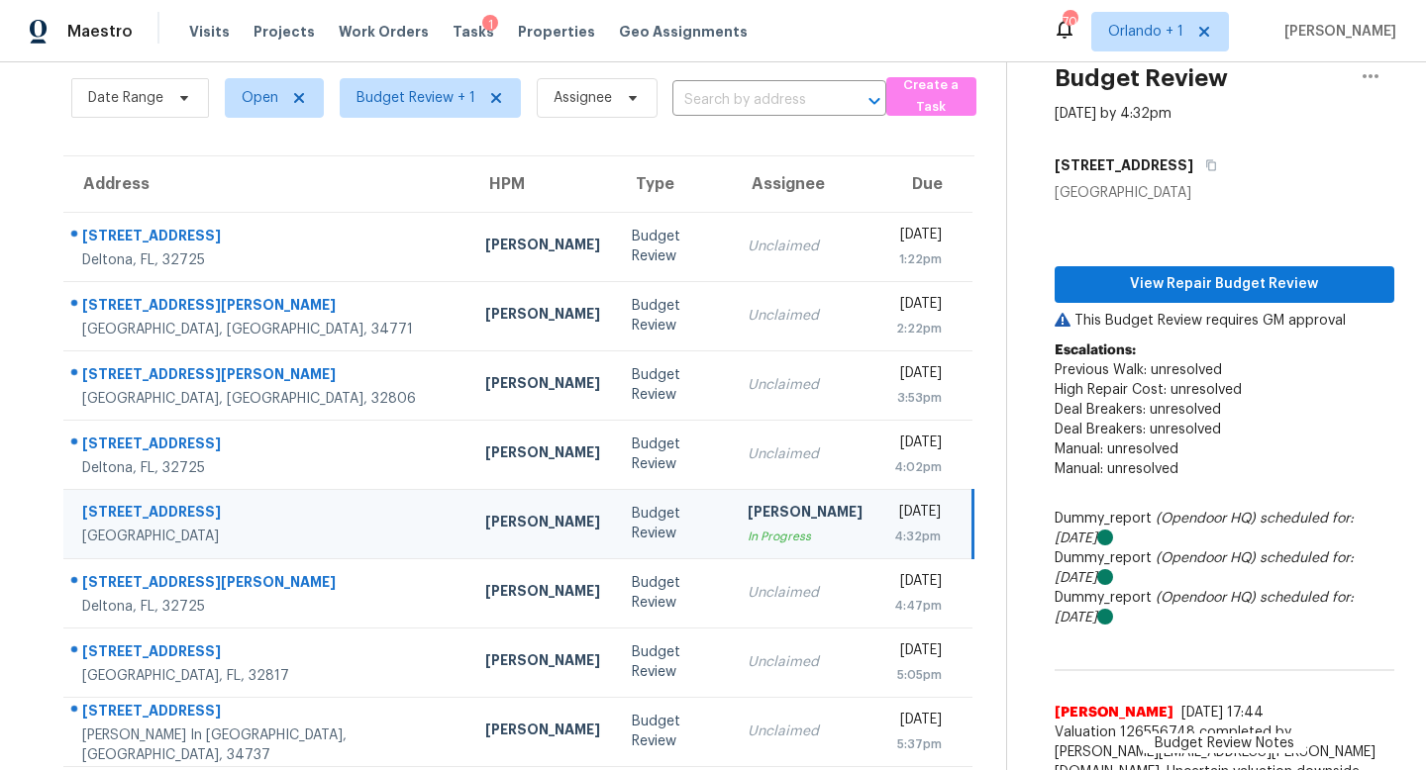
click at [632, 524] on div "Budget Review" at bounding box center [674, 524] width 84 height 40
click at [1172, 275] on span "View Repair Budget Review" at bounding box center [1224, 284] width 308 height 25
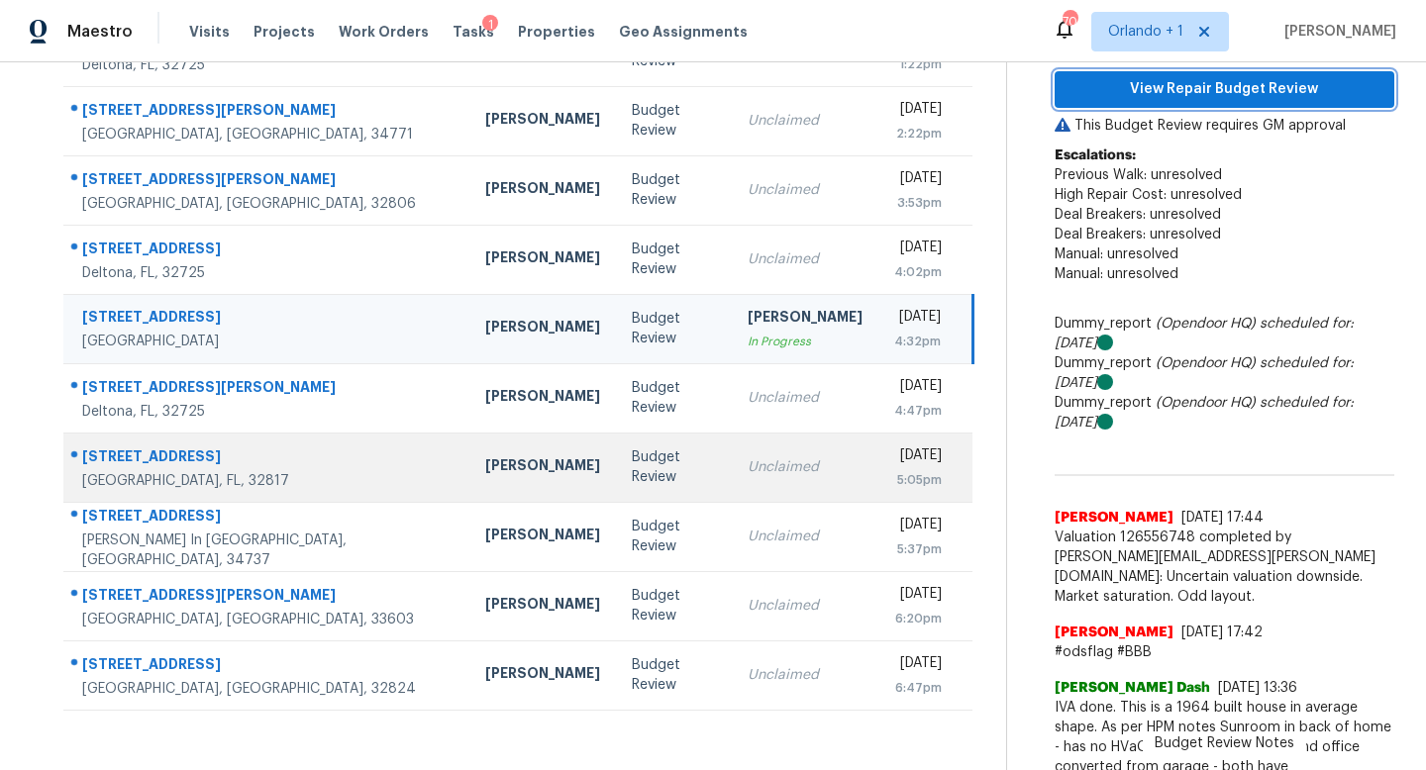
scroll to position [280, 0]
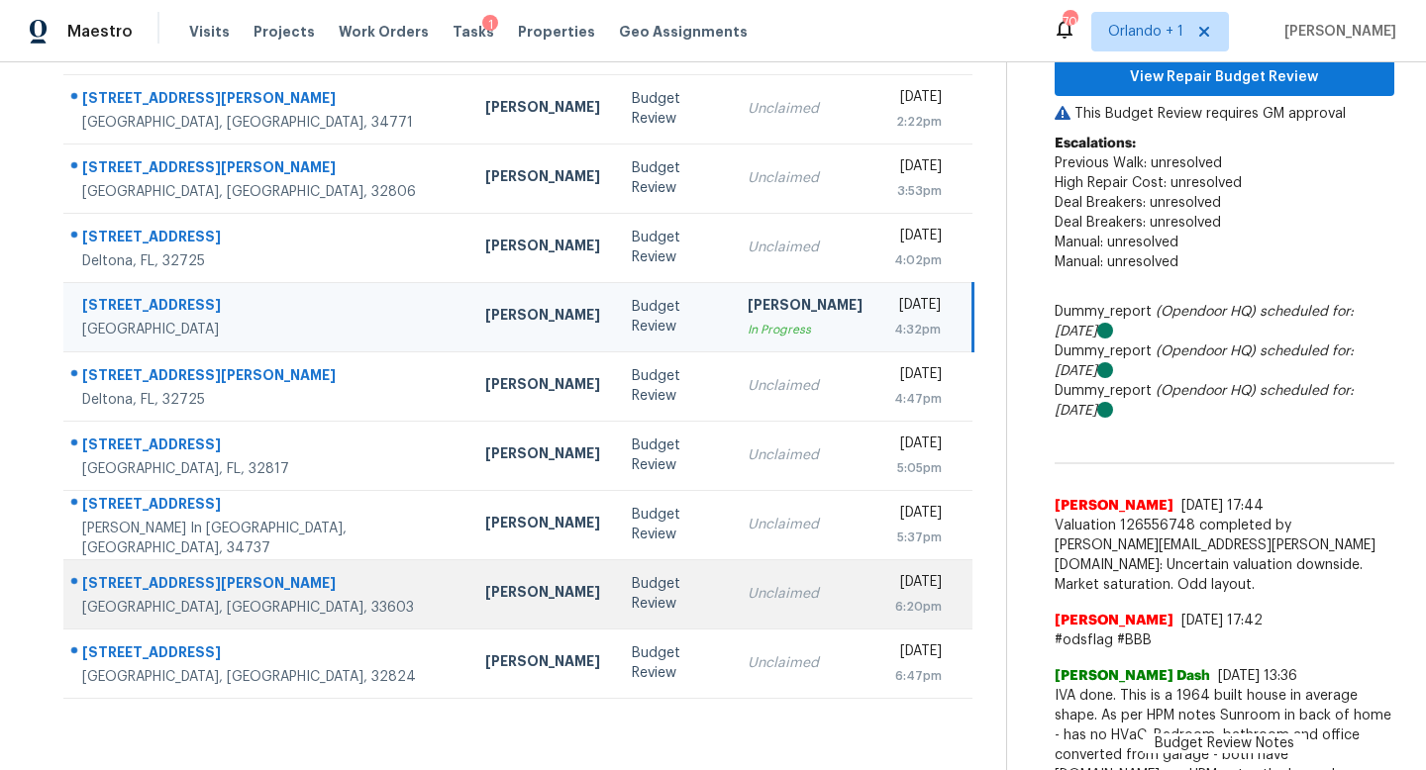
click at [616, 604] on td "Budget Review" at bounding box center [674, 593] width 116 height 69
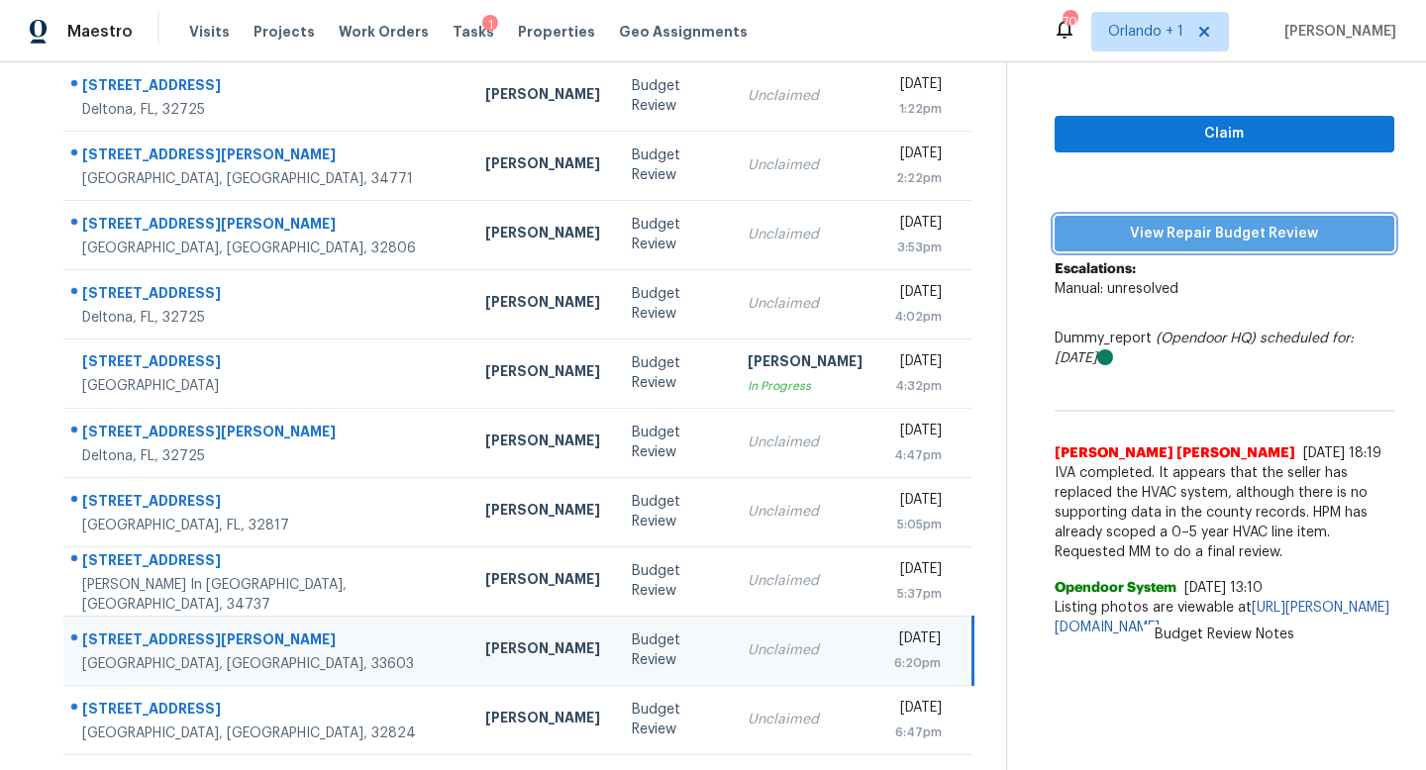
click at [1203, 234] on span "View Repair Budget Review" at bounding box center [1224, 234] width 308 height 25
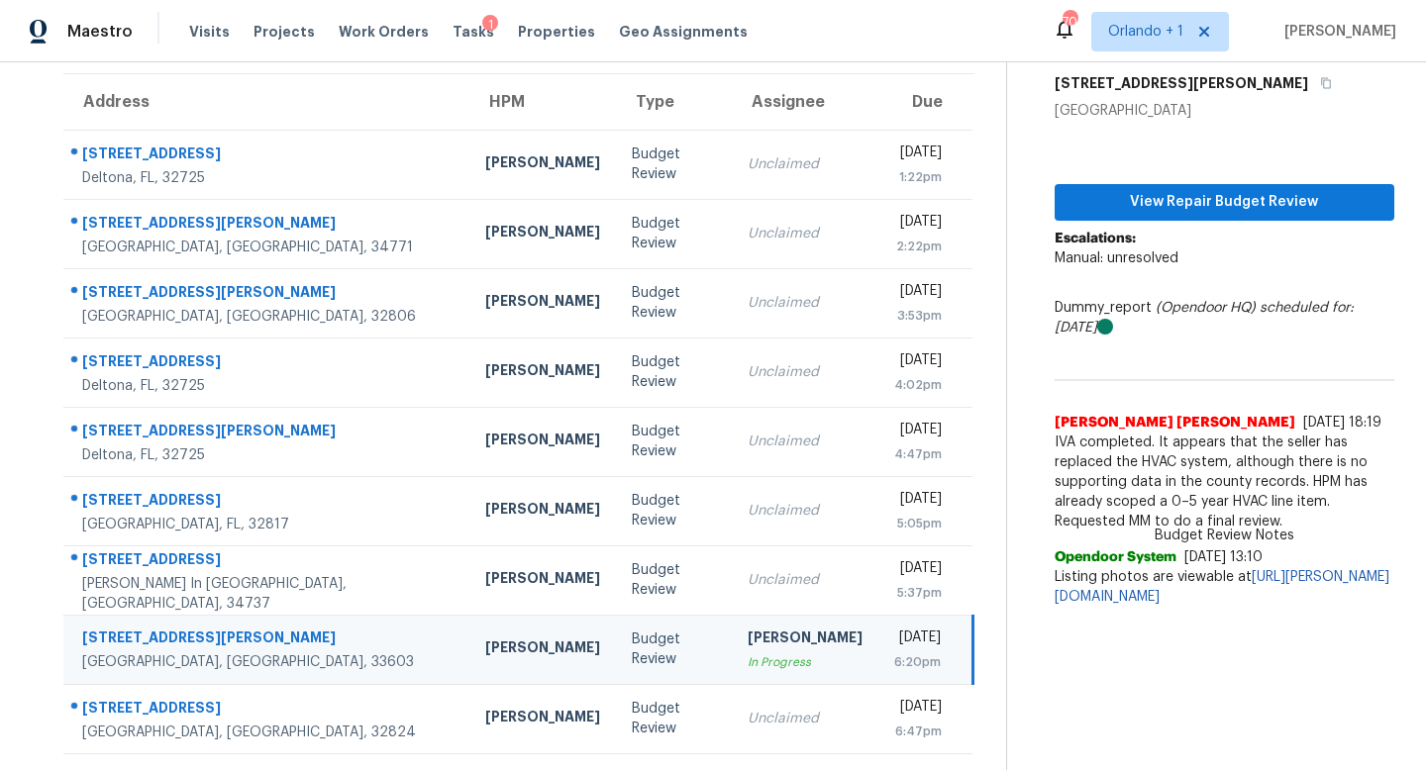
scroll to position [154, 0]
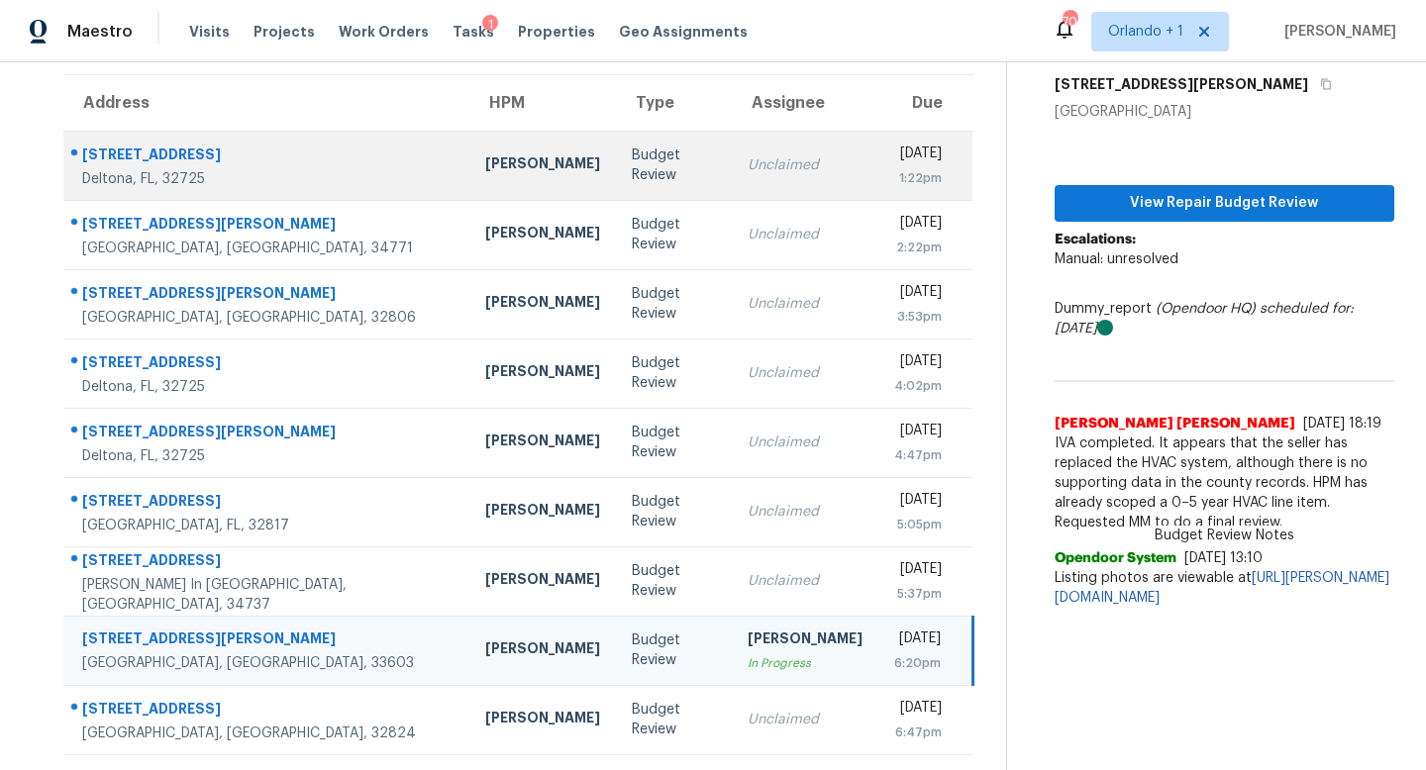
click at [747, 165] on div "Unclaimed" at bounding box center [804, 165] width 115 height 20
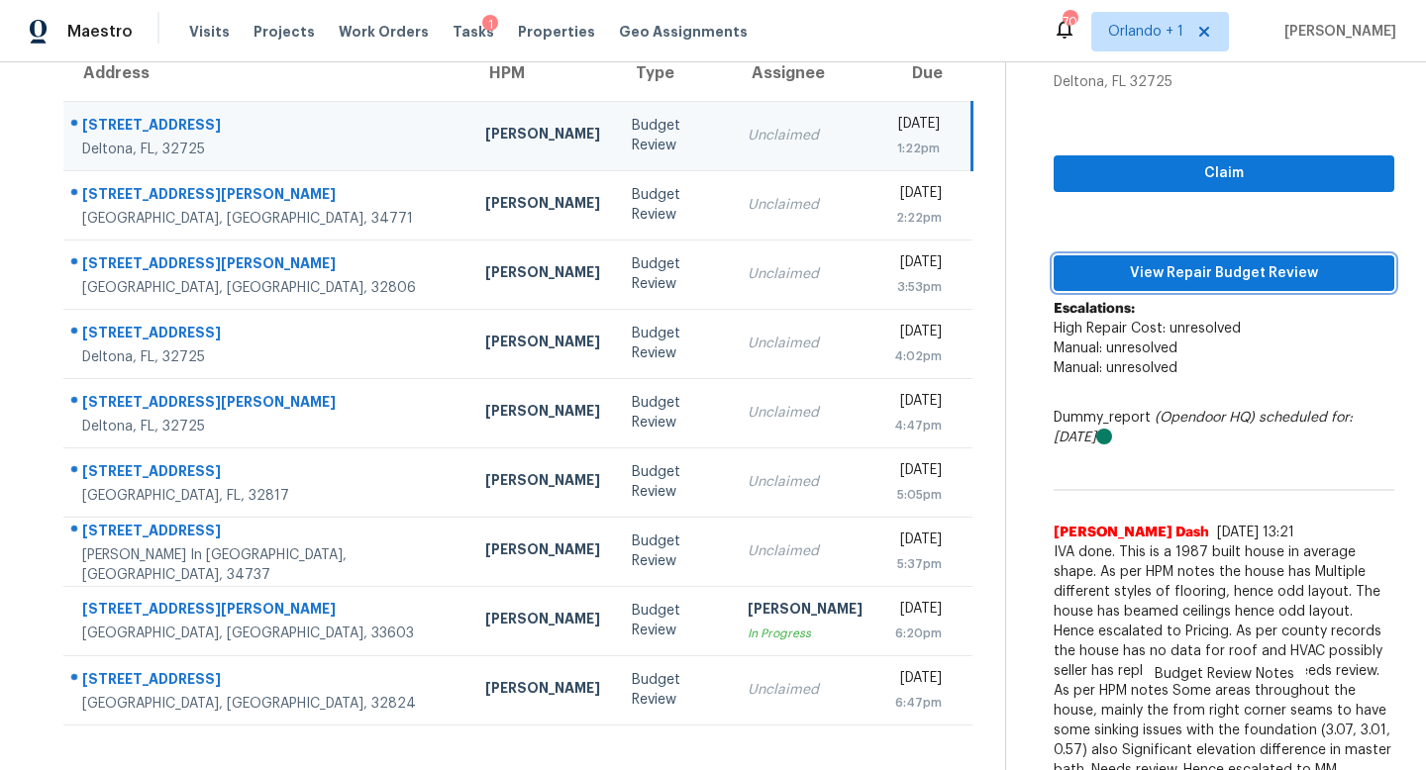
click at [1168, 263] on span "View Repair Budget Review" at bounding box center [1223, 273] width 309 height 25
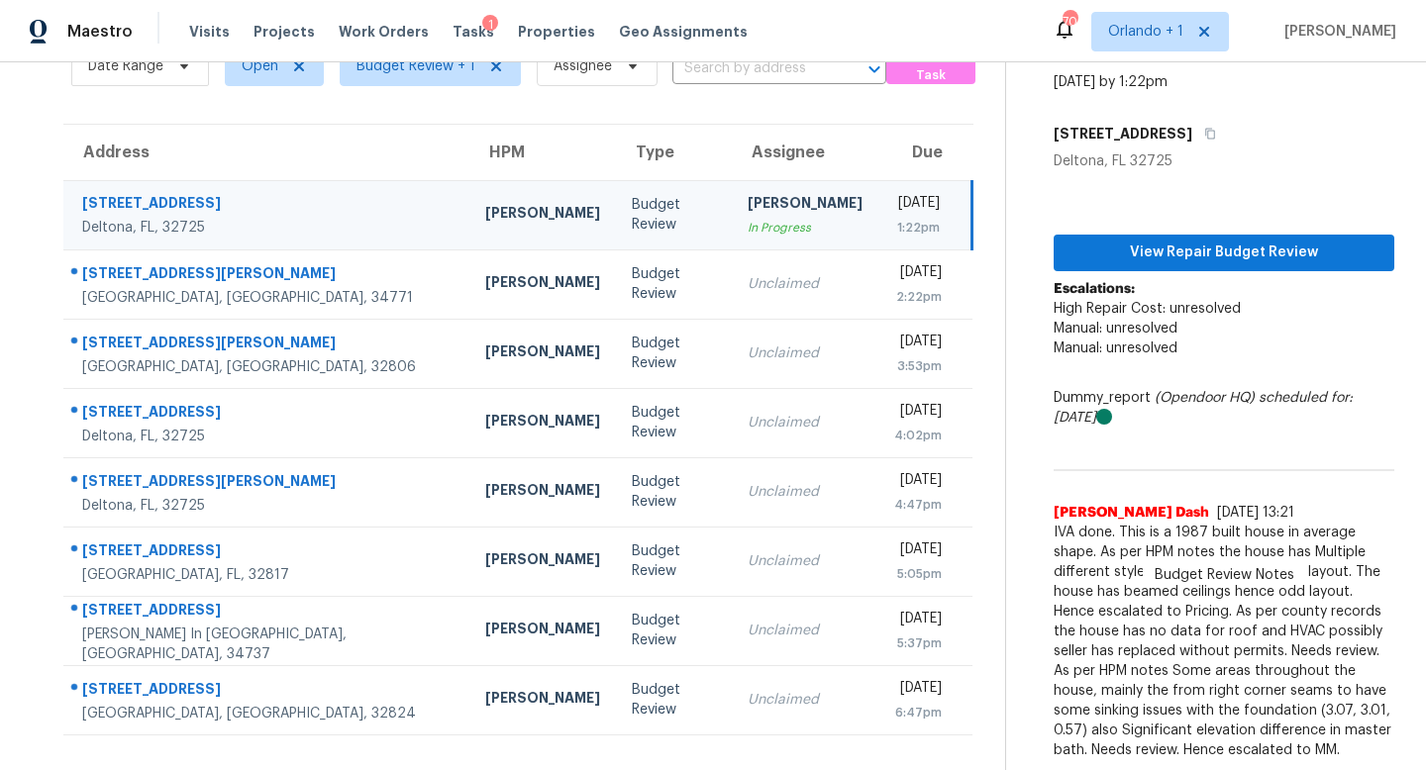
scroll to position [85, 0]
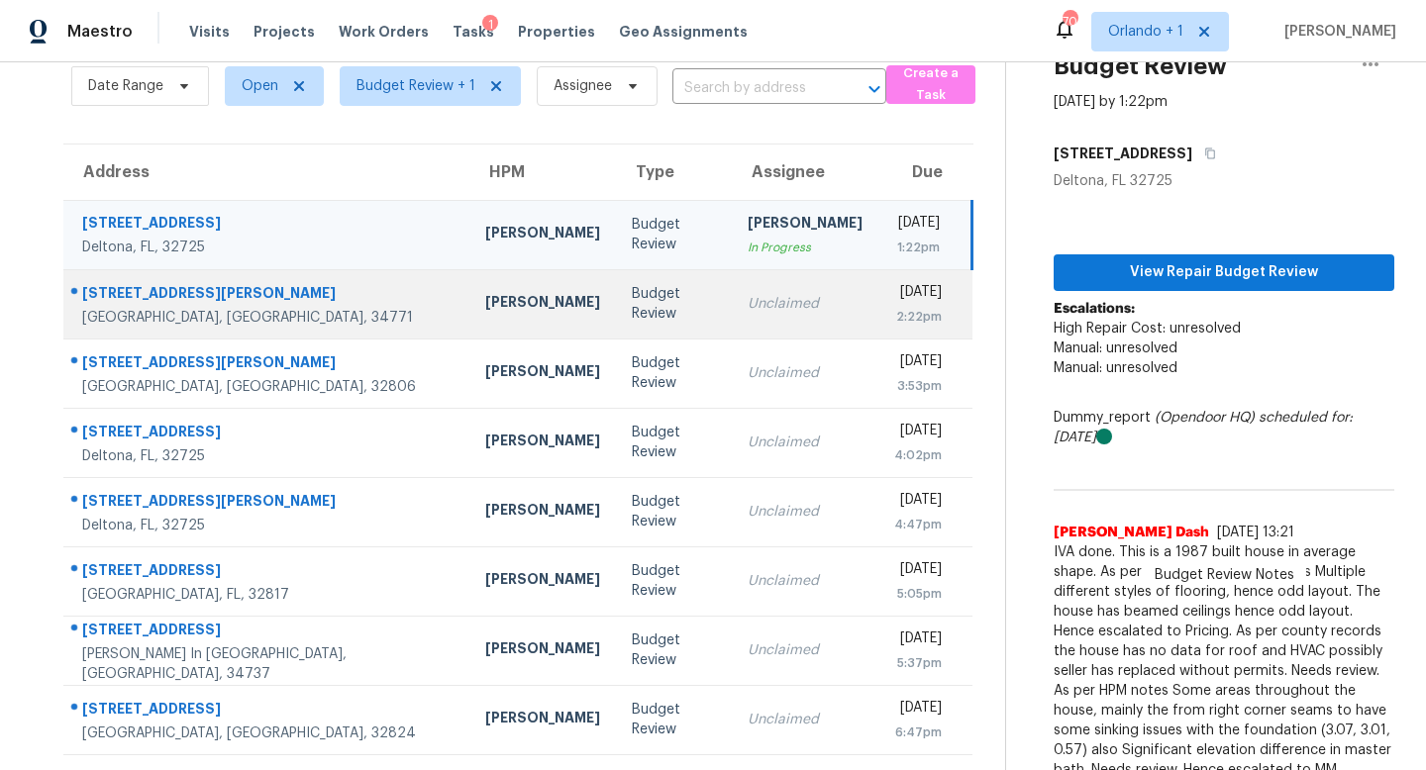
click at [616, 290] on td "Budget Review" at bounding box center [674, 303] width 116 height 69
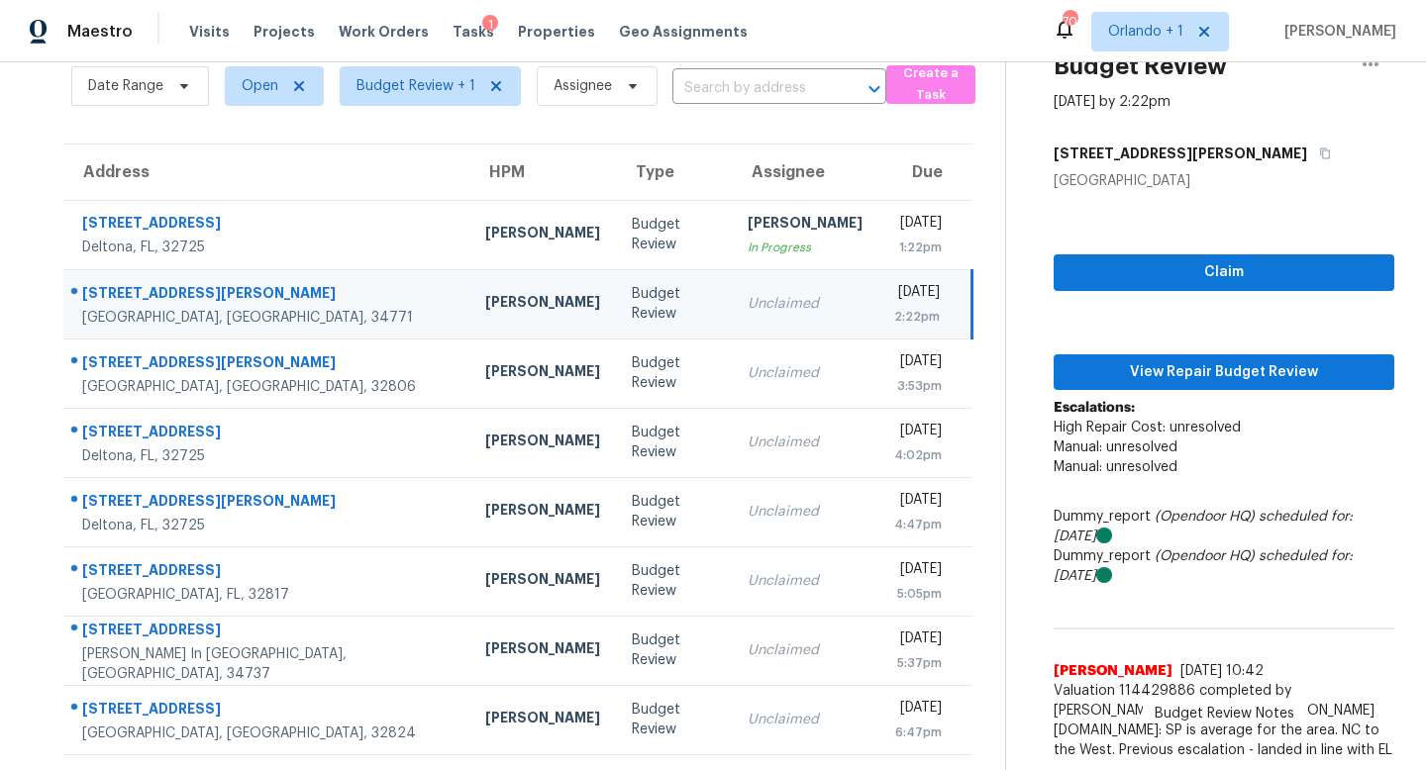
scroll to position [184, 0]
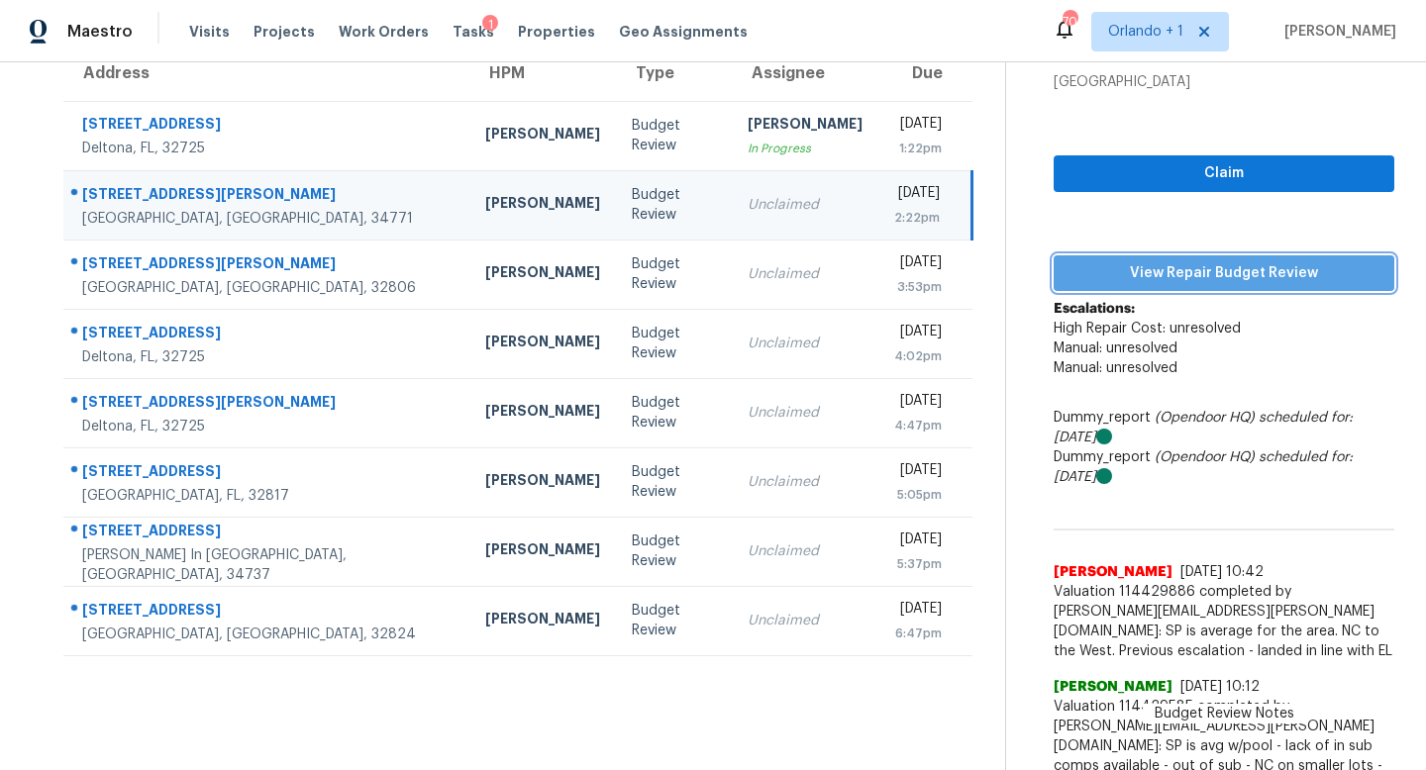
click at [1192, 277] on span "View Repair Budget Review" at bounding box center [1223, 273] width 309 height 25
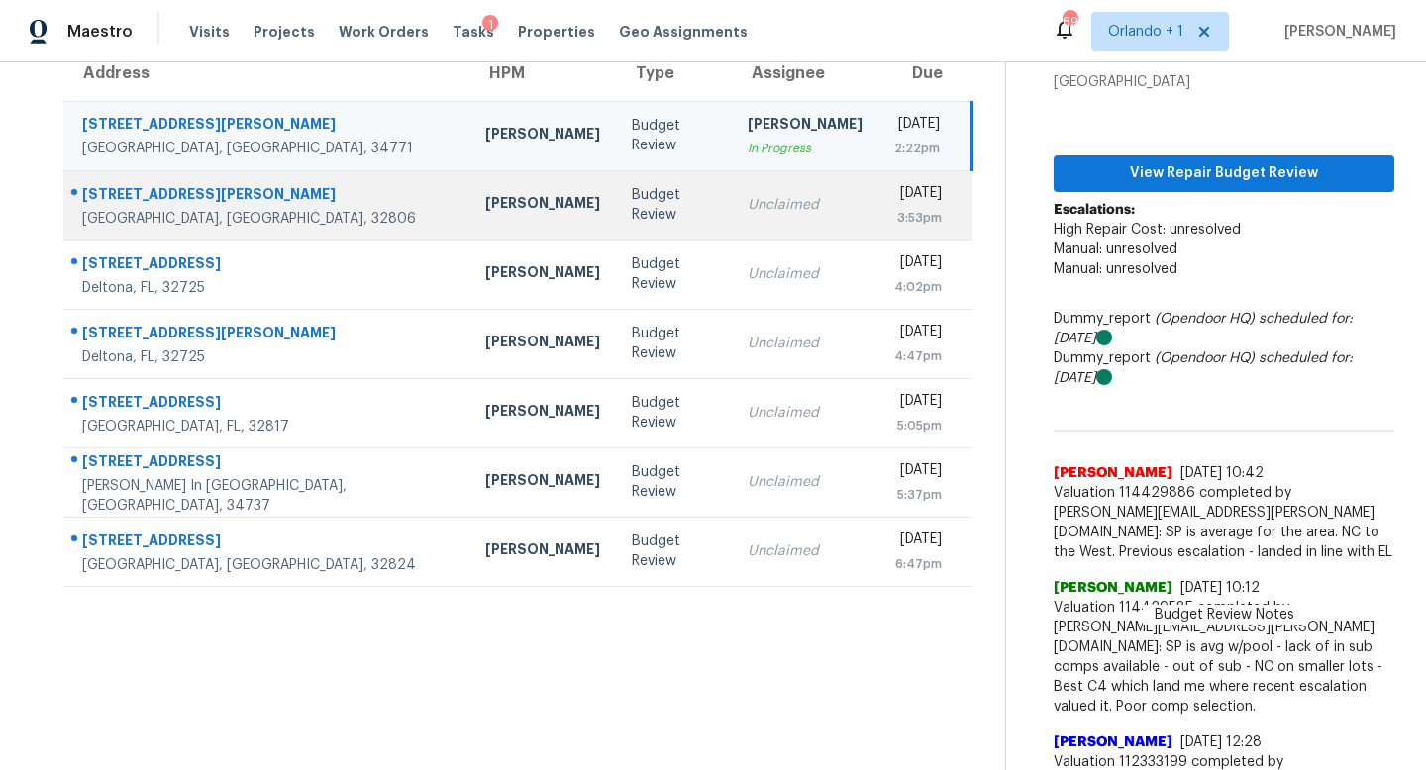
click at [747, 206] on div "Unclaimed" at bounding box center [804, 205] width 115 height 20
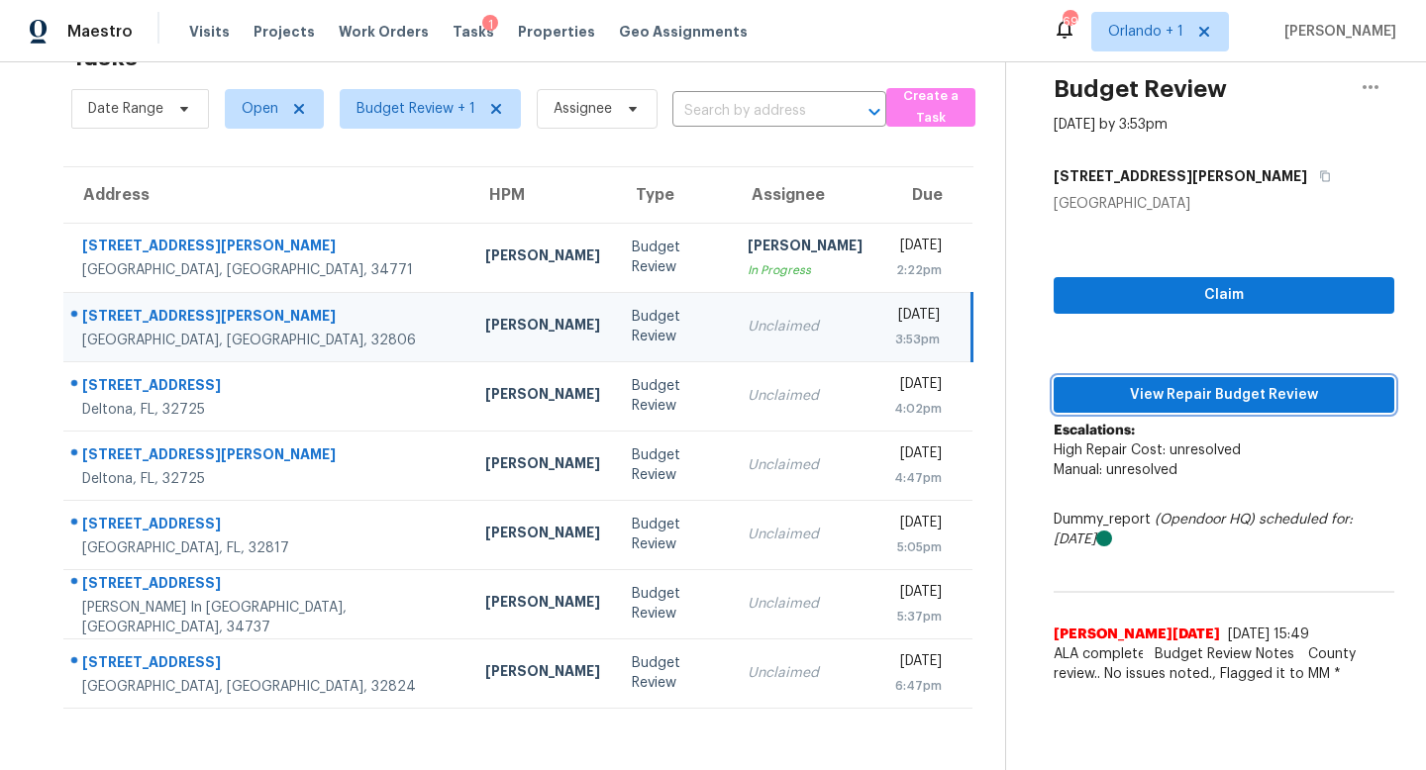
click at [1203, 387] on span "View Repair Budget Review" at bounding box center [1223, 395] width 309 height 25
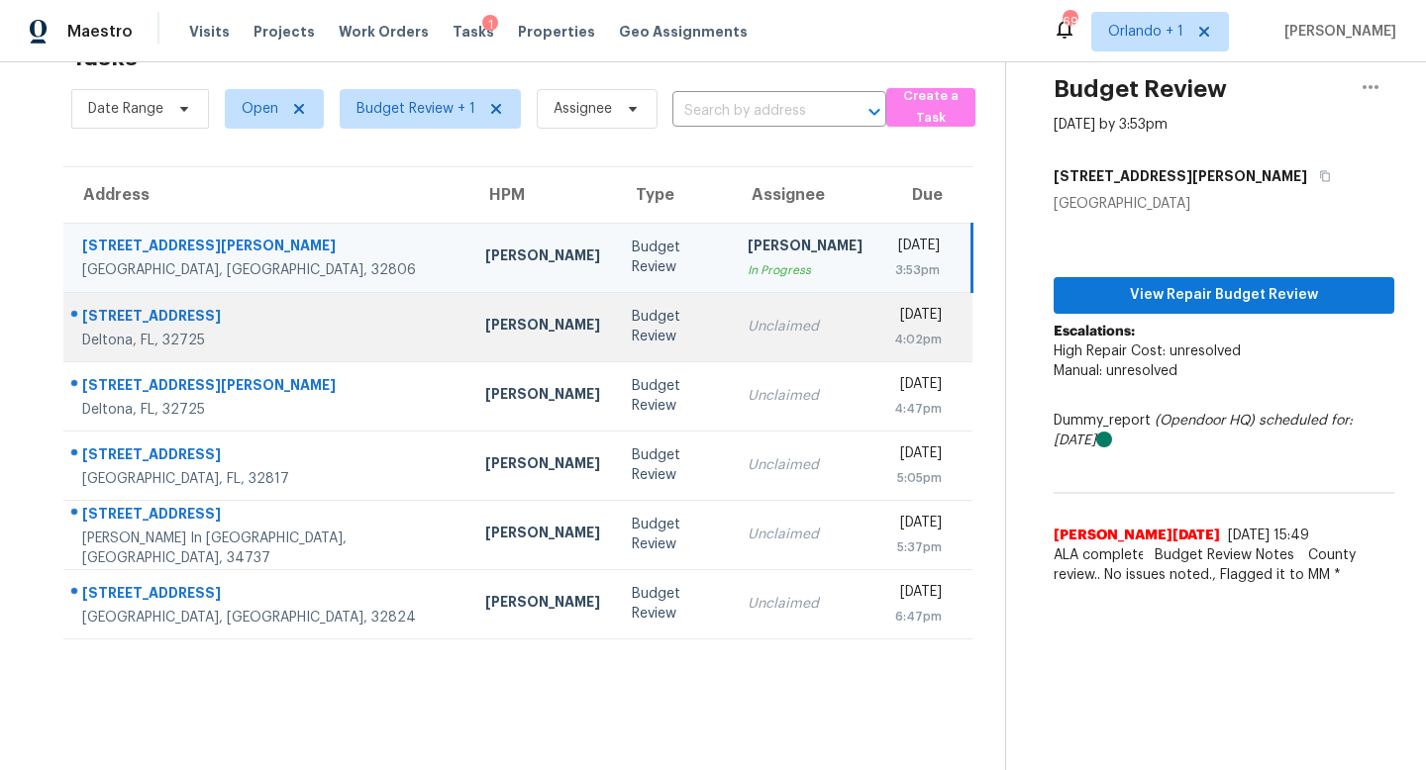
click at [732, 311] on td "Unclaimed" at bounding box center [805, 326] width 147 height 69
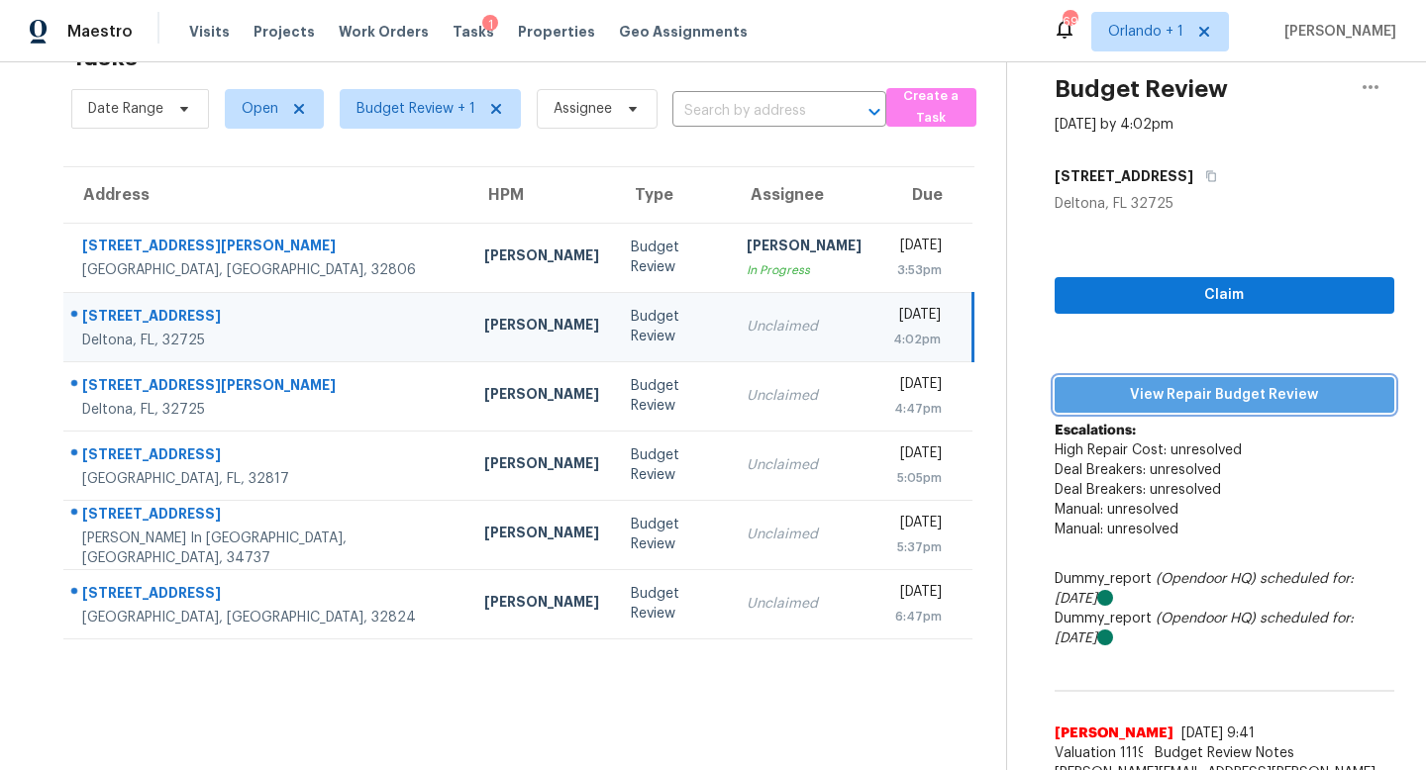
click at [1157, 387] on span "View Repair Budget Review" at bounding box center [1224, 395] width 308 height 25
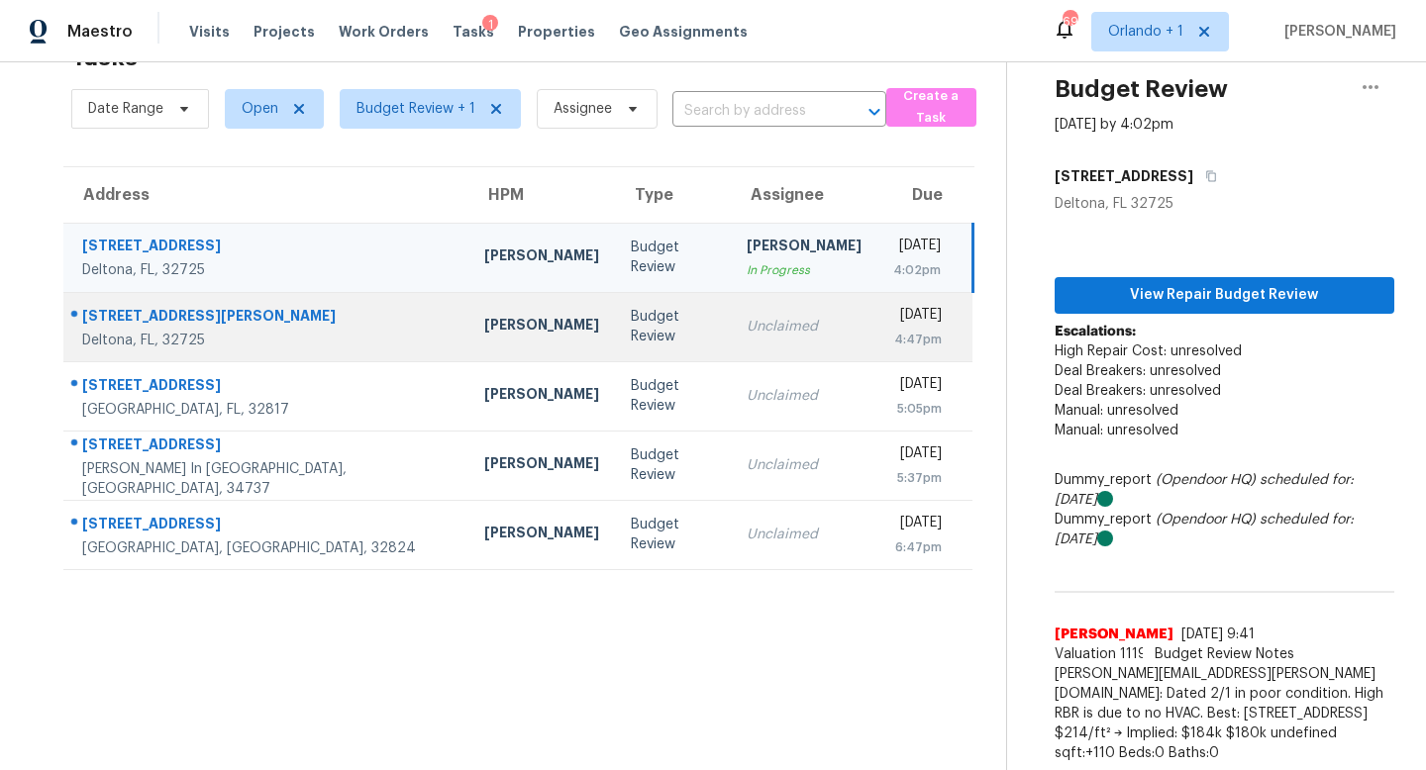
click at [631, 317] on div "Budget Review" at bounding box center [673, 327] width 84 height 40
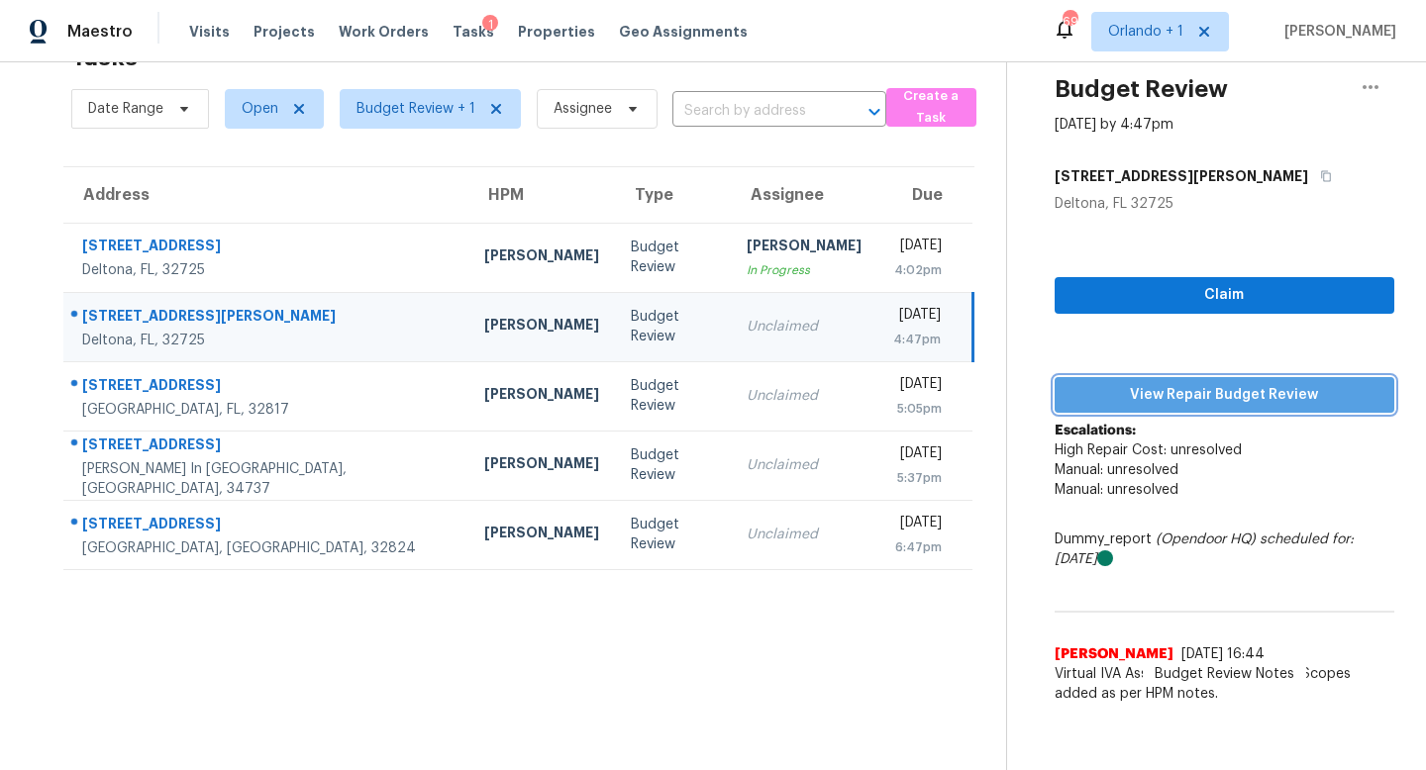
click at [1194, 401] on span "View Repair Budget Review" at bounding box center [1224, 395] width 308 height 25
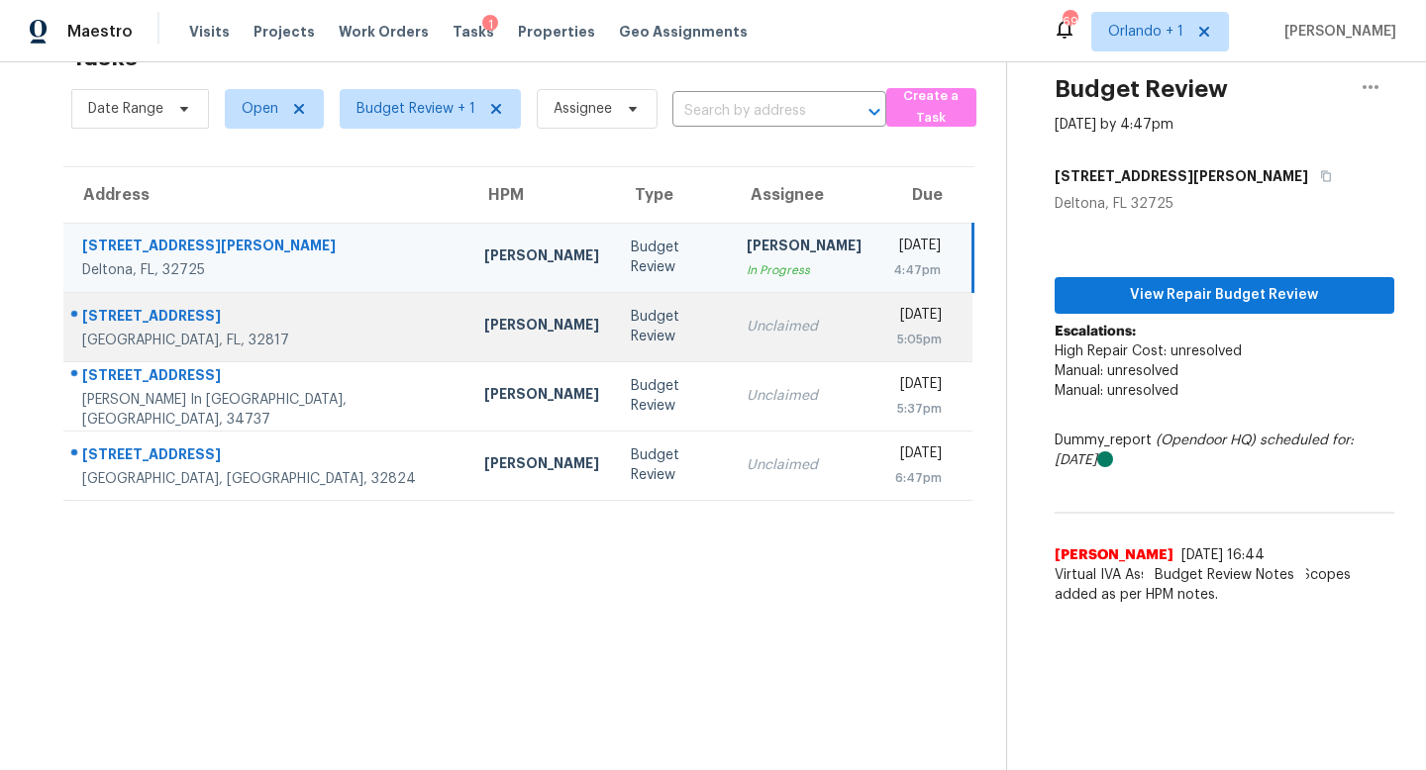
click at [746, 332] on div "Unclaimed" at bounding box center [803, 327] width 115 height 20
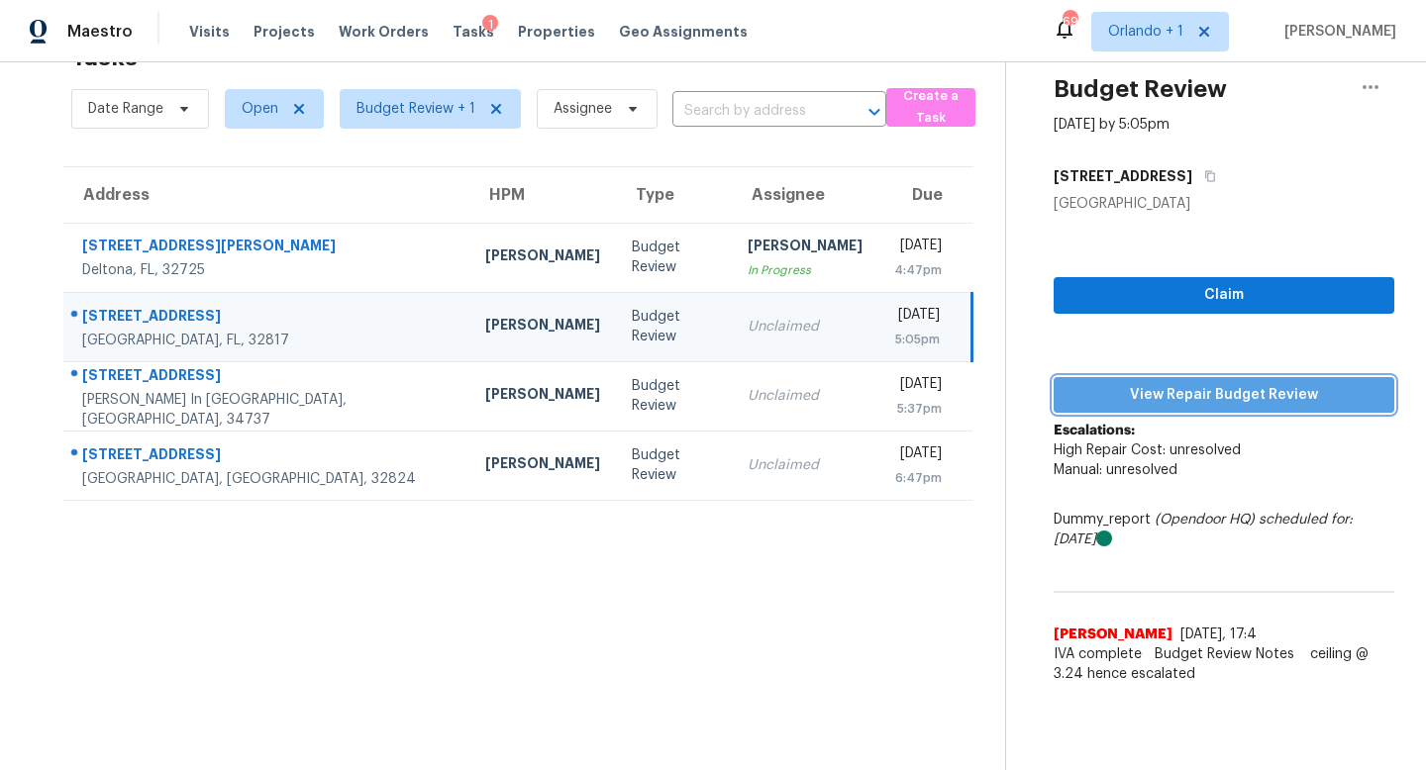
click at [1215, 392] on span "View Repair Budget Review" at bounding box center [1223, 395] width 309 height 25
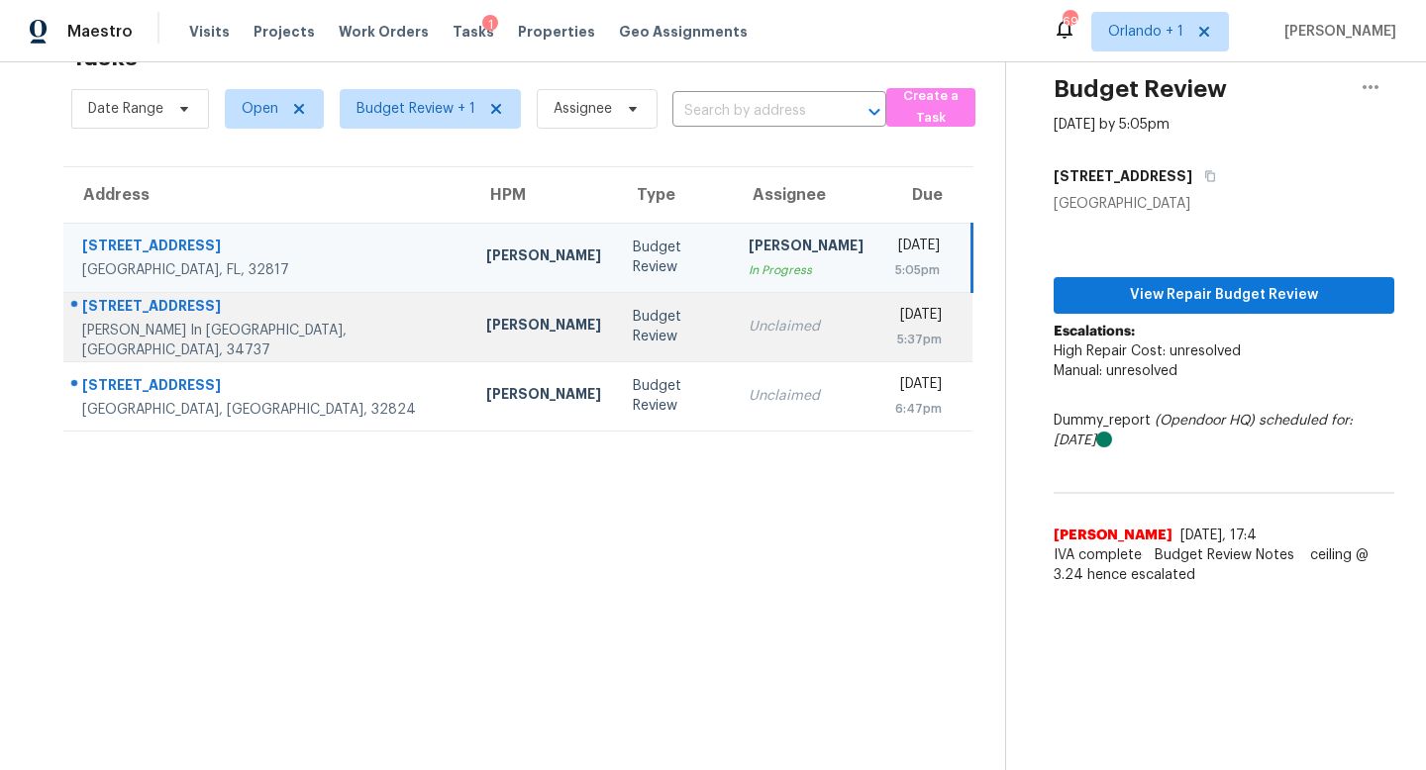
click at [733, 312] on td "Unclaimed" at bounding box center [806, 326] width 147 height 69
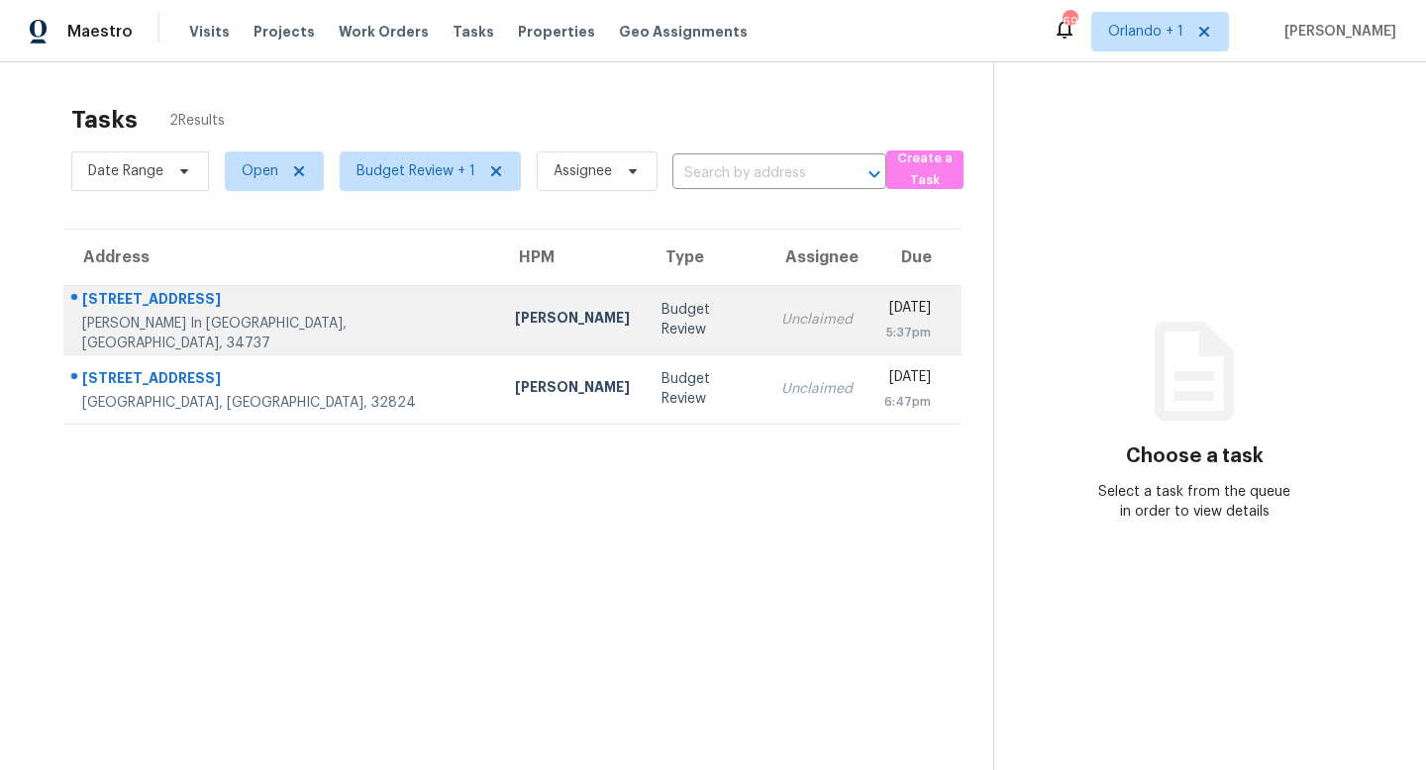
click at [645, 308] on td "Budget Review" at bounding box center [705, 319] width 120 height 69
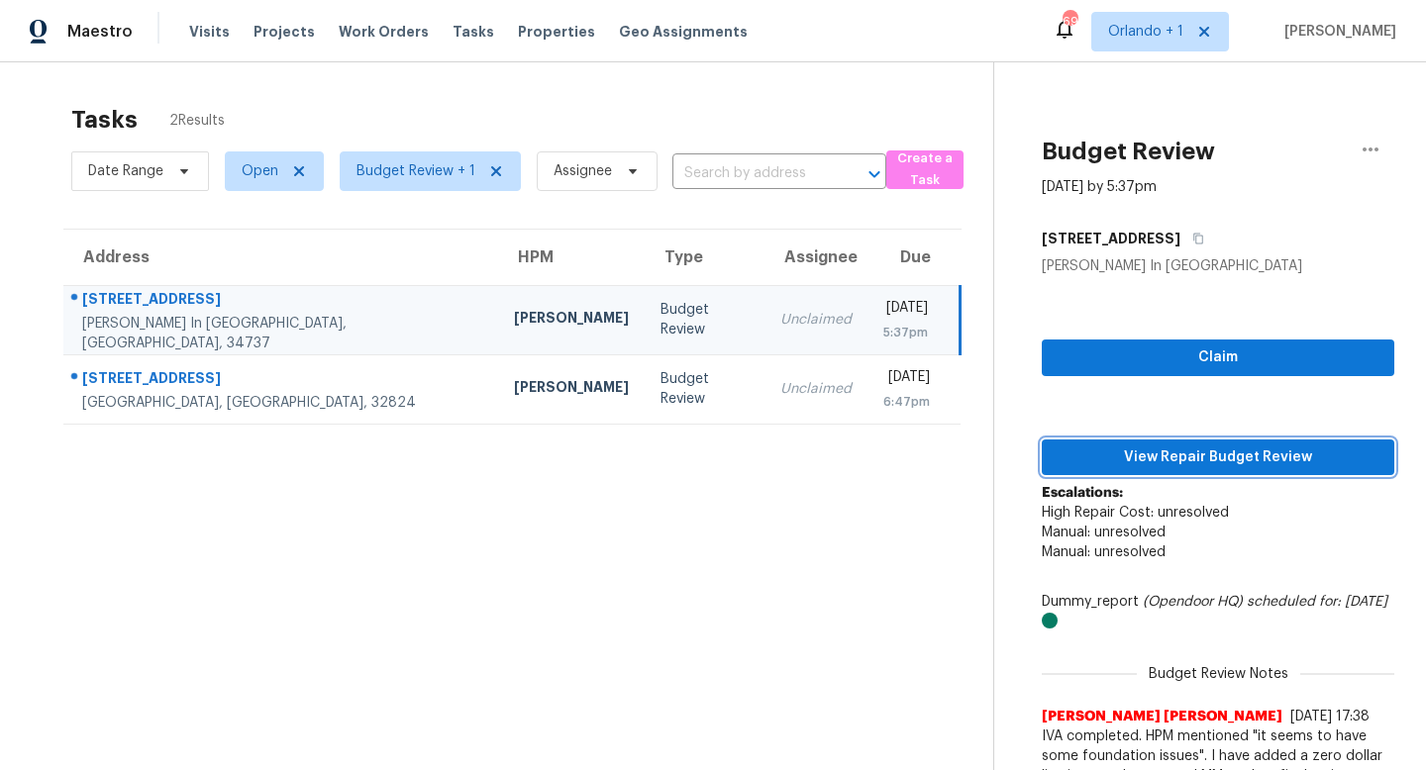
click at [1225, 454] on span "View Repair Budget Review" at bounding box center [1217, 457] width 321 height 25
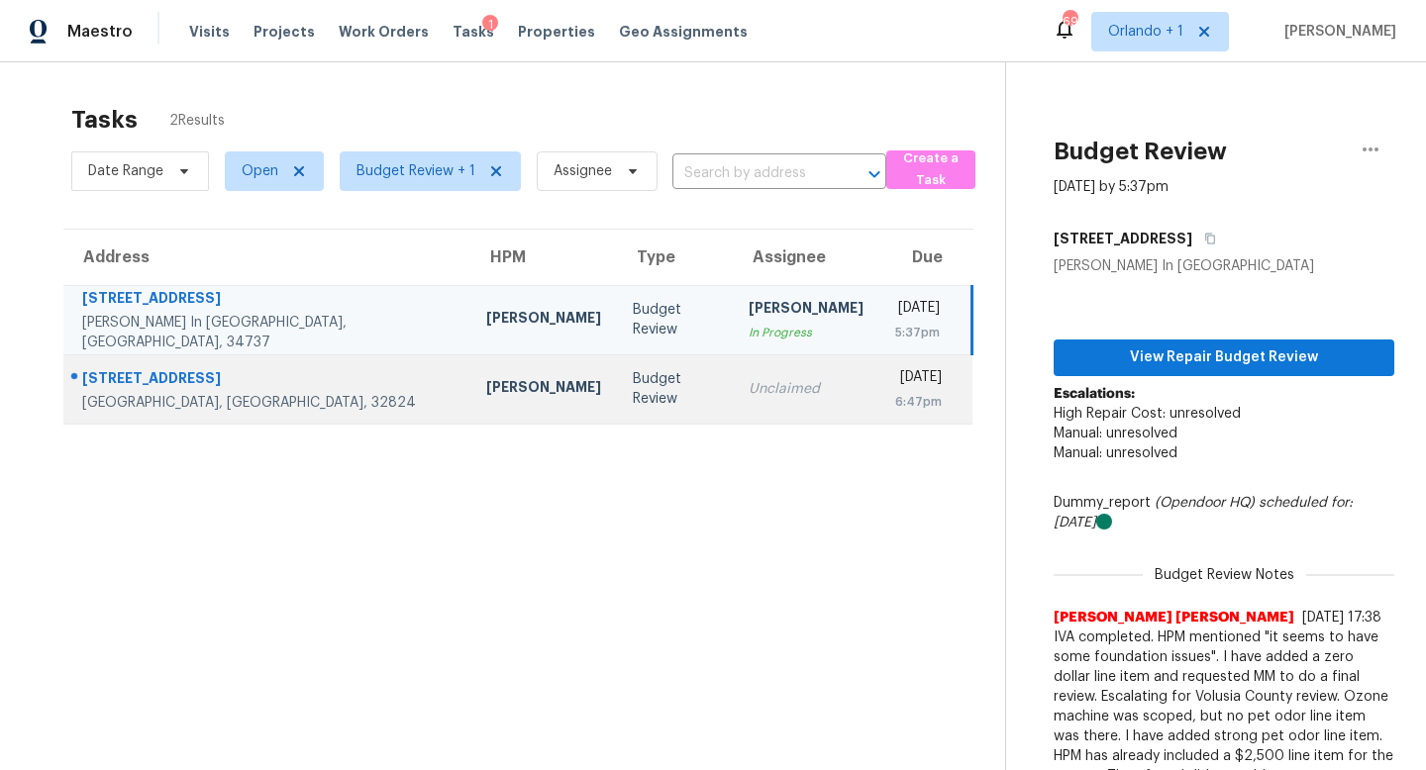
click at [733, 369] on td "Unclaimed" at bounding box center [806, 388] width 147 height 69
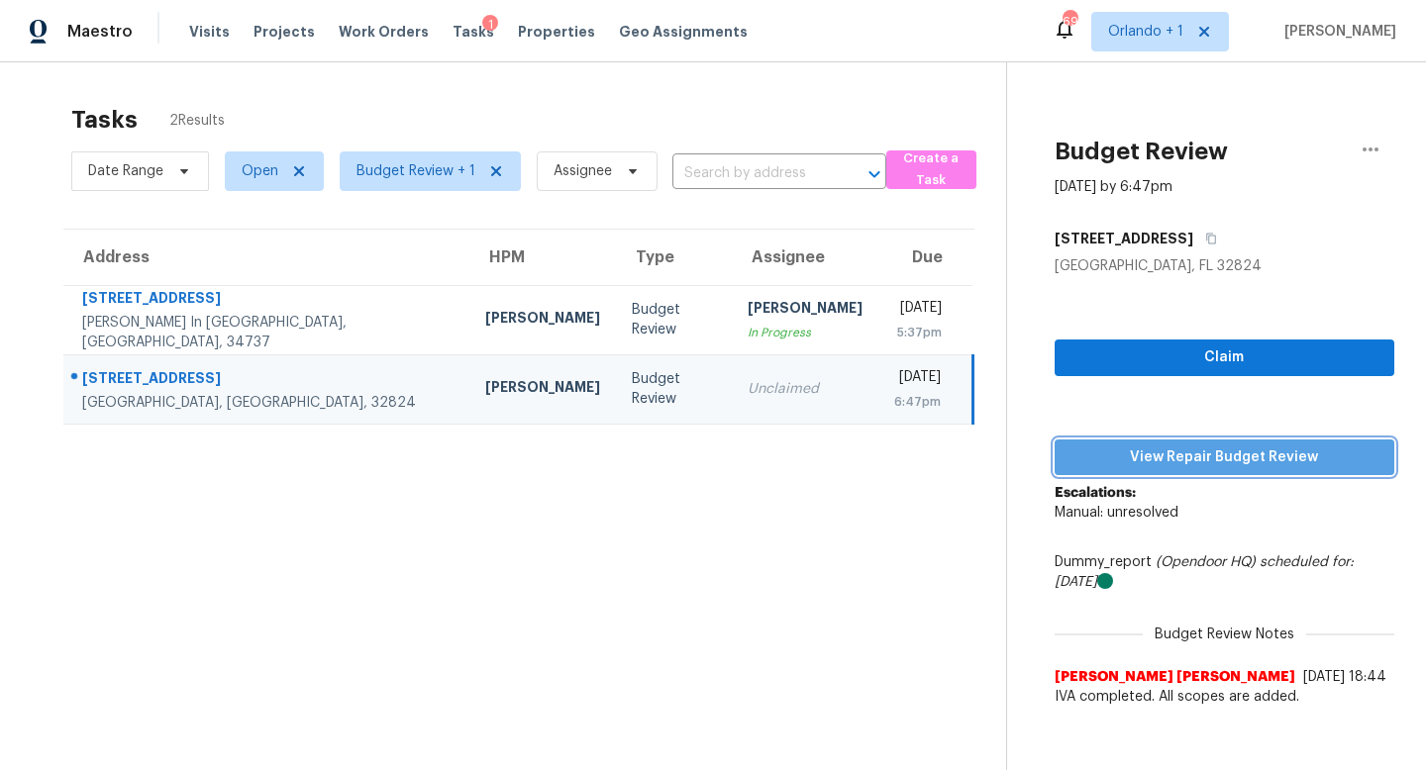
click at [1203, 453] on span "View Repair Budget Review" at bounding box center [1224, 457] width 308 height 25
